Goal: Transaction & Acquisition: Purchase product/service

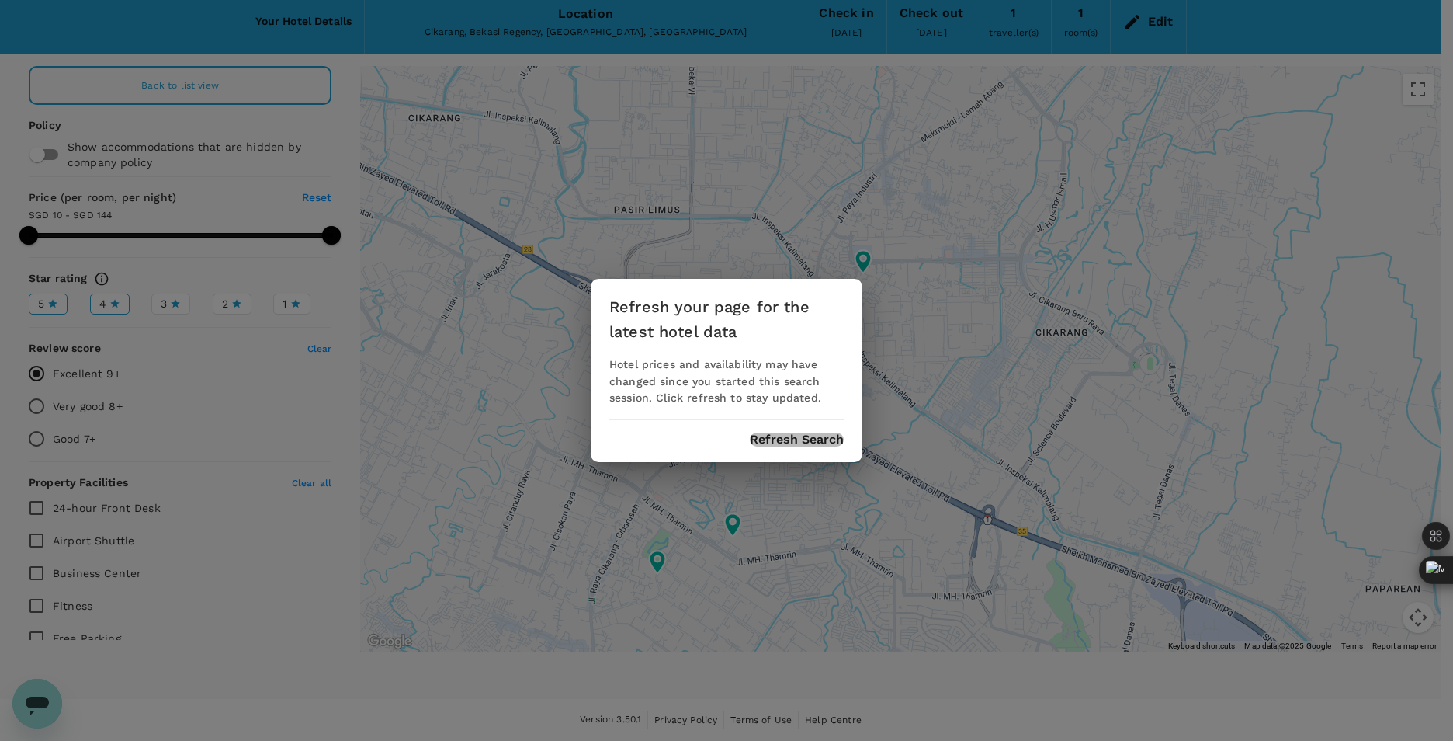
click at [775, 441] on button "Refresh Search" at bounding box center [797, 439] width 94 height 14
click at [796, 440] on button "Refresh Search" at bounding box center [797, 439] width 94 height 14
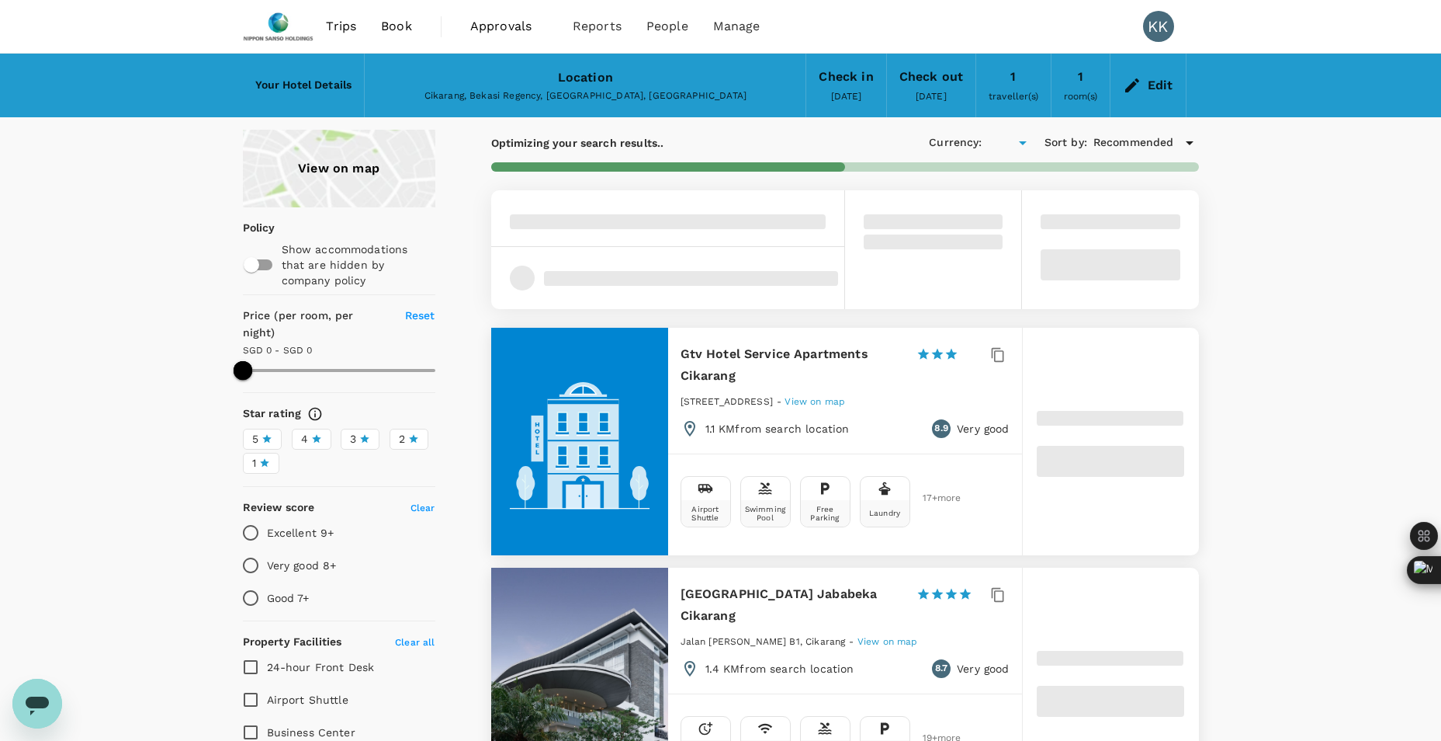
type input "55"
type input "SGD"
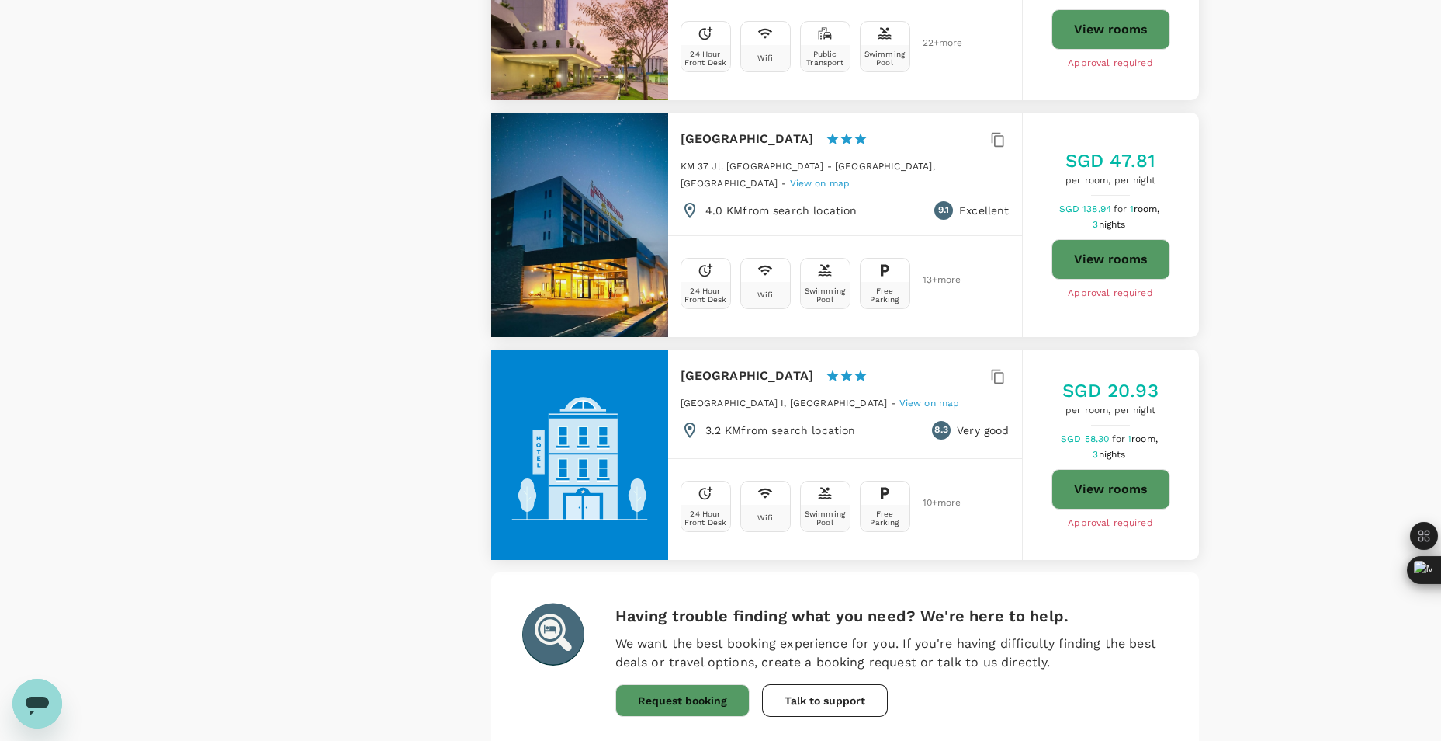
scroll to position [4246, 0]
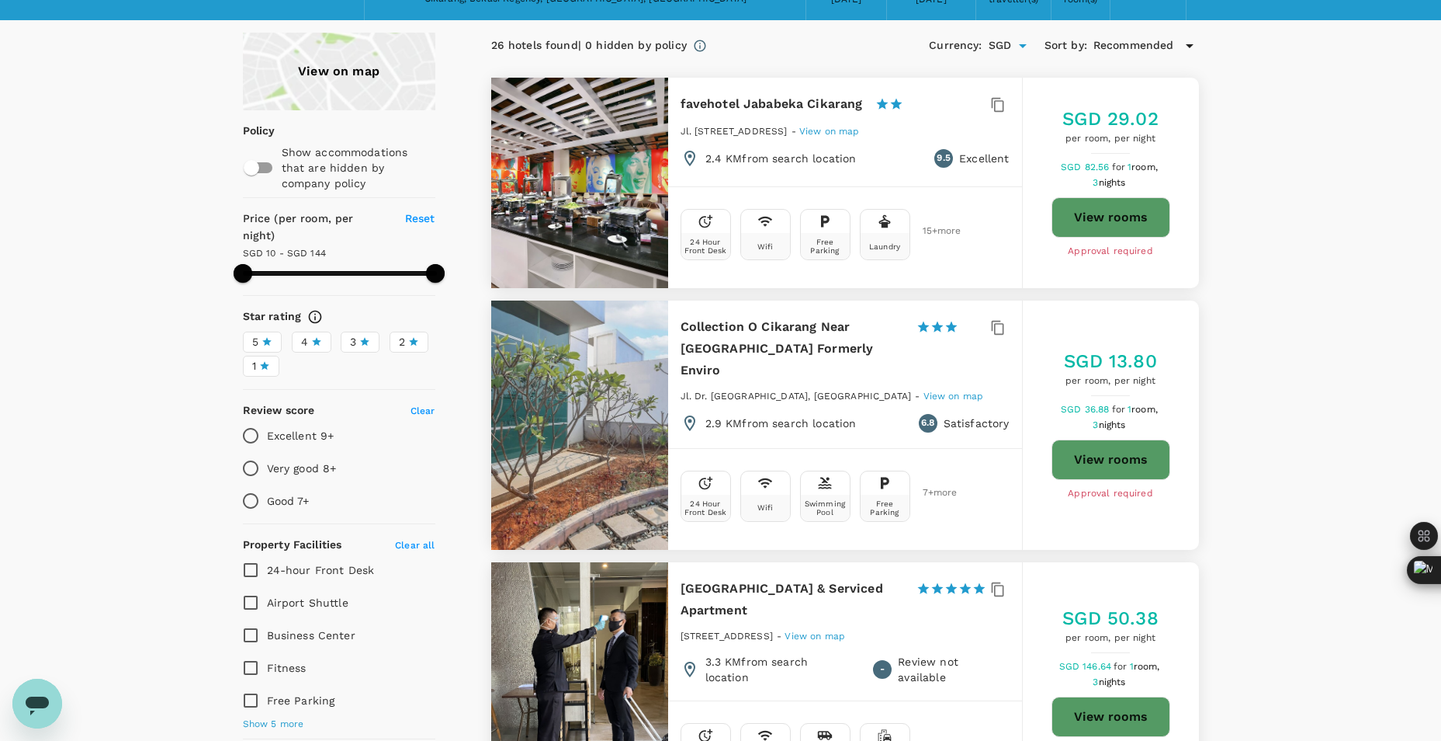
scroll to position [0, 0]
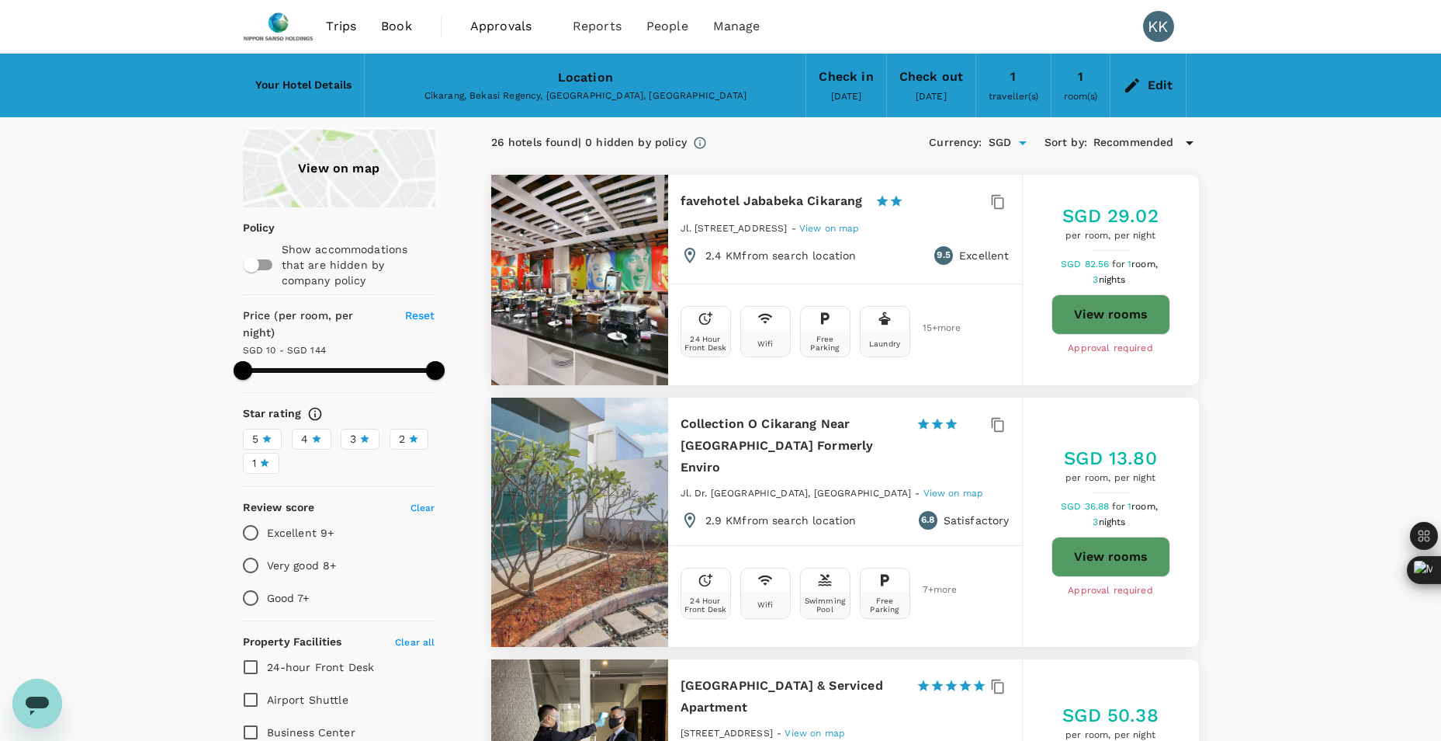
click at [355, 180] on div "View on map" at bounding box center [339, 169] width 193 height 78
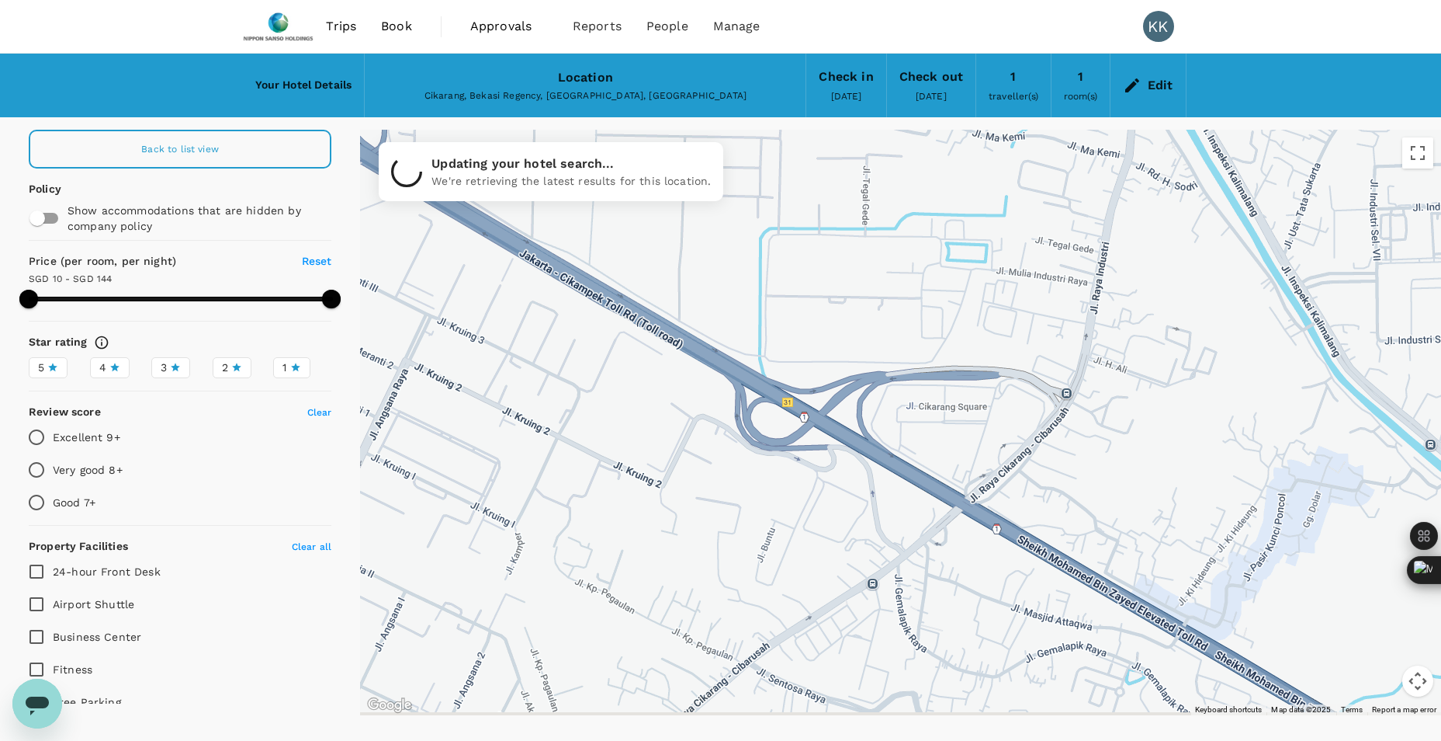
drag, startPoint x: 708, startPoint y: 557, endPoint x: 816, endPoint y: 410, distance: 182.1
click at [816, 410] on div at bounding box center [900, 422] width 1081 height 585
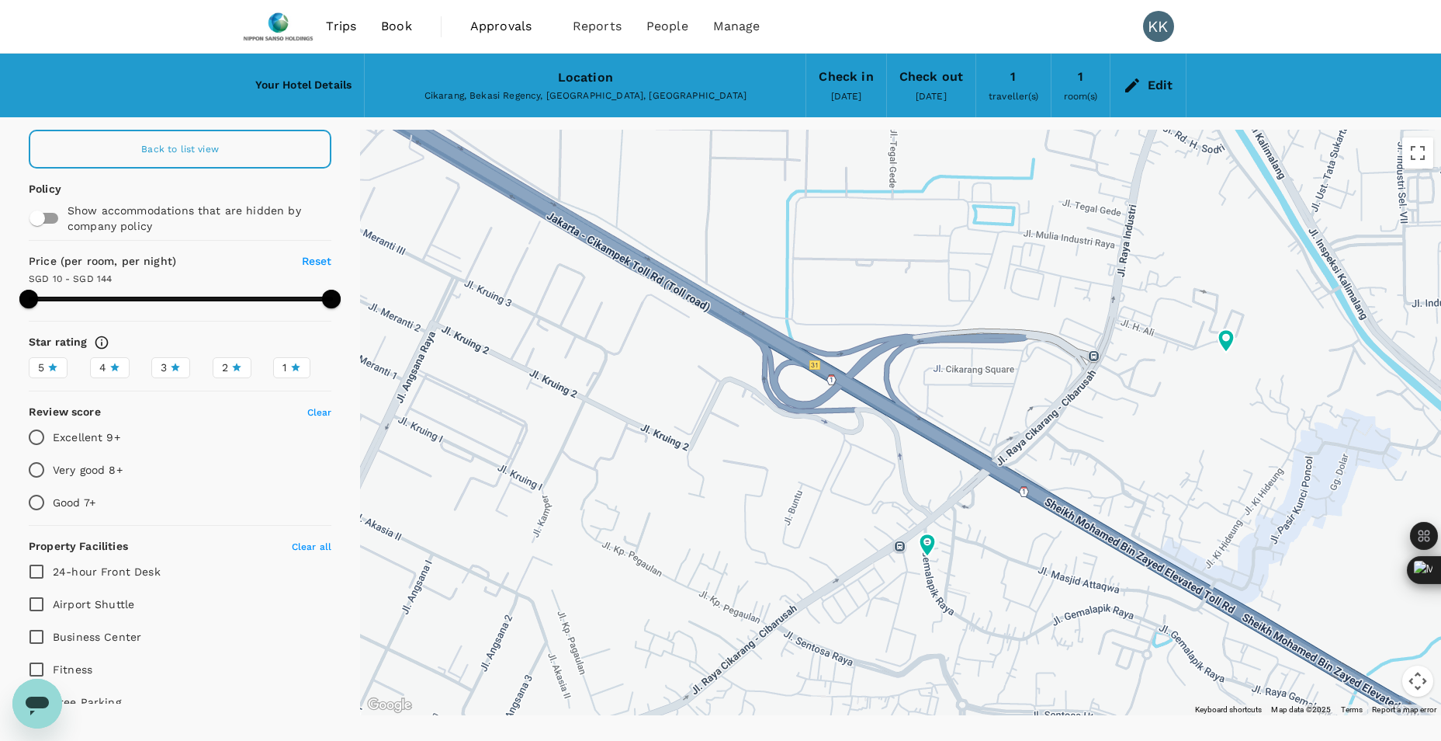
click at [810, 342] on div at bounding box center [900, 422] width 1081 height 585
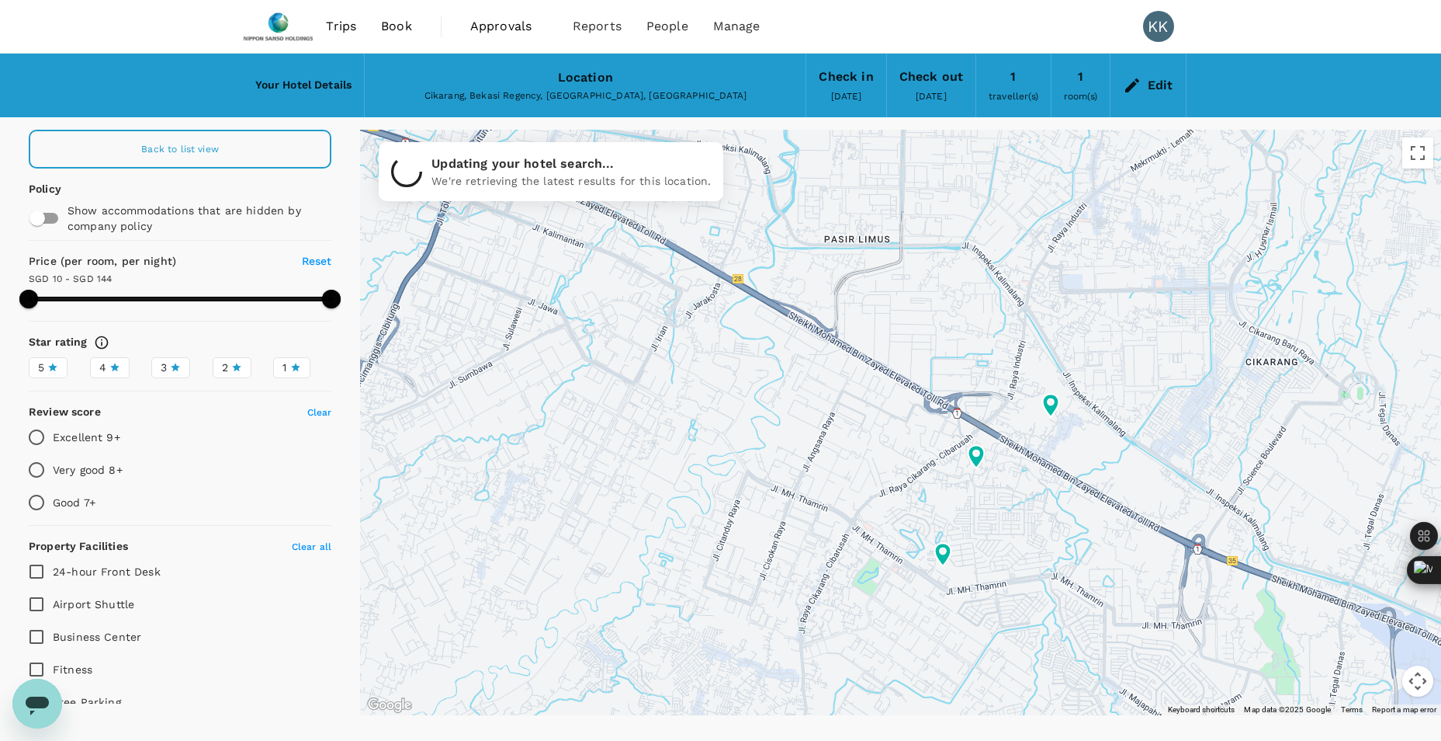
type input "143.97"
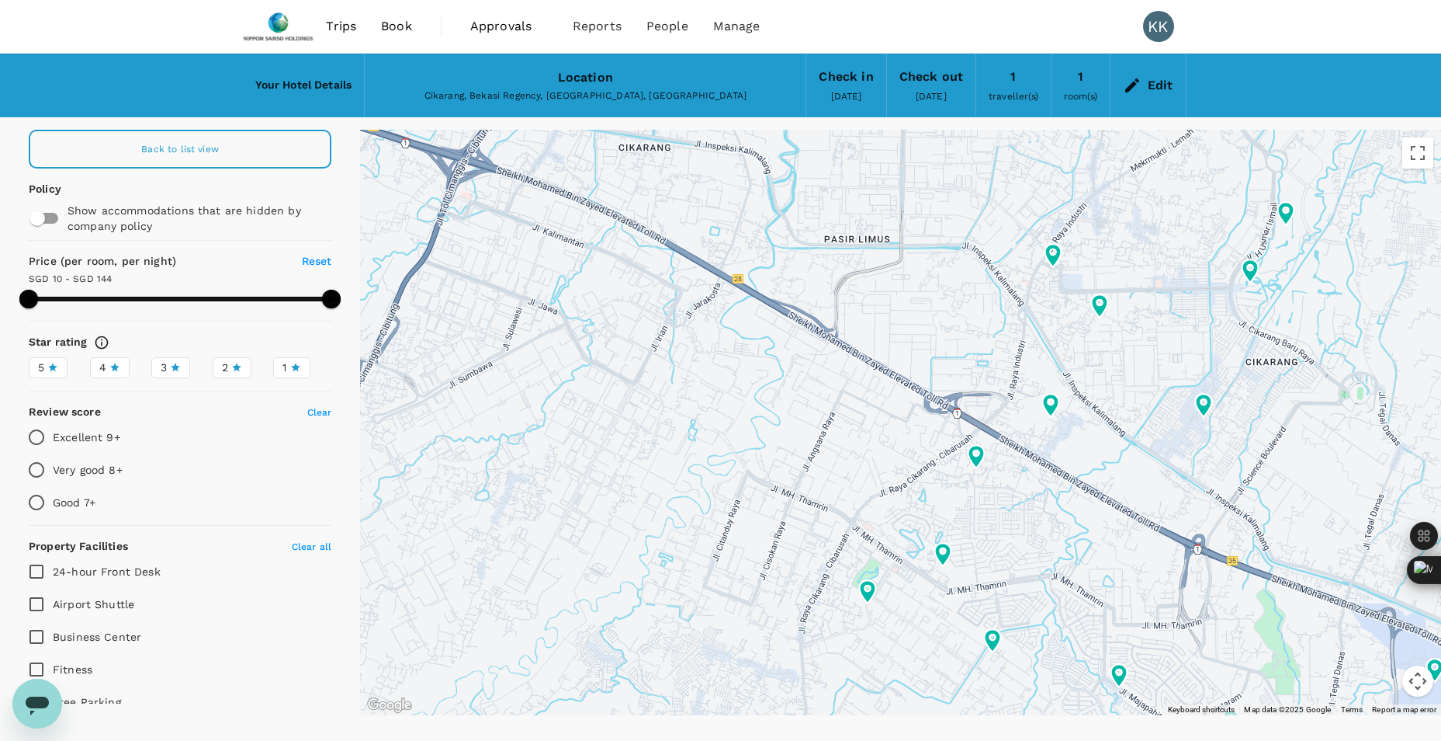
click at [265, 19] on img at bounding box center [278, 26] width 71 height 34
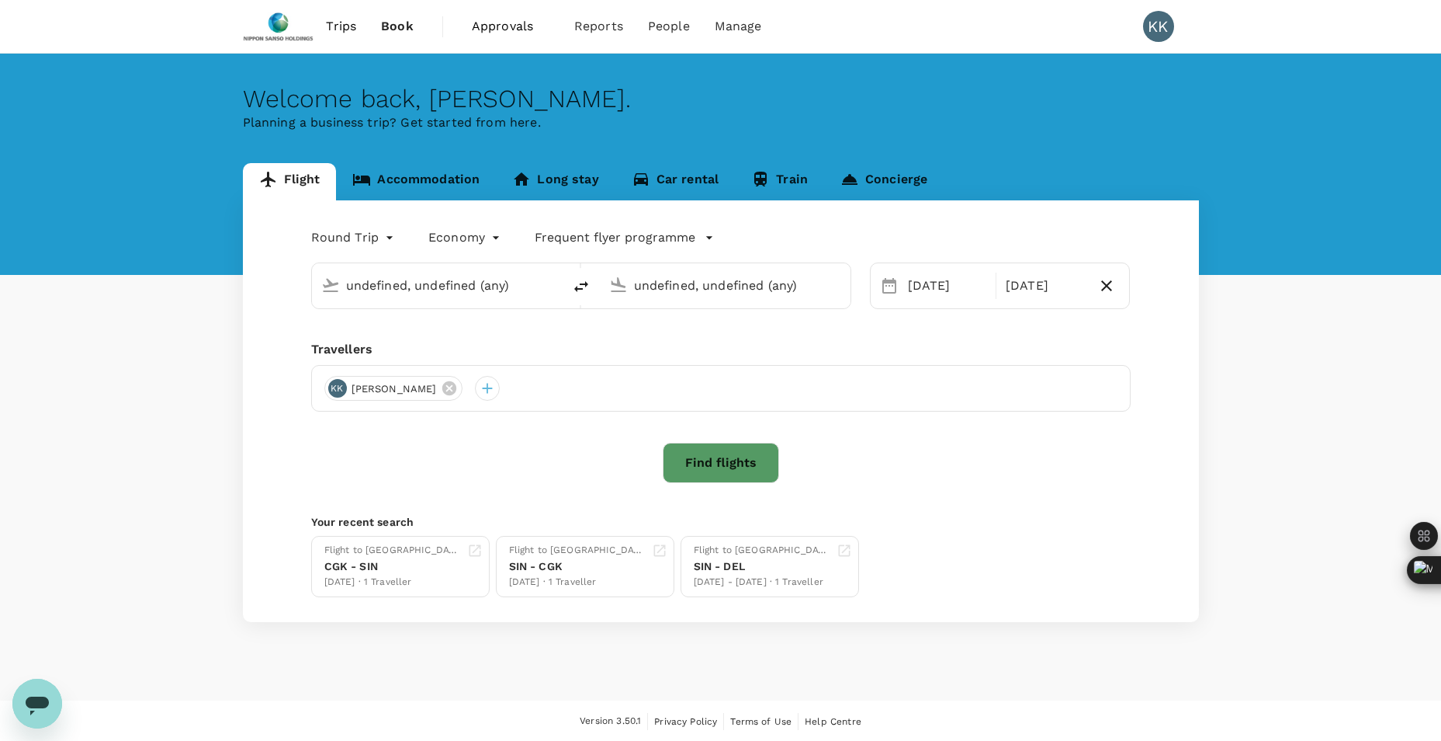
type input "Singapore Changi (SIN)"
type input "Soekarno-Hatta Intl (CGK)"
type input "Singapore Changi (SIN)"
type input "Soekarno-Hatta Intl (CGK)"
type input "Singapore Changi (SIN)"
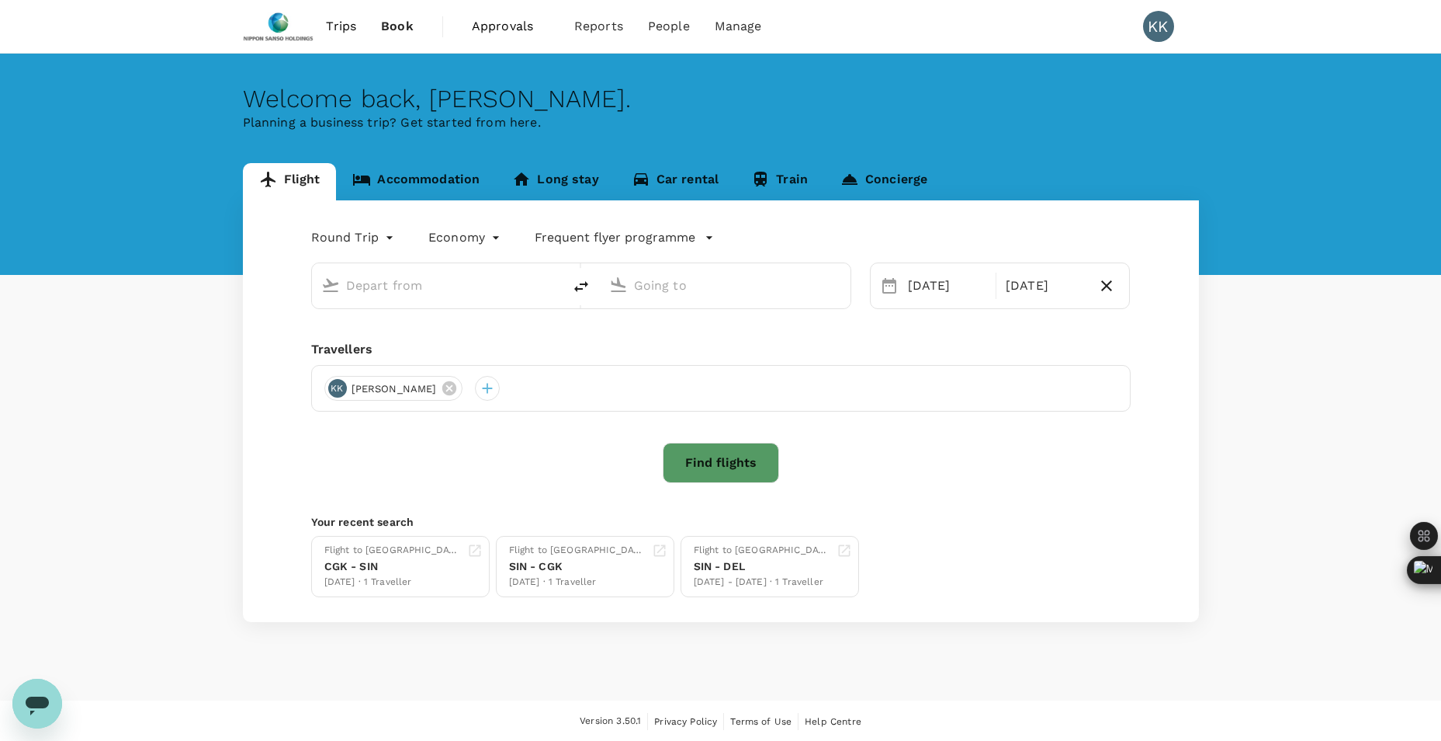
type input "Soekarno-Hatta Intl (CGK)"
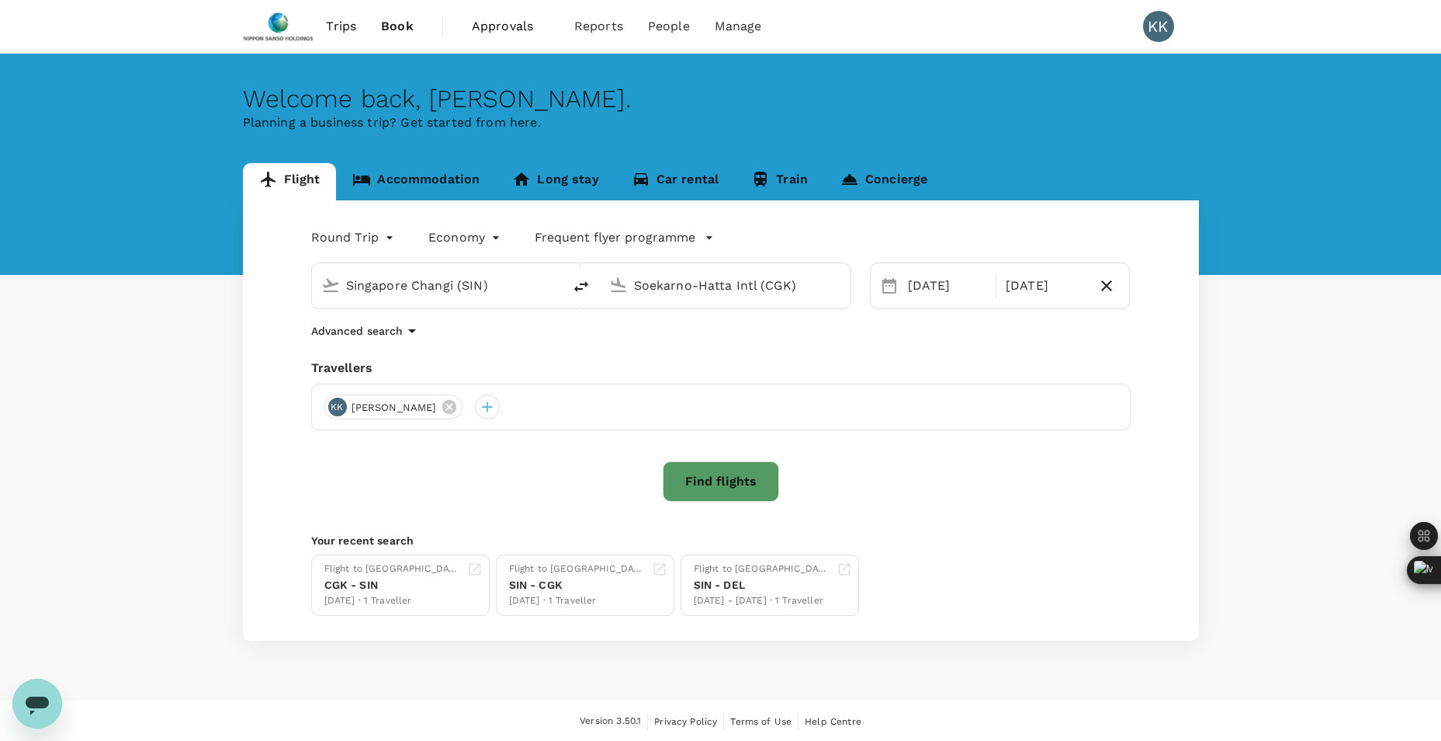
click at [452, 179] on link "Accommodation" at bounding box center [416, 181] width 160 height 37
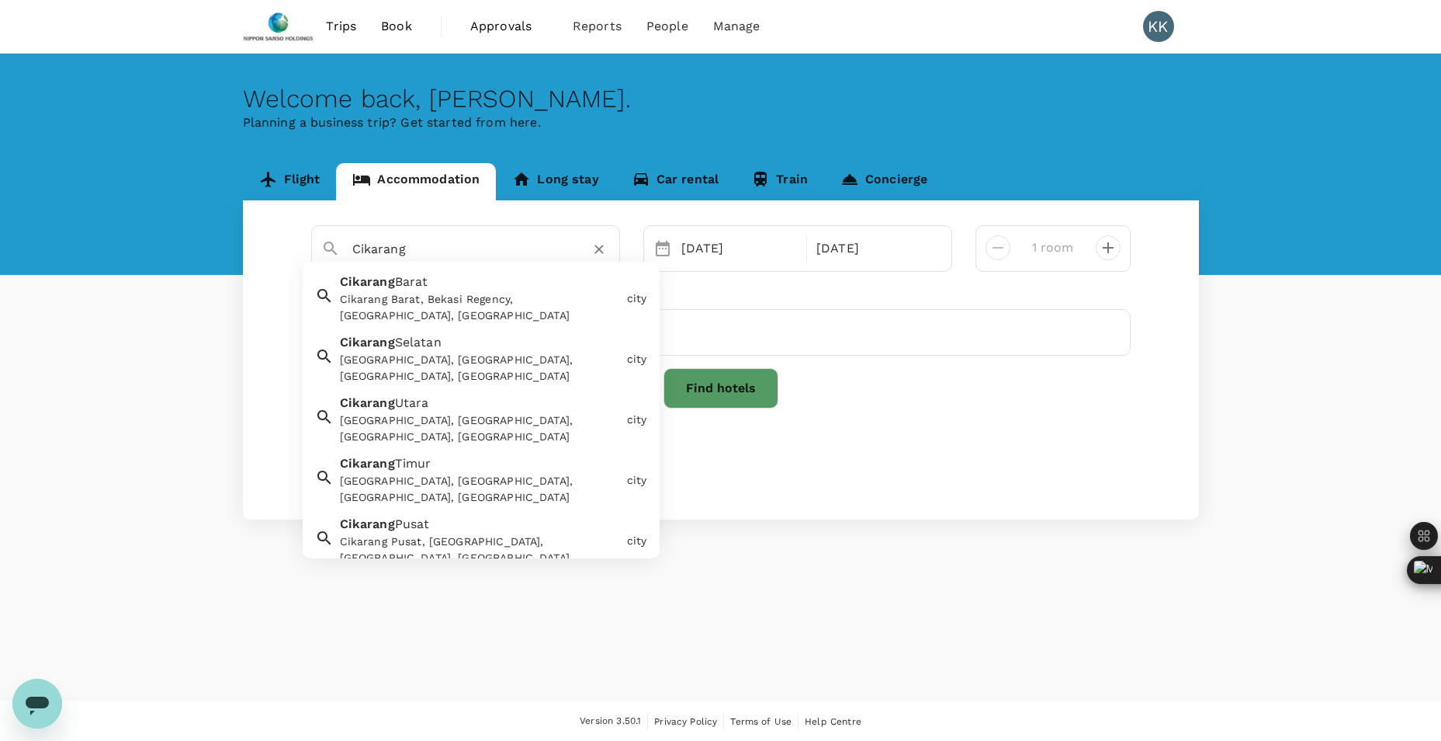
drag, startPoint x: 509, startPoint y: 245, endPoint x: 326, endPoint y: 252, distance: 183.3
click at [326, 251] on div "Cikarang" at bounding box center [459, 243] width 301 height 40
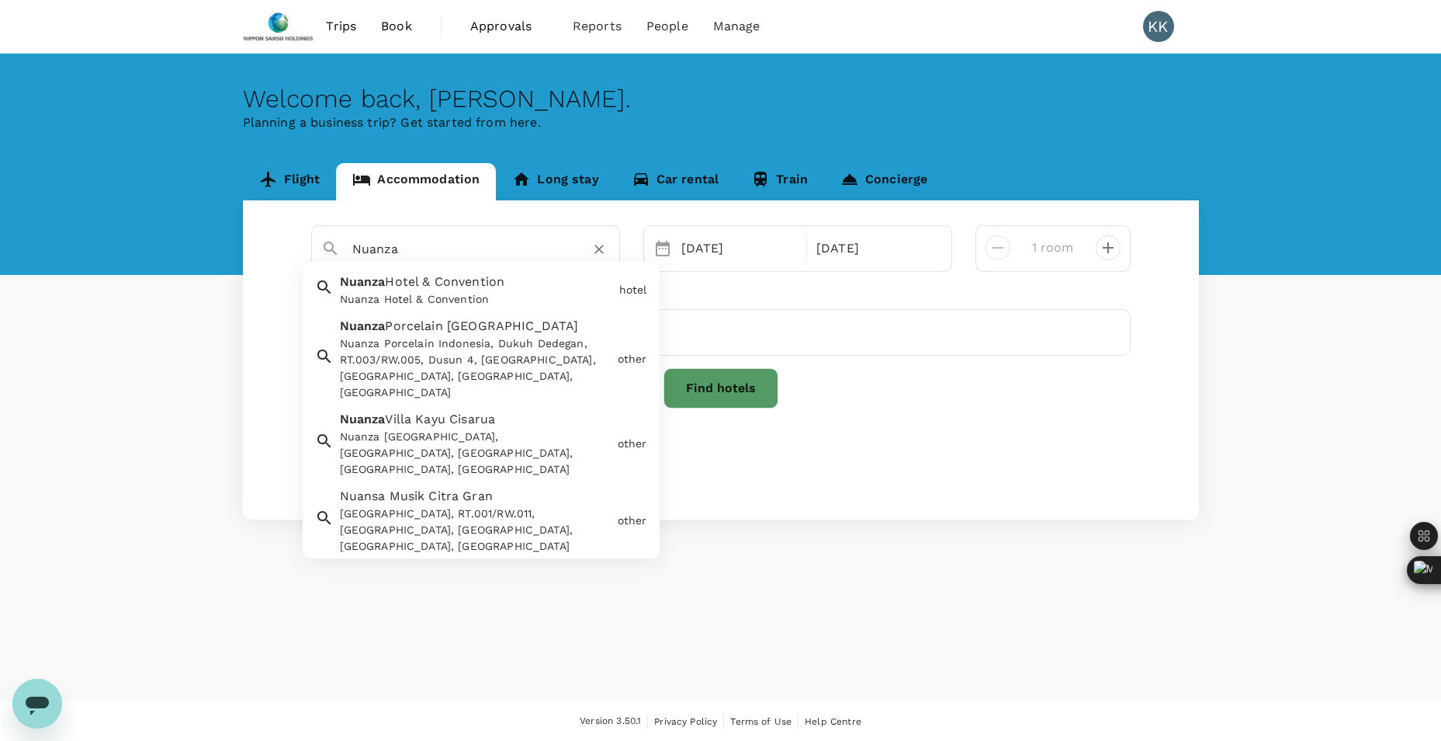
click at [524, 296] on div "Nuanza Hotel & Convention" at bounding box center [476, 299] width 273 height 16
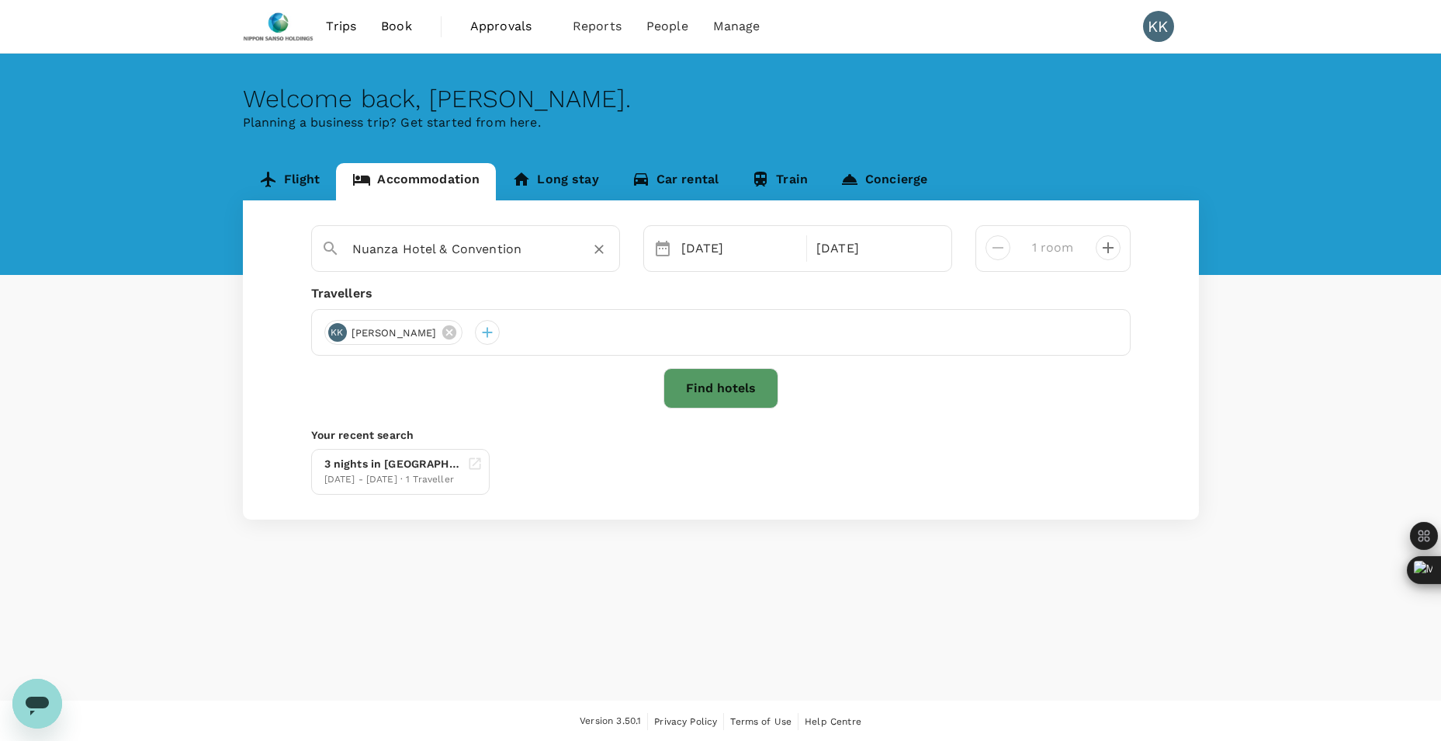
type input "Nuanza Hotel & Convention"
click at [748, 394] on button "Find hotels" at bounding box center [721, 388] width 115 height 40
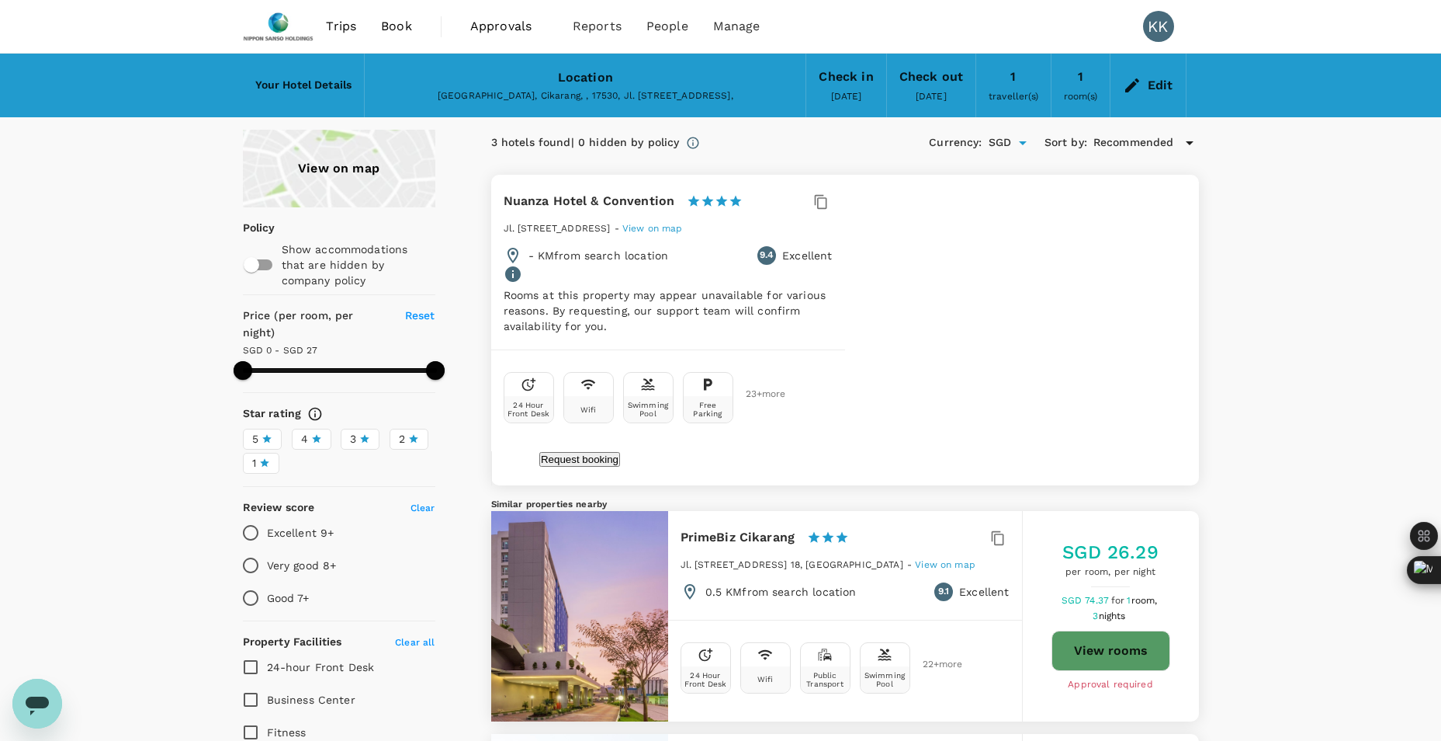
type input "27"
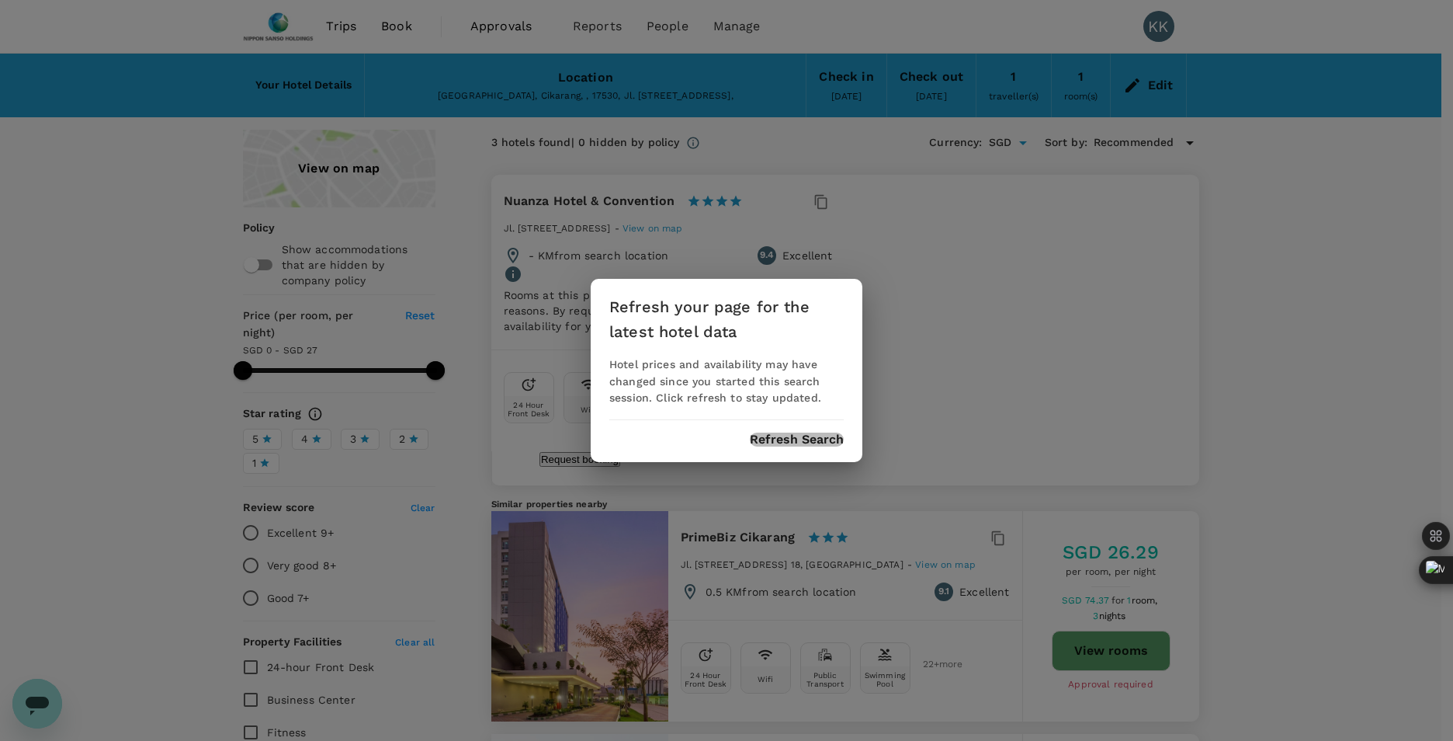
drag, startPoint x: 820, startPoint y: 442, endPoint x: 749, endPoint y: 405, distance: 79.5
click at [820, 444] on button "Refresh Search" at bounding box center [797, 439] width 94 height 14
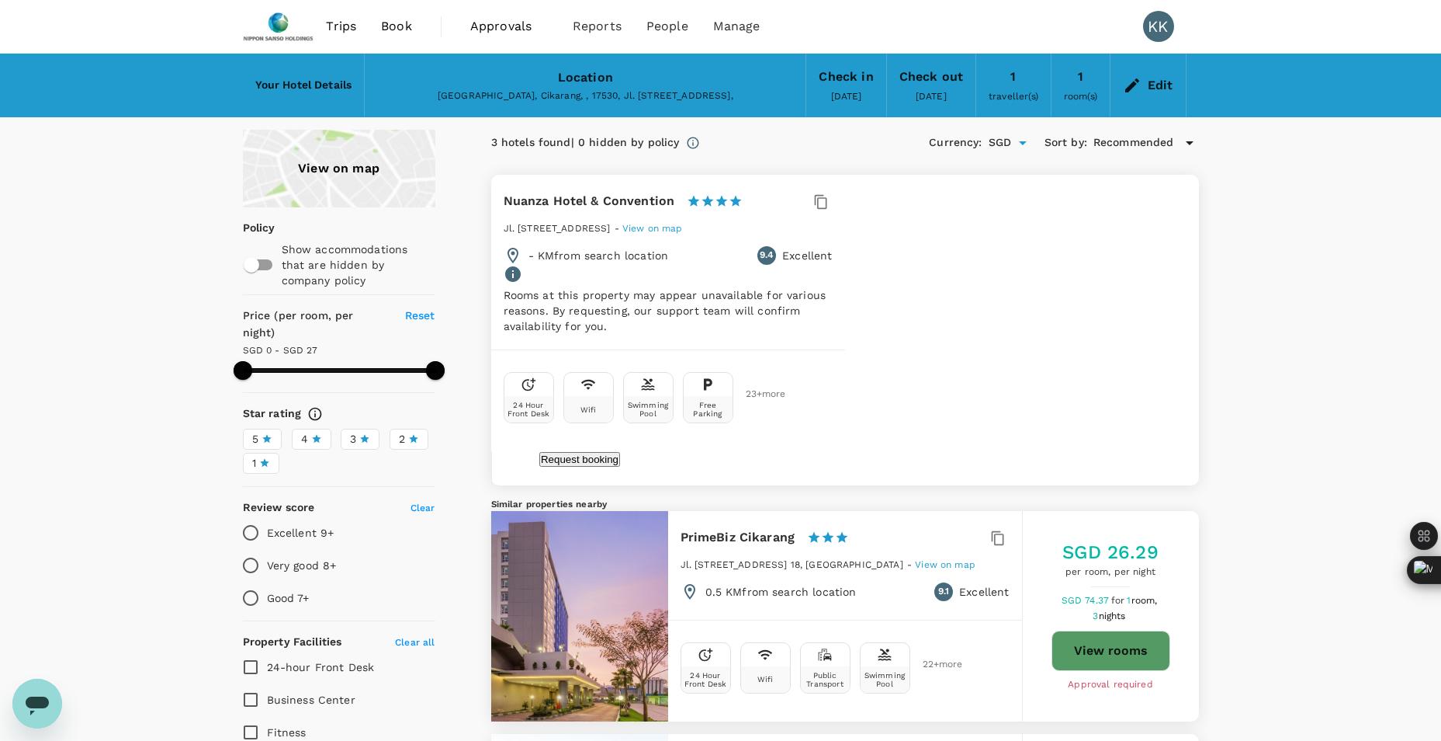
type input "27"
type input "SGD"
click at [389, 34] on span "Book" at bounding box center [396, 26] width 31 height 19
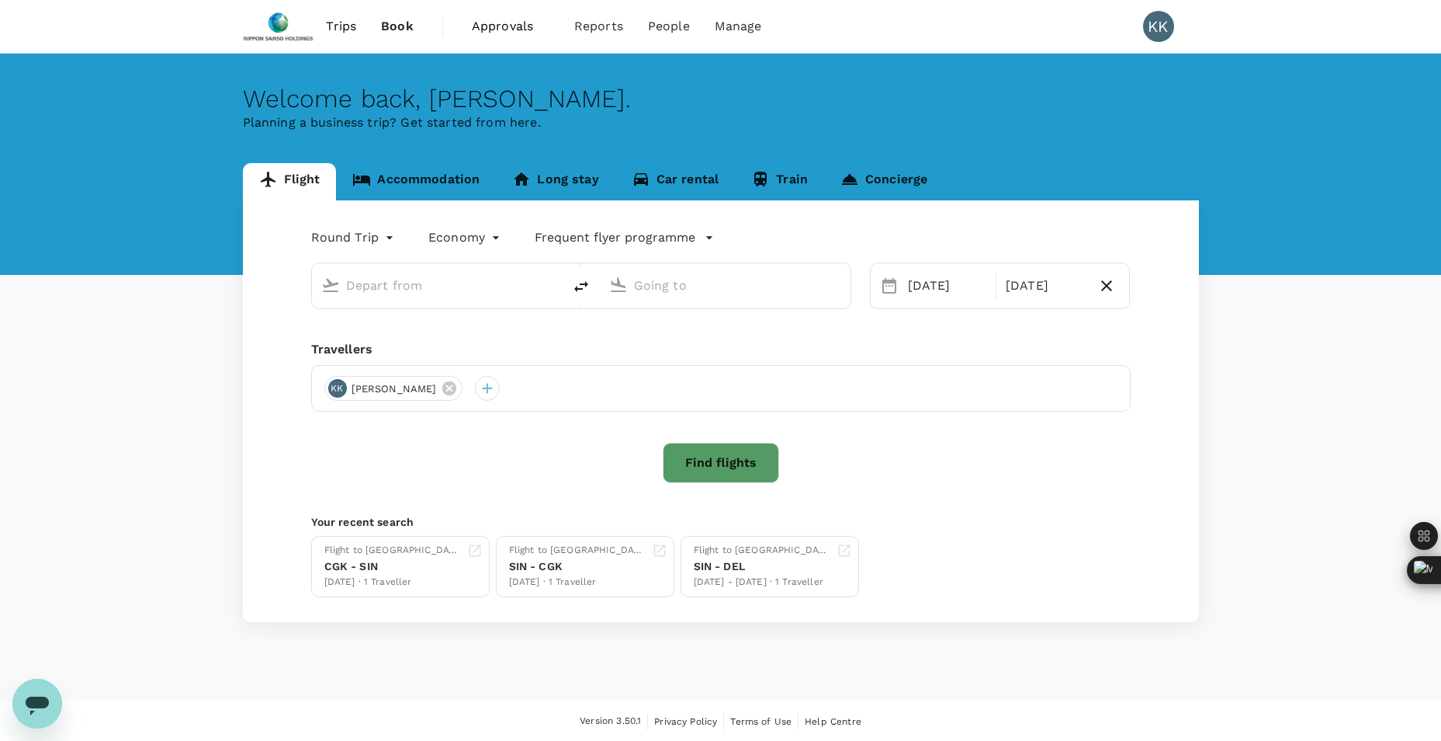
type input "Singapore Changi (SIN)"
type input "Soekarno-Hatta Intl (CGK)"
type input "Singapore Changi (SIN)"
type input "Soekarno-Hatta Intl (CGK)"
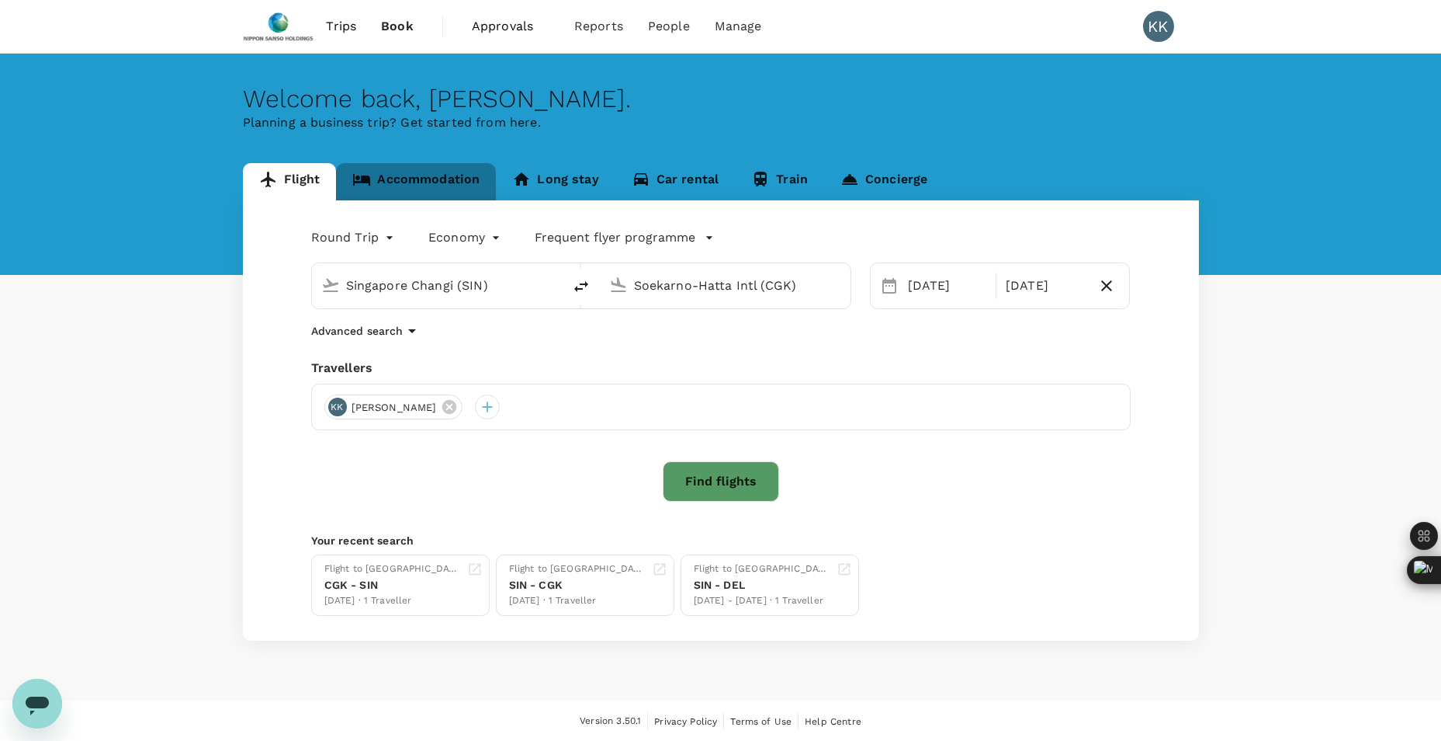
click at [437, 181] on link "Accommodation" at bounding box center [416, 181] width 160 height 37
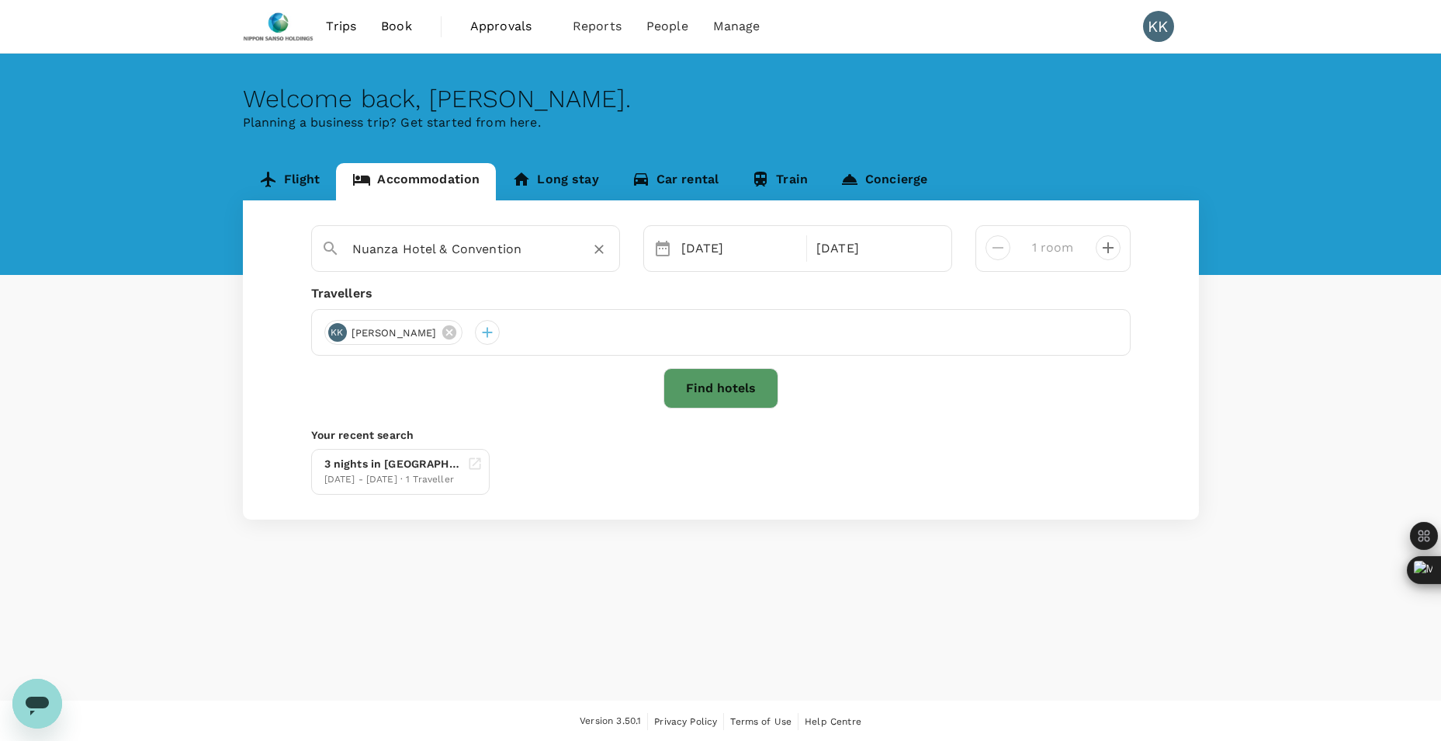
click at [544, 255] on input "Nuanza Hotel & Convention" at bounding box center [459, 249] width 214 height 24
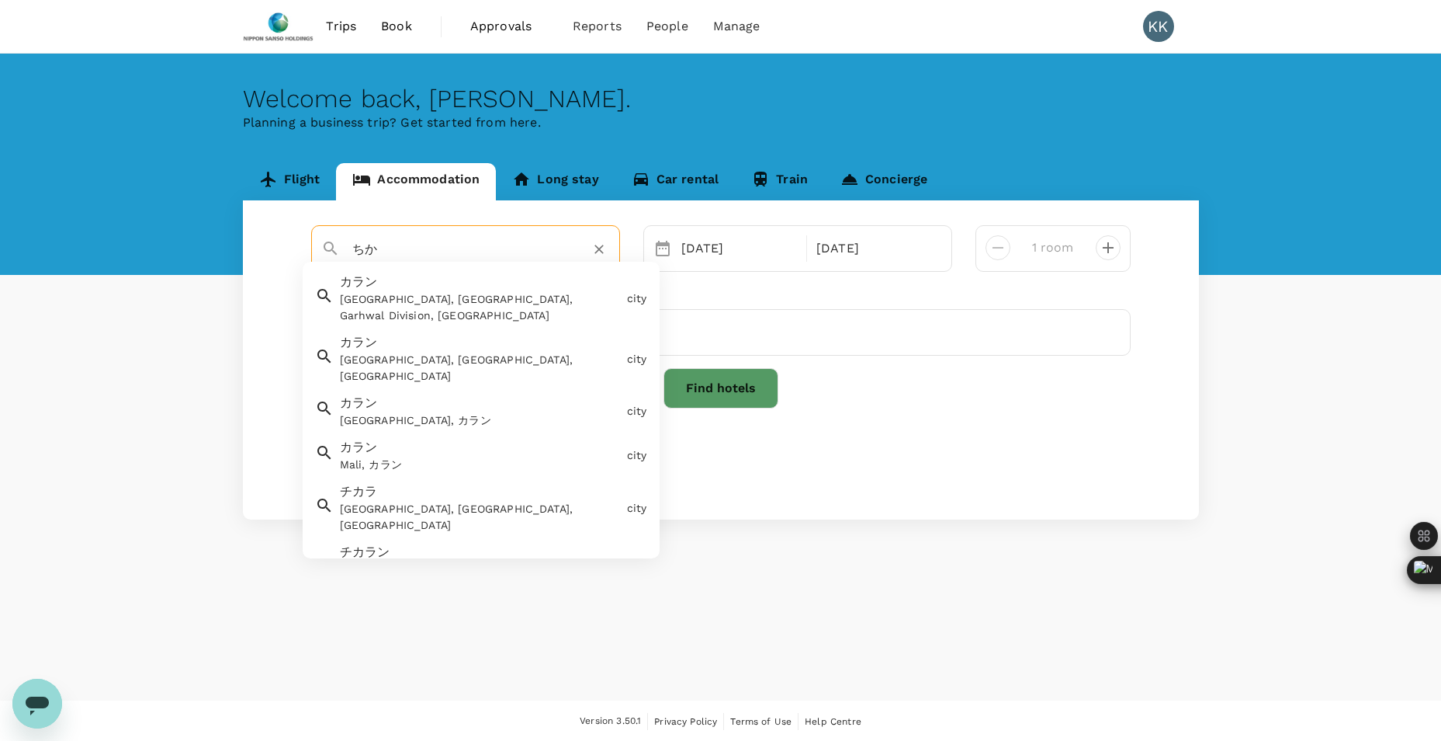
type input "ち"
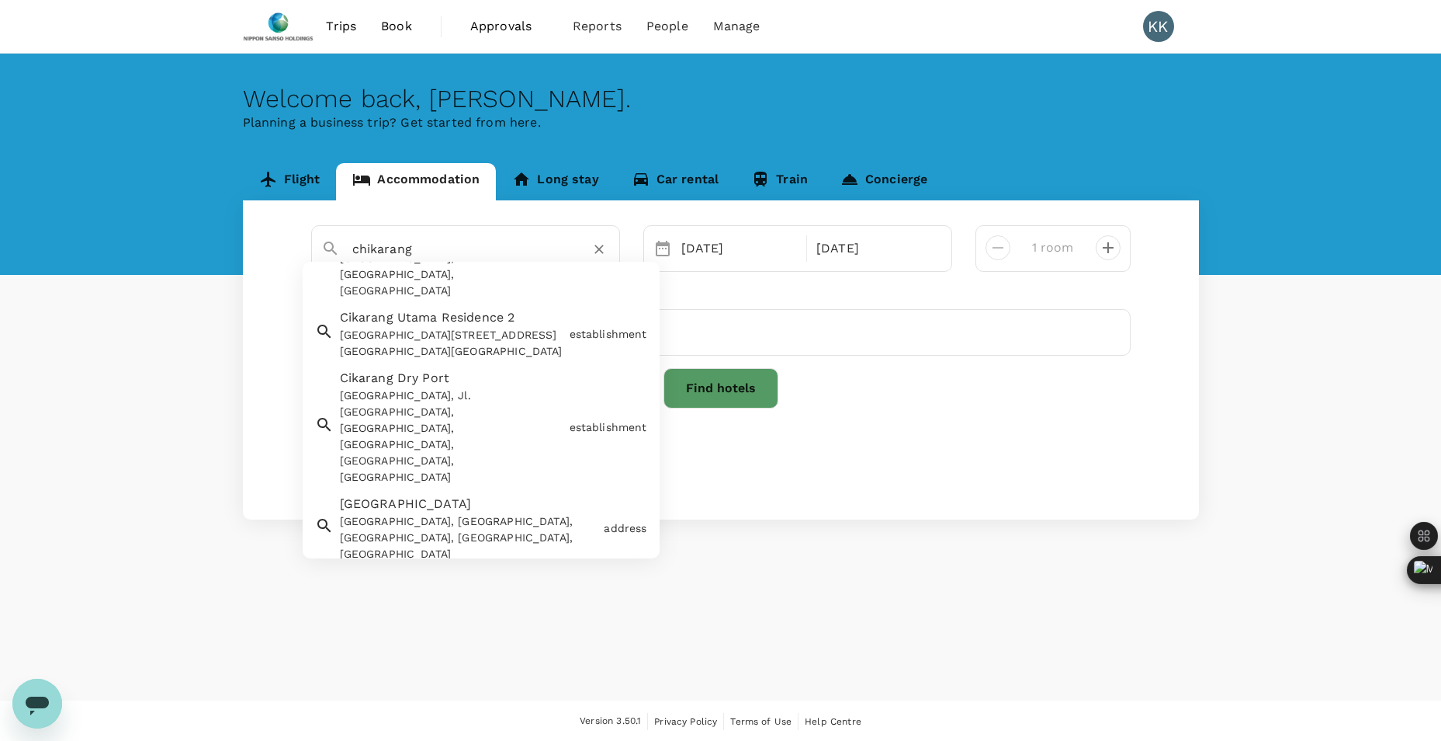
scroll to position [794, 0]
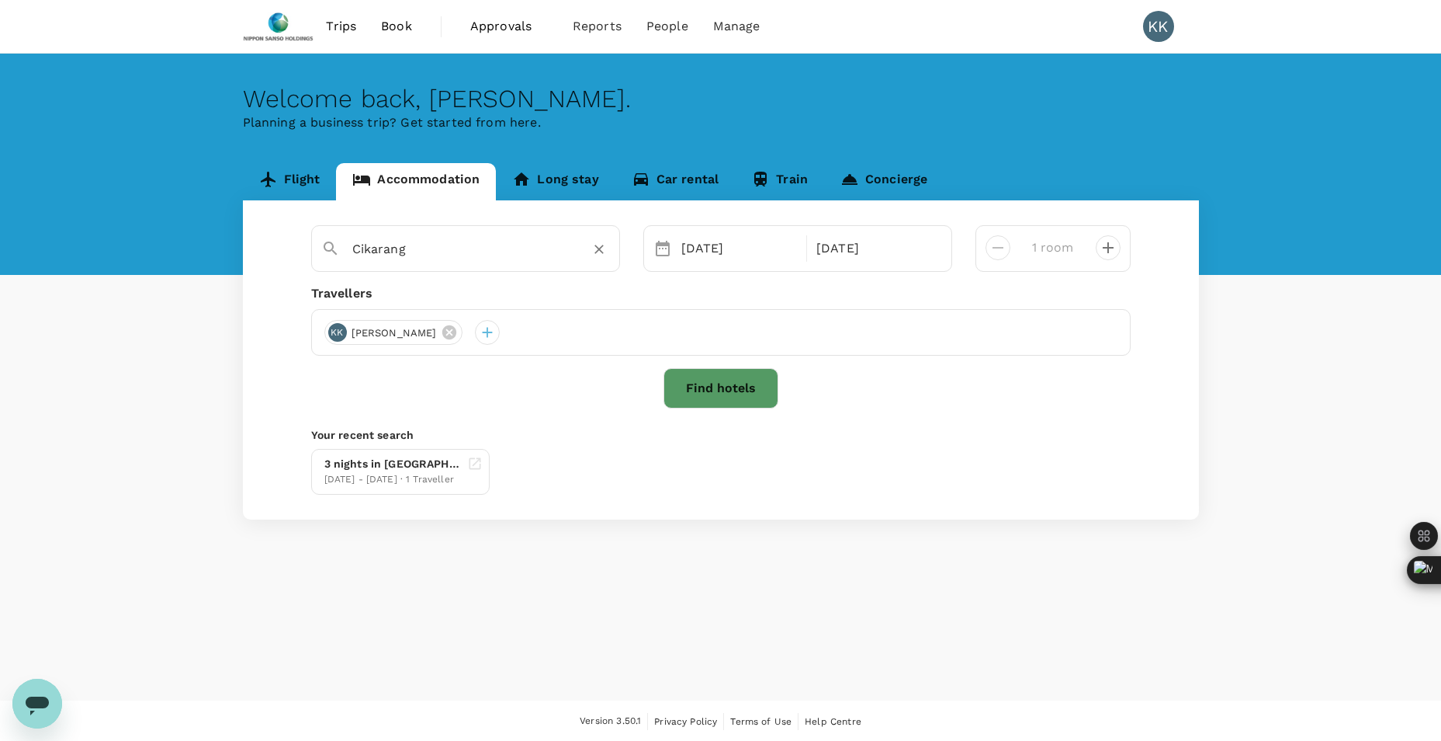
type input "Cikarang"
click at [760, 383] on button "Find hotels" at bounding box center [721, 388] width 115 height 40
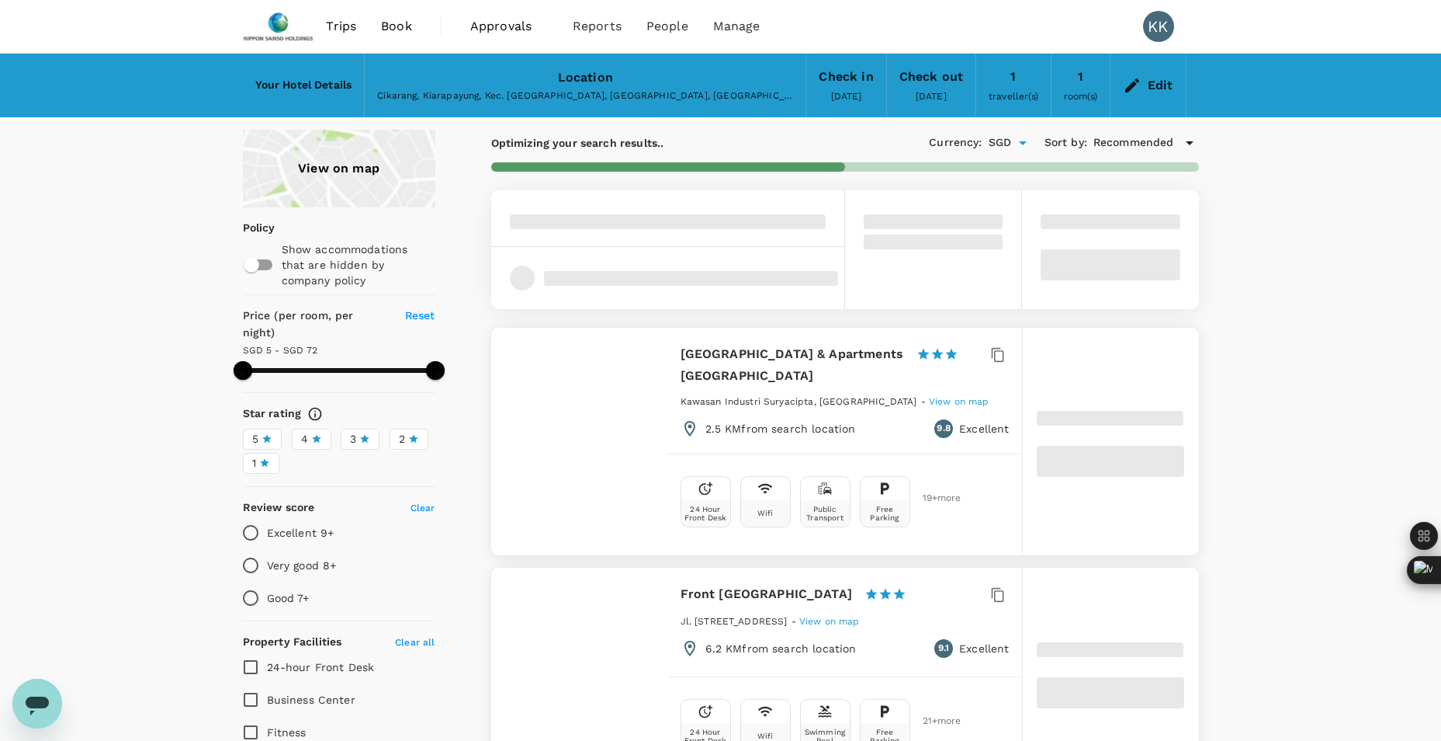
type input "71.29"
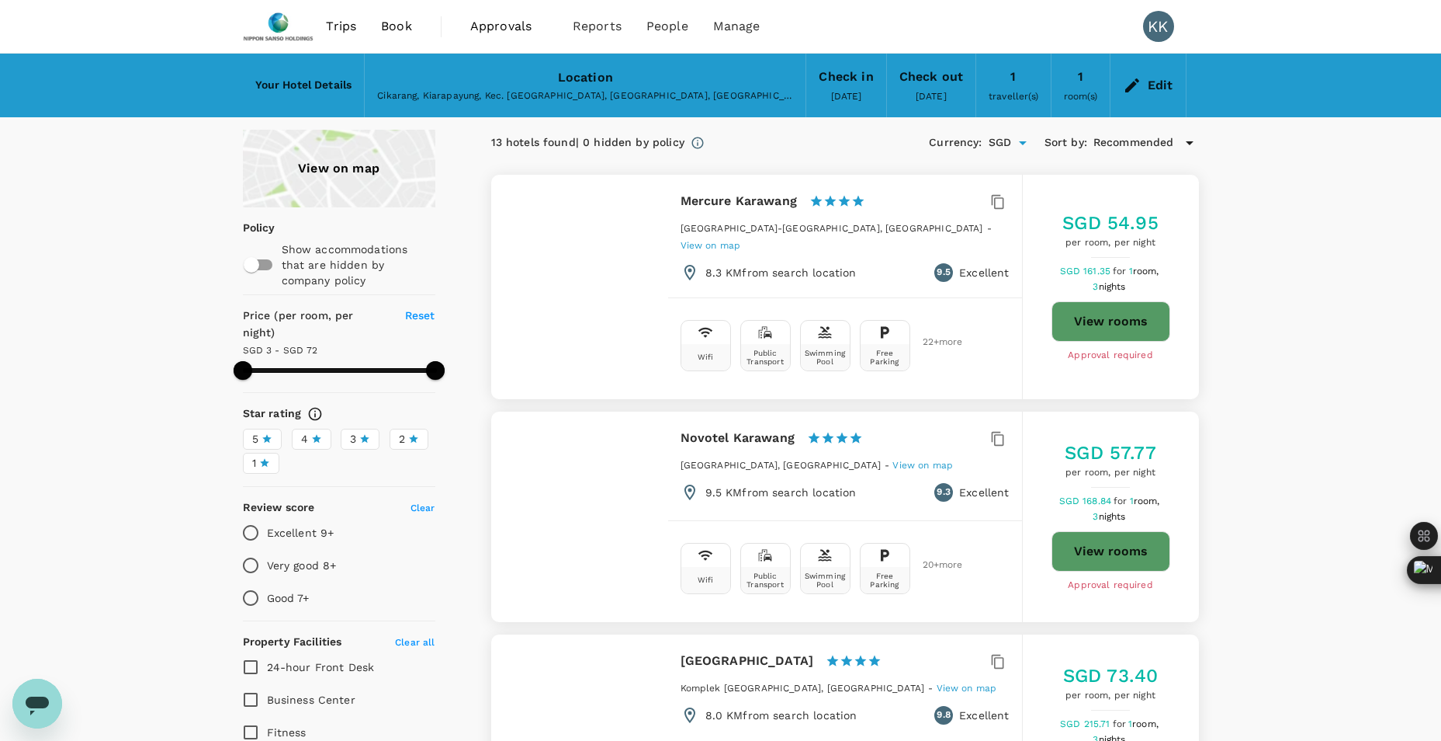
type input "3.29"
click at [1080, 311] on button "View rooms" at bounding box center [1111, 321] width 119 height 40
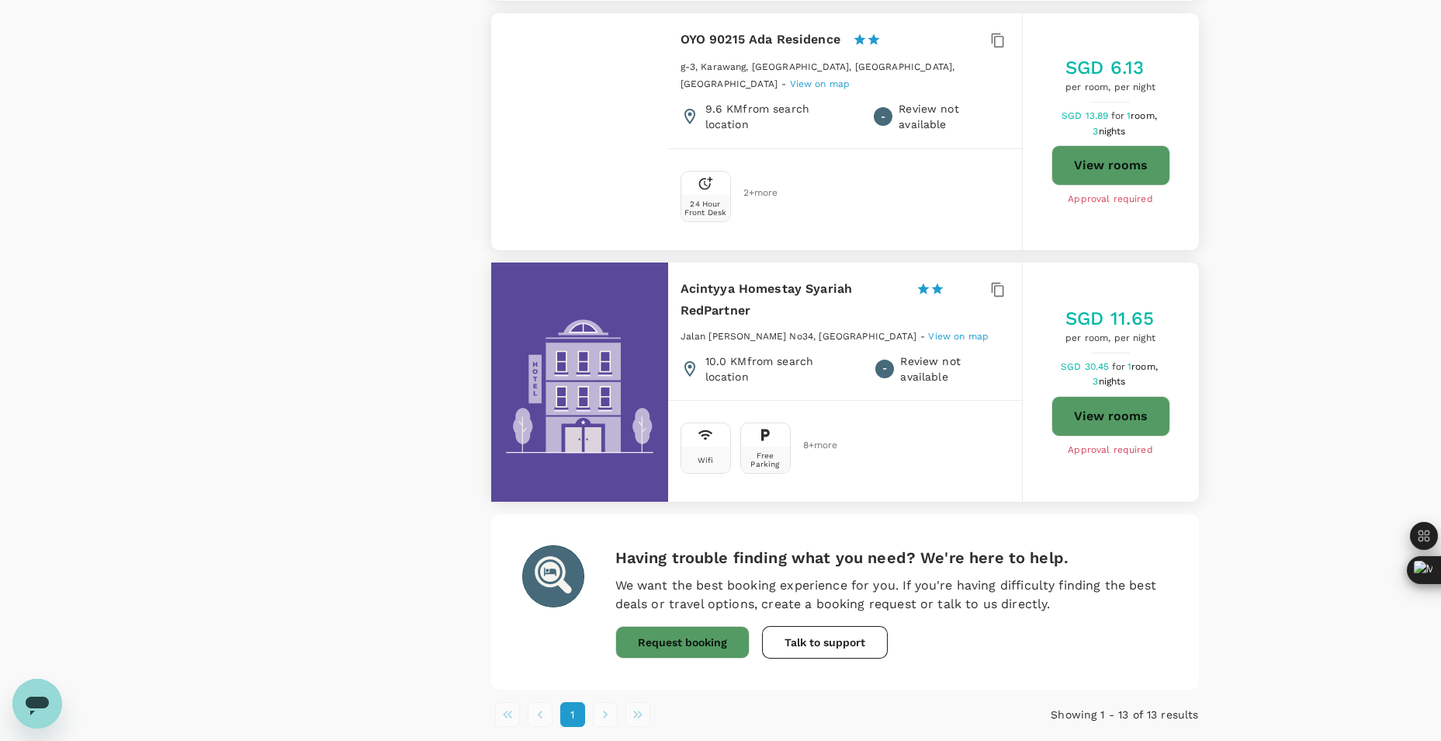
scroll to position [2695, 0]
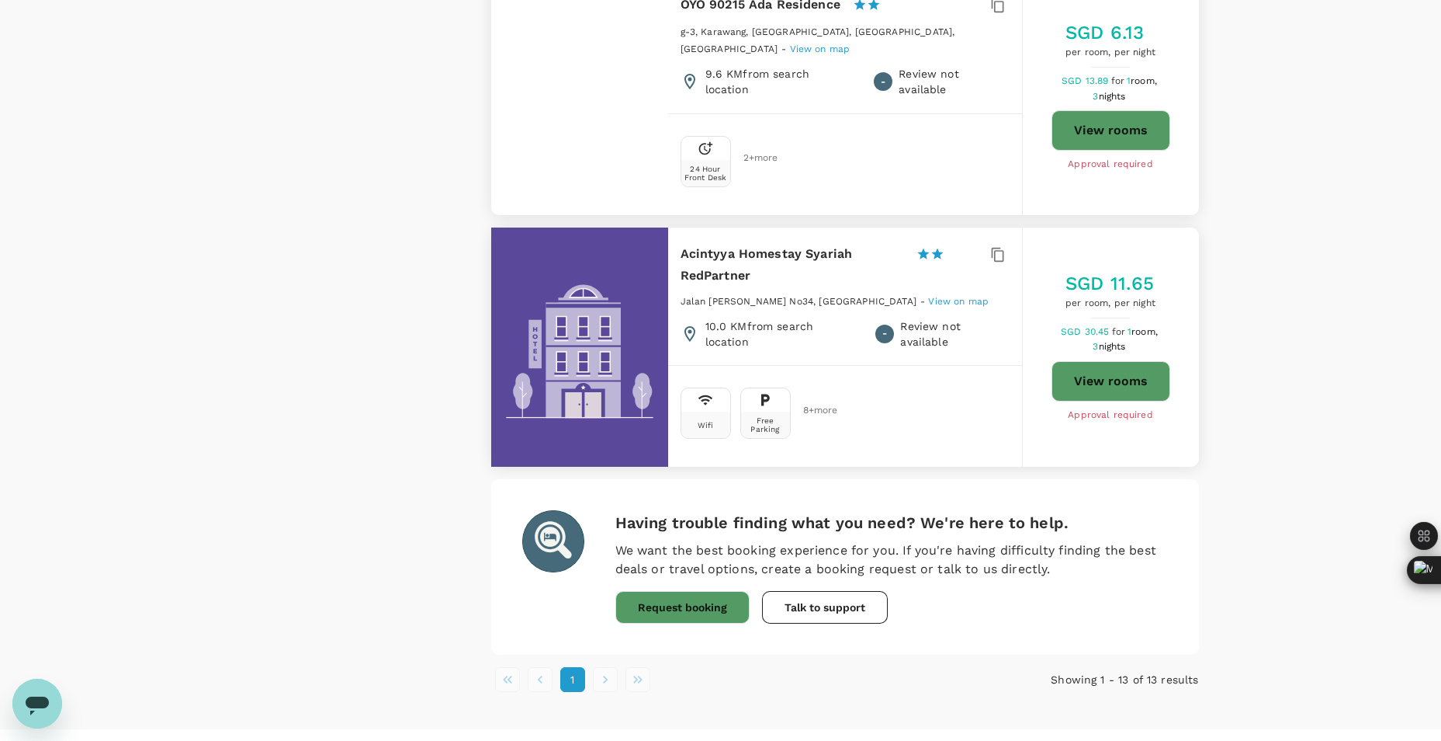
click at [602, 667] on li "pagination navigation" at bounding box center [605, 679] width 33 height 25
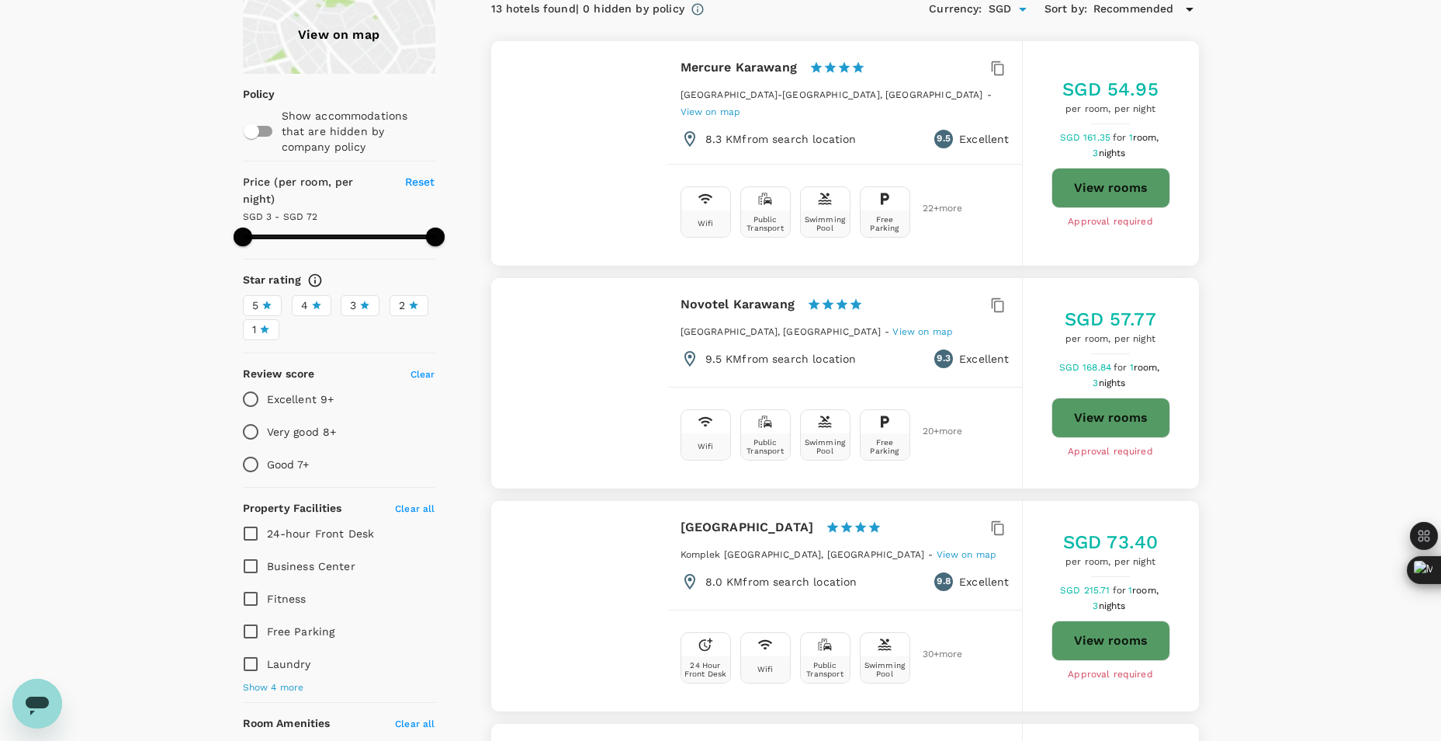
scroll to position [0, 0]
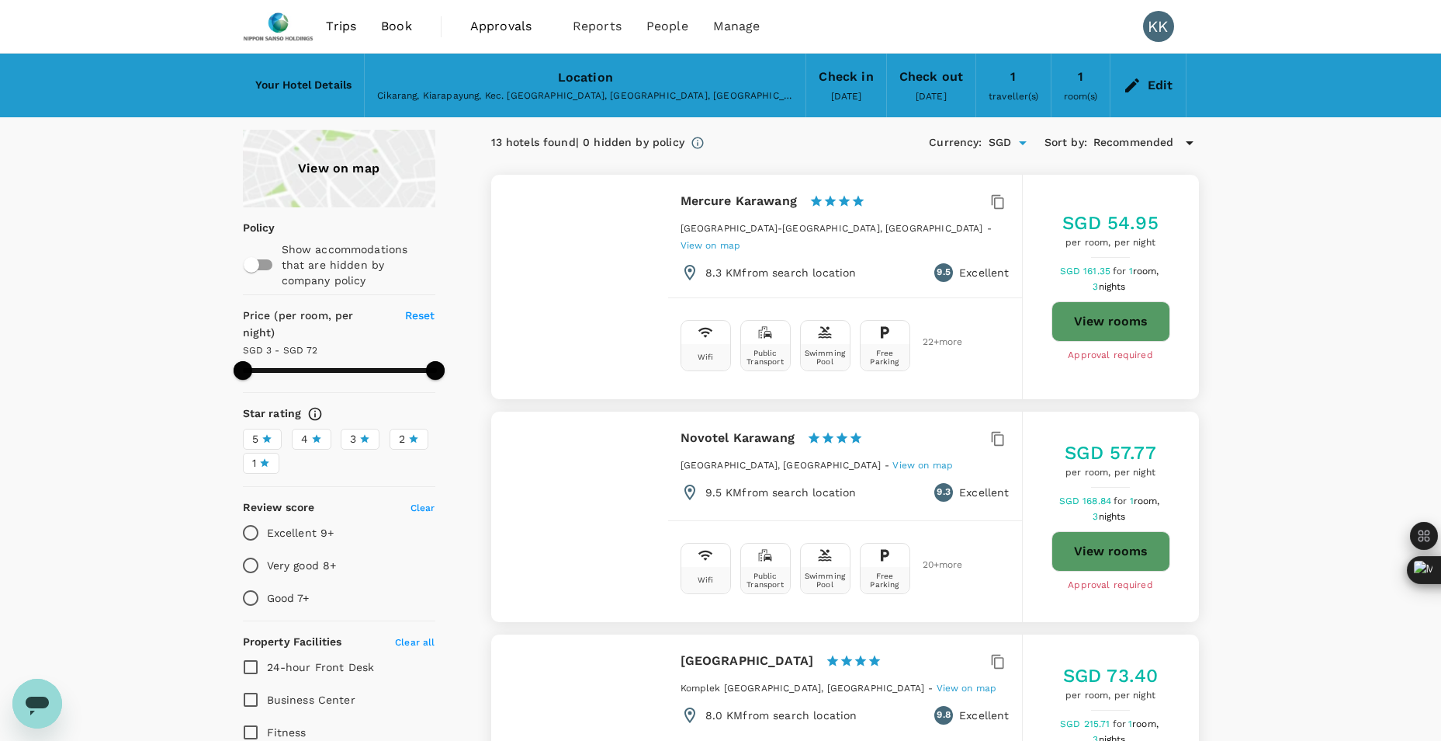
type input "71.29"
click at [397, 29] on span "Book" at bounding box center [396, 26] width 31 height 19
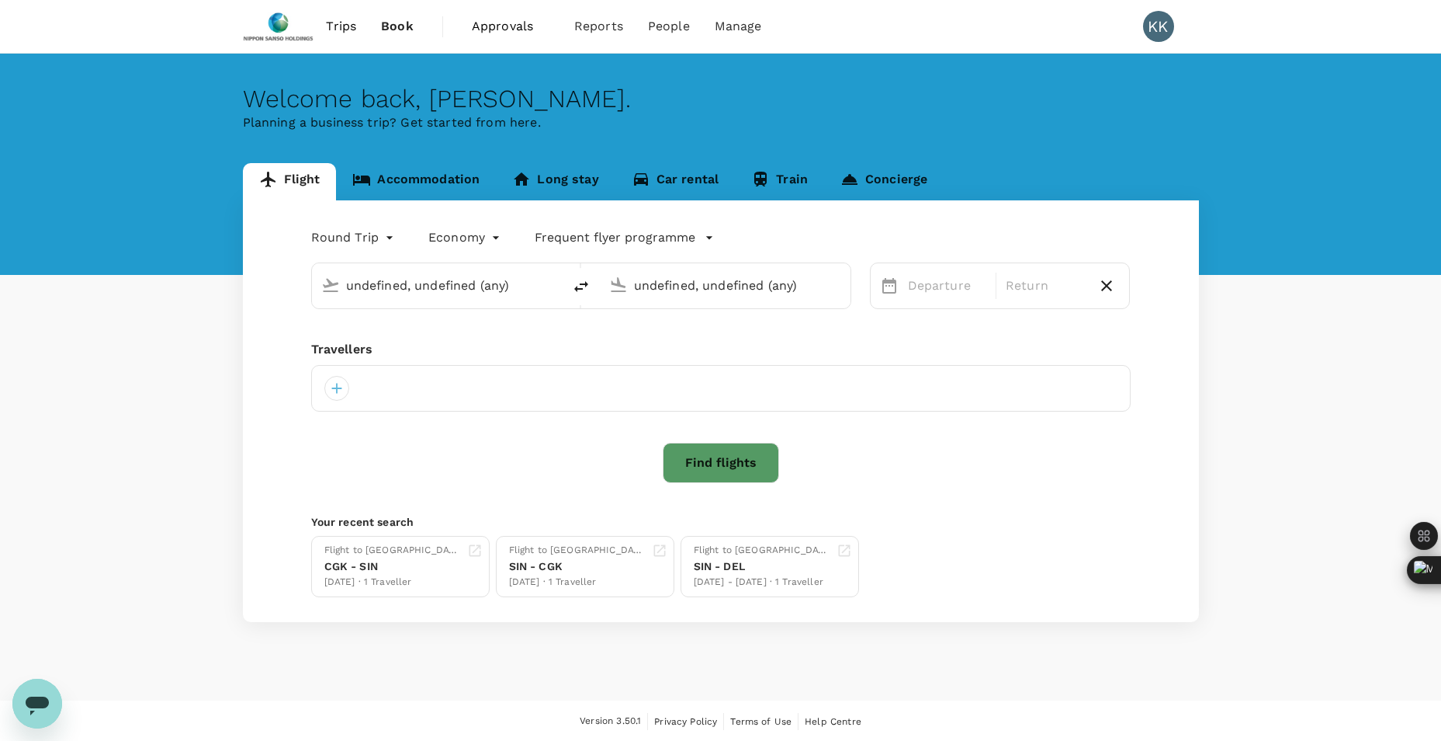
type input "Singapore Changi (SIN)"
type input "Soekarno-Hatta Intl (CGK)"
type input "Singapore Changi (SIN)"
type input "Soekarno-Hatta Intl (CGK)"
type input "Singapore Changi (SIN)"
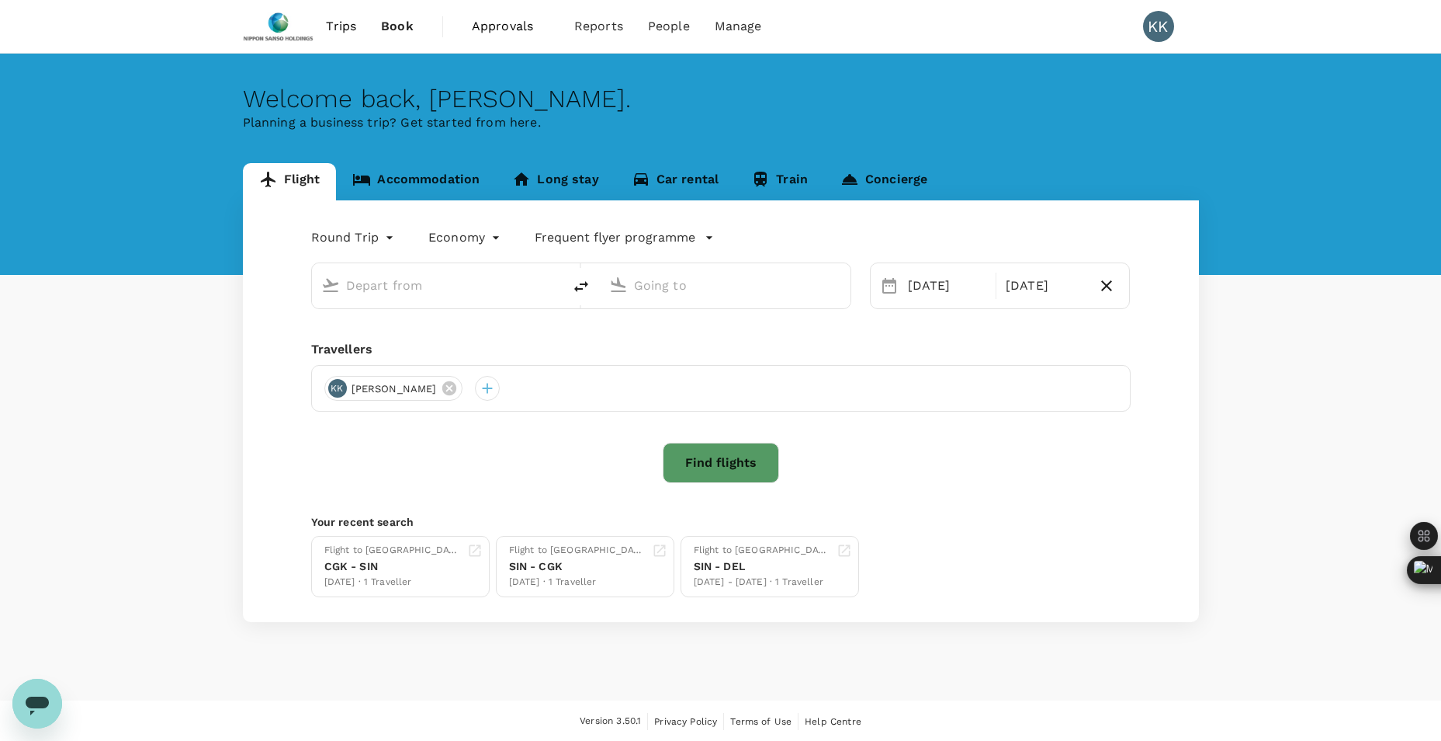
type input "Soekarno-Hatta Intl (CGK)"
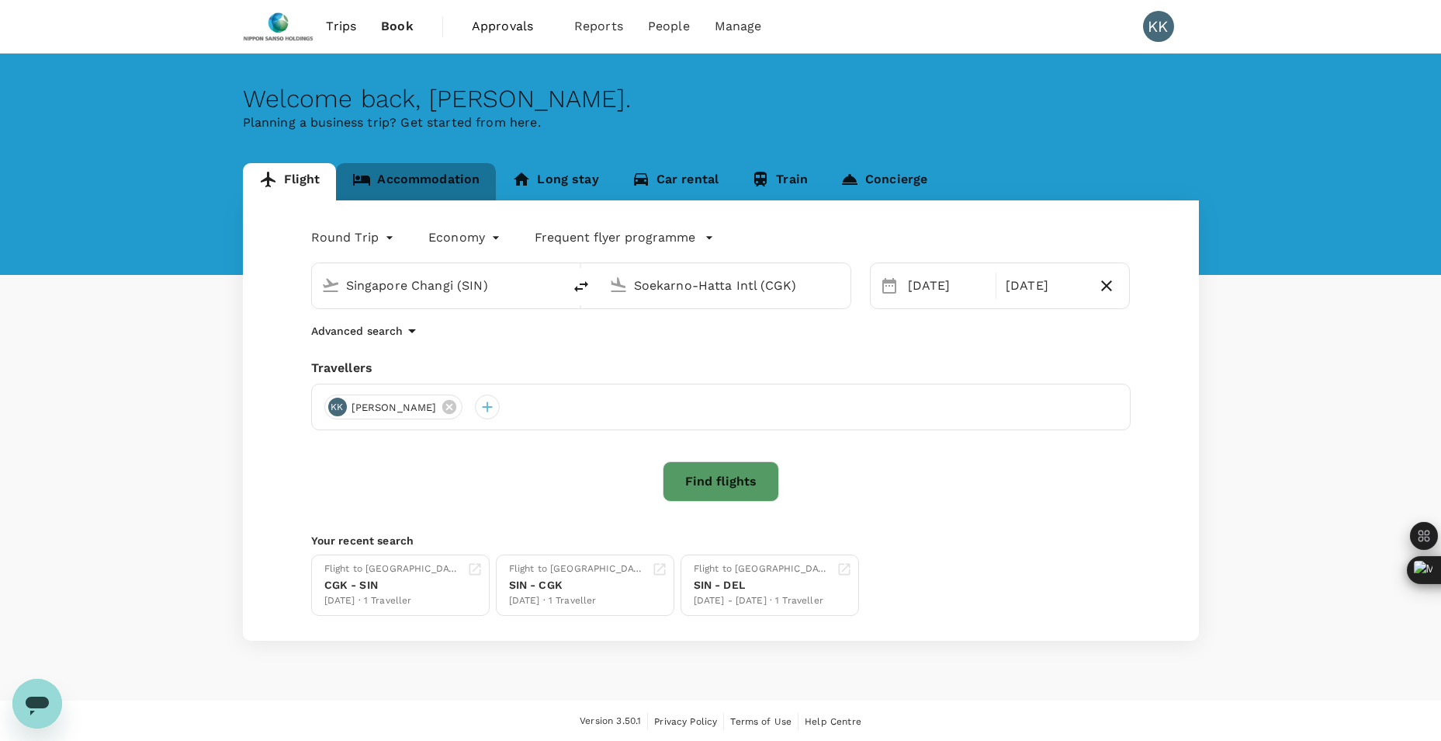
click at [400, 179] on link "Accommodation" at bounding box center [416, 181] width 160 height 37
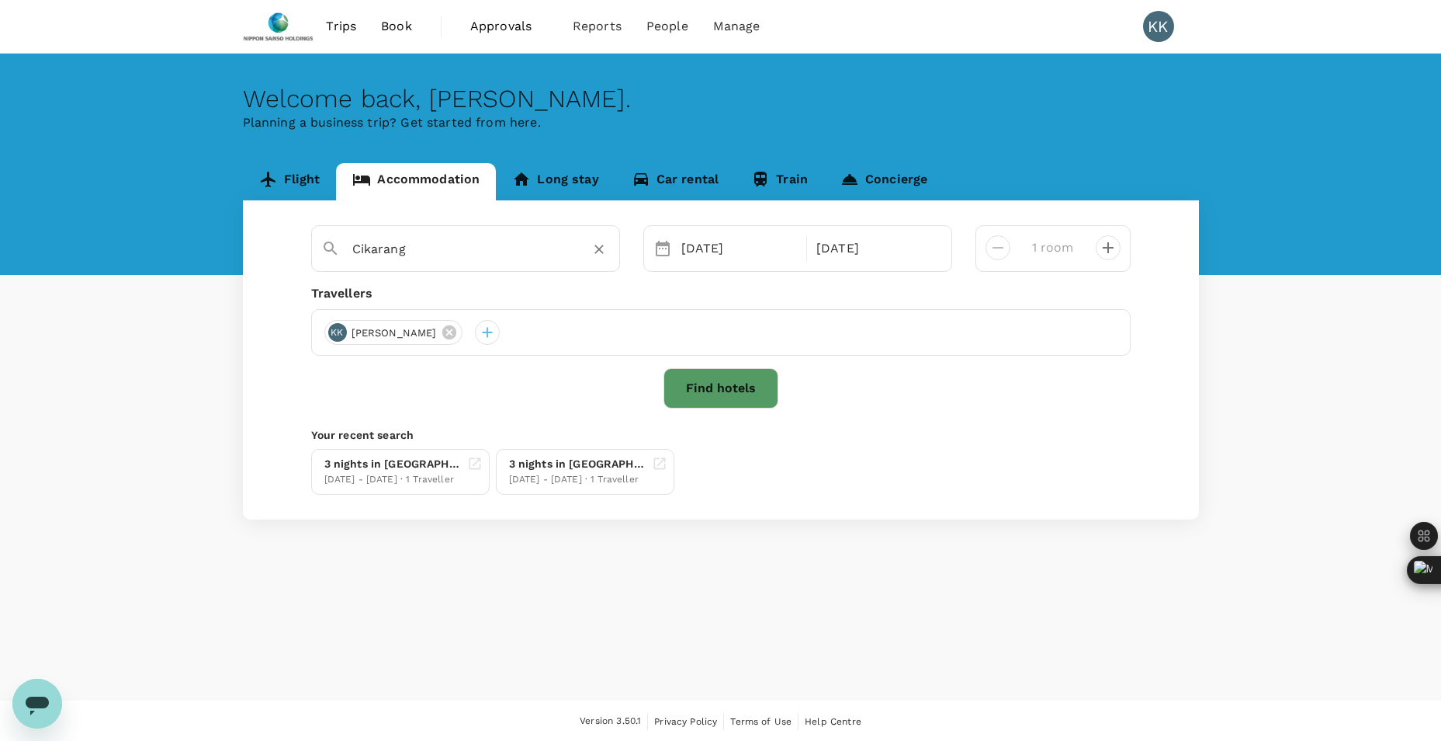
click at [442, 248] on input "Cikarang" at bounding box center [459, 249] width 214 height 24
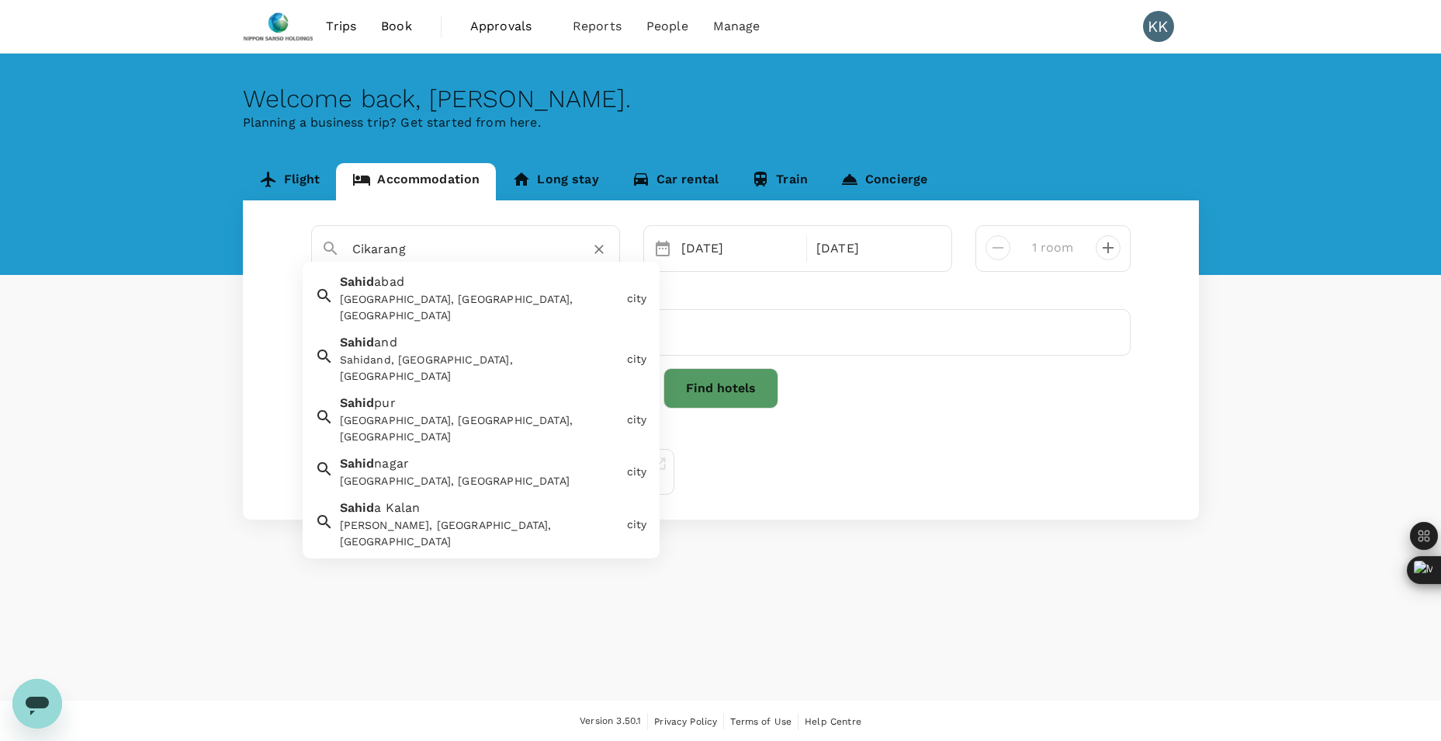
click at [828, 404] on div "Find hotels" at bounding box center [721, 388] width 820 height 40
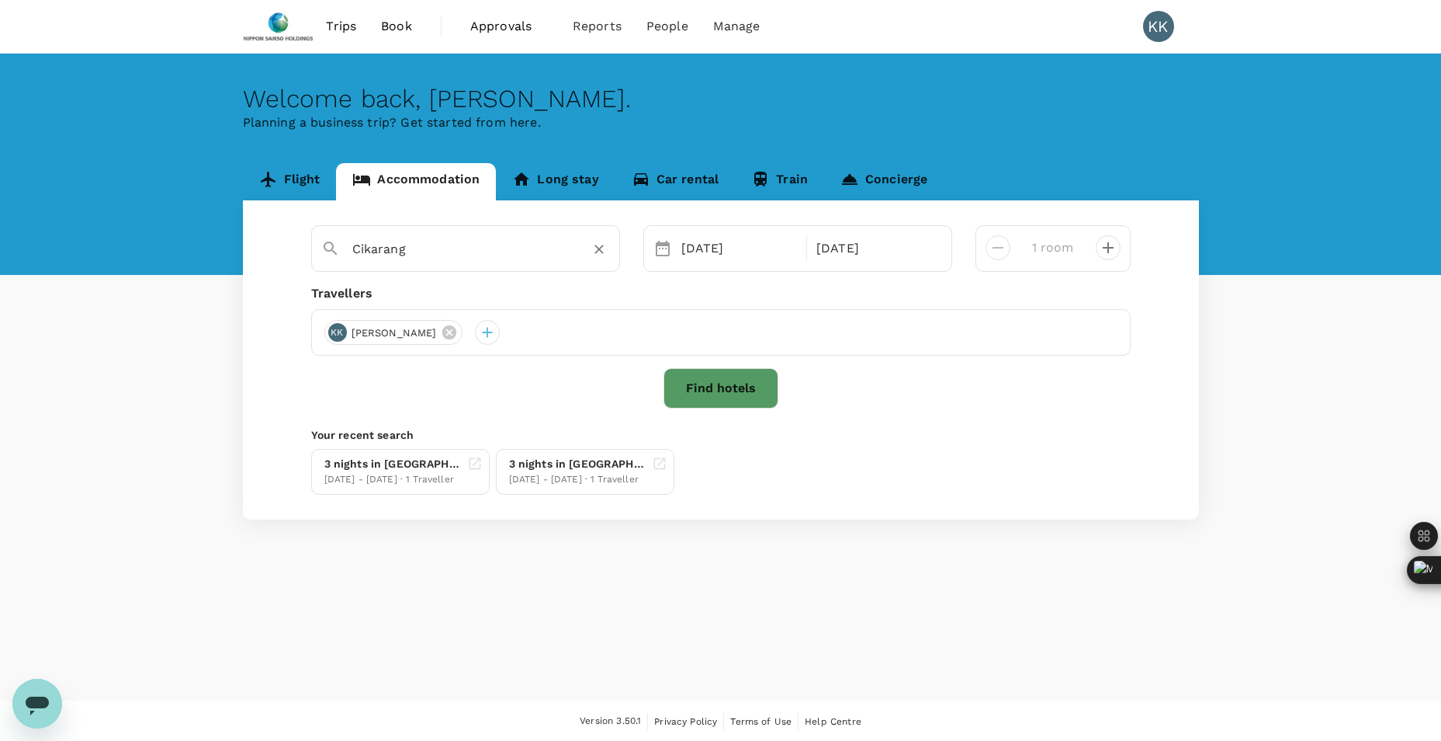
click at [455, 234] on div "Cikarang" at bounding box center [475, 242] width 270 height 37
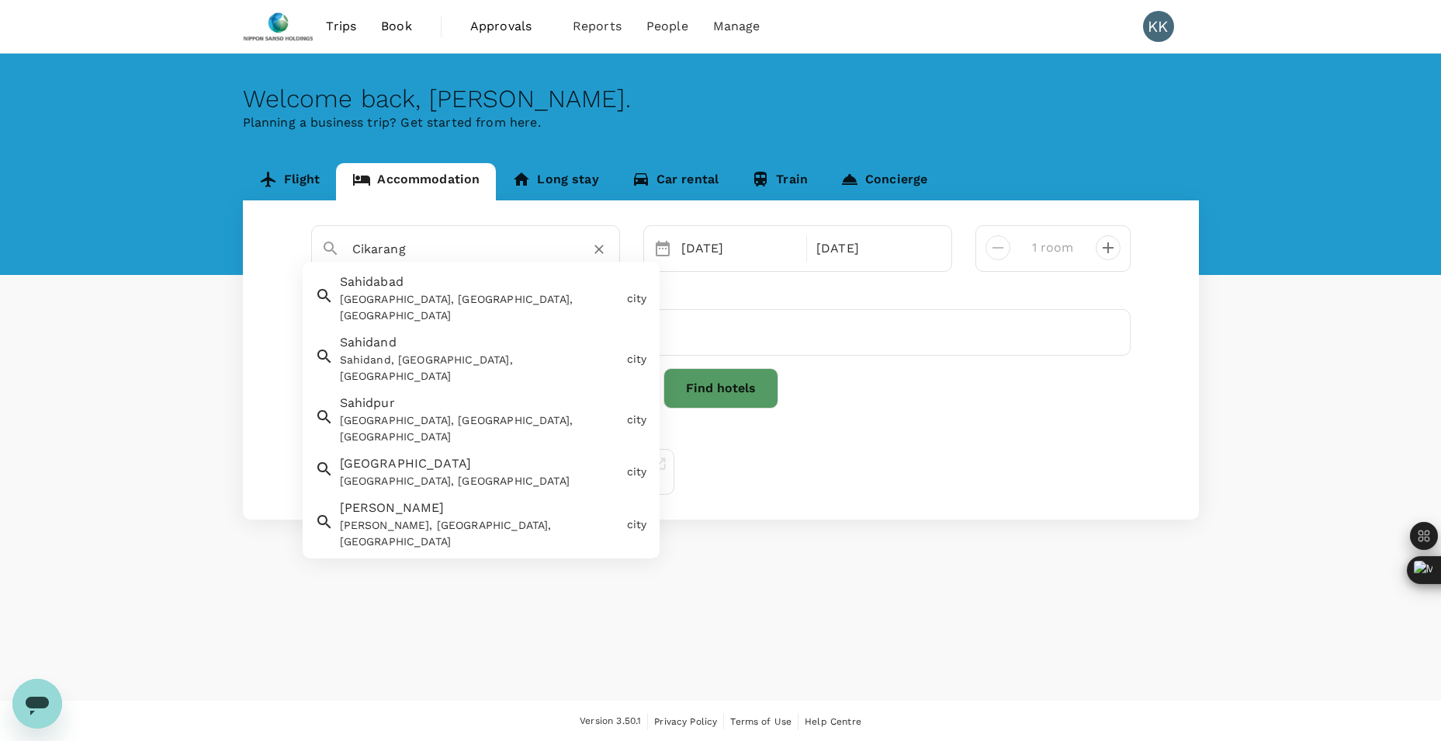
click at [442, 241] on input "Cikarang" at bounding box center [459, 249] width 214 height 24
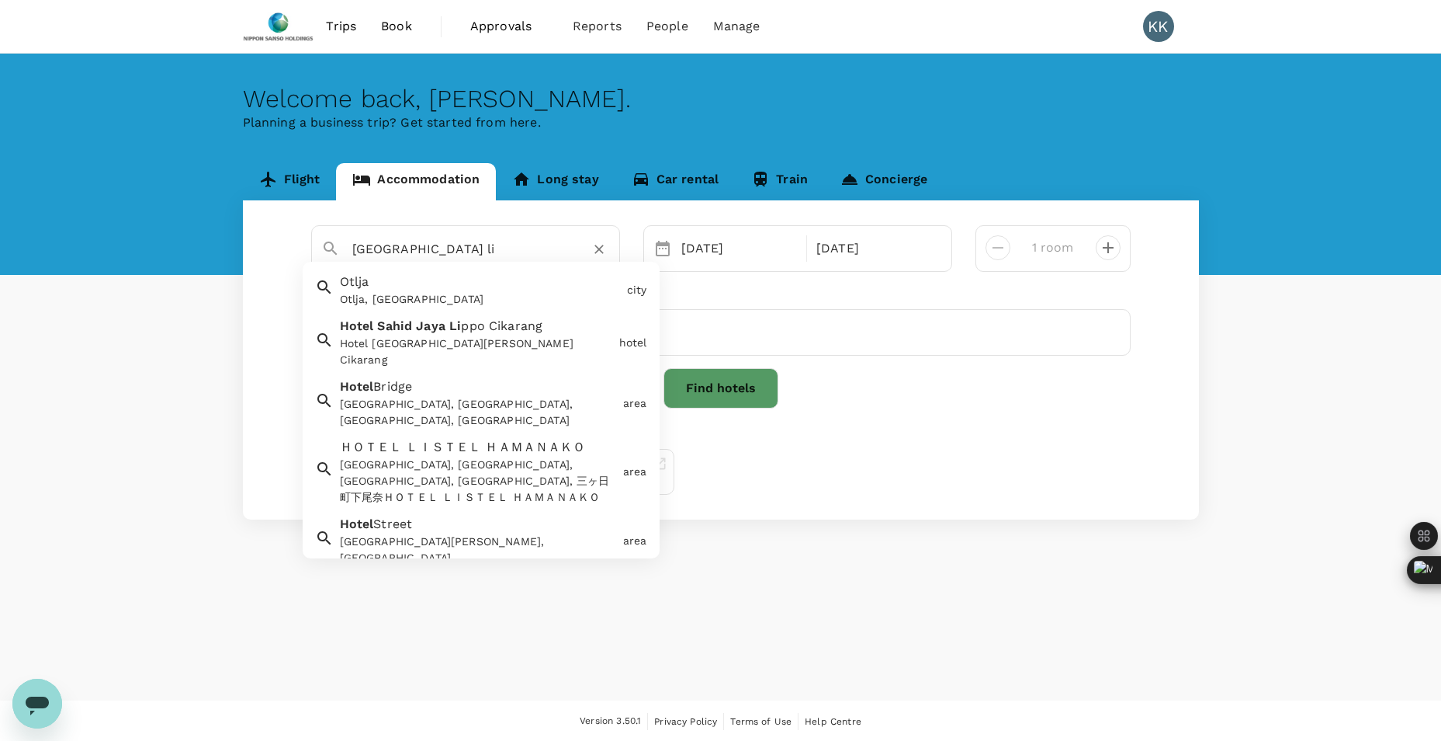
click at [497, 336] on div "Hotel Sahid Jaya Lippo Cikarang" at bounding box center [476, 351] width 273 height 33
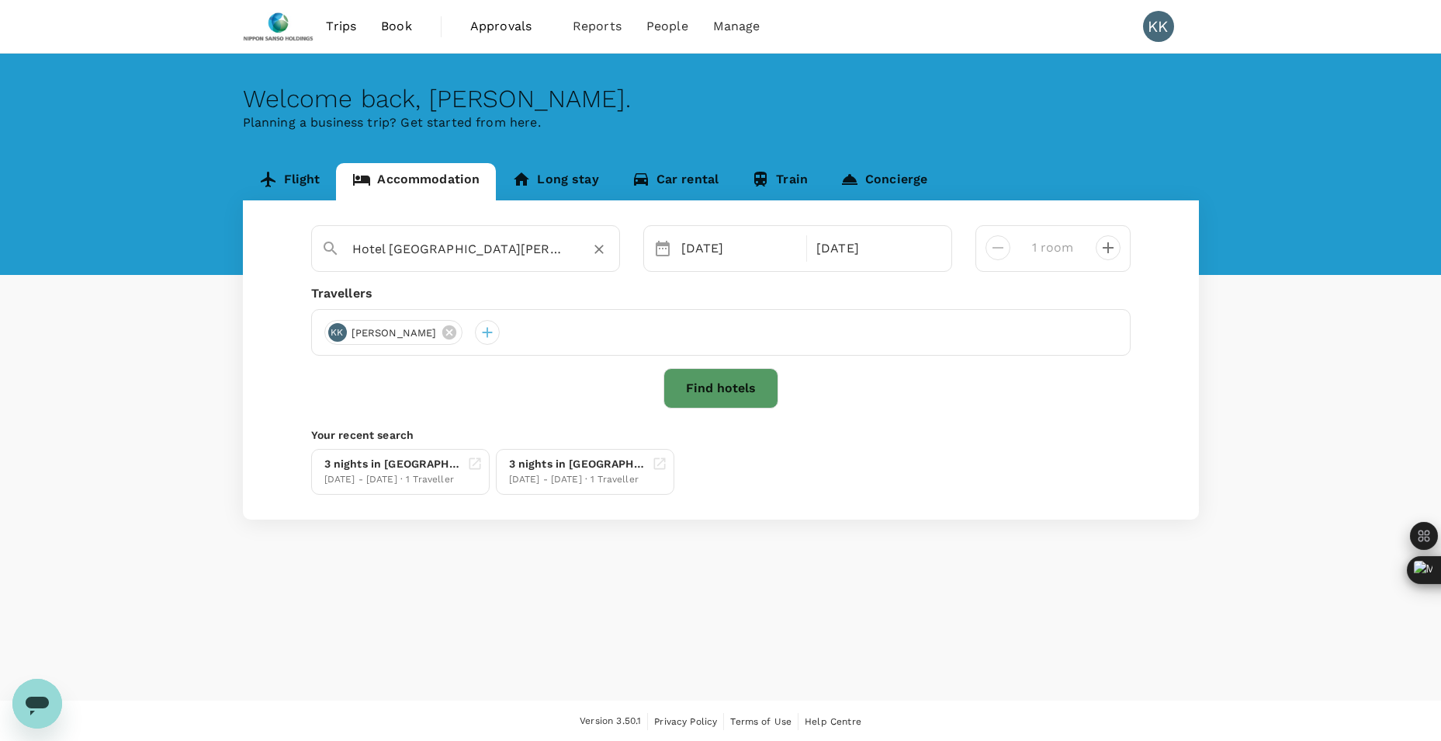
type input "Hotel Sahid Jaya Lippo Cikarang"
click at [718, 384] on button "Find hotels" at bounding box center [721, 388] width 115 height 40
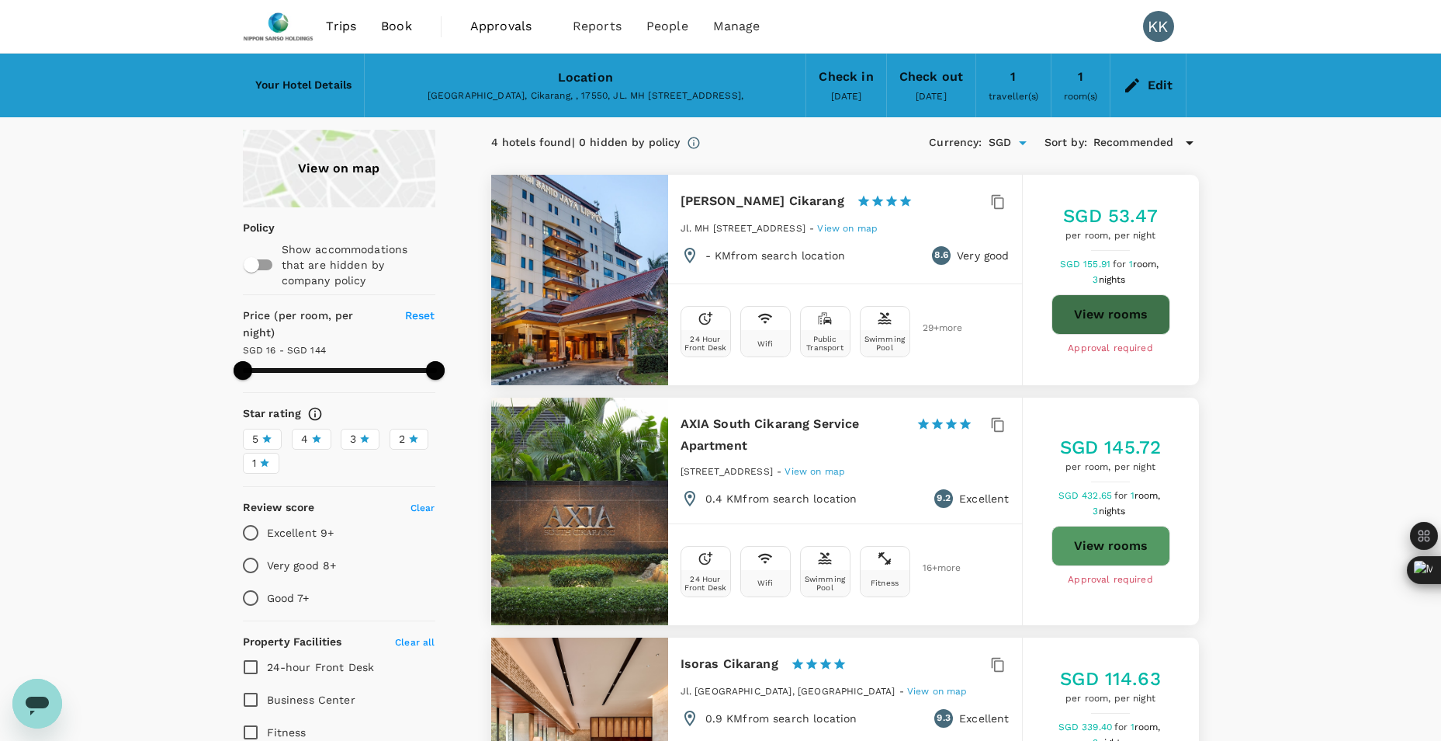
click at [1121, 314] on button "View rooms" at bounding box center [1111, 314] width 119 height 40
click at [391, 165] on div "View on map" at bounding box center [339, 169] width 193 height 78
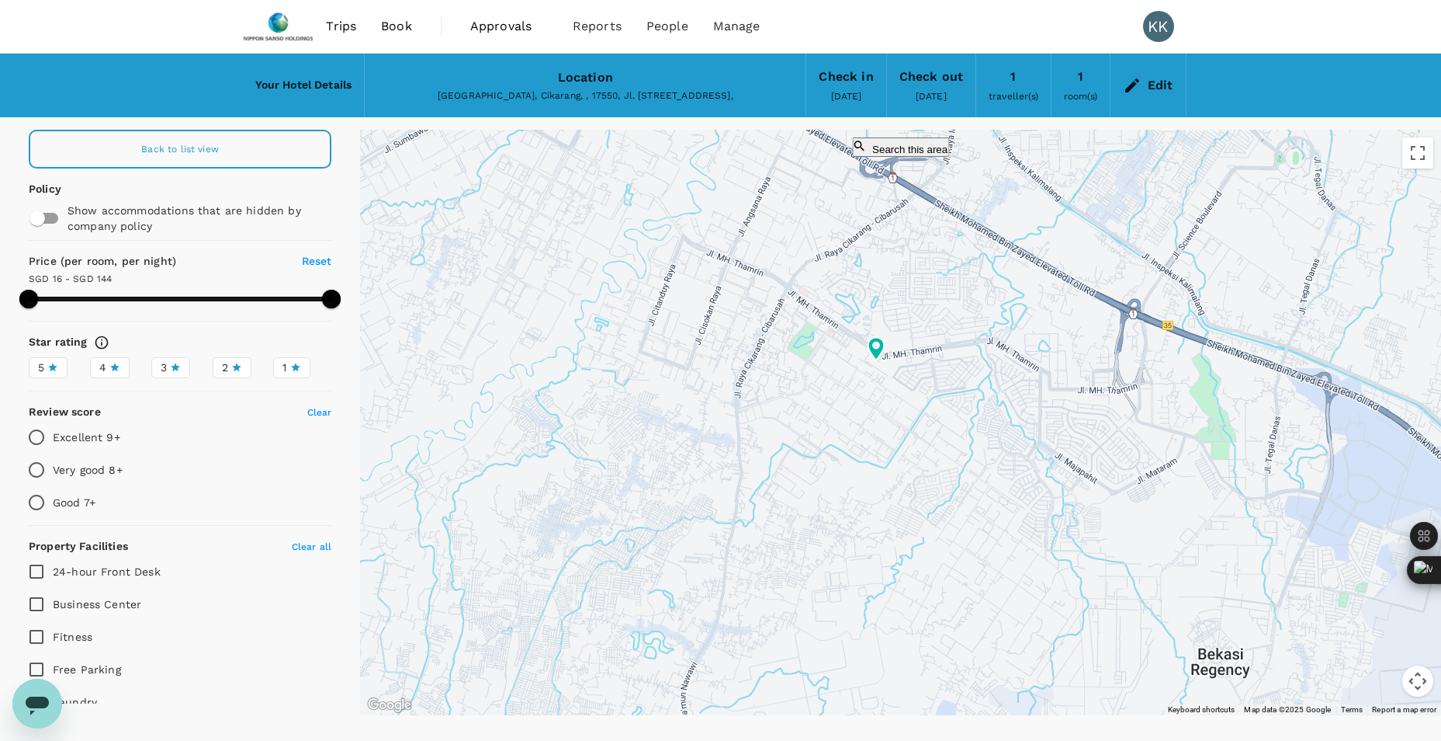
type input "143.52"
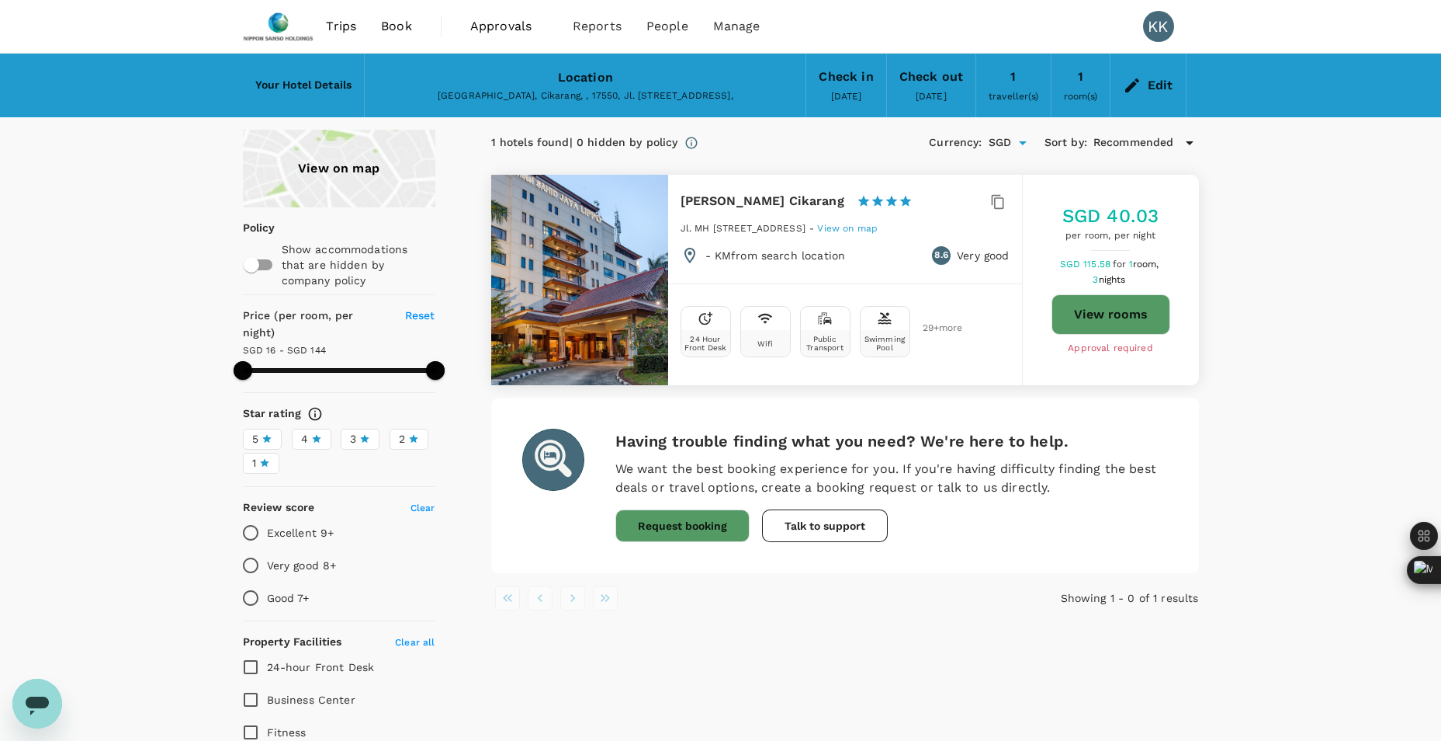
click at [390, 26] on span "Book" at bounding box center [396, 26] width 31 height 19
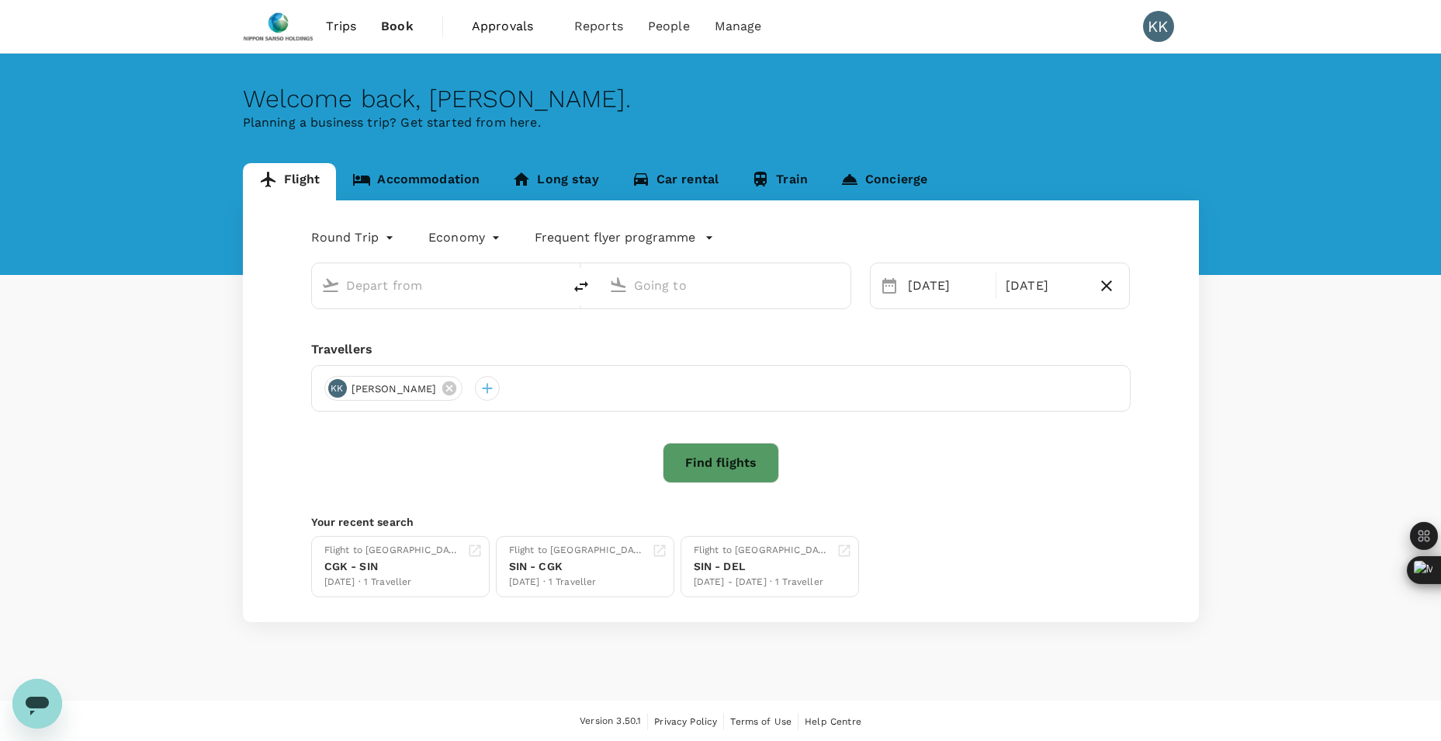
type input "Singapore Changi (SIN)"
type input "Soekarno-Hatta Intl (CGK)"
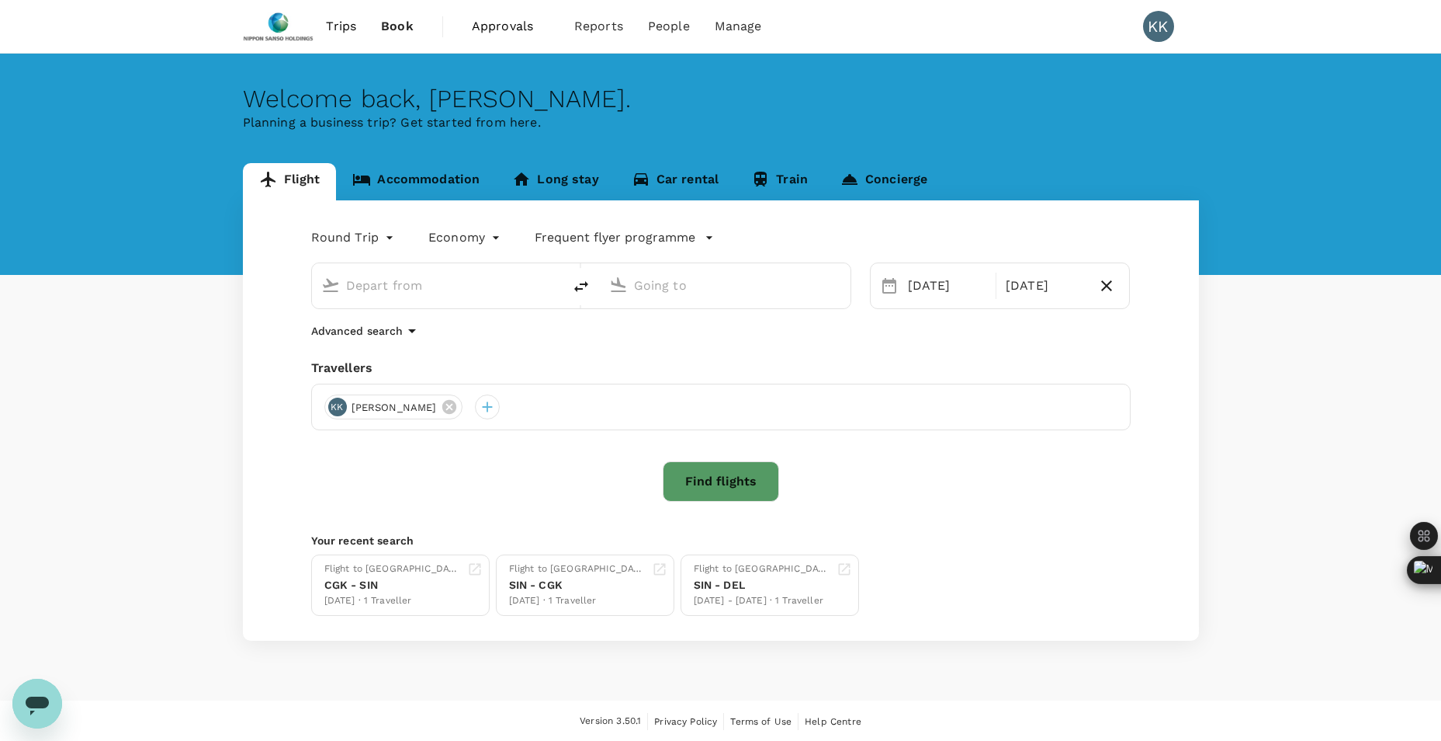
type input "Singapore Changi (SIN)"
type input "Soekarno-Hatta Intl (CGK)"
click at [462, 176] on link "Accommodation" at bounding box center [416, 181] width 160 height 37
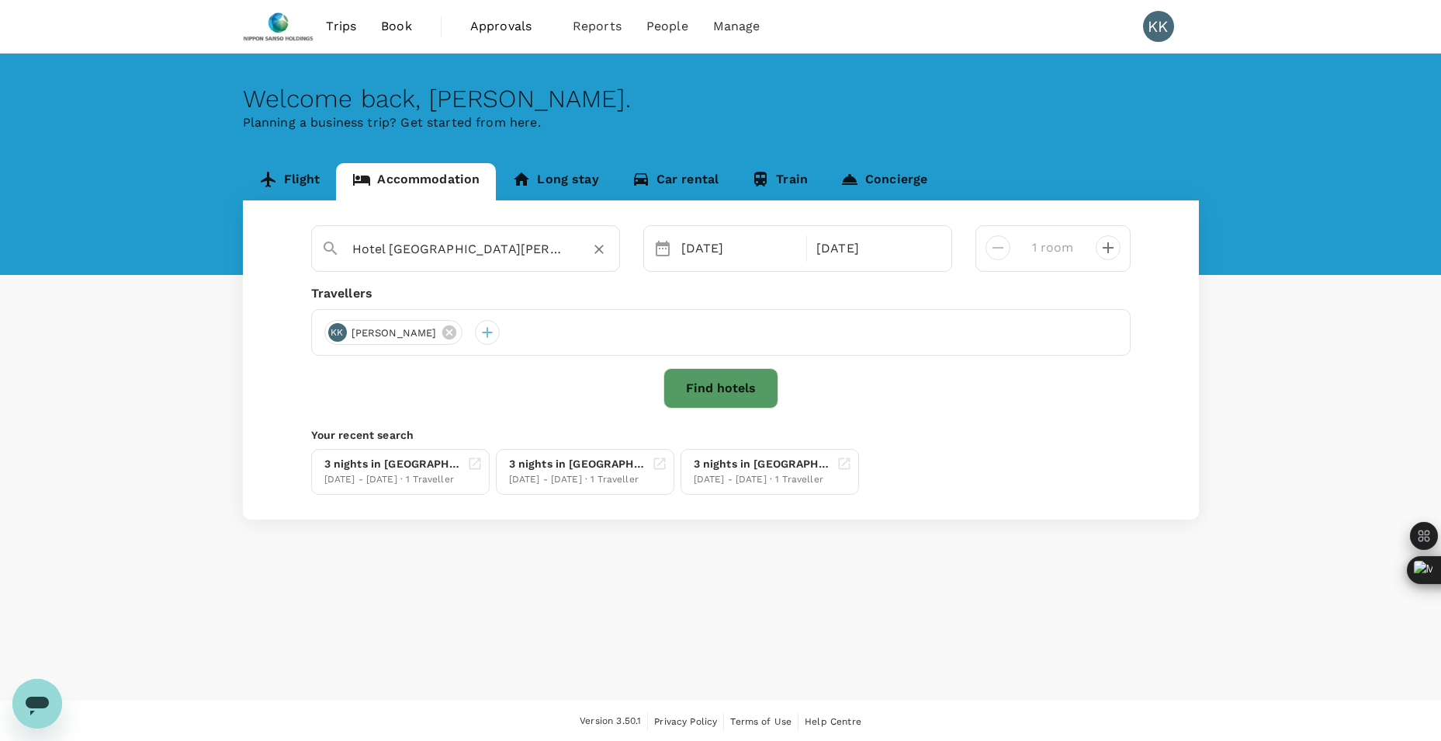
type input "Sahid Jaya Lippo Cikarang"
click at [589, 250] on button "Clear" at bounding box center [599, 249] width 22 height 22
click at [541, 257] on input "text" at bounding box center [459, 249] width 214 height 24
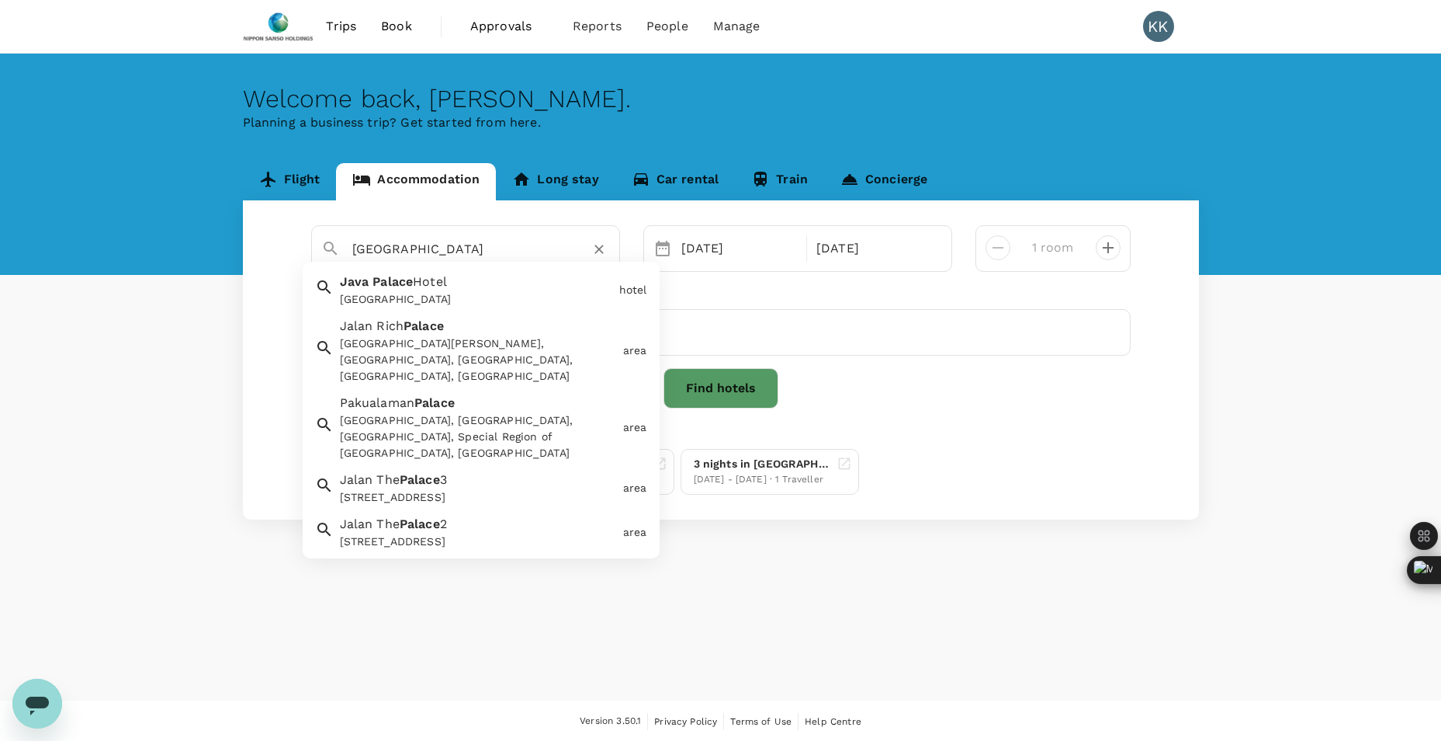
scroll to position [2, 0]
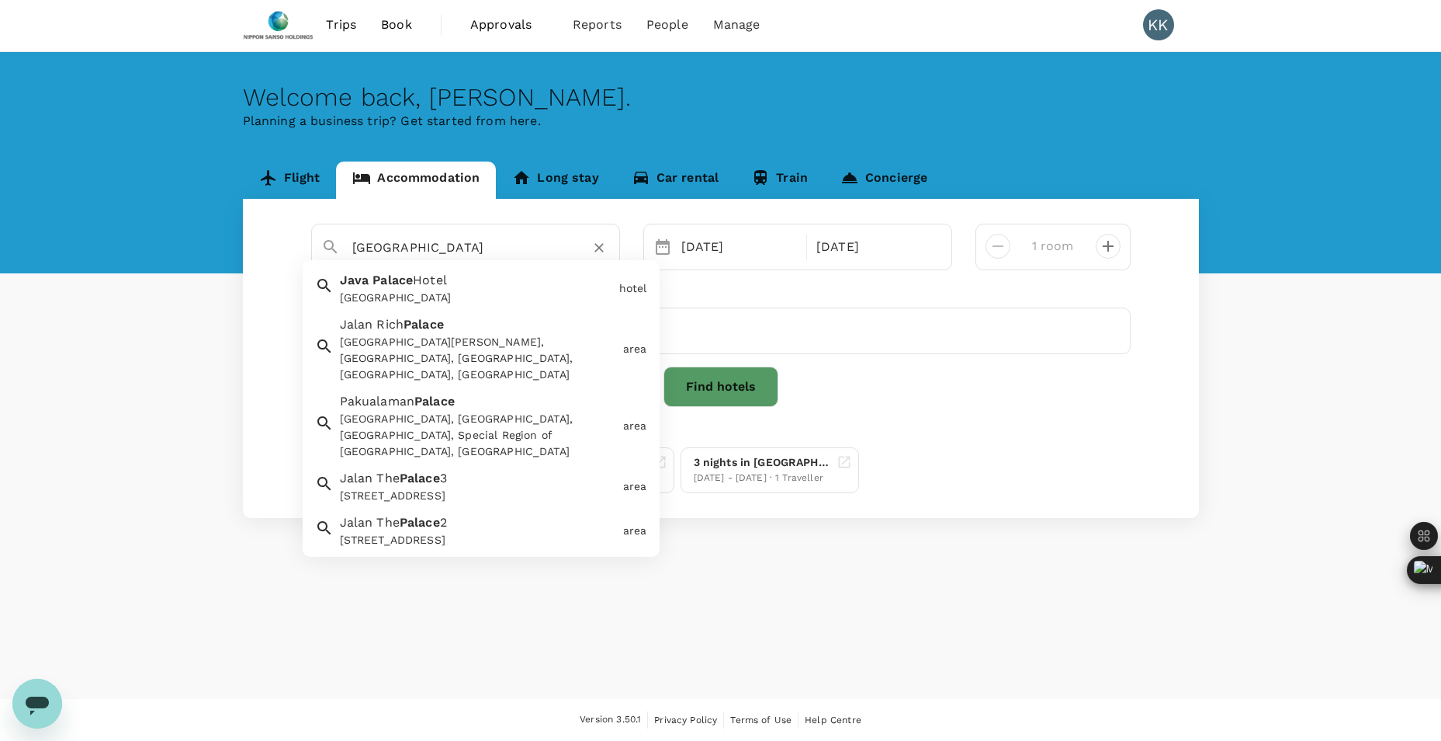
click at [383, 278] on span "Palace" at bounding box center [393, 279] width 40 height 15
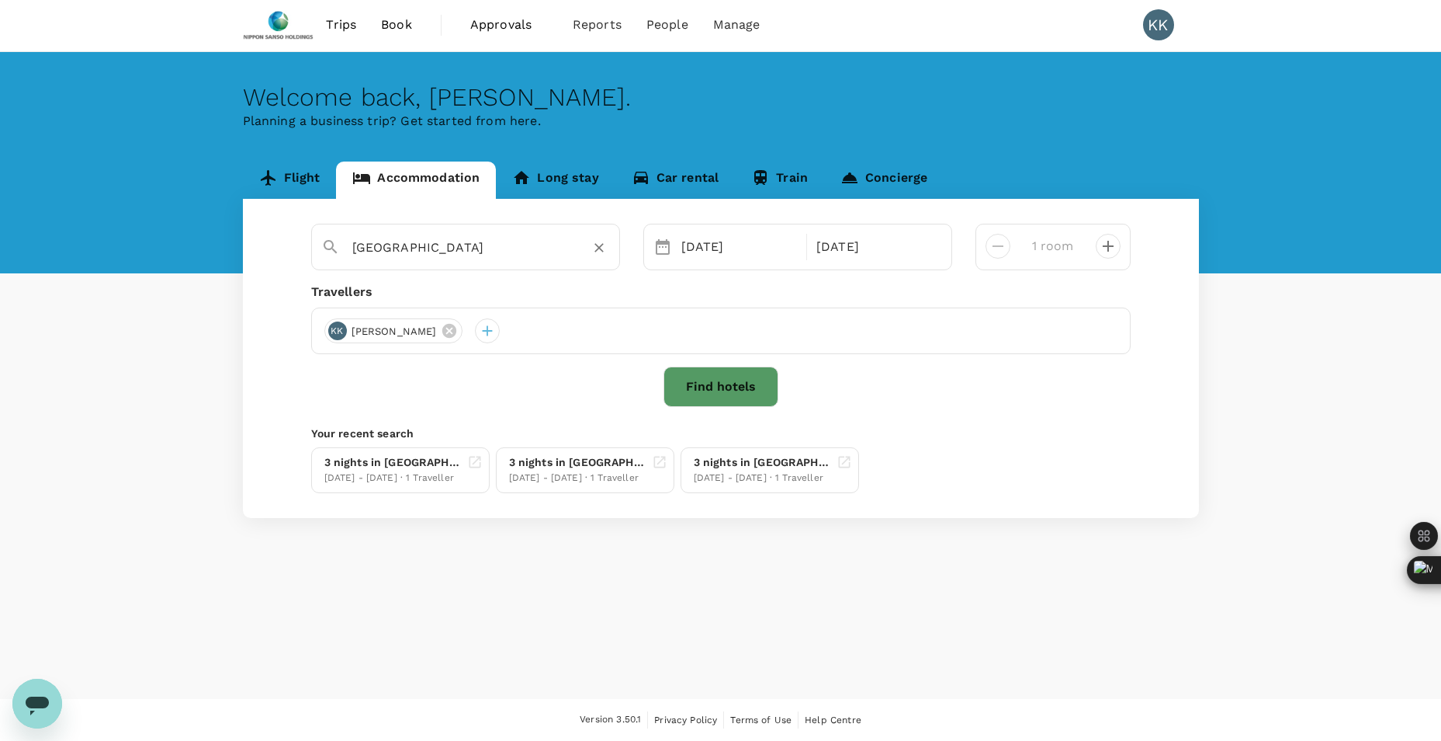
type input "[GEOGRAPHIC_DATA]"
click at [750, 381] on button "Find hotels" at bounding box center [721, 386] width 115 height 40
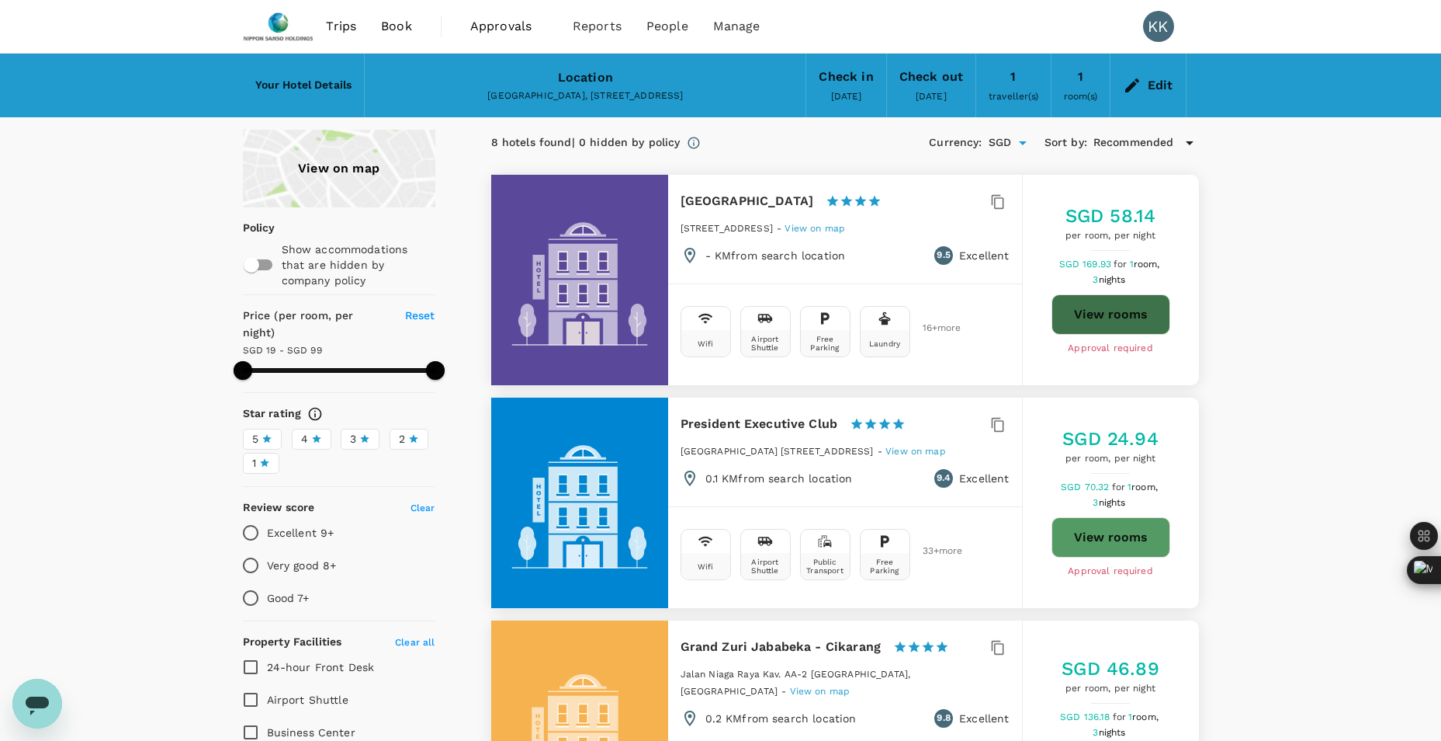
click at [1147, 299] on button "View rooms" at bounding box center [1111, 314] width 119 height 40
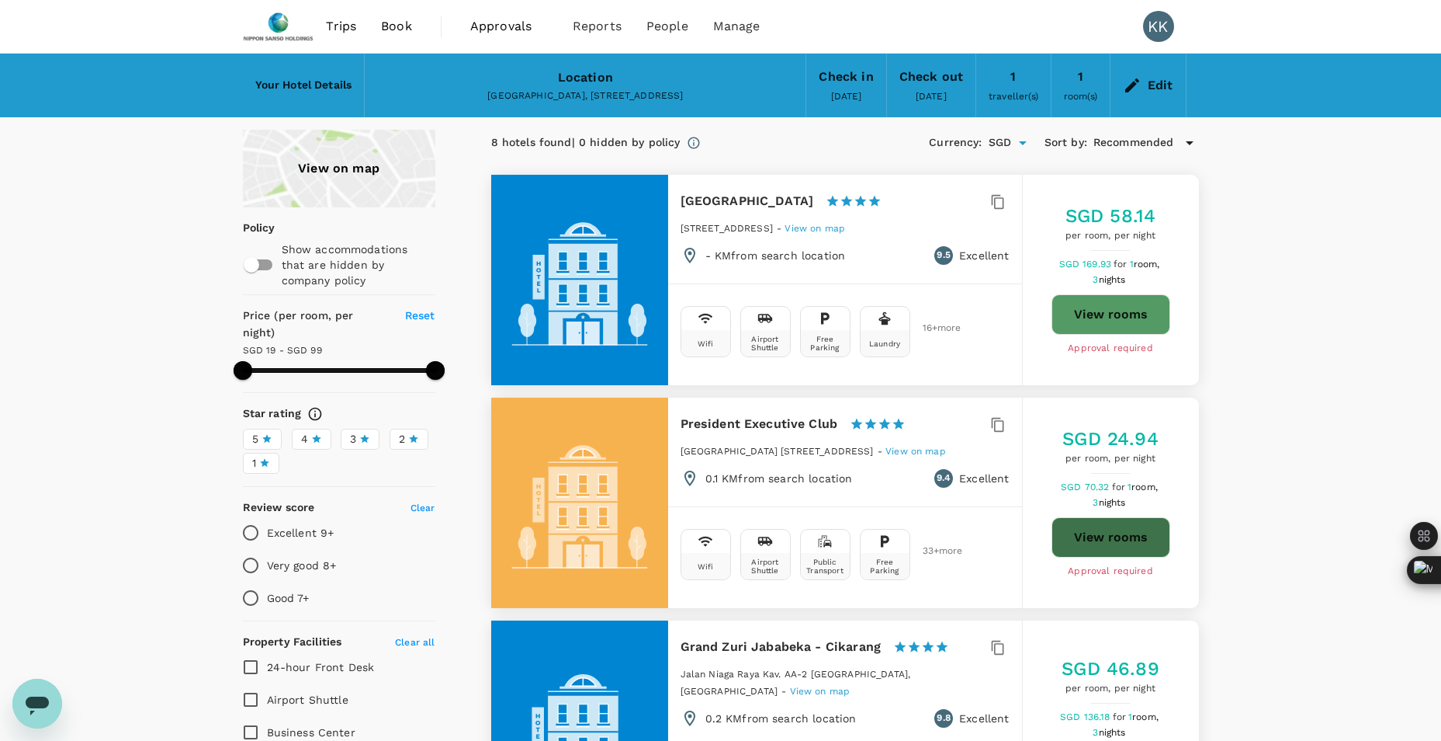
click at [1101, 527] on button "View rooms" at bounding box center [1111, 537] width 119 height 40
type input "98.25"
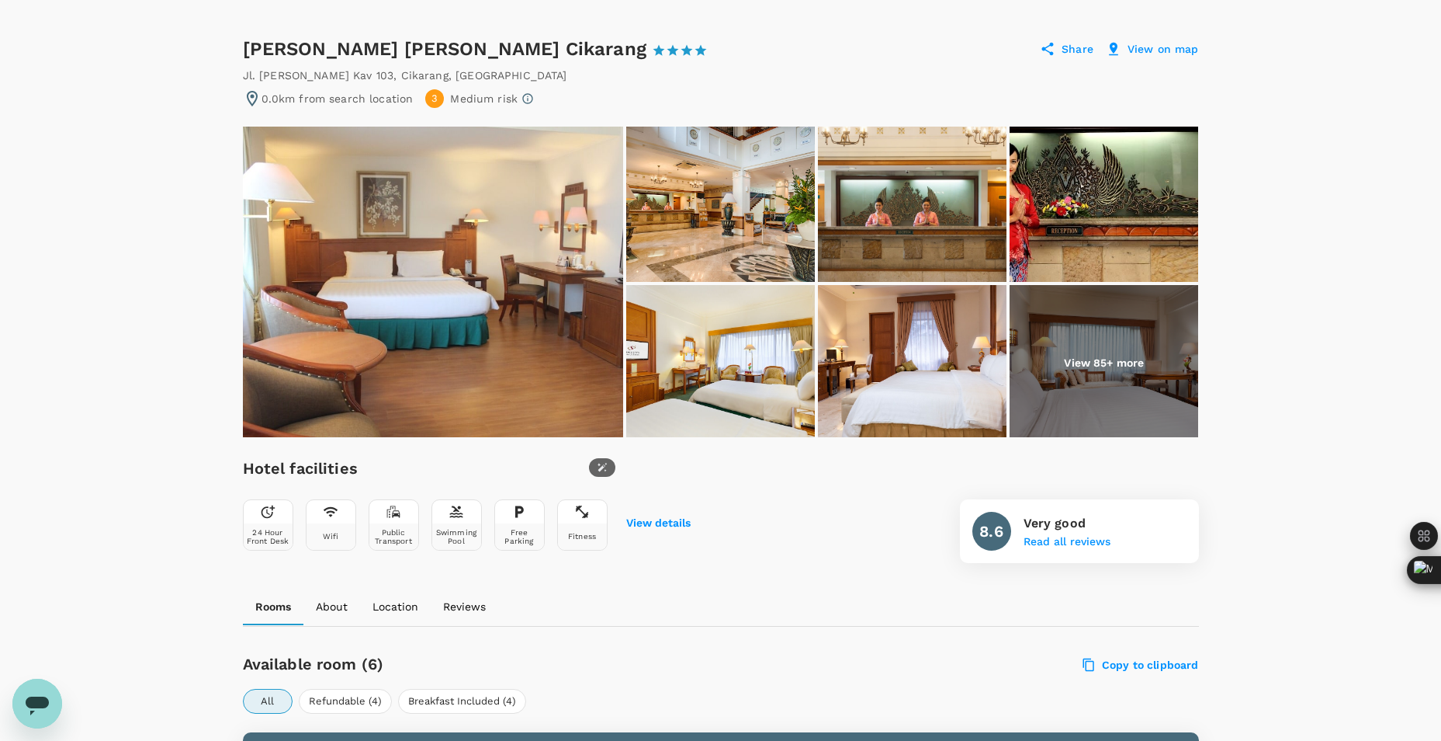
scroll to position [155, 0]
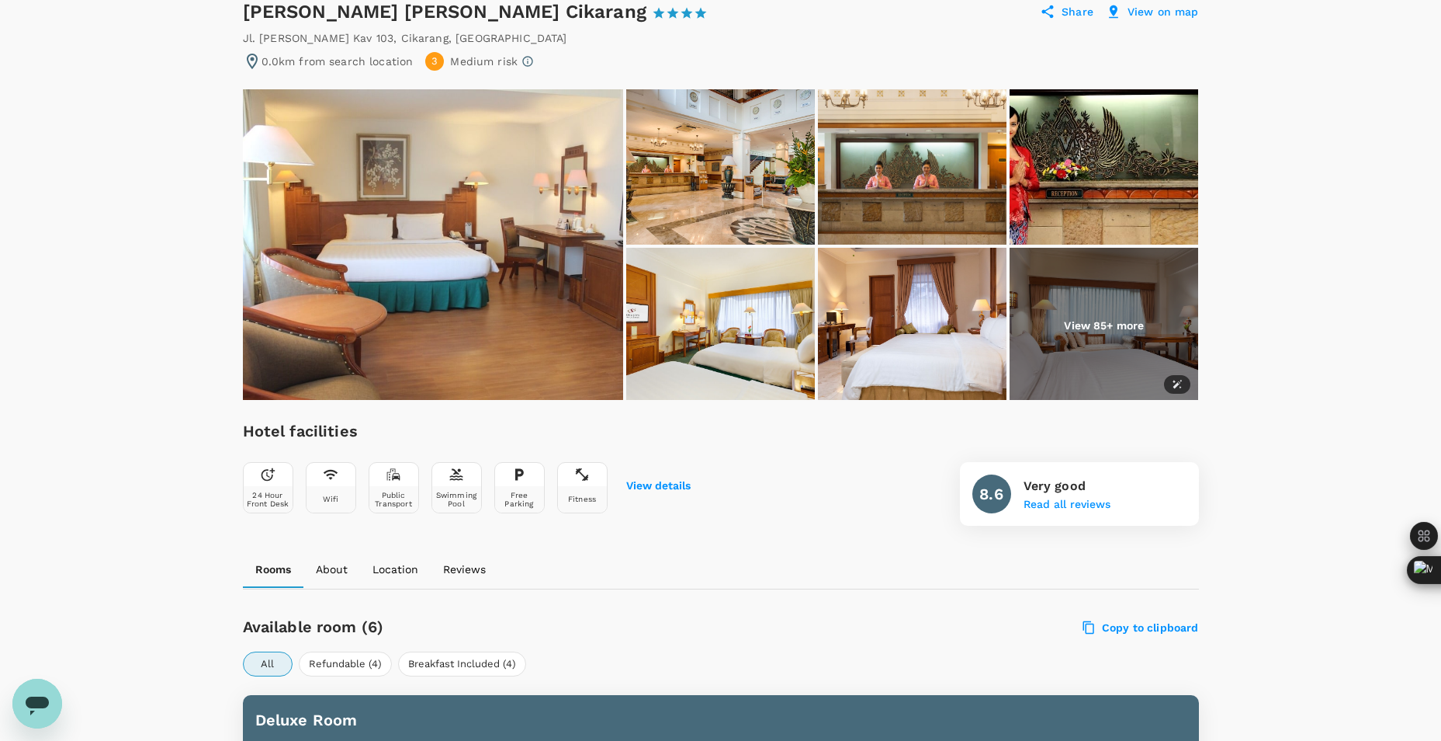
click at [1129, 380] on img at bounding box center [1104, 325] width 189 height 155
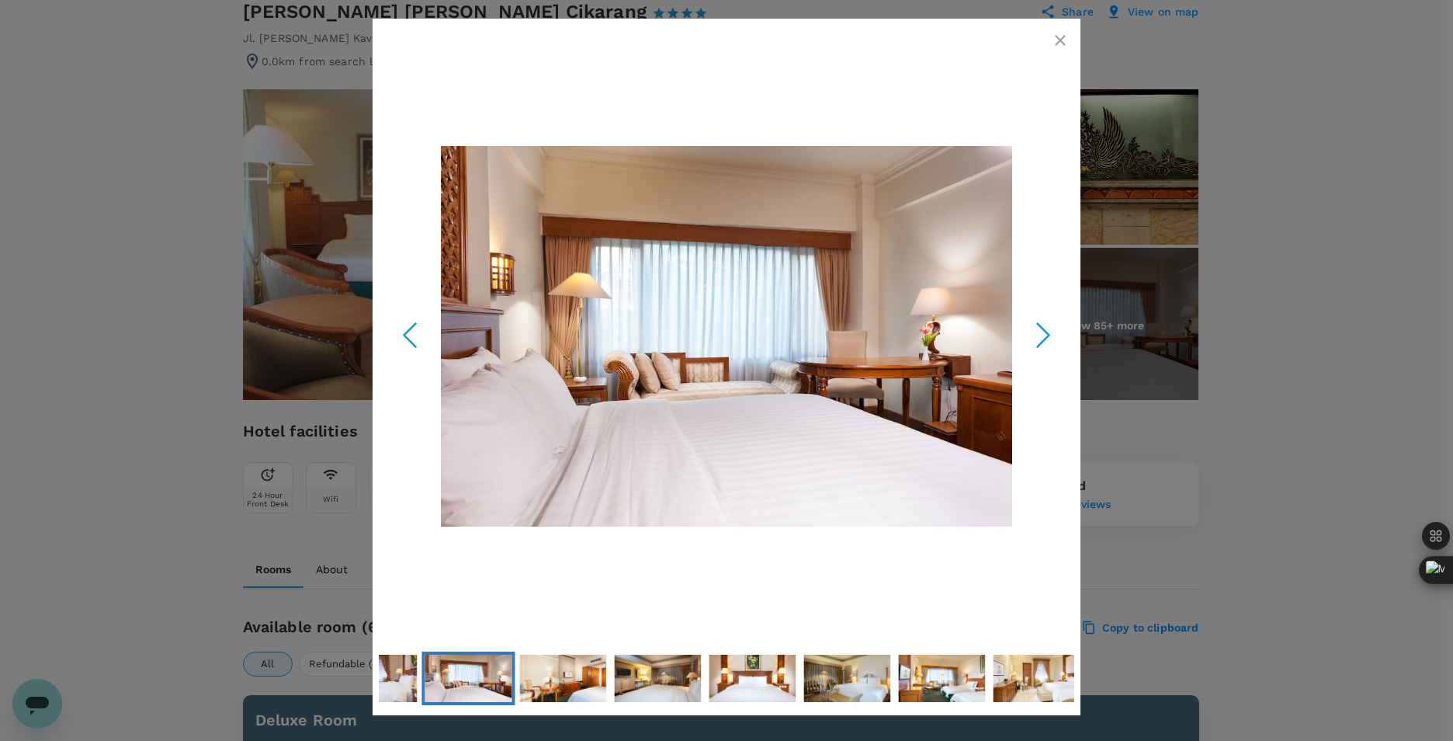
click at [1032, 312] on icon "Next Slide" at bounding box center [1043, 335] width 47 height 47
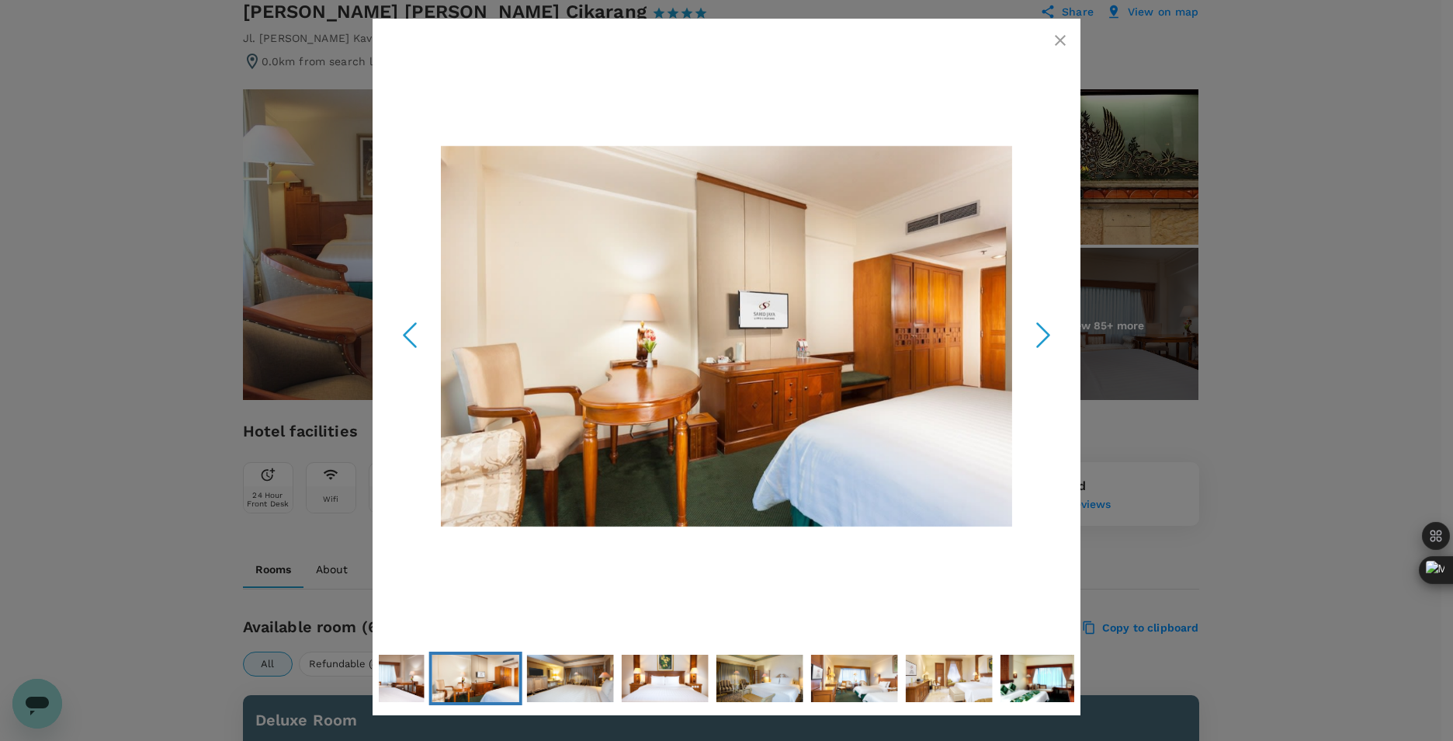
click at [1032, 312] on icon "Next Slide" at bounding box center [1043, 335] width 47 height 47
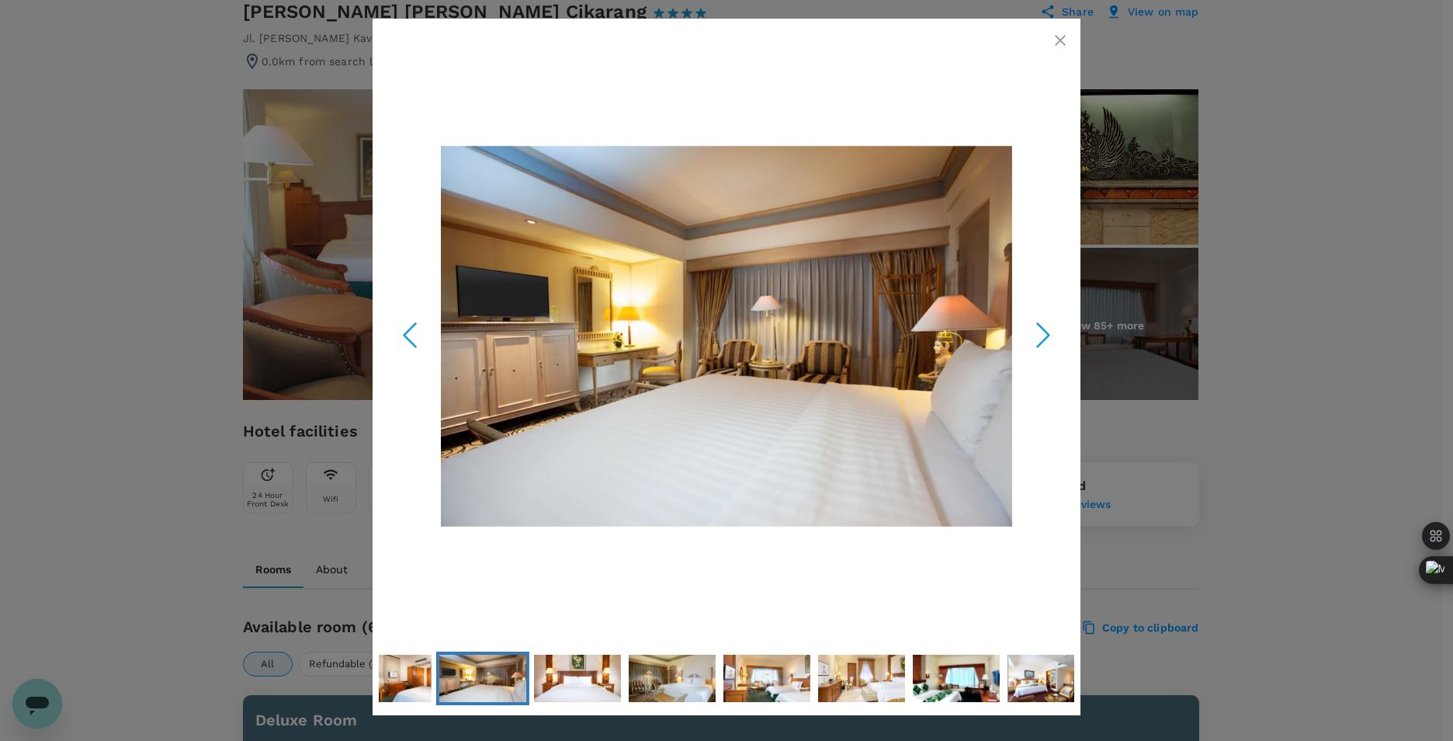
click at [1032, 312] on icon "Next Slide" at bounding box center [1043, 335] width 47 height 47
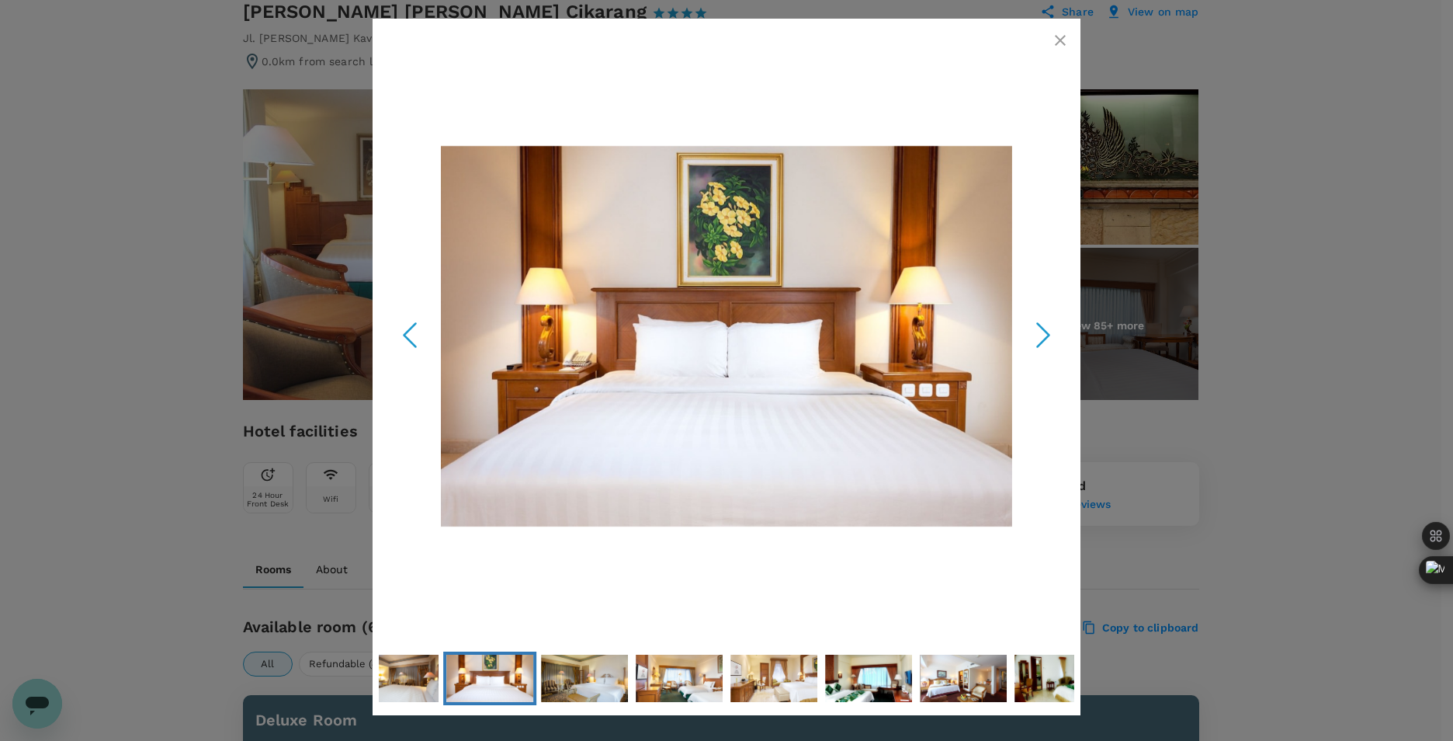
click at [1032, 312] on icon "Next Slide" at bounding box center [1043, 335] width 47 height 47
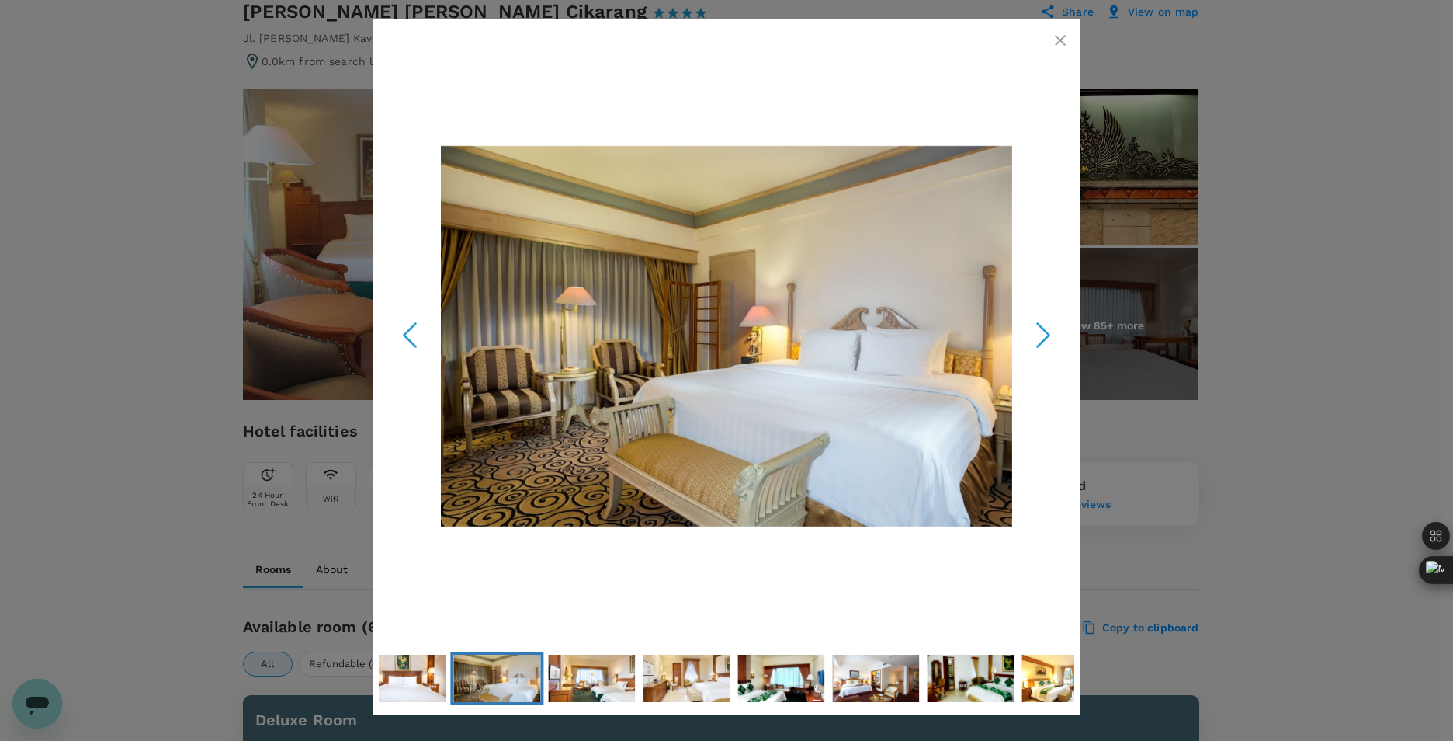
click at [1032, 312] on icon "Next Slide" at bounding box center [1043, 335] width 47 height 47
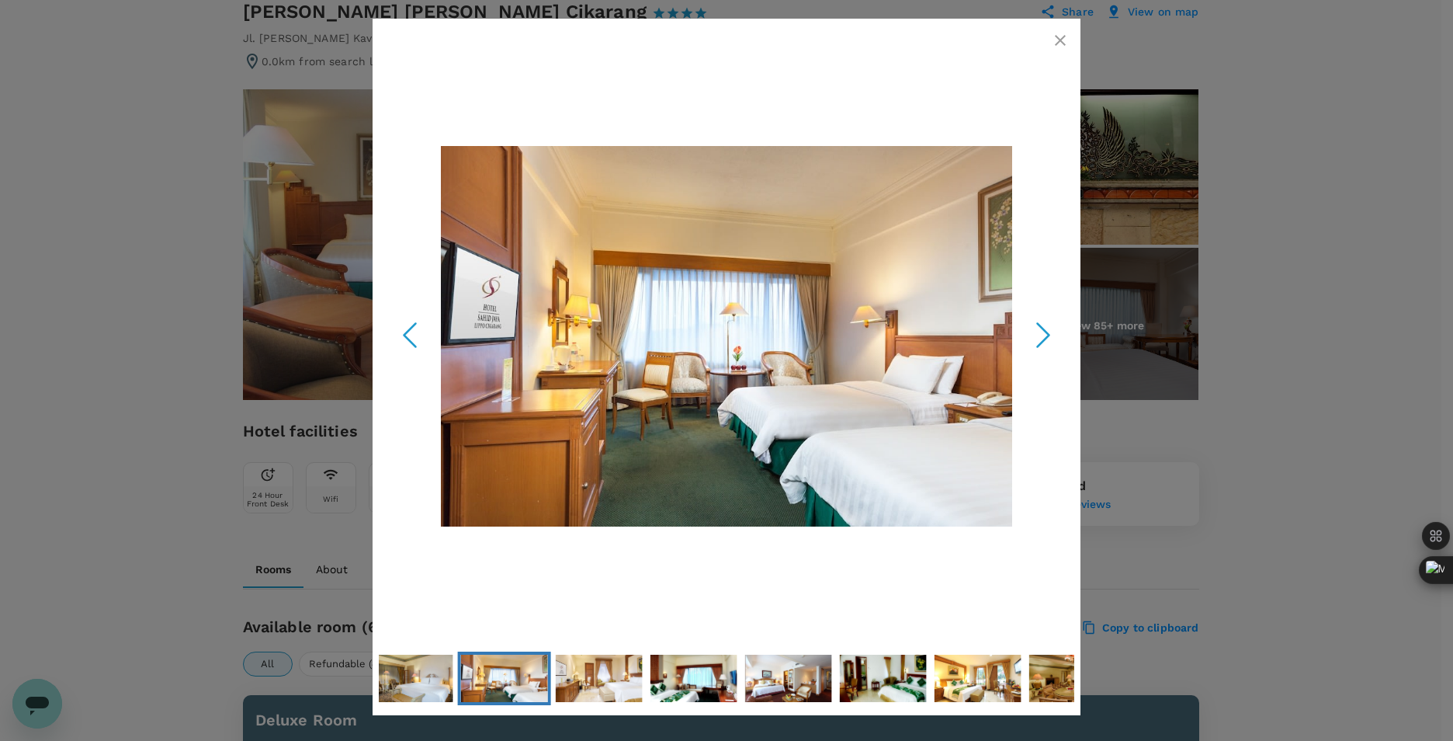
click at [1032, 312] on icon "Next Slide" at bounding box center [1043, 335] width 47 height 47
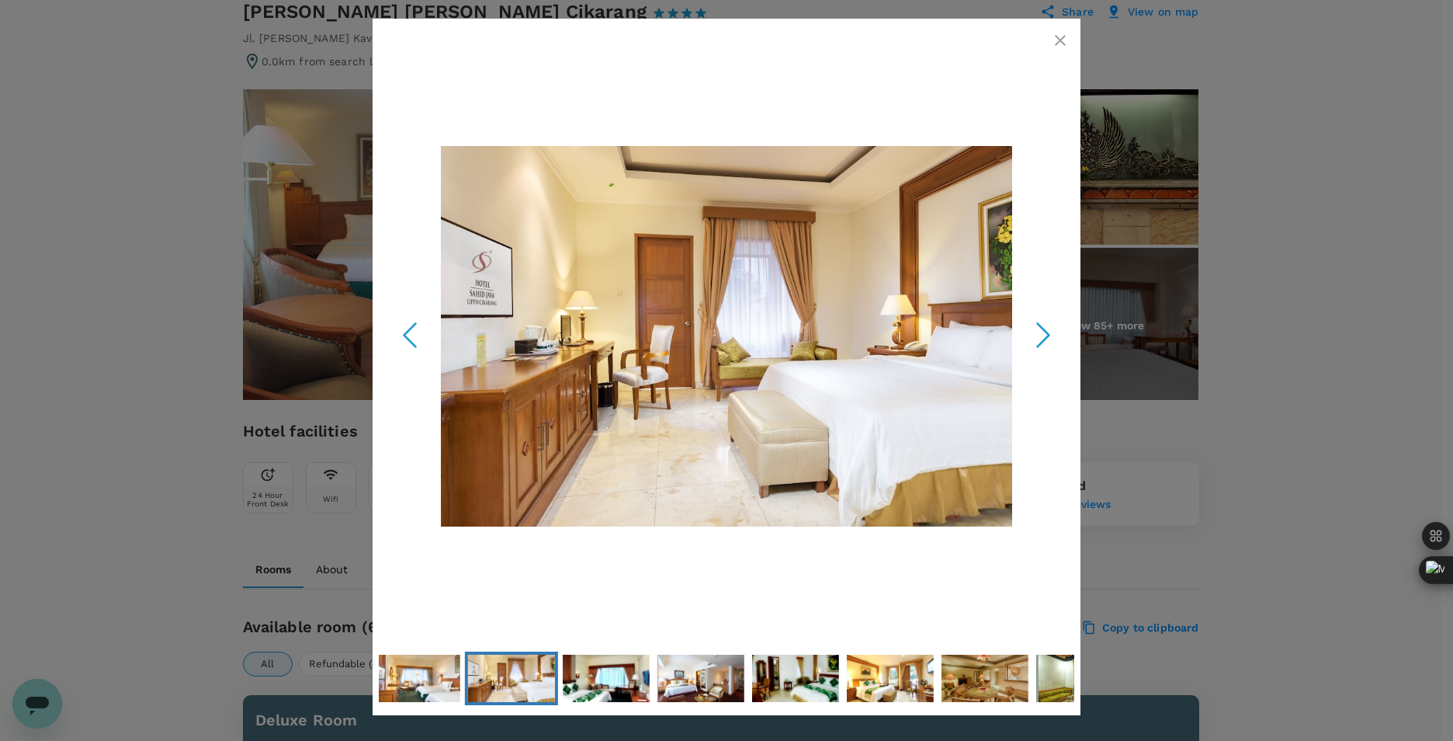
click at [1032, 312] on icon "Next Slide" at bounding box center [1043, 335] width 47 height 47
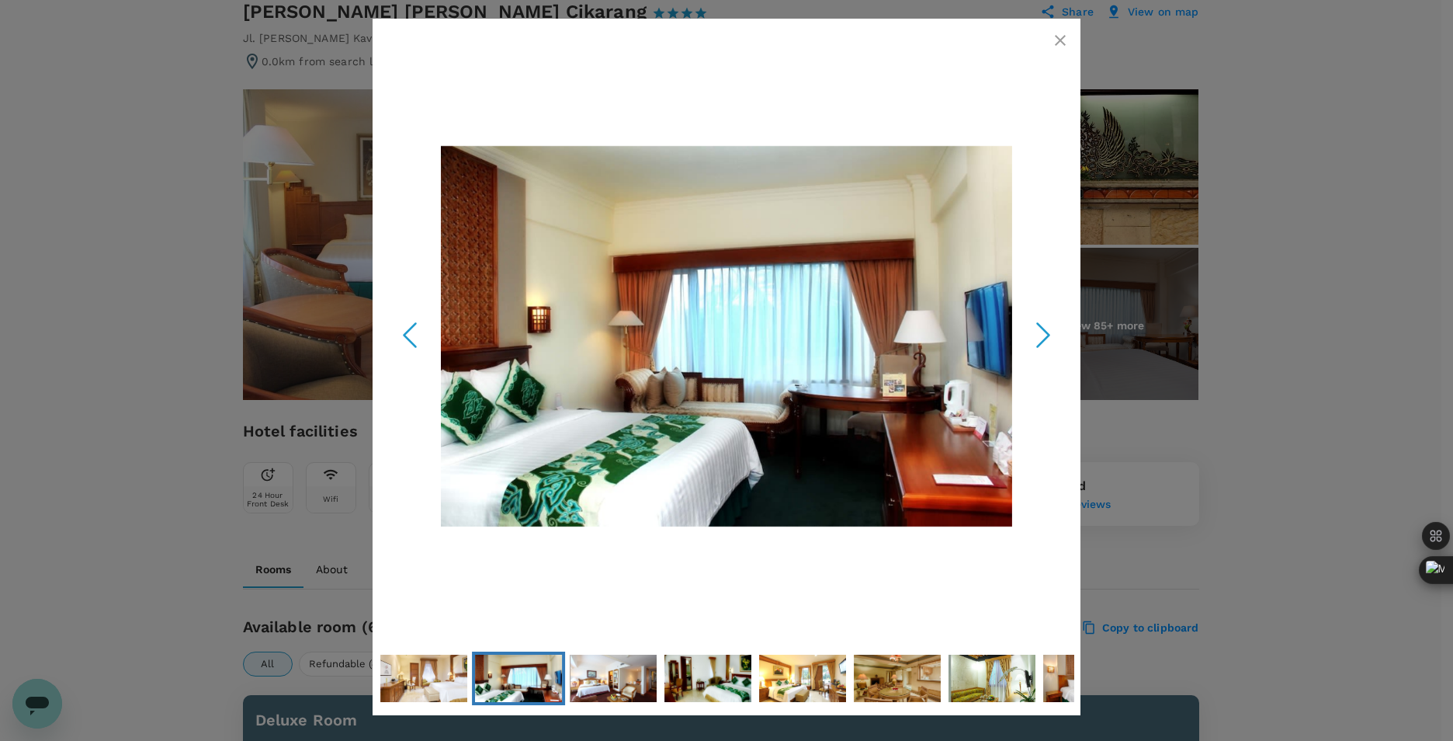
click at [1069, 50] on button "button" at bounding box center [1060, 40] width 31 height 31
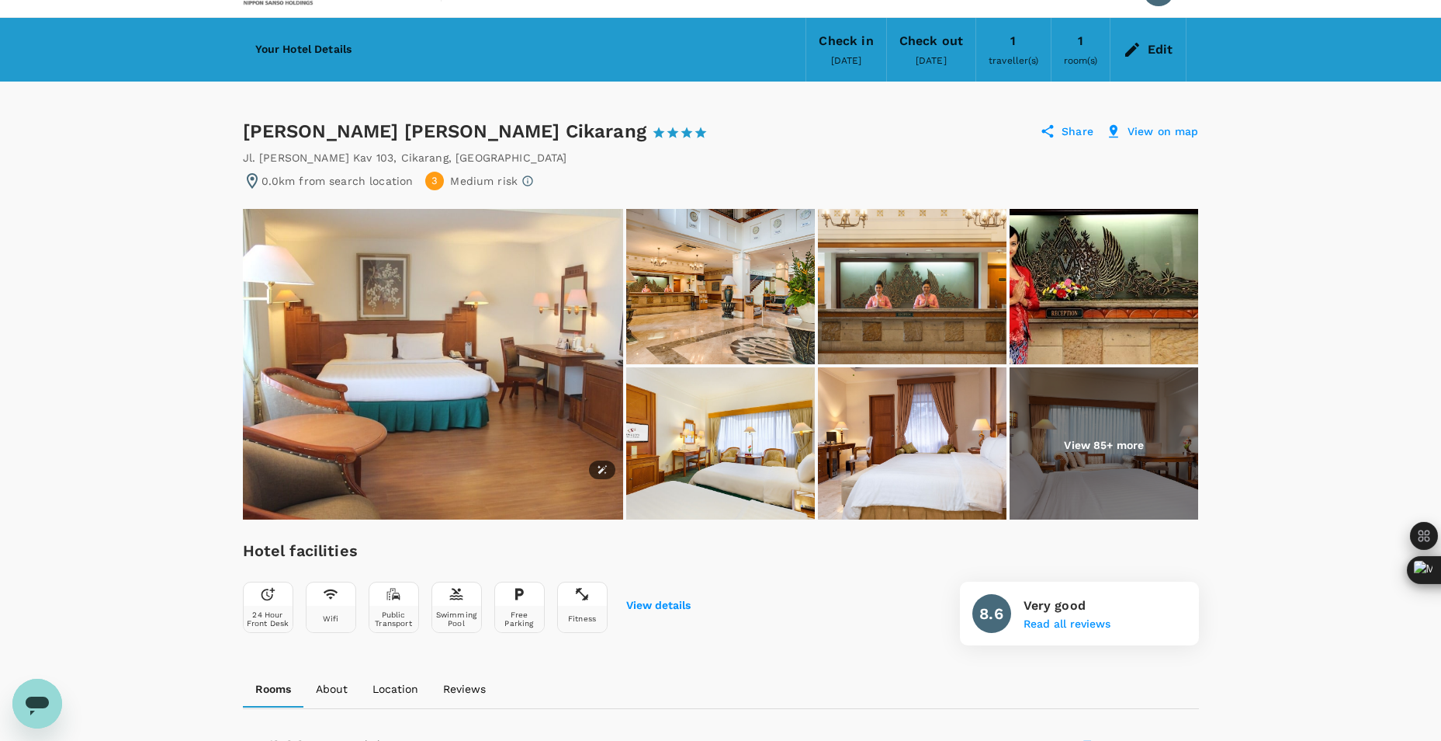
scroll to position [0, 0]
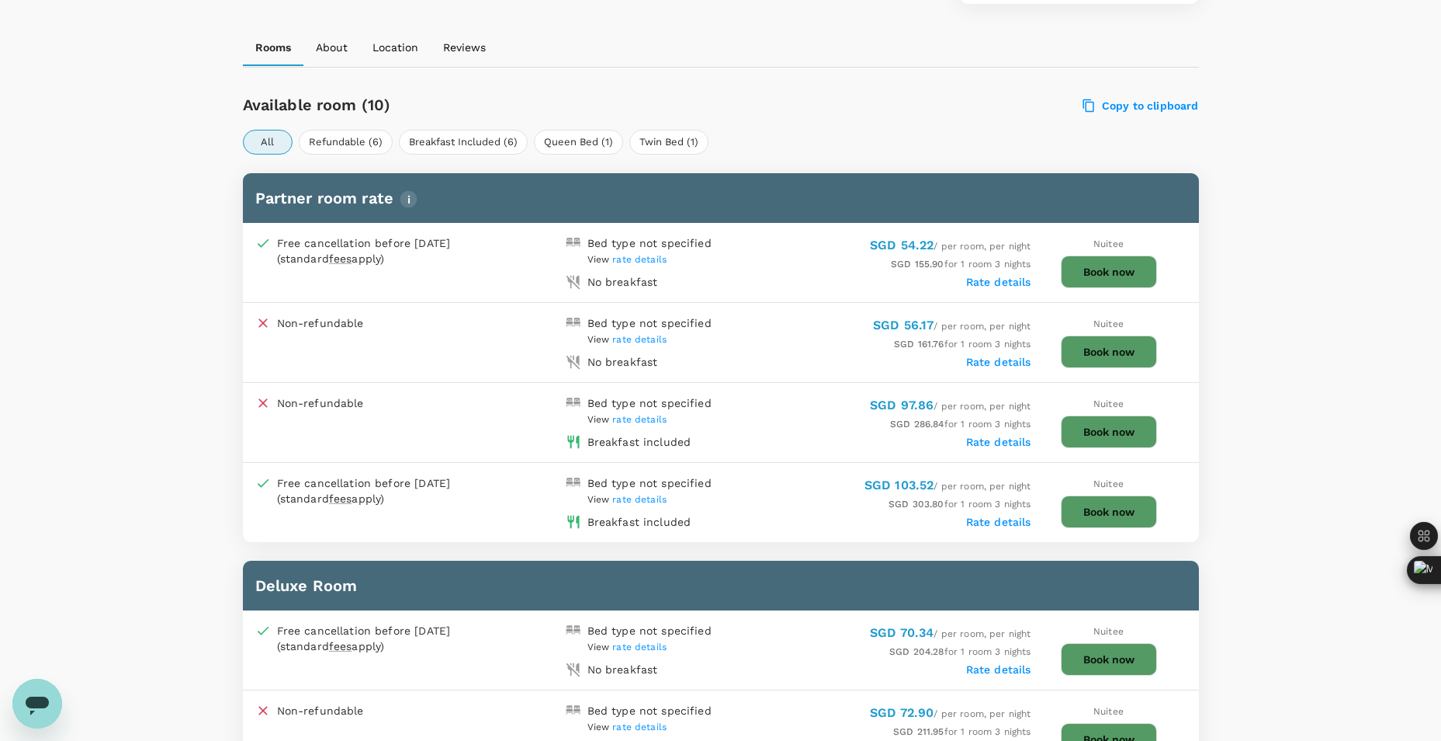
scroll to position [621, 0]
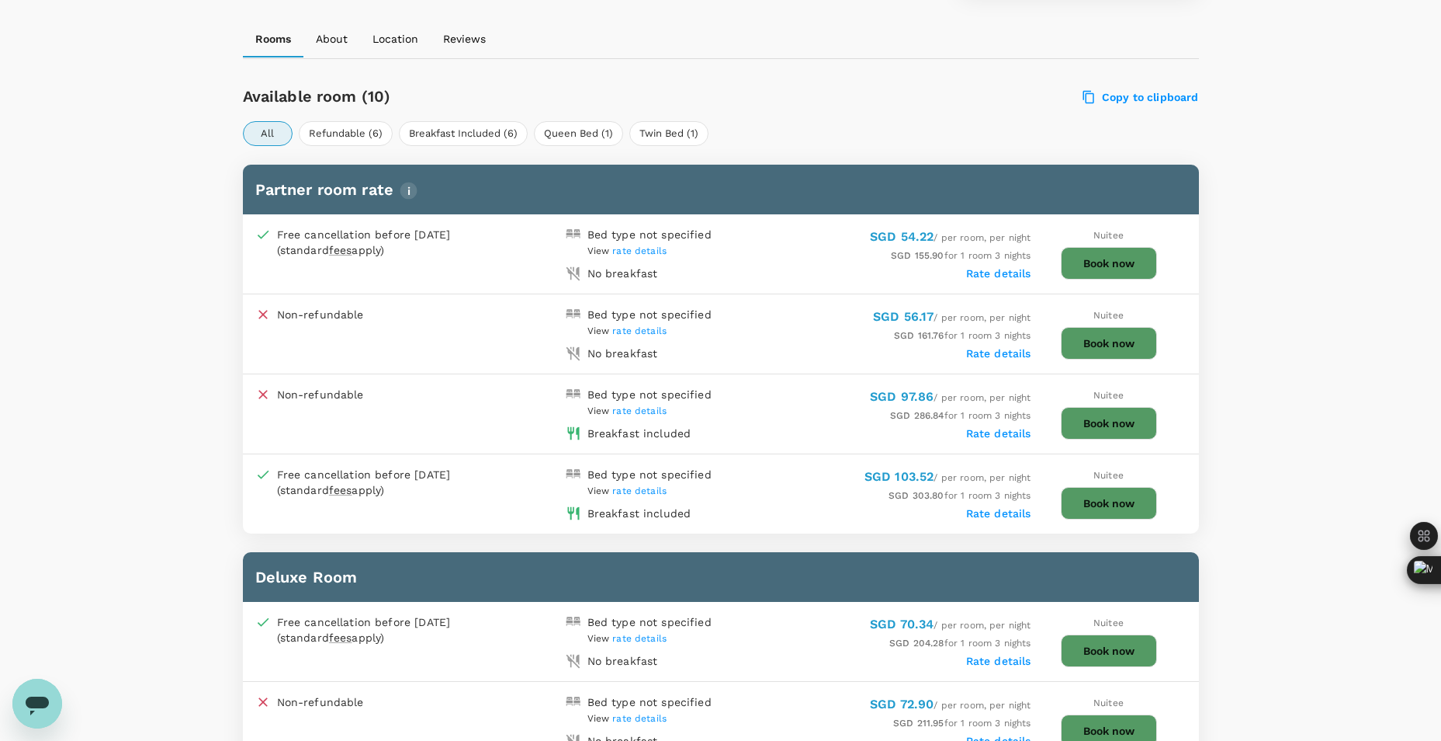
click at [635, 412] on span "rate details" at bounding box center [639, 410] width 54 height 11
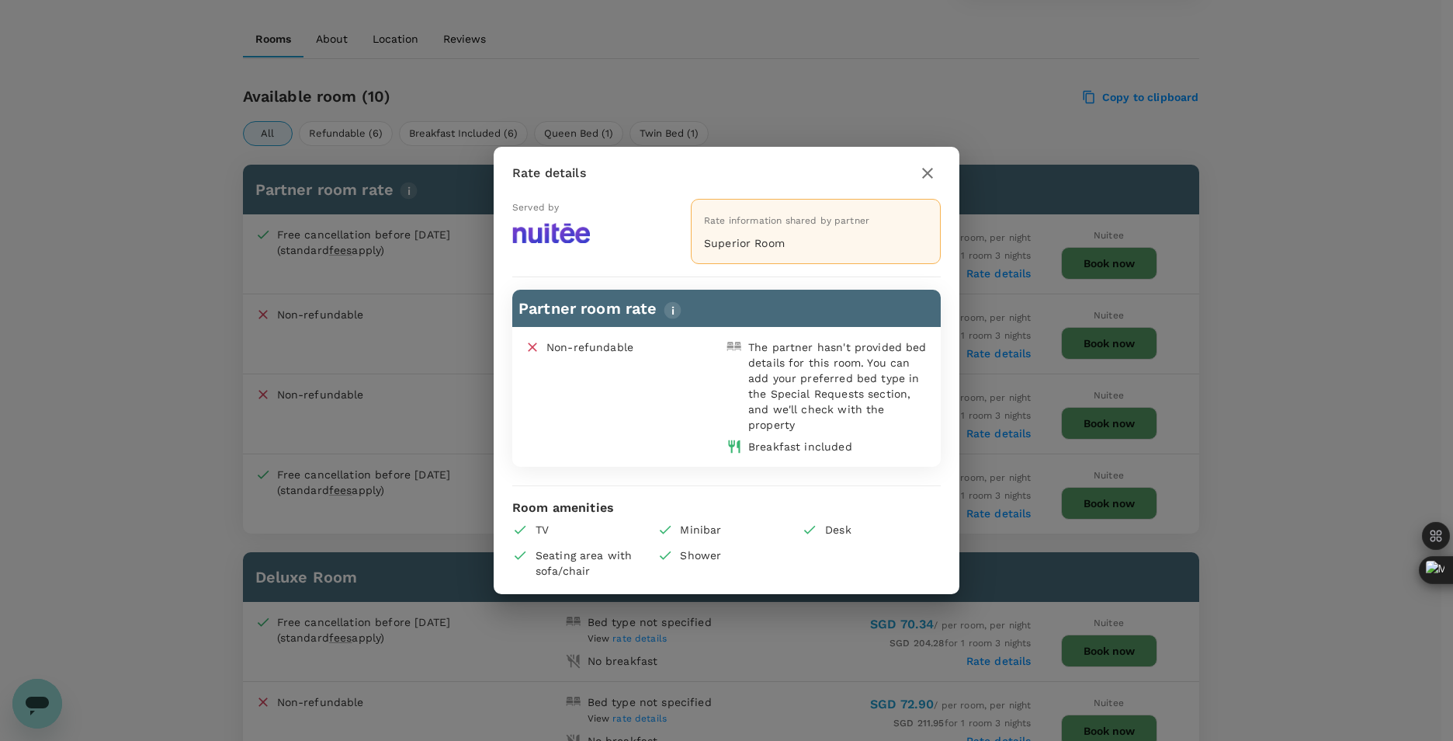
click at [932, 171] on icon "button" at bounding box center [927, 173] width 19 height 19
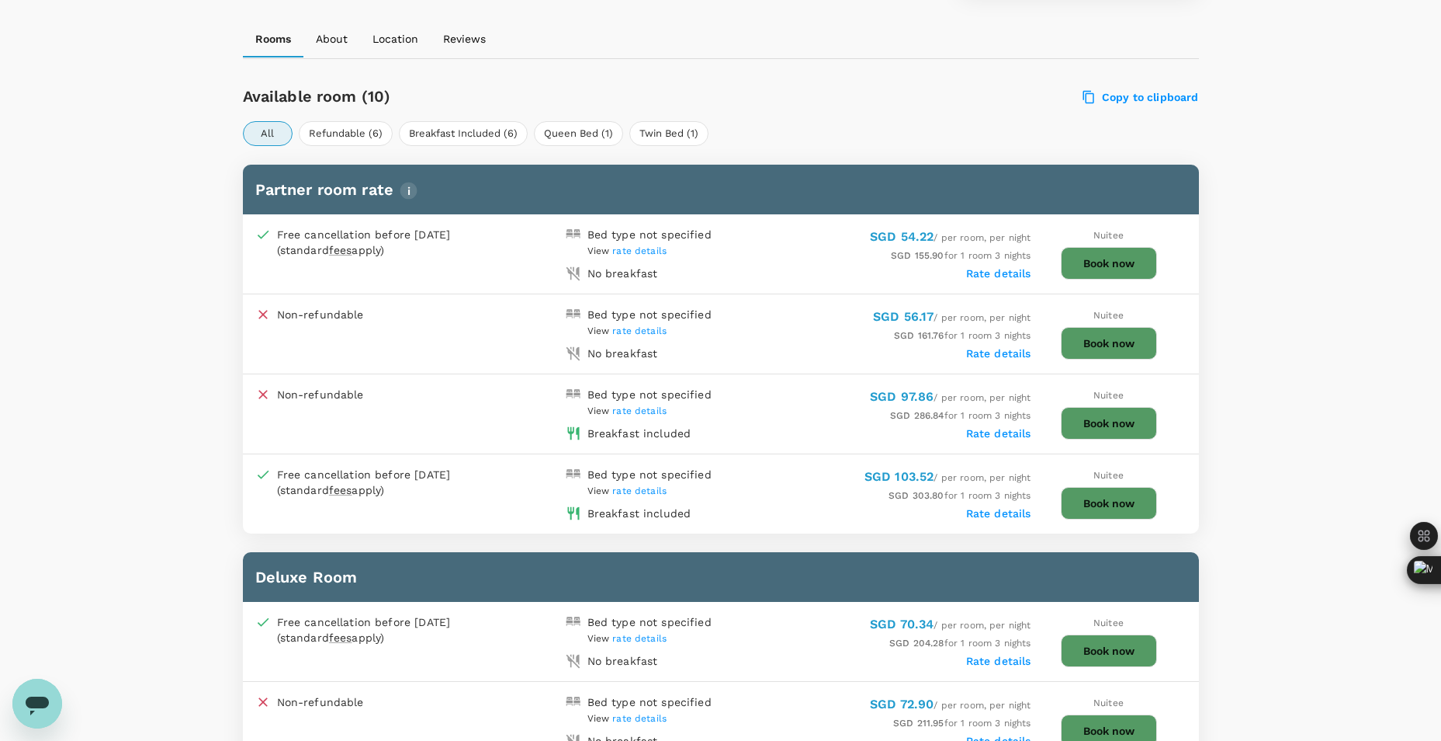
click at [640, 408] on span "rate details" at bounding box center [639, 410] width 54 height 11
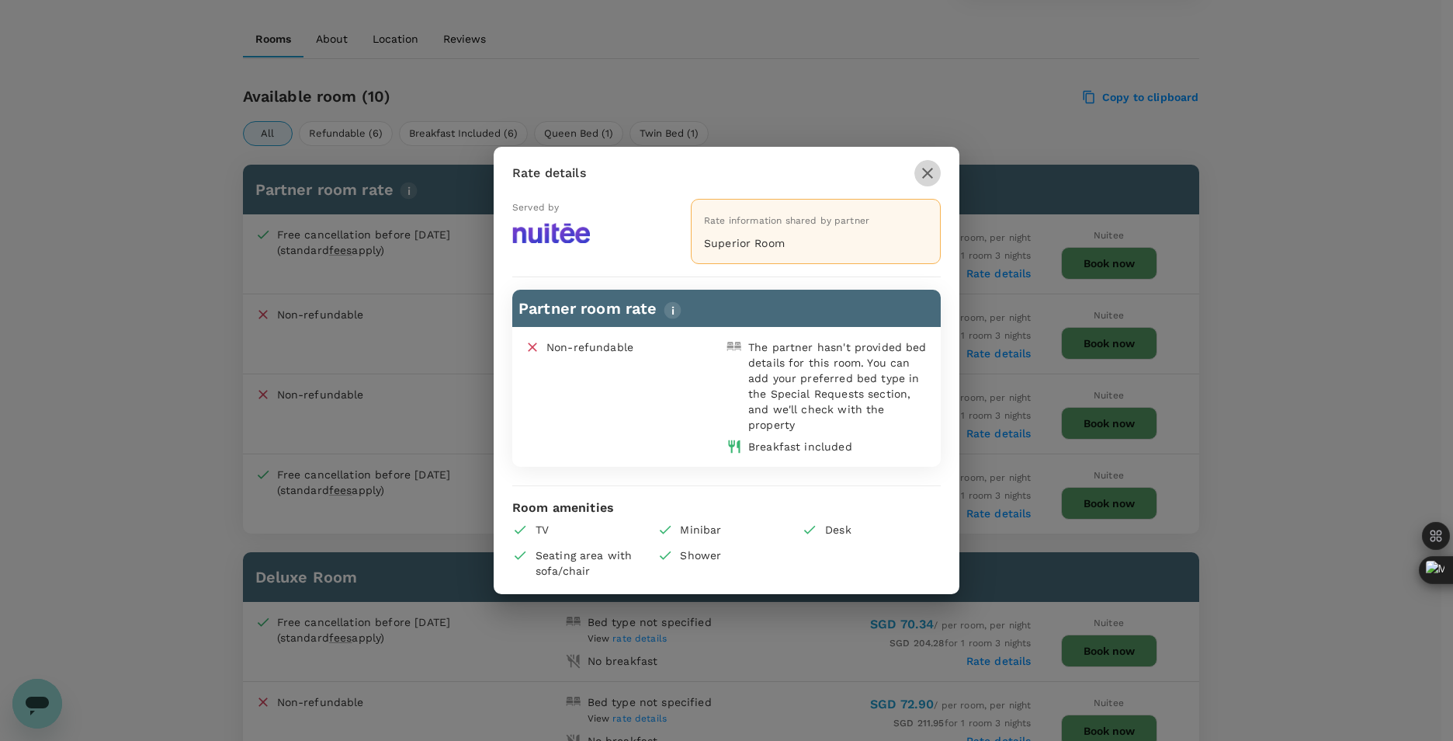
click at [936, 182] on icon "button" at bounding box center [927, 173] width 19 height 19
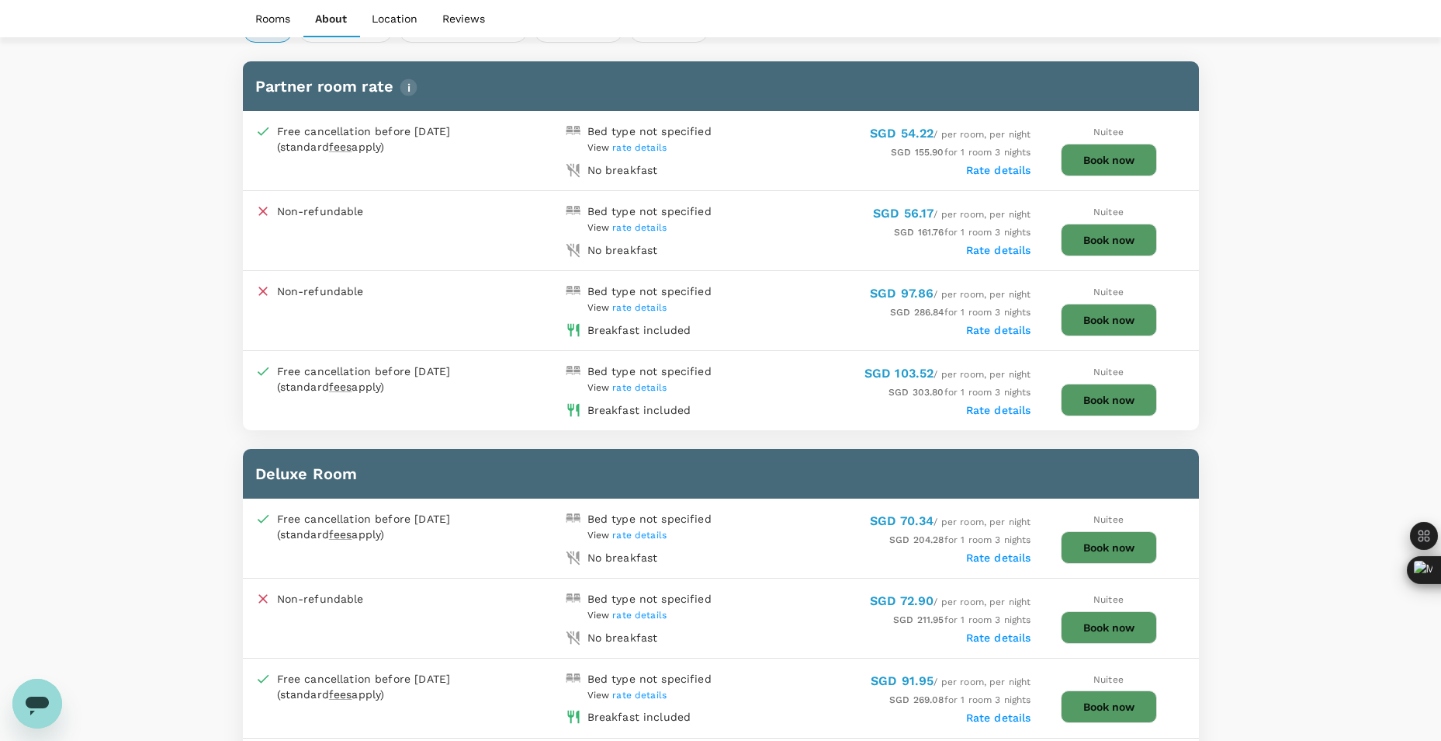
scroll to position [699, 0]
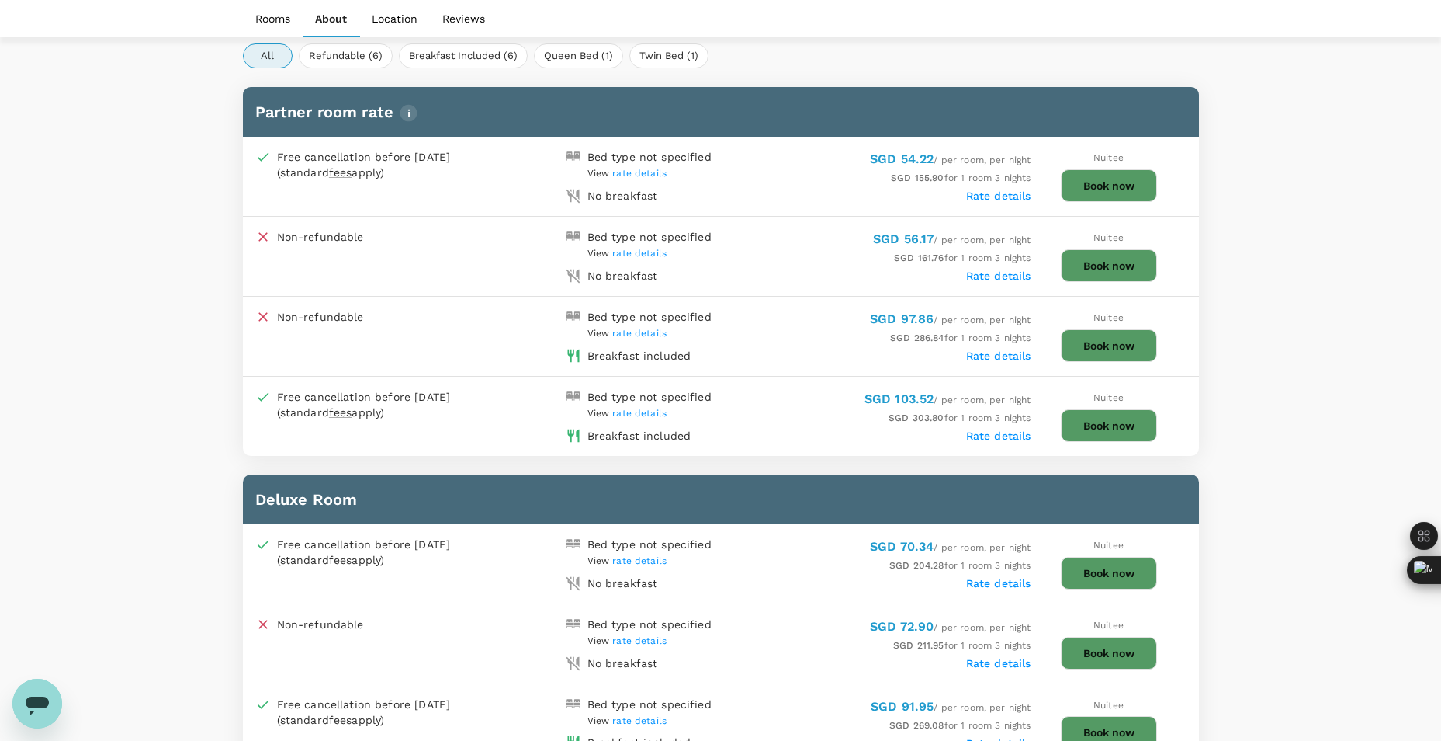
click at [1000, 363] on div "SGD 97.86 / per room, per night SGD 286.84 for 1 room 3 nights Rate details" at bounding box center [876, 336] width 311 height 54
click at [1001, 349] on label "Rate details" at bounding box center [998, 355] width 65 height 12
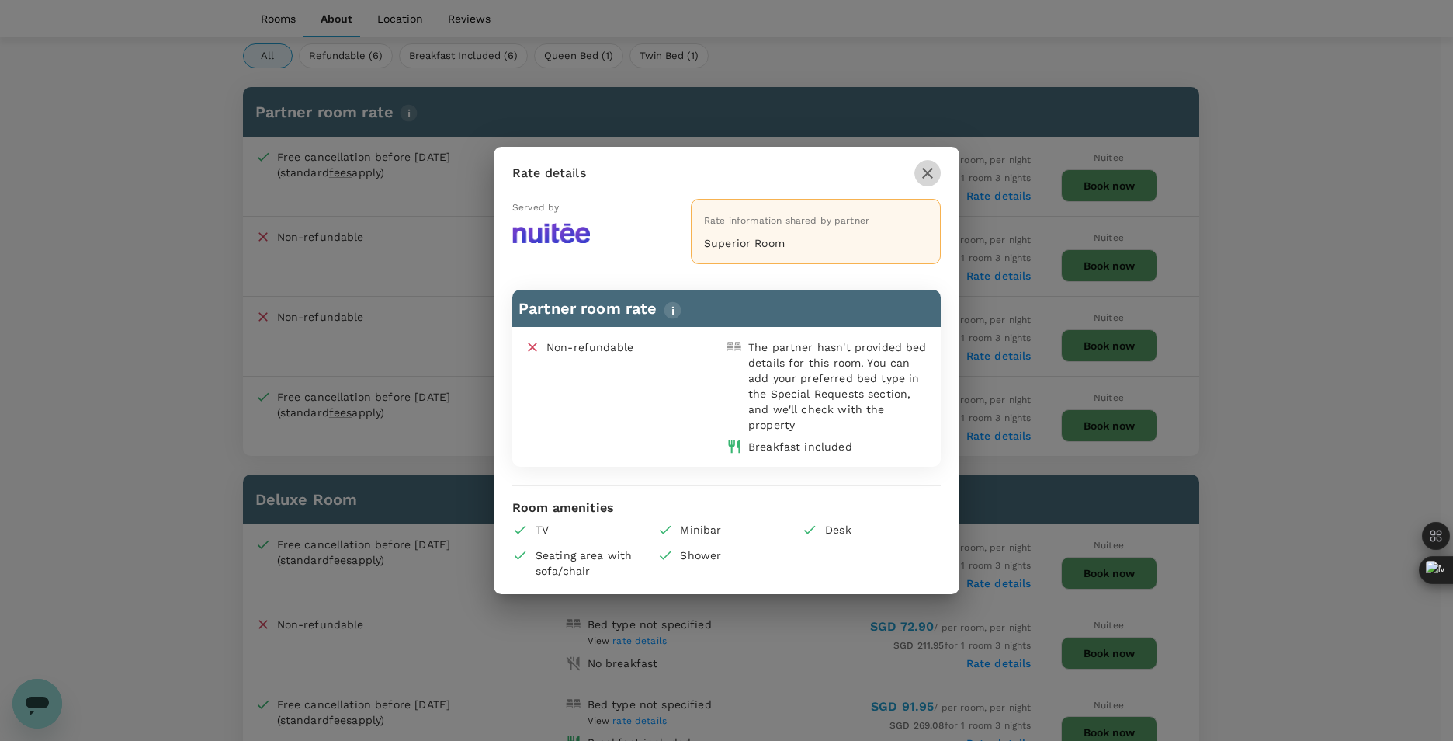
click at [918, 168] on button "button" at bounding box center [927, 173] width 26 height 26
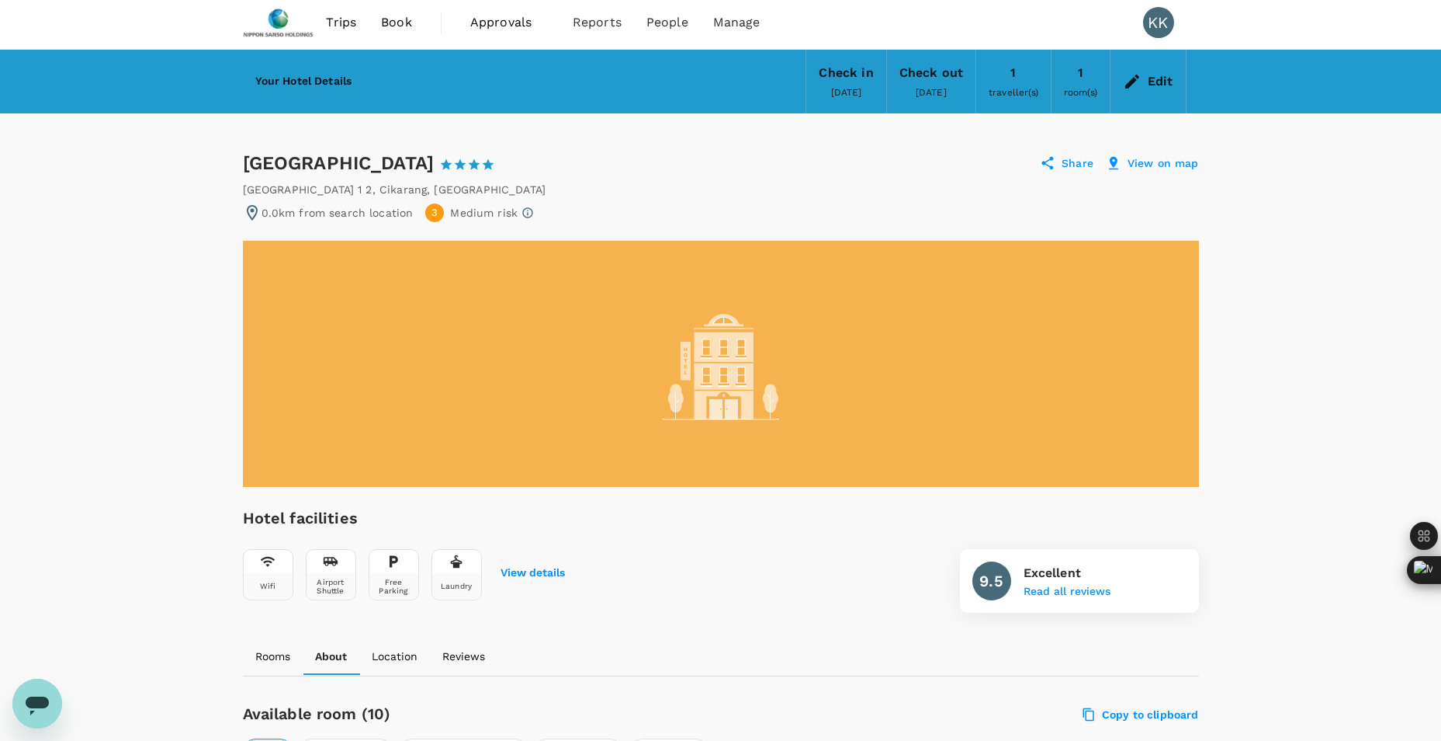
scroll to position [0, 0]
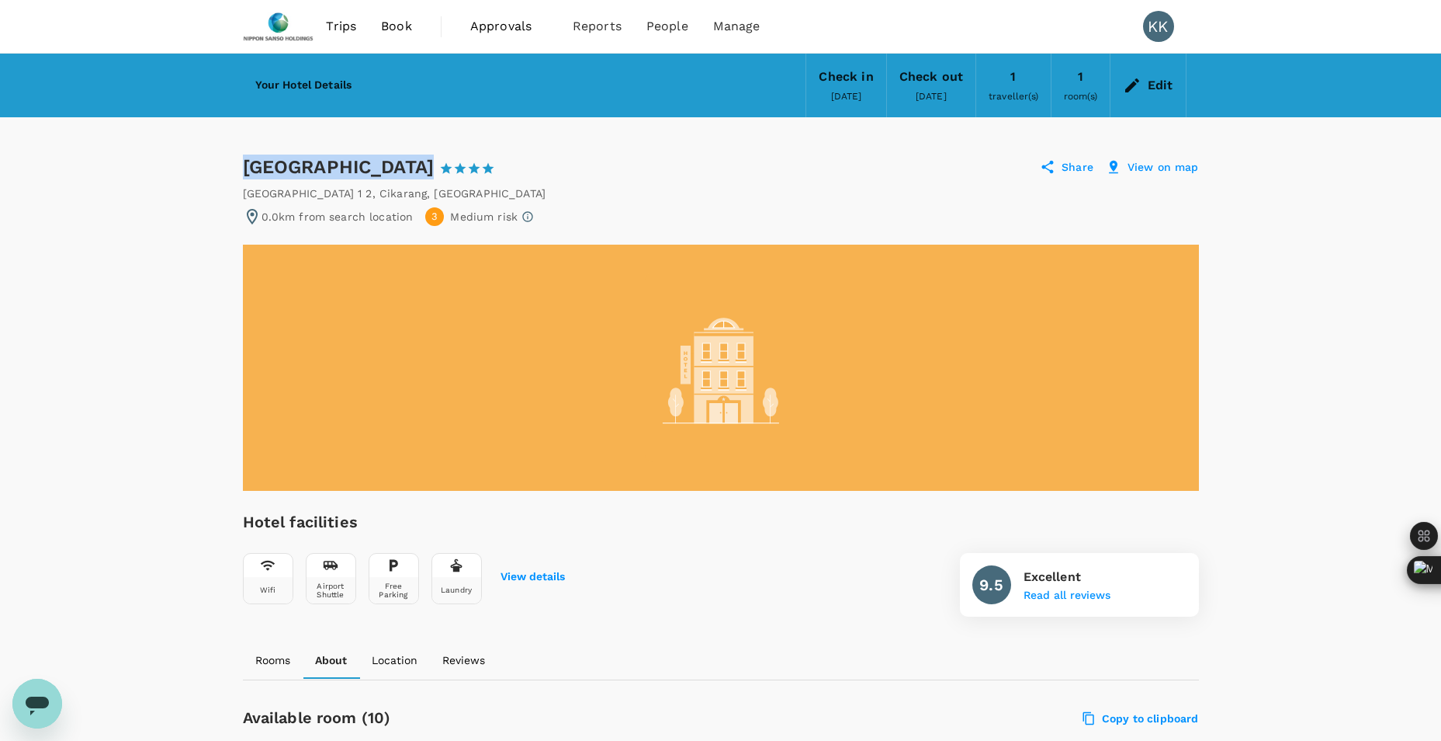
drag, startPoint x: 238, startPoint y: 165, endPoint x: 408, endPoint y: 170, distance: 170.1
copy div "[GEOGRAPHIC_DATA]"
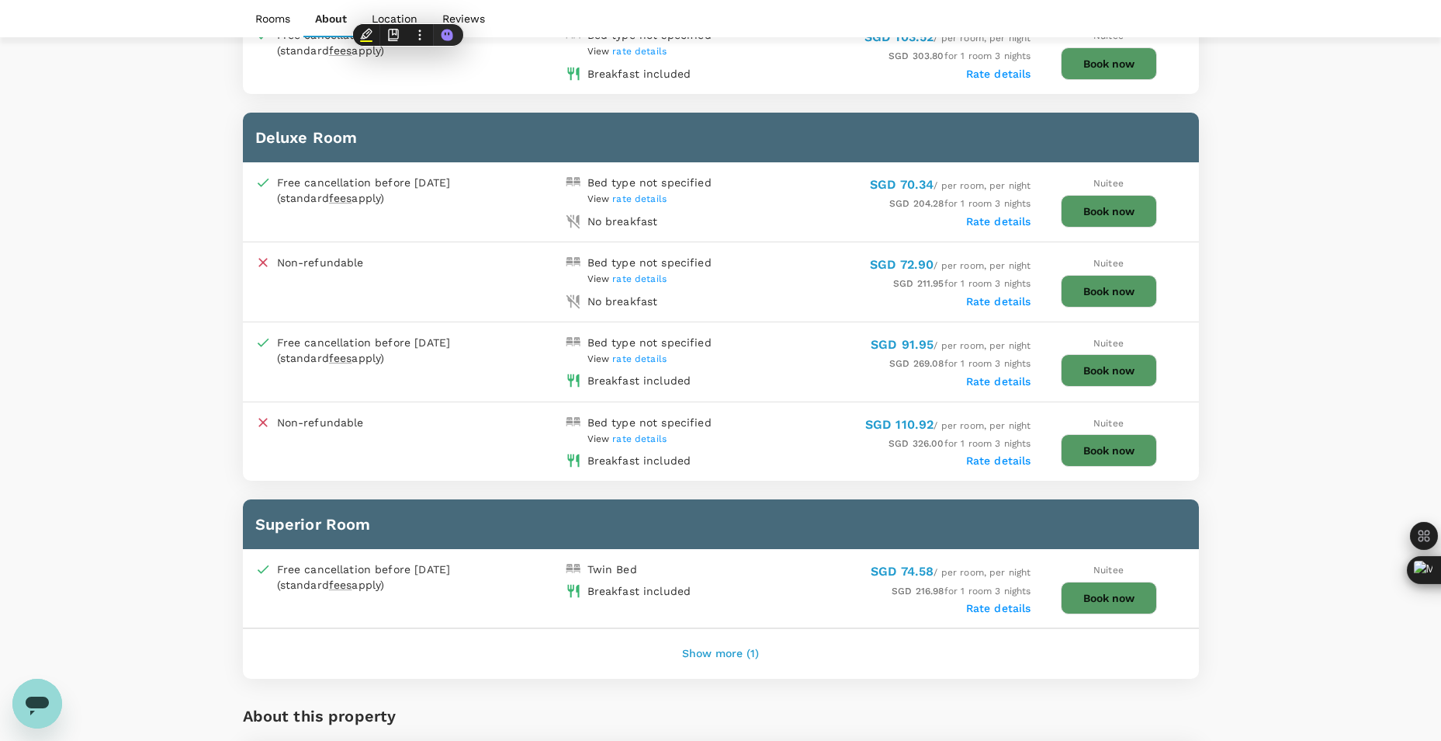
scroll to position [1164, 0]
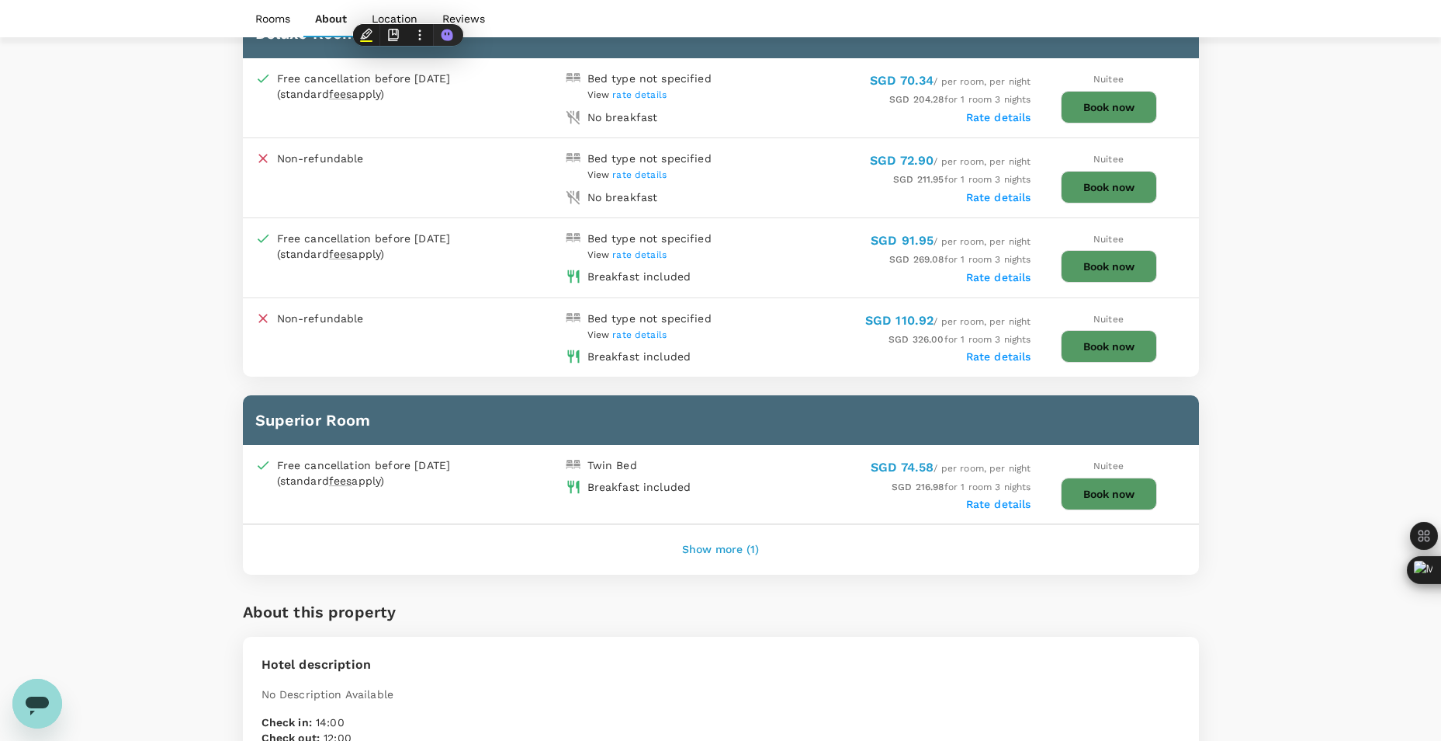
drag, startPoint x: 1088, startPoint y: 264, endPoint x: 1064, endPoint y: 265, distance: 23.3
click at [1087, 264] on button "Book now" at bounding box center [1109, 266] width 96 height 33
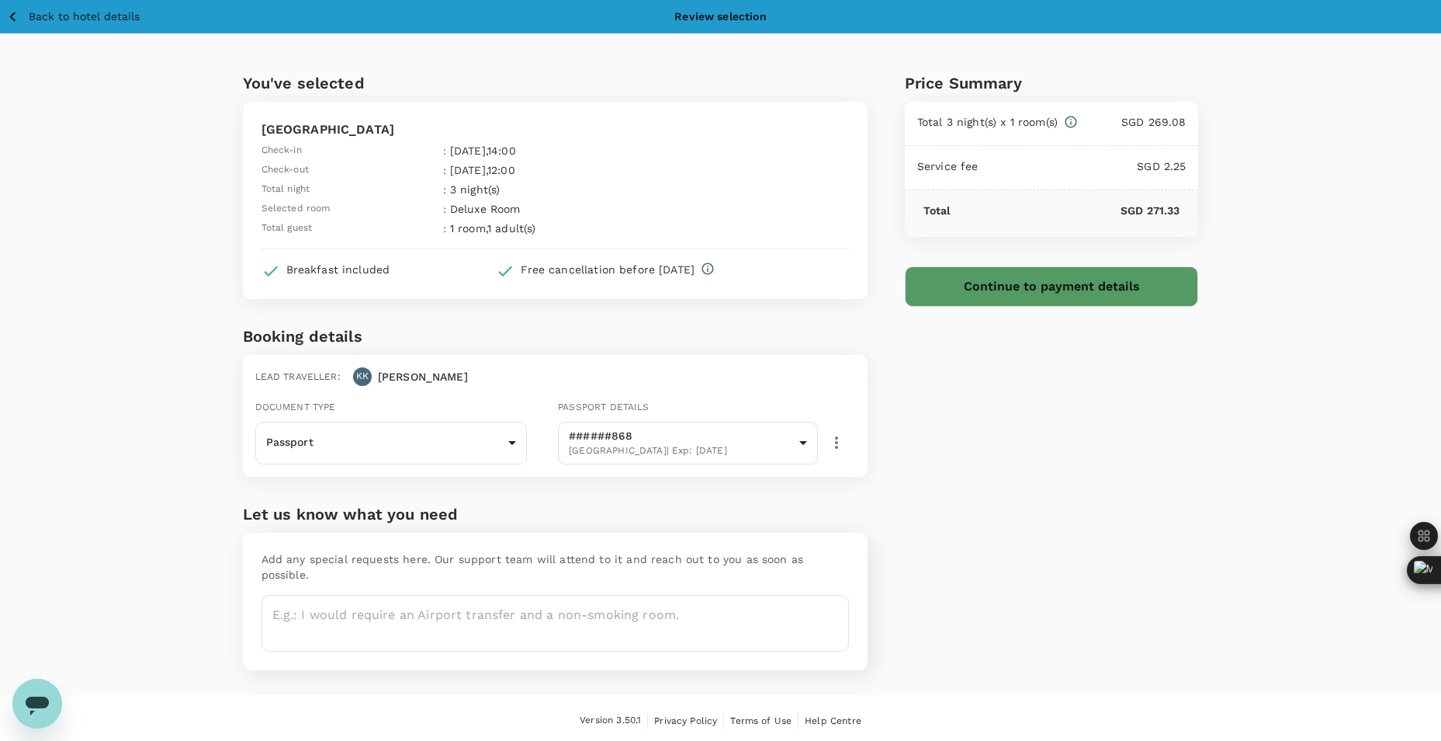
scroll to position [1, 0]
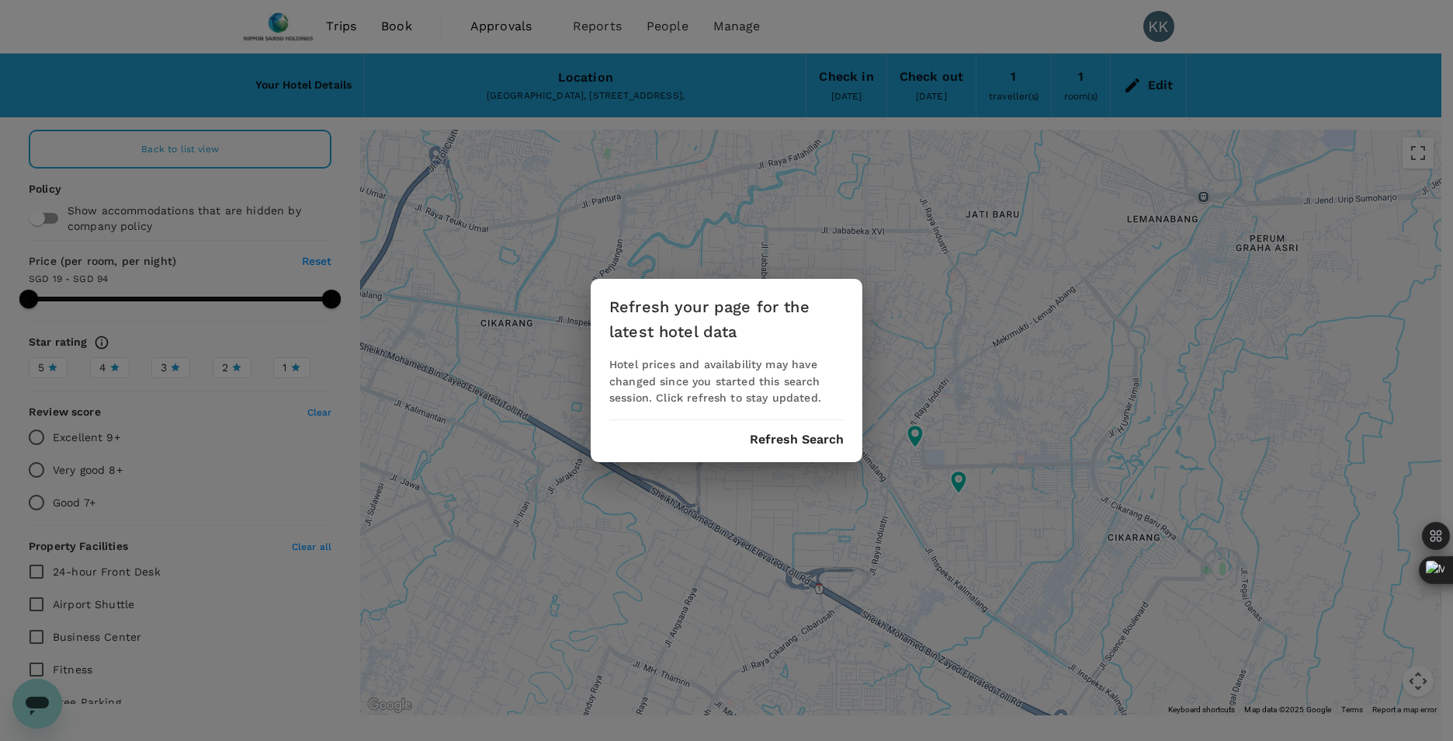
click at [774, 459] on div "Refresh your page for the latest hotel data Hotel prices and availability may h…" at bounding box center [727, 371] width 272 height 184
click at [776, 456] on div "Refresh your page for the latest hotel data Hotel prices and availability may h…" at bounding box center [727, 371] width 272 height 184
click at [784, 445] on button "Refresh Search" at bounding box center [797, 439] width 94 height 14
click at [811, 442] on button "Refresh Search" at bounding box center [797, 439] width 94 height 14
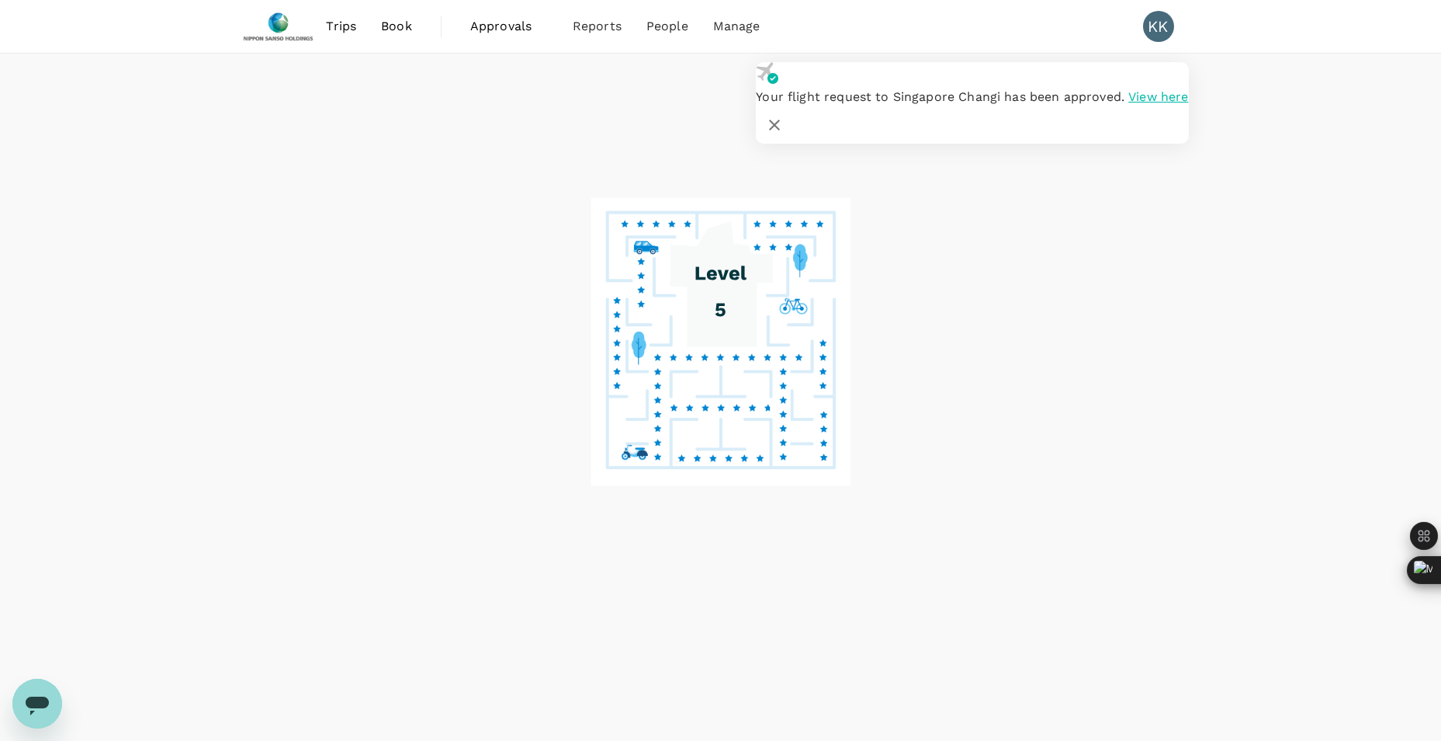
click at [395, 257] on div at bounding box center [720, 398] width 1441 height 688
click at [780, 120] on icon "button" at bounding box center [774, 125] width 11 height 11
click at [354, 127] on div at bounding box center [720, 398] width 1441 height 688
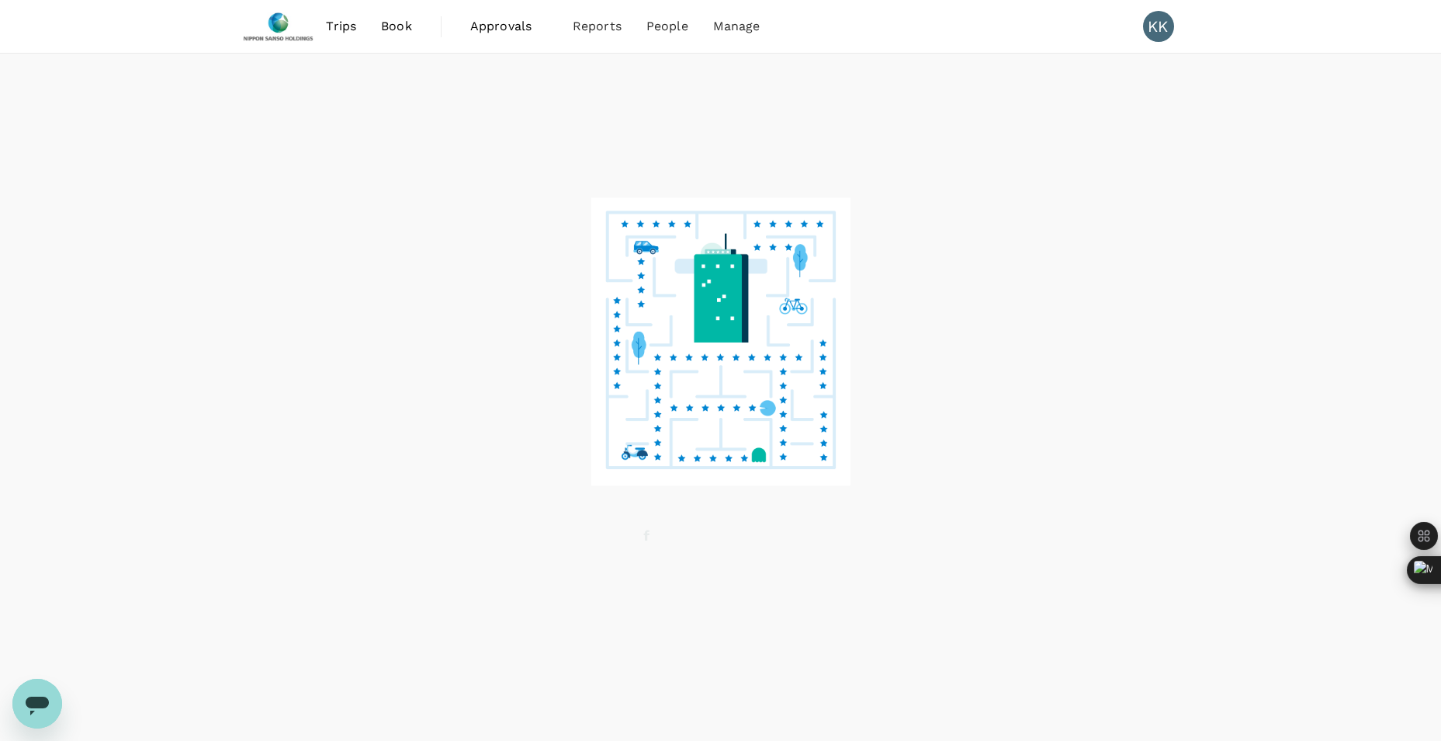
click at [390, 33] on span "Book" at bounding box center [396, 26] width 31 height 19
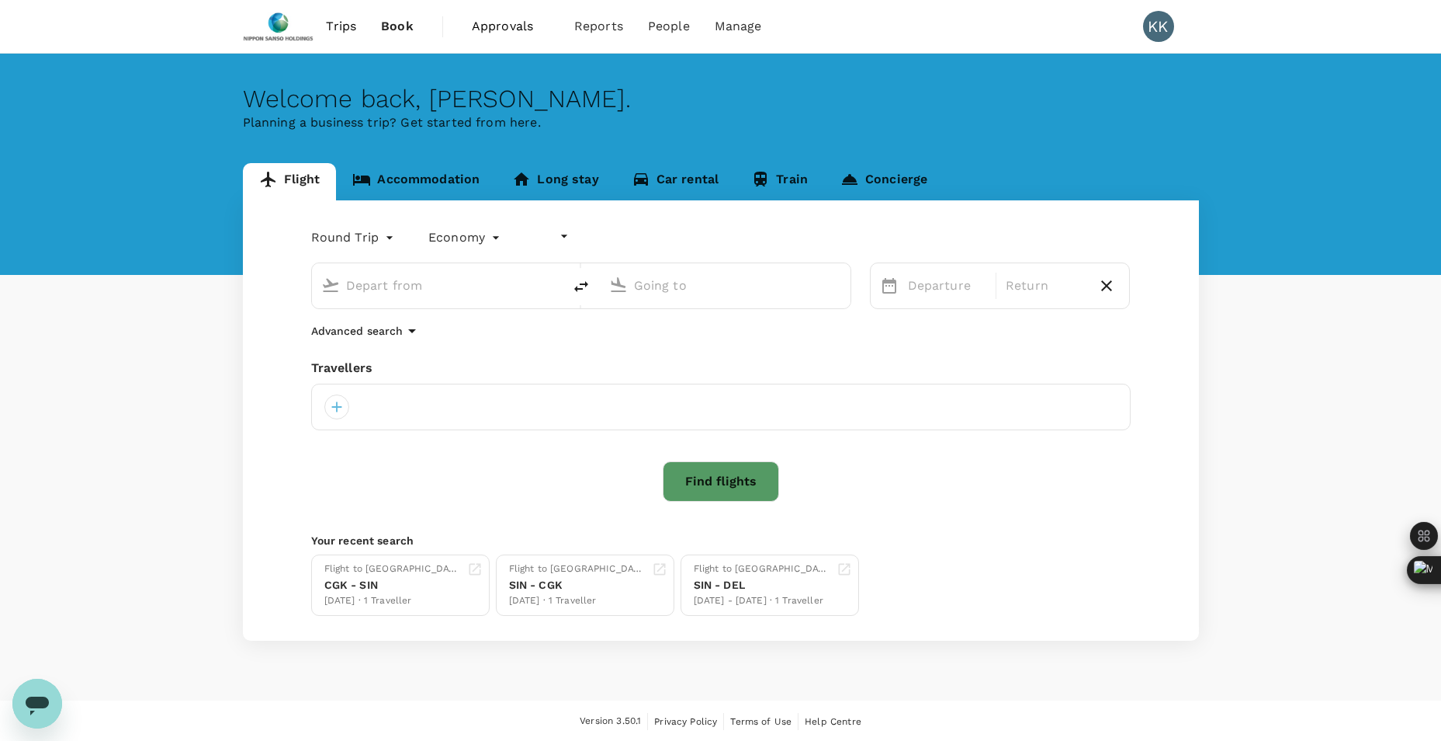
type input "undefined, undefined (any)"
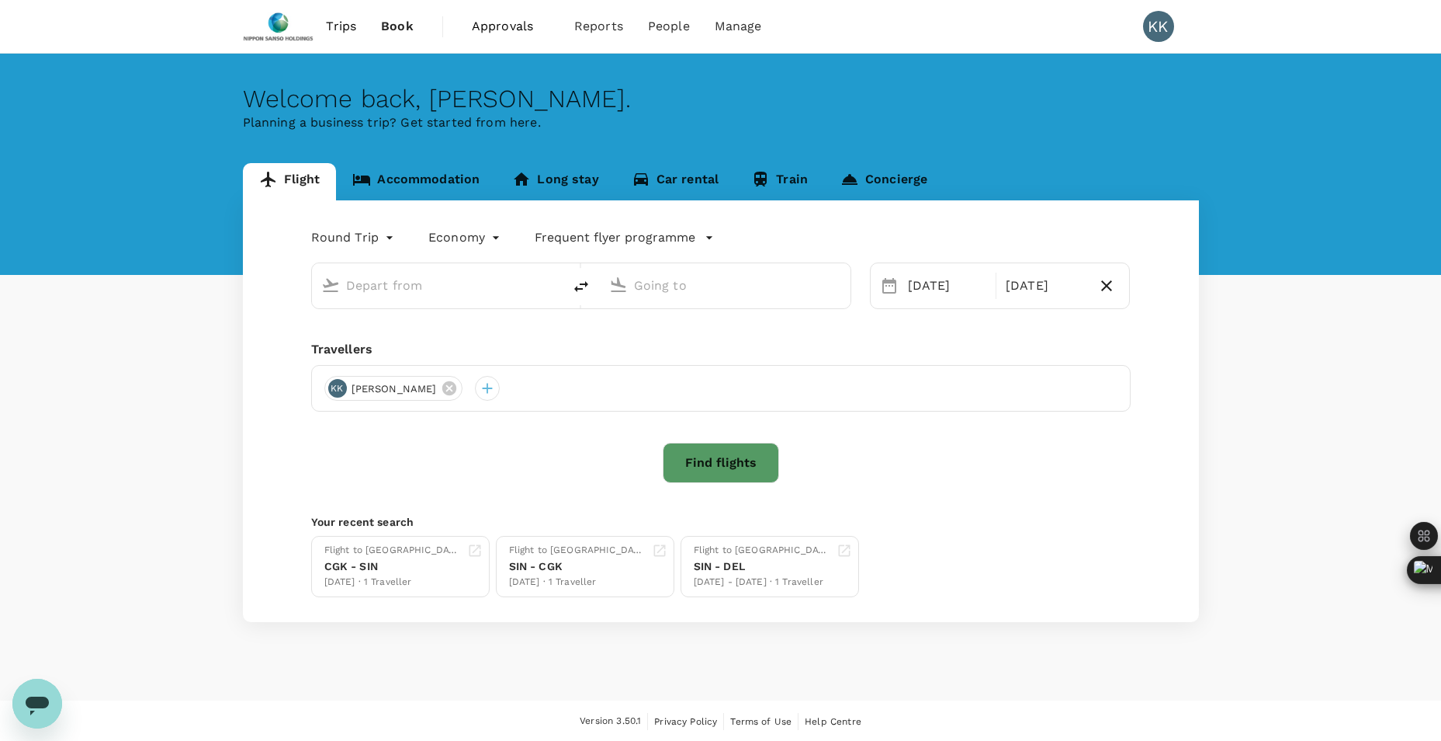
type input "Singapore Changi (SIN)"
type input "Soekarno-Hatta Intl (CGK)"
type input "Singapore Changi (SIN)"
type input "Soekarno-Hatta Intl (CGK)"
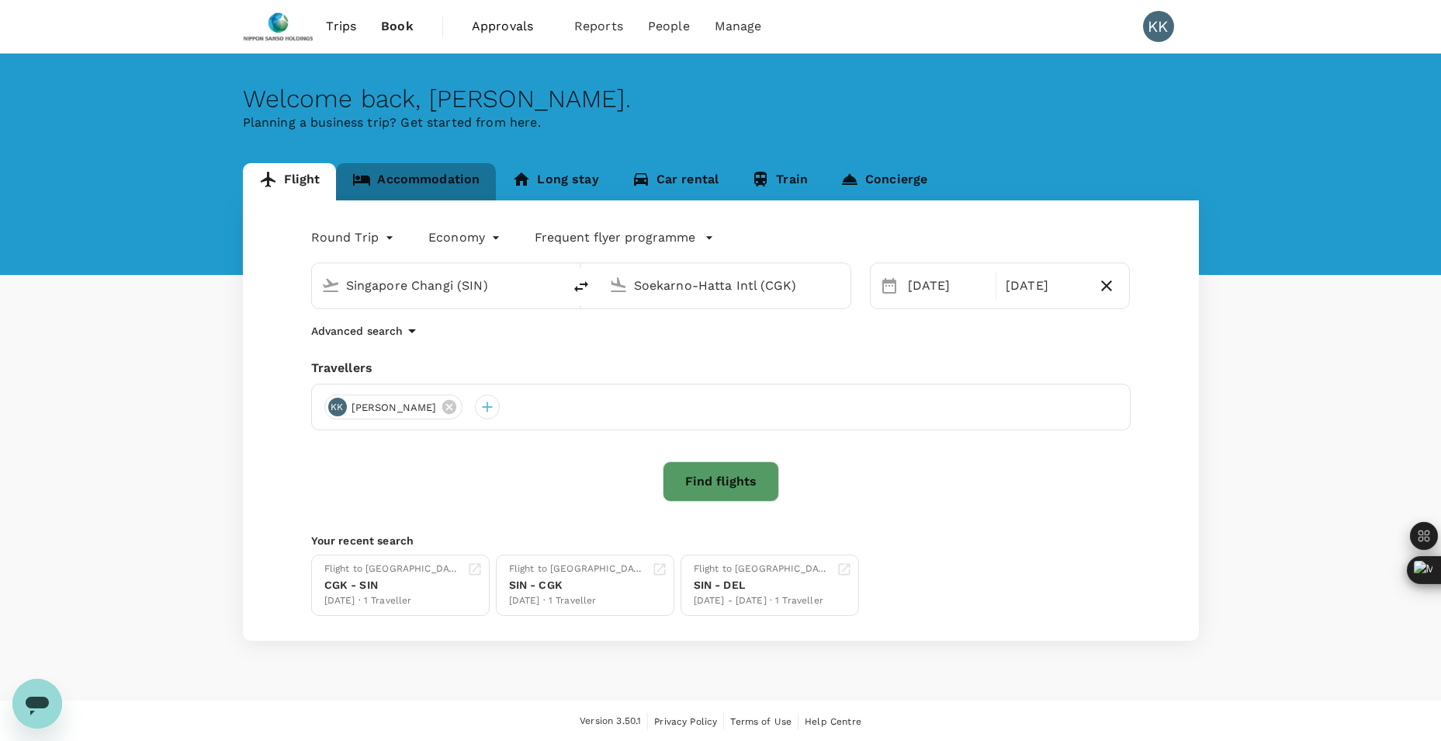
click at [453, 187] on link "Accommodation" at bounding box center [416, 181] width 160 height 37
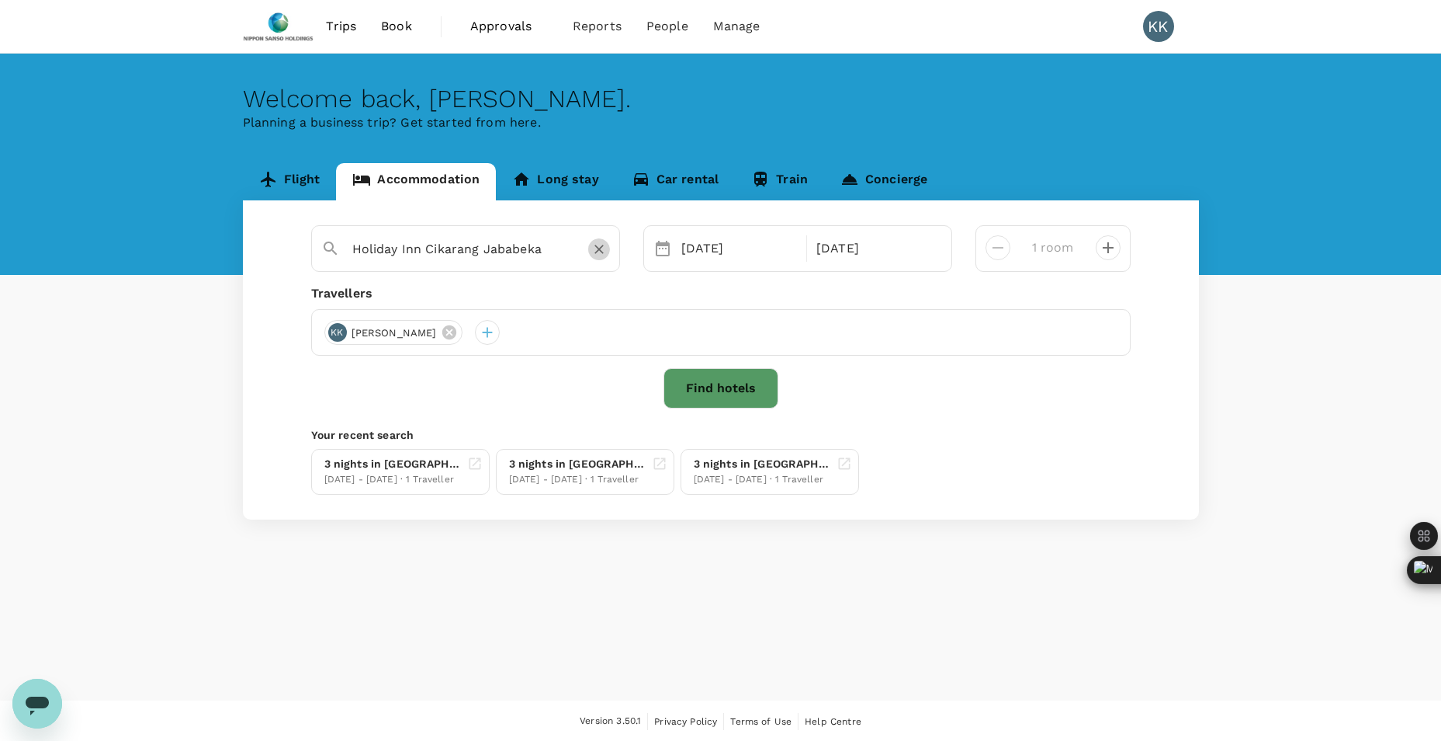
click at [595, 255] on icon "Clear" at bounding box center [600, 249] width 16 height 16
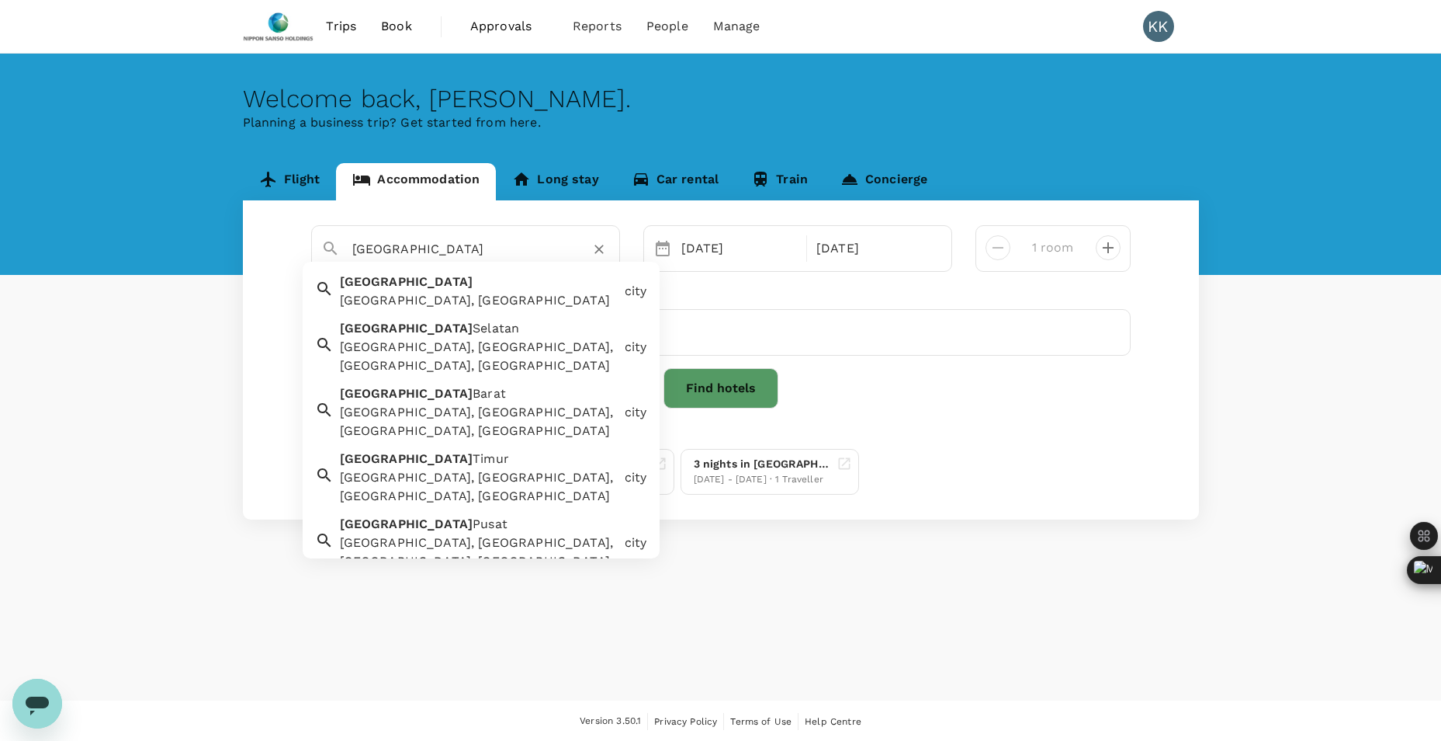
click at [535, 293] on div "Jakarta, Indonesia" at bounding box center [479, 300] width 279 height 19
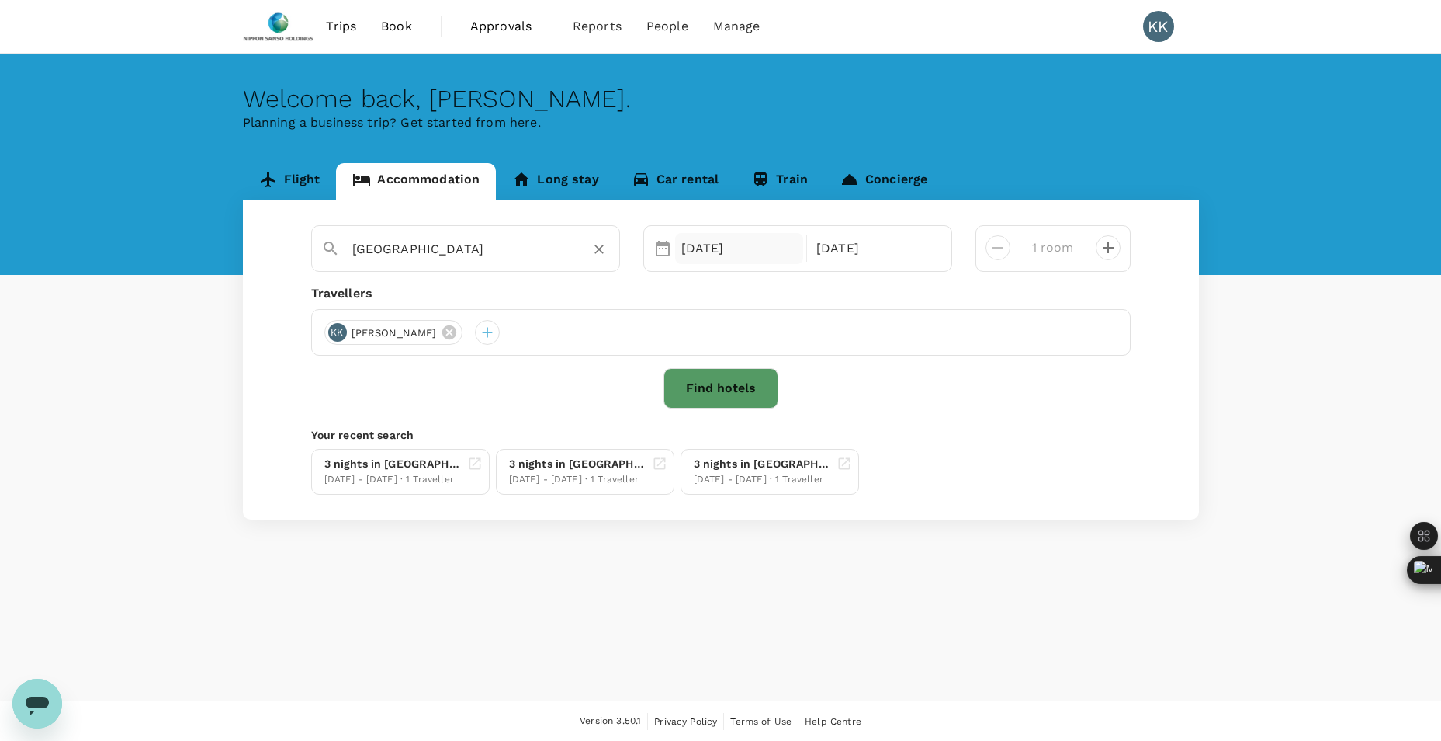
type input "Jakarta"
click at [770, 248] on div "08 Sep" at bounding box center [739, 248] width 129 height 31
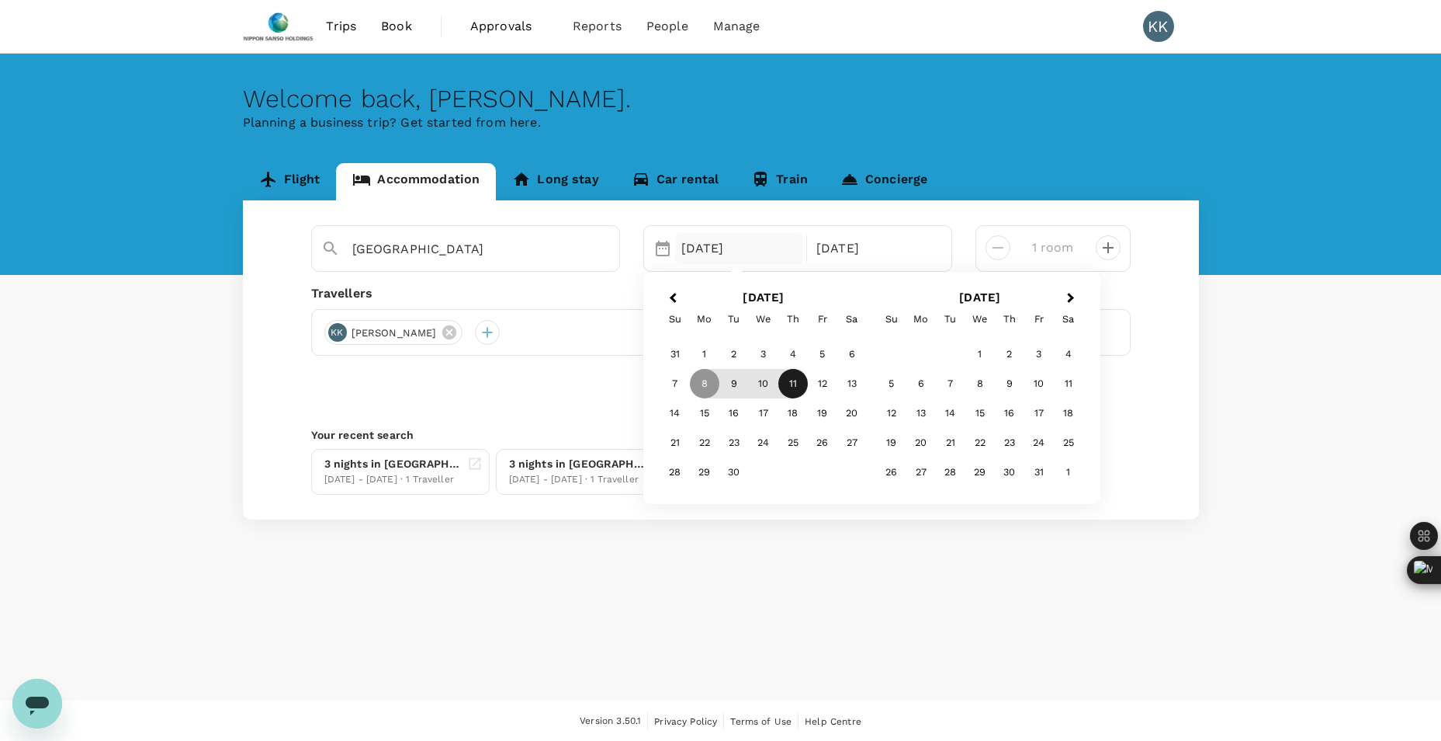
click at [793, 382] on div "11" at bounding box center [793, 383] width 29 height 29
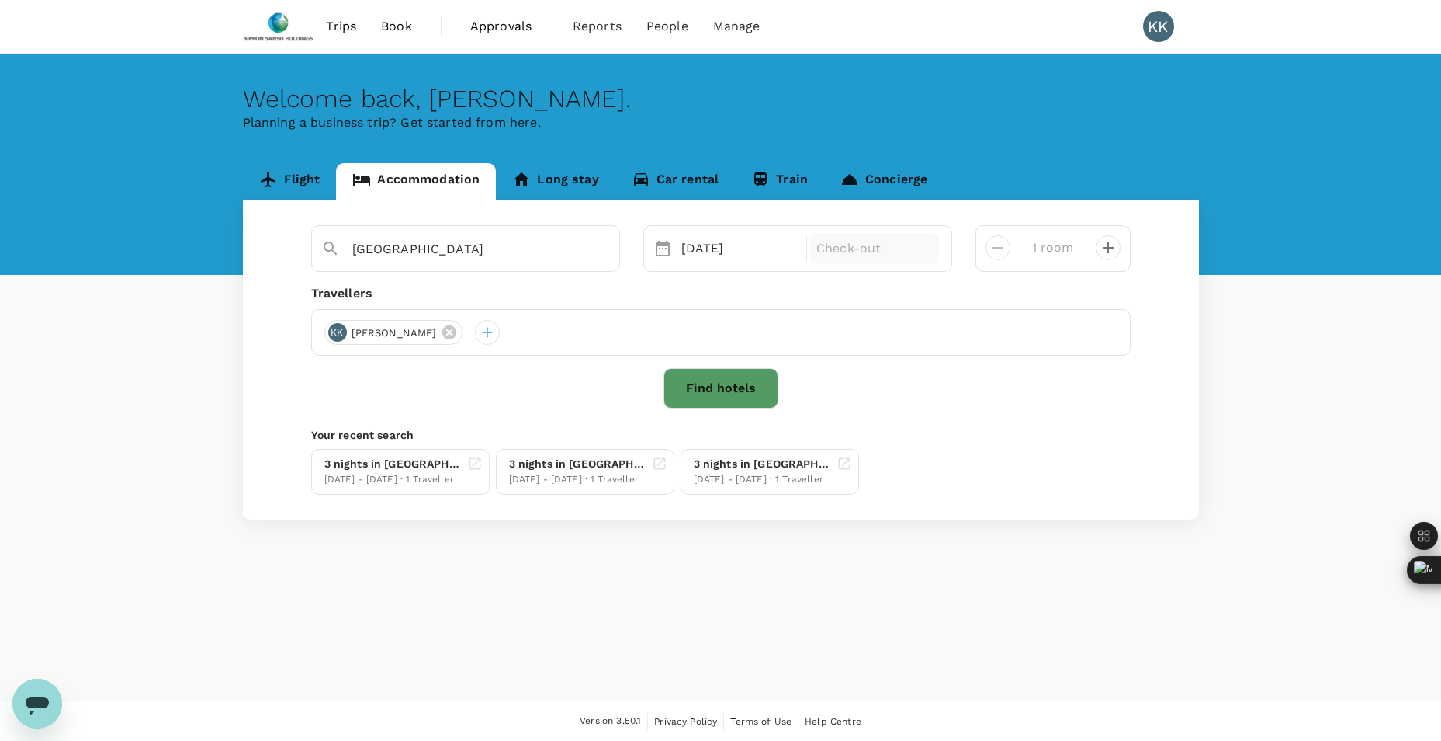
click at [857, 246] on p "Check-out" at bounding box center [875, 248] width 116 height 19
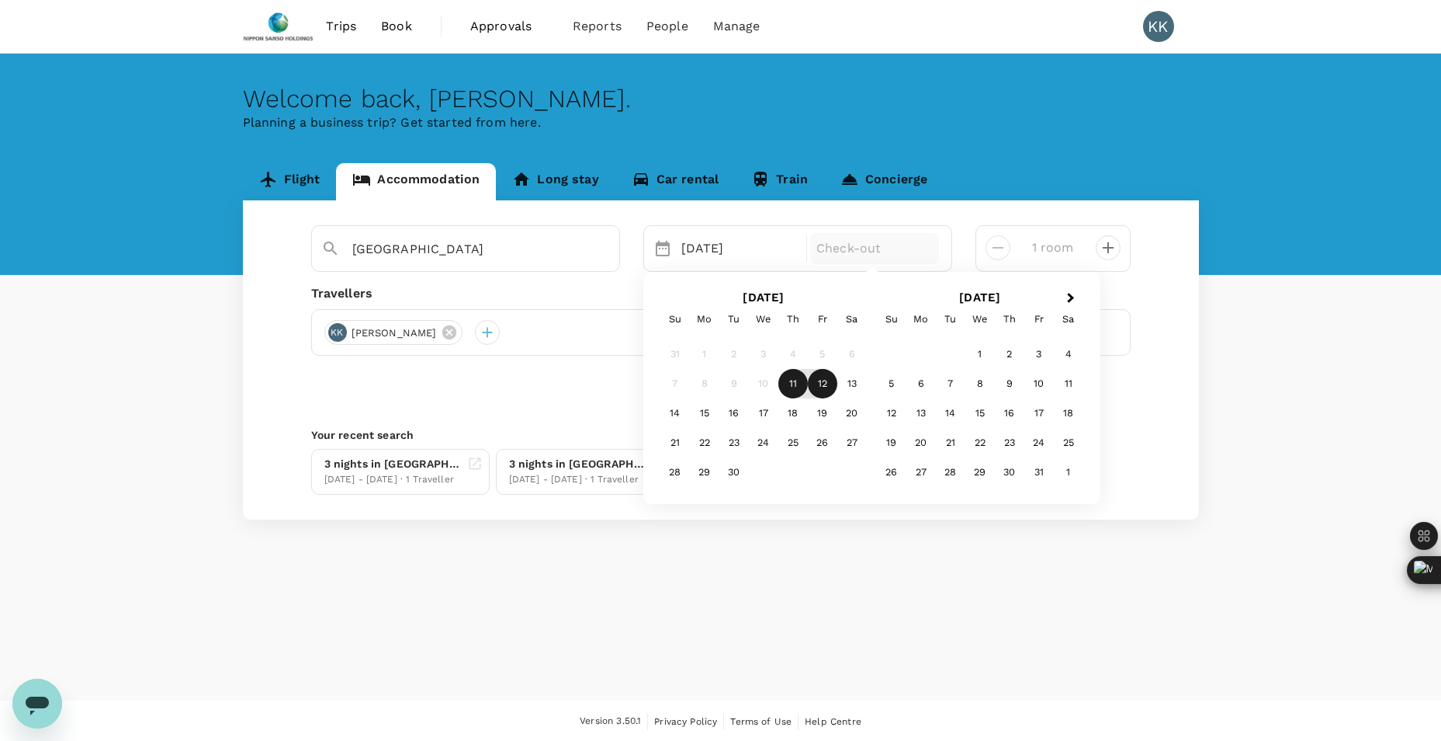
click at [814, 396] on div "12" at bounding box center [822, 383] width 29 height 29
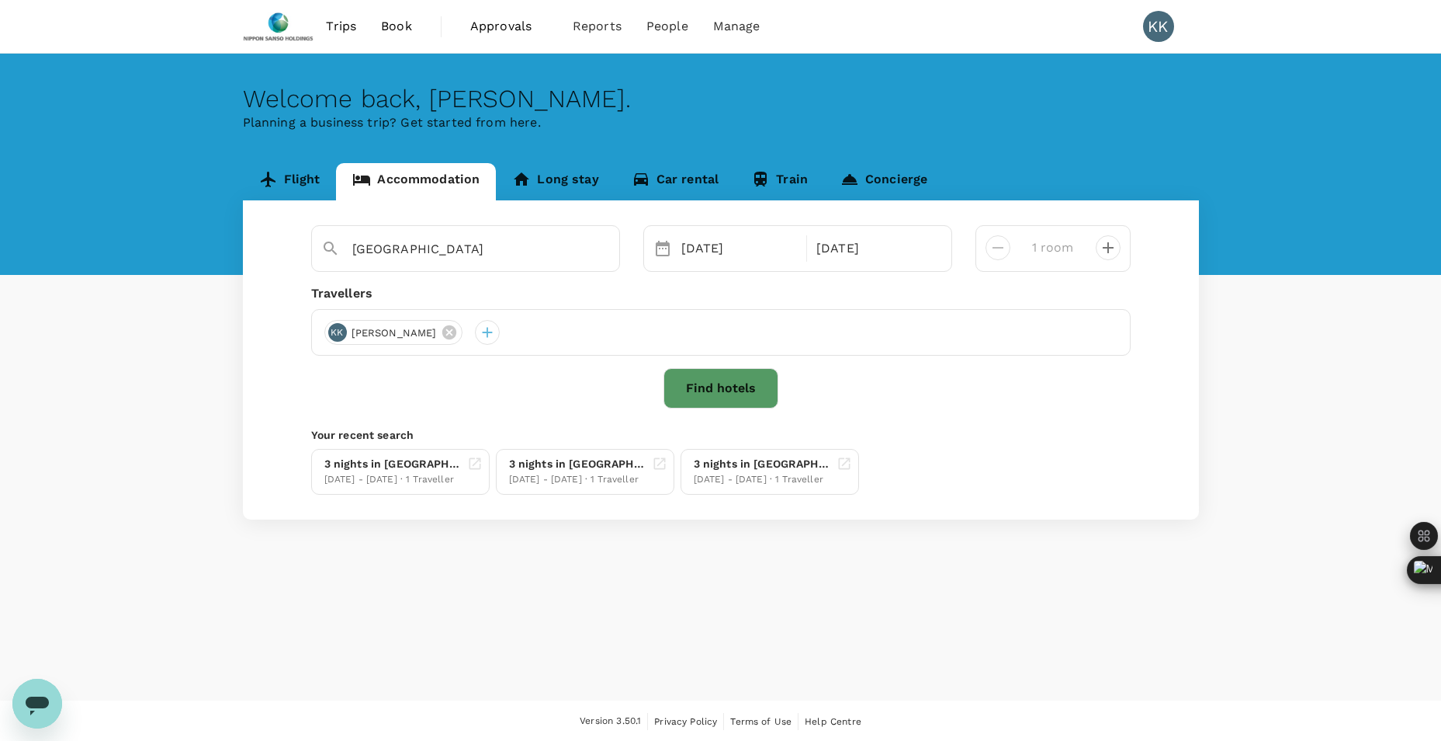
drag, startPoint x: 1077, startPoint y: 418, endPoint x: 1055, endPoint y: 413, distance: 22.2
click at [1055, 413] on div "Jakarta Selected date: Thursday, September 11th, 2025 11 Sep Selected date: Fri…" at bounding box center [721, 359] width 956 height 319
click at [657, 378] on div "Find hotels" at bounding box center [721, 388] width 820 height 40
click at [715, 388] on button "Find hotels" at bounding box center [721, 388] width 115 height 40
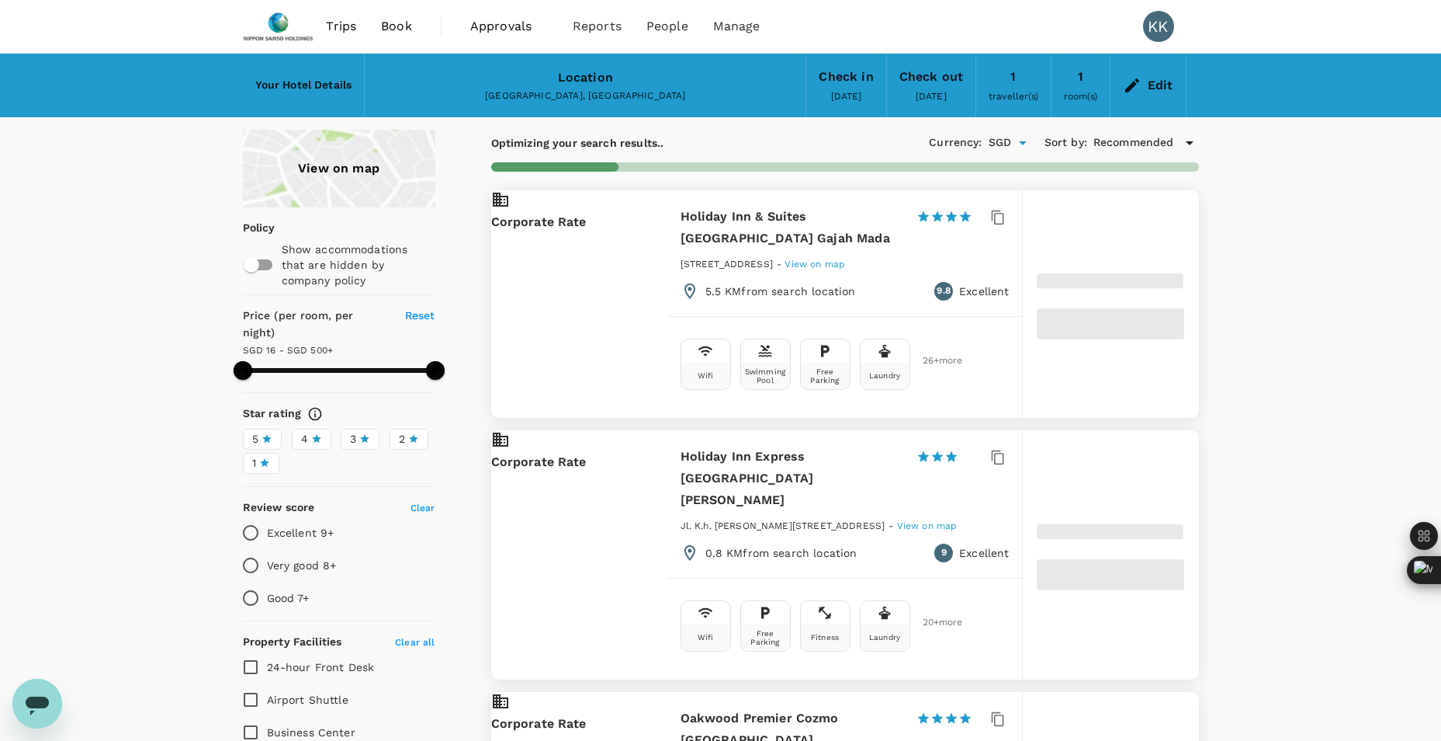
click at [345, 178] on div "View on map" at bounding box center [339, 169] width 193 height 78
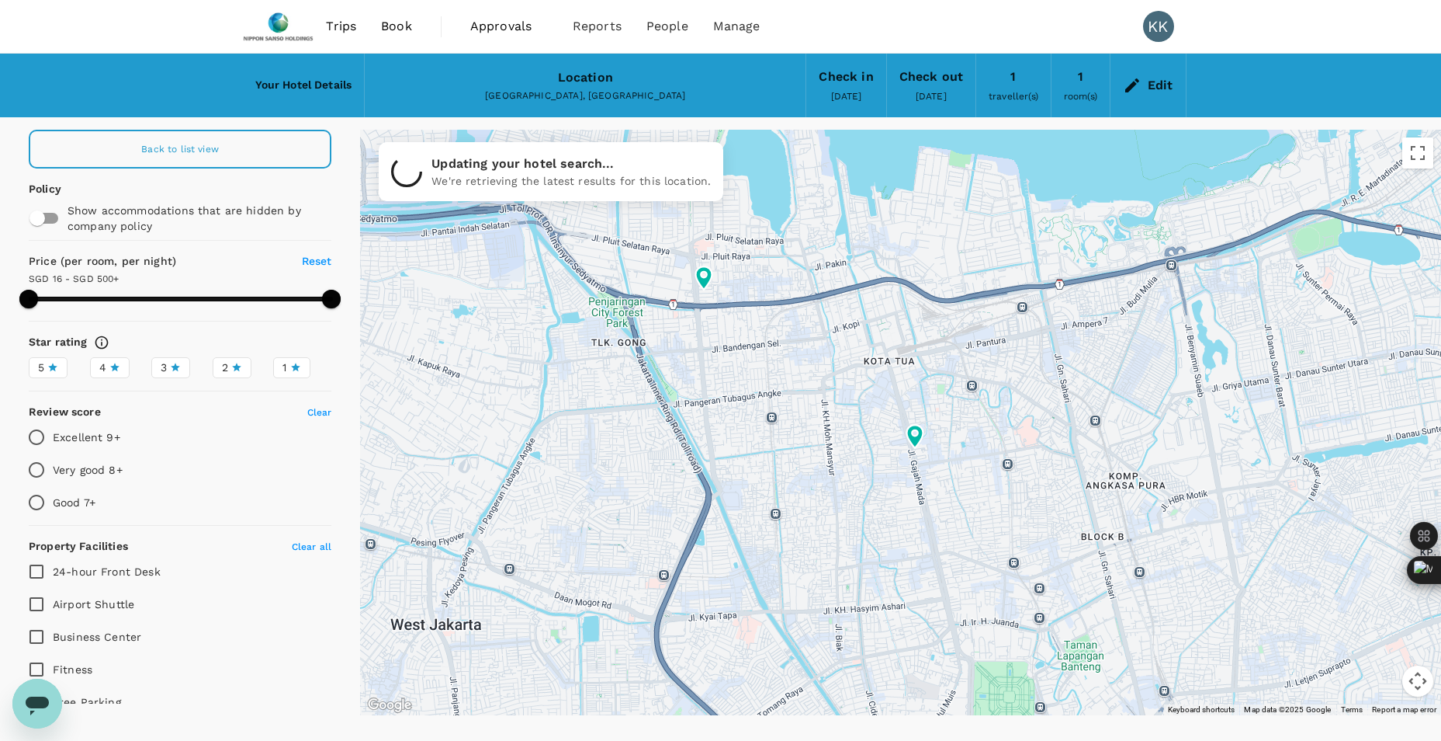
type input "499.98"
type input "8.98"
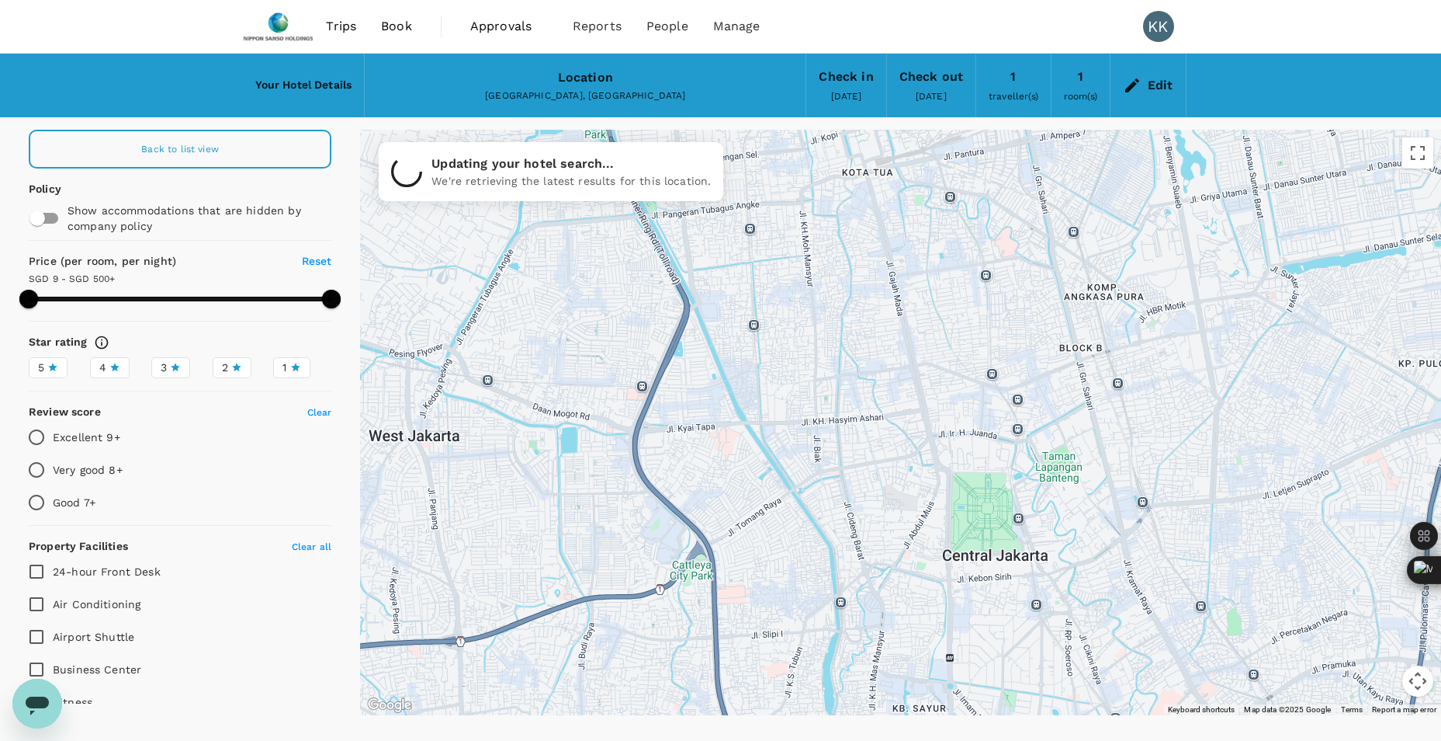
drag, startPoint x: 956, startPoint y: 518, endPoint x: 932, endPoint y: 336, distance: 183.3
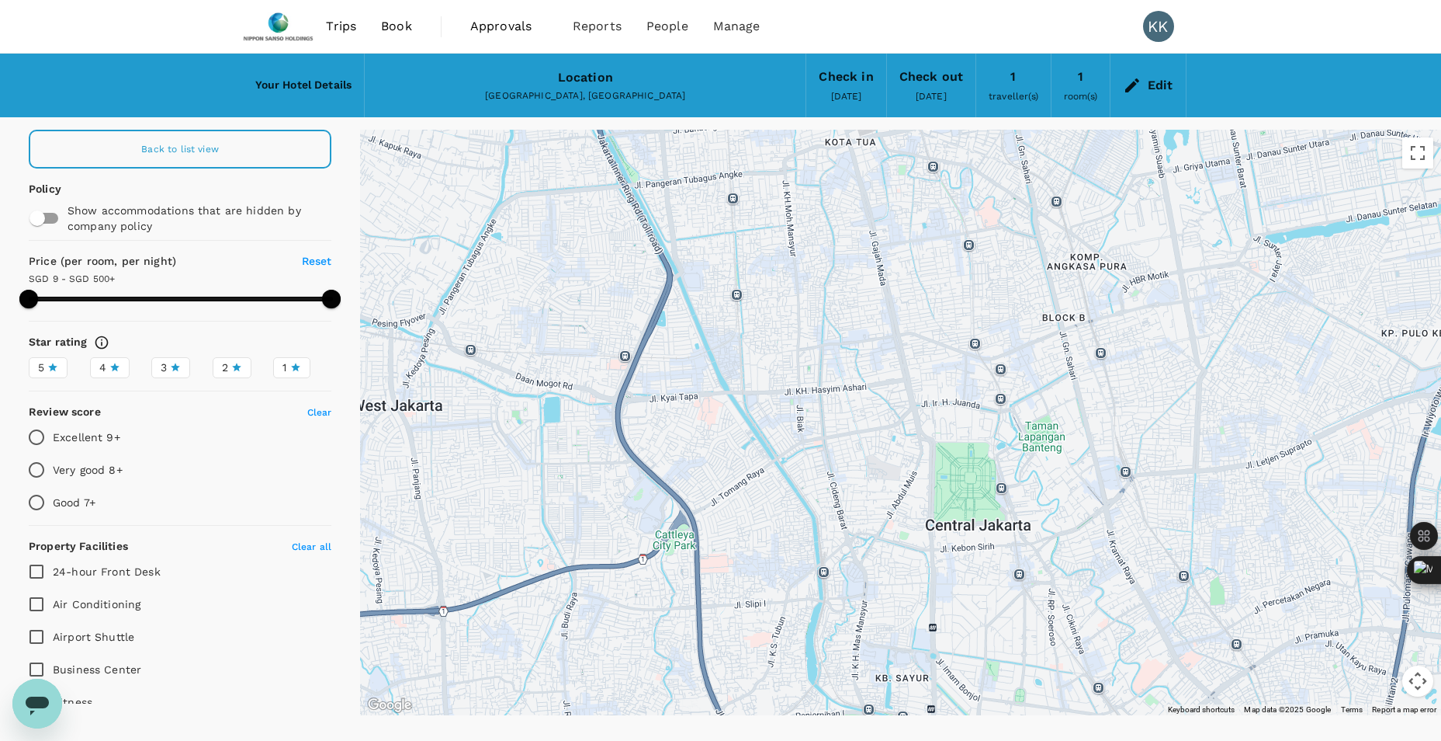
drag, startPoint x: 982, startPoint y: 373, endPoint x: 966, endPoint y: 346, distance: 31.7
click at [966, 346] on div at bounding box center [900, 422] width 1081 height 585
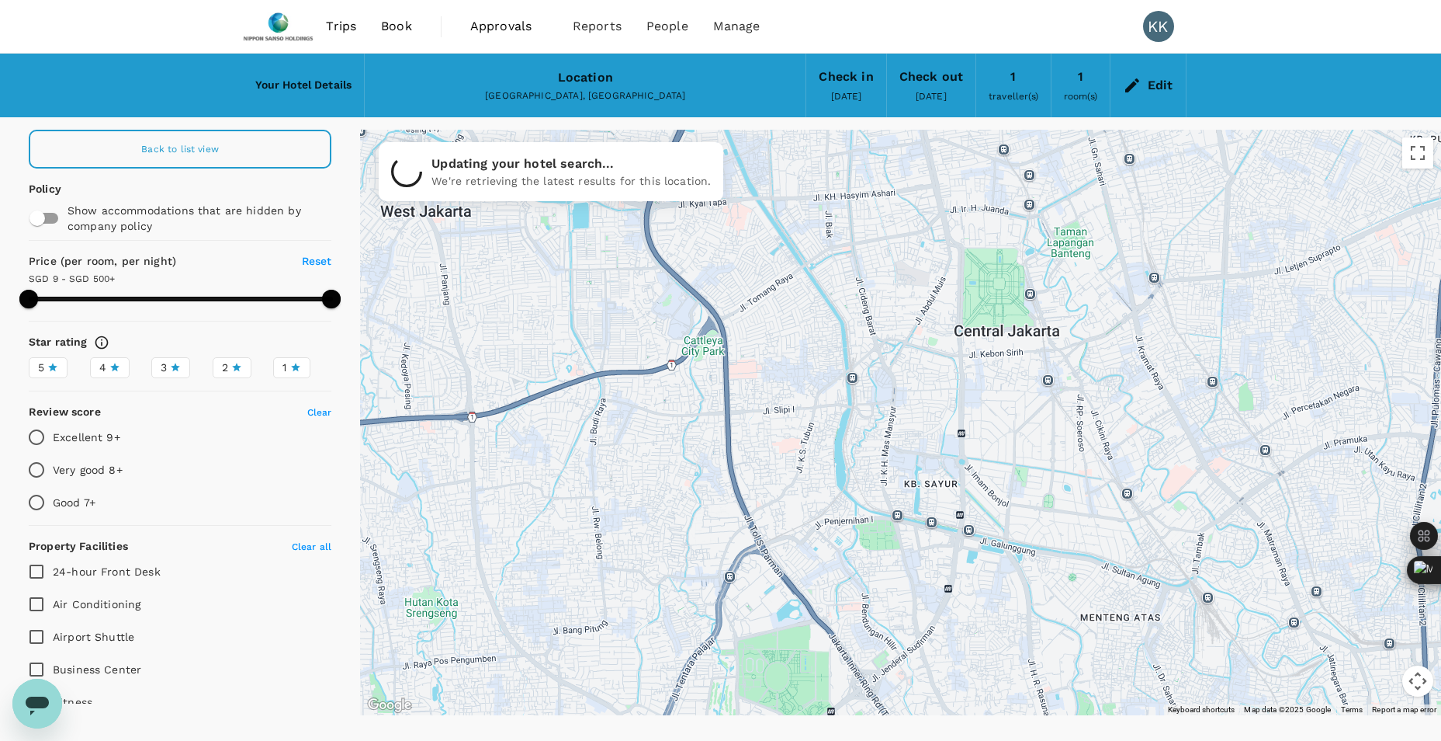
drag, startPoint x: 876, startPoint y: 470, endPoint x: 923, endPoint y: 227, distance: 246.6
click at [923, 227] on div at bounding box center [900, 422] width 1081 height 585
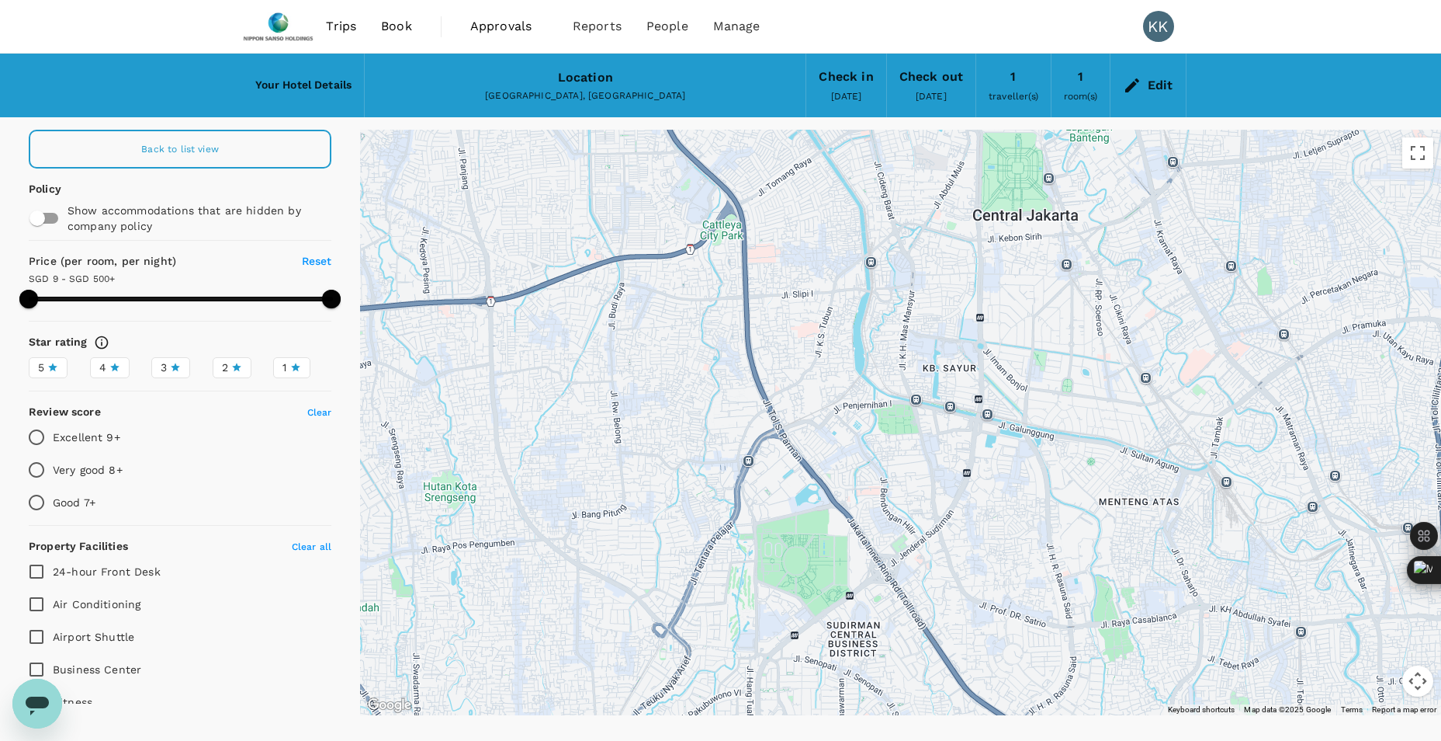
drag, startPoint x: 977, startPoint y: 415, endPoint x: 977, endPoint y: 341, distance: 73.7
click at [977, 341] on div at bounding box center [900, 422] width 1081 height 585
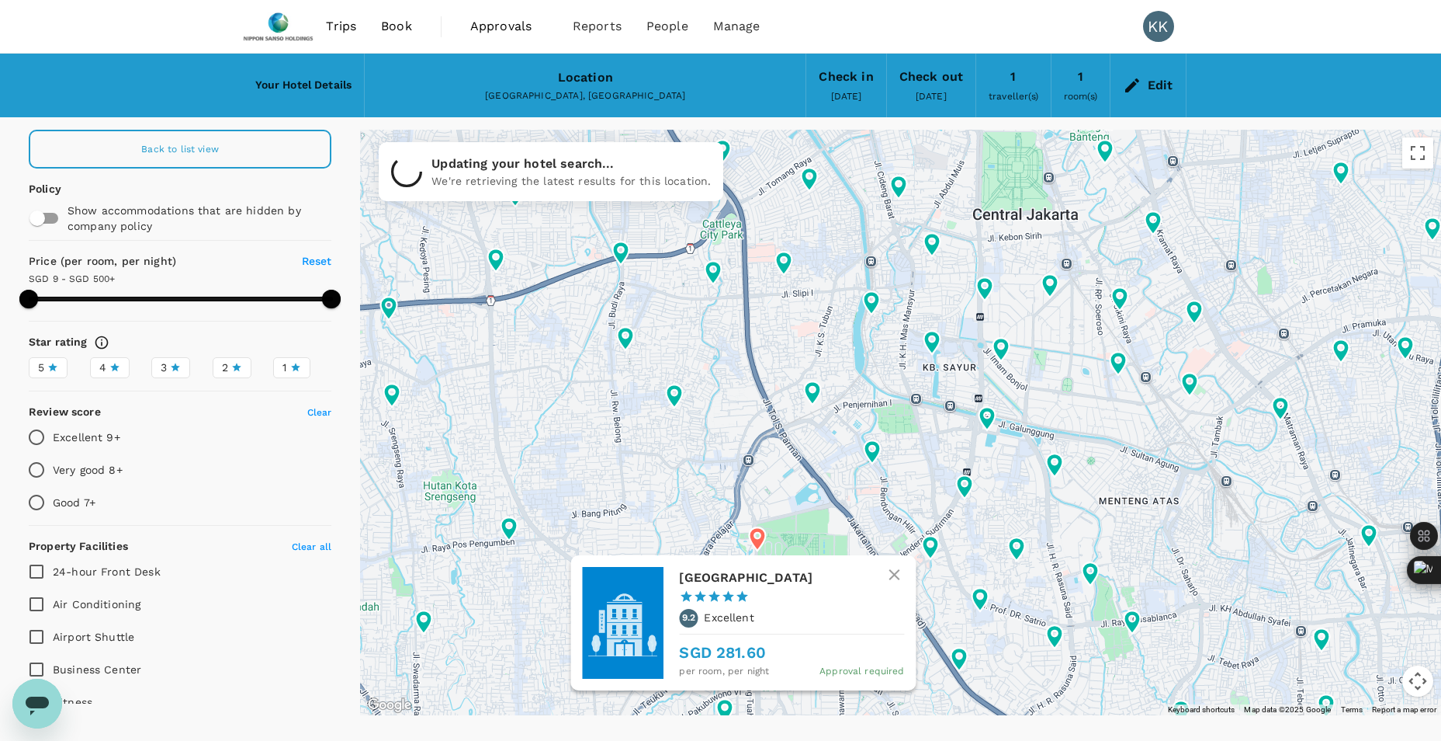
type input "499.98"
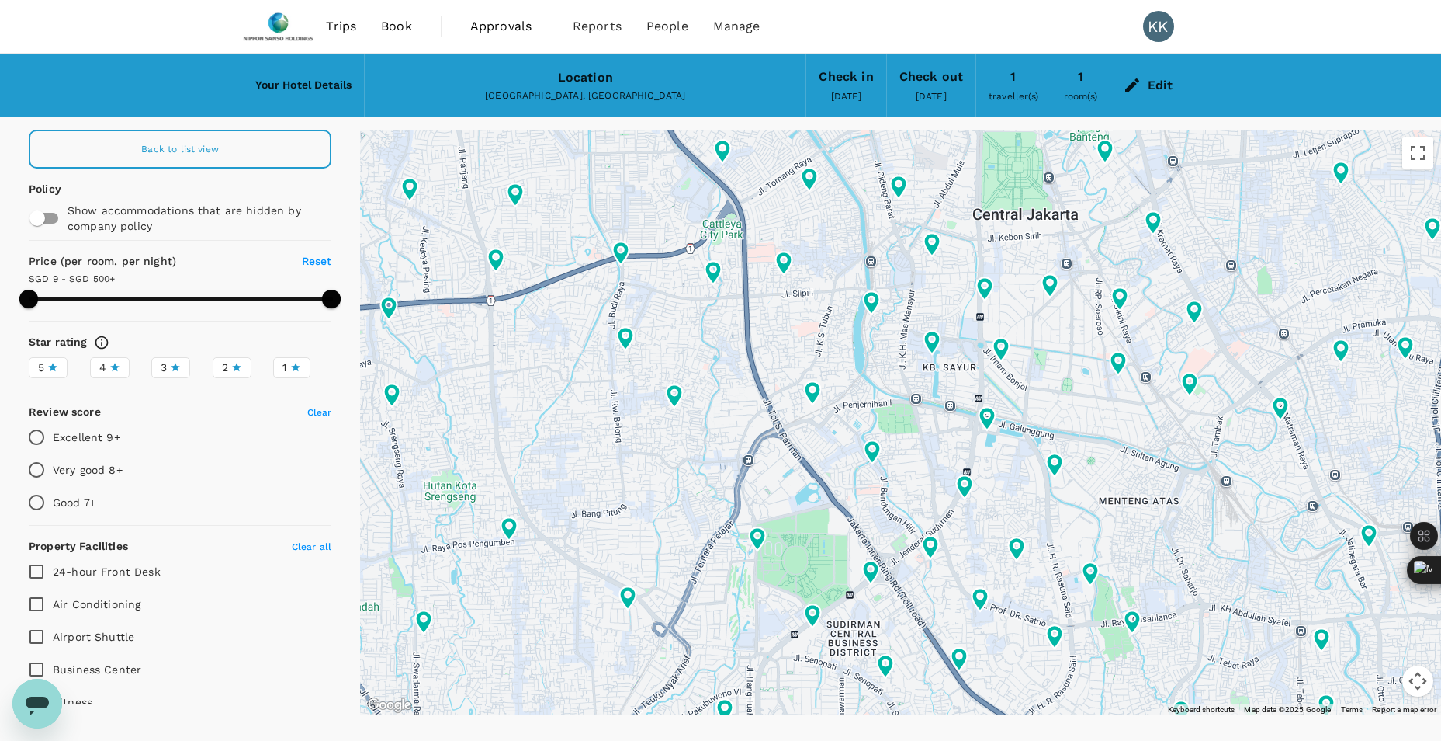
click at [502, 32] on span "Approvals" at bounding box center [509, 26] width 78 height 19
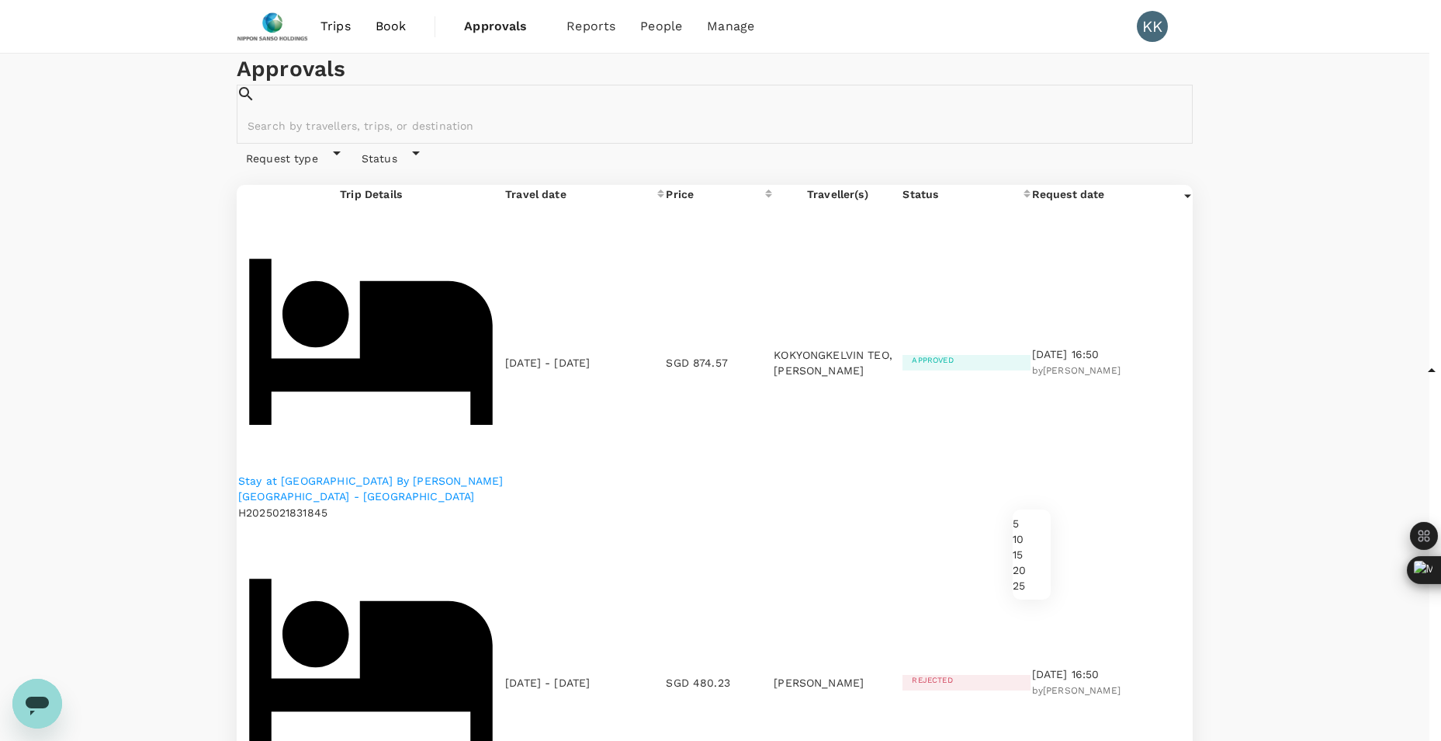
click at [1039, 496] on body "Trips Book Approvals 0 Reports People Manage KK Approvals ​ ​ Request type Stat…" at bounding box center [720, 653] width 1441 height 1307
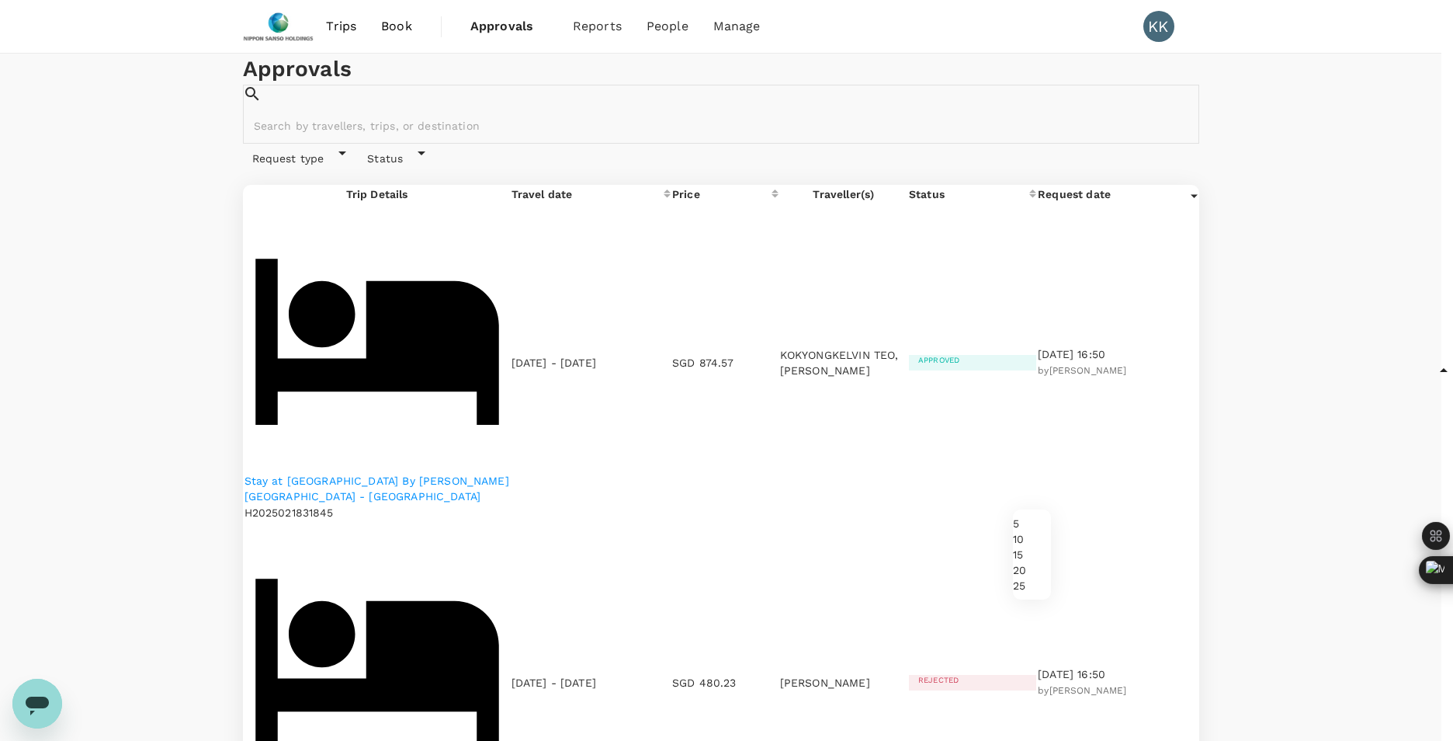
click at [803, 567] on div at bounding box center [726, 370] width 1453 height 741
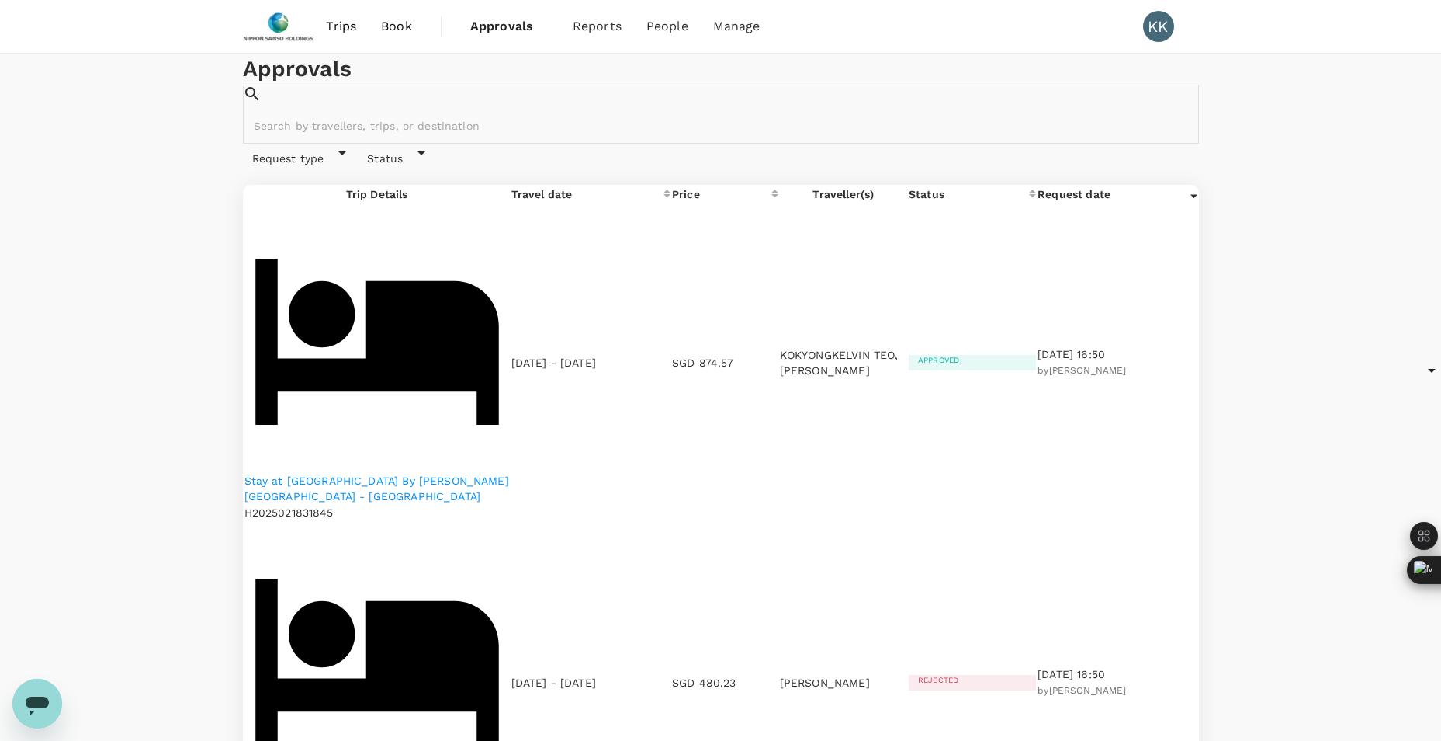
click at [343, 85] on div "Approvals" at bounding box center [721, 69] width 956 height 31
click at [583, 85] on h1 "Approvals" at bounding box center [721, 69] width 956 height 31
click at [592, 93] on span "Bookings" at bounding box center [579, 86] width 55 height 18
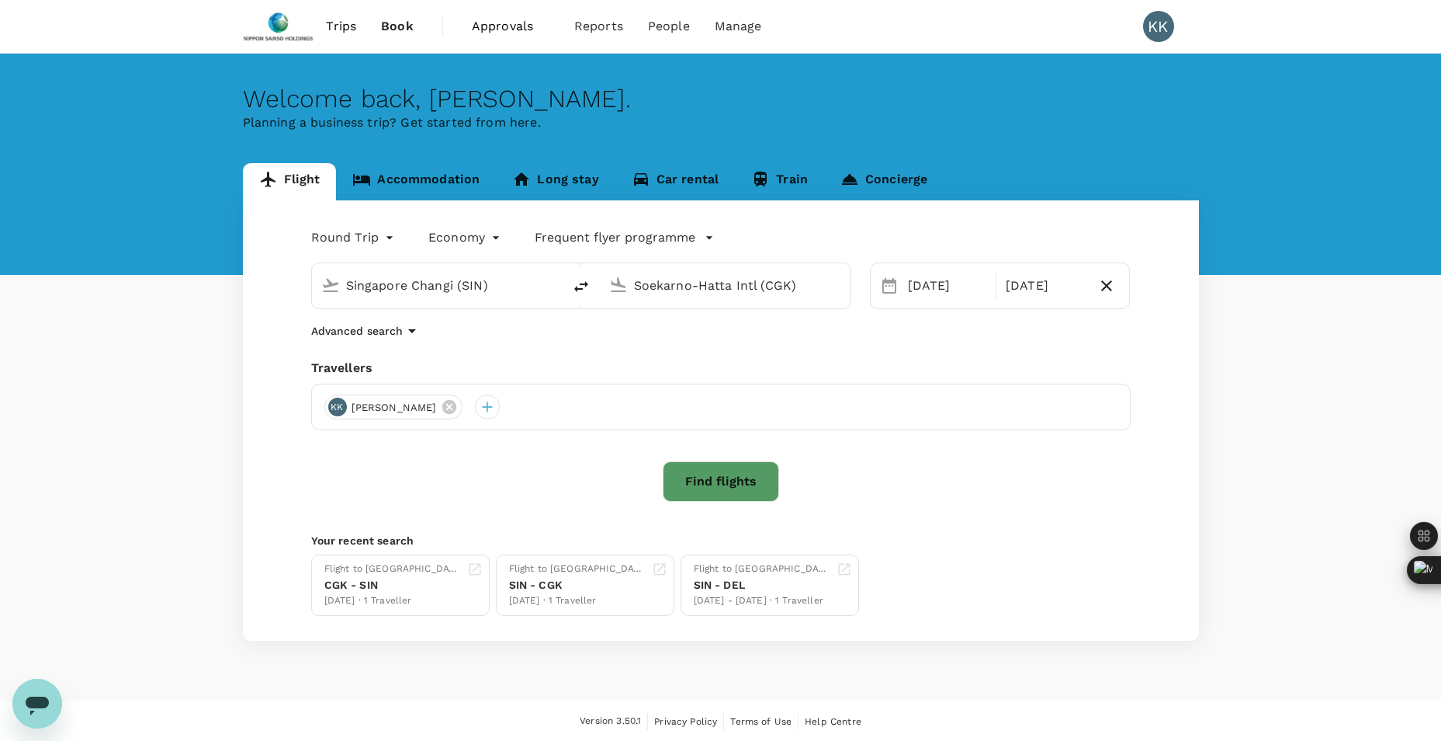
click at [431, 178] on link "Accommodation" at bounding box center [416, 181] width 160 height 37
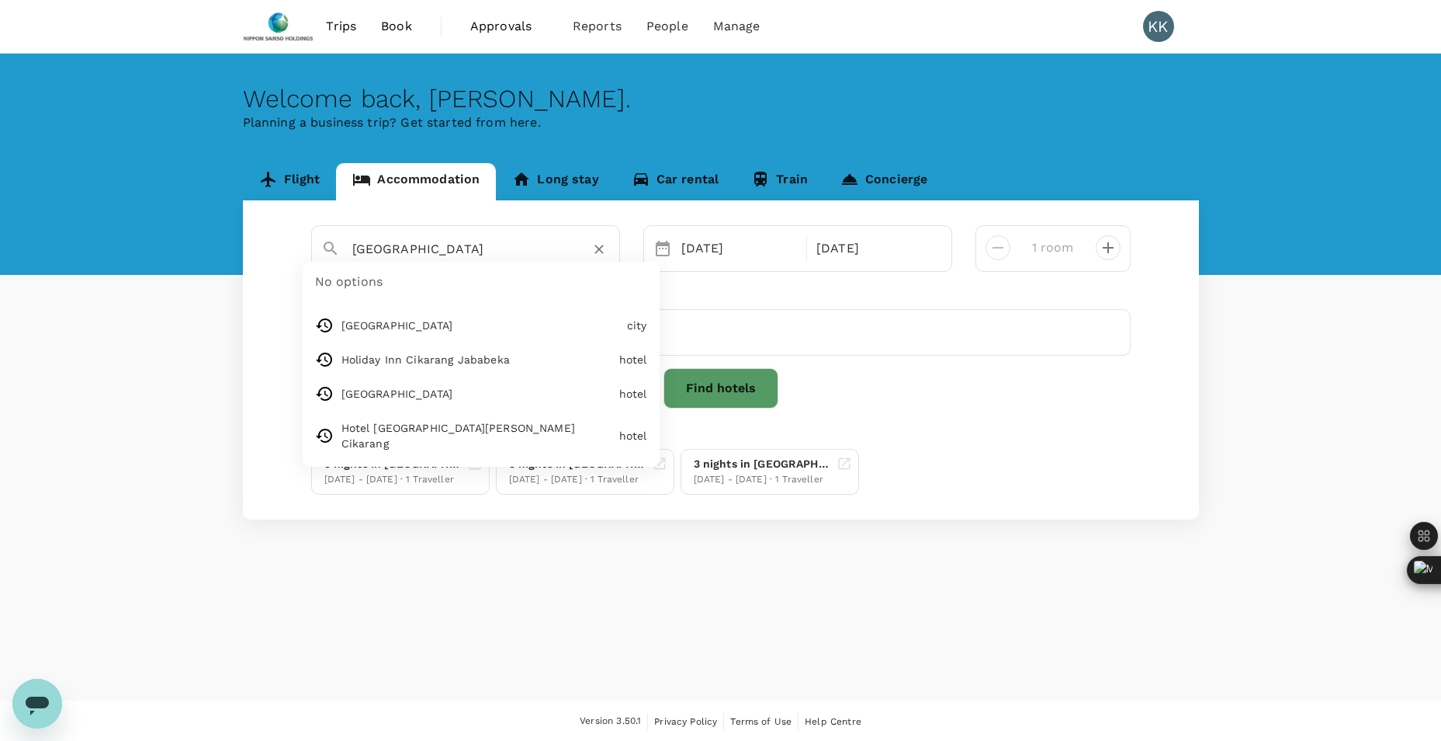
drag, startPoint x: 427, startPoint y: 252, endPoint x: 315, endPoint y: 245, distance: 112.0
click at [315, 245] on div "[GEOGRAPHIC_DATA]" at bounding box center [459, 243] width 301 height 40
paste input "Gran Mahakam"
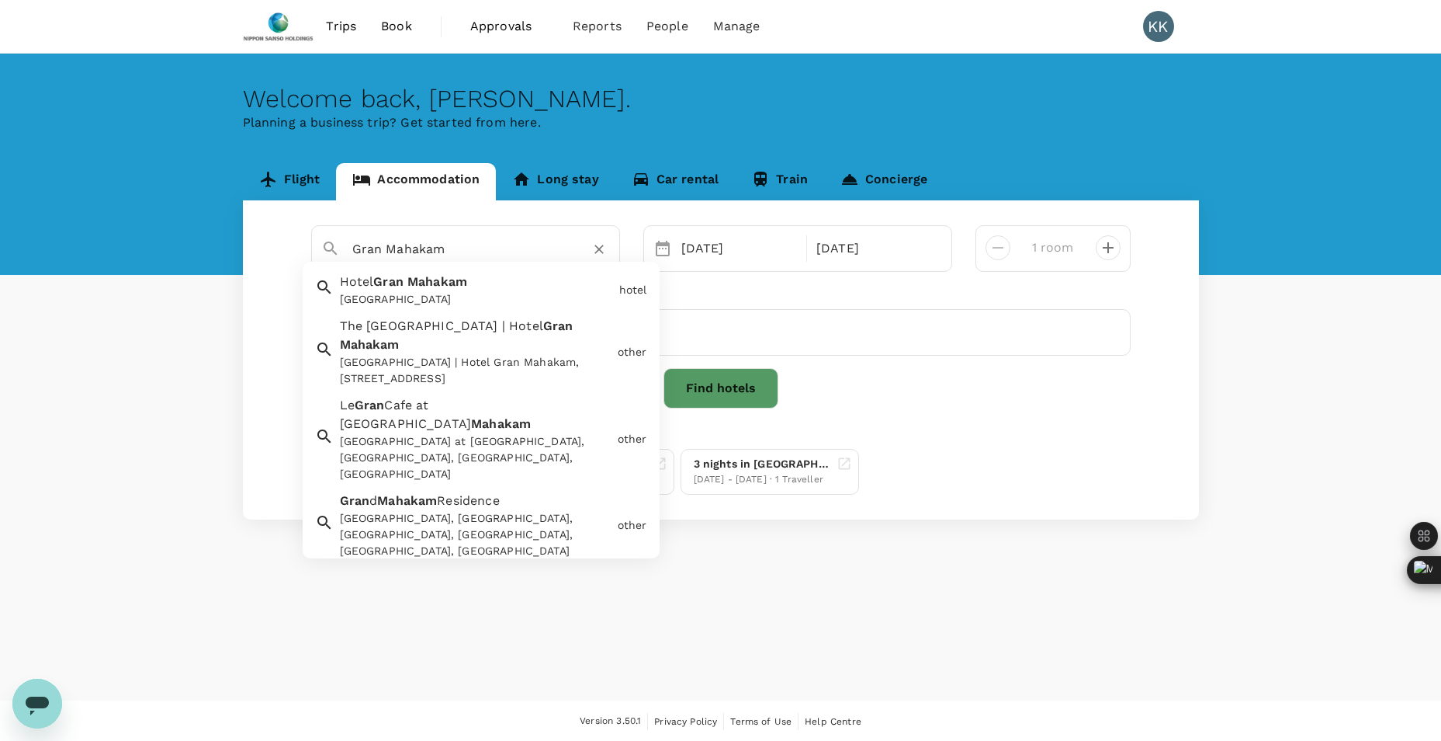
click at [387, 293] on div "[GEOGRAPHIC_DATA]" at bounding box center [476, 299] width 273 height 16
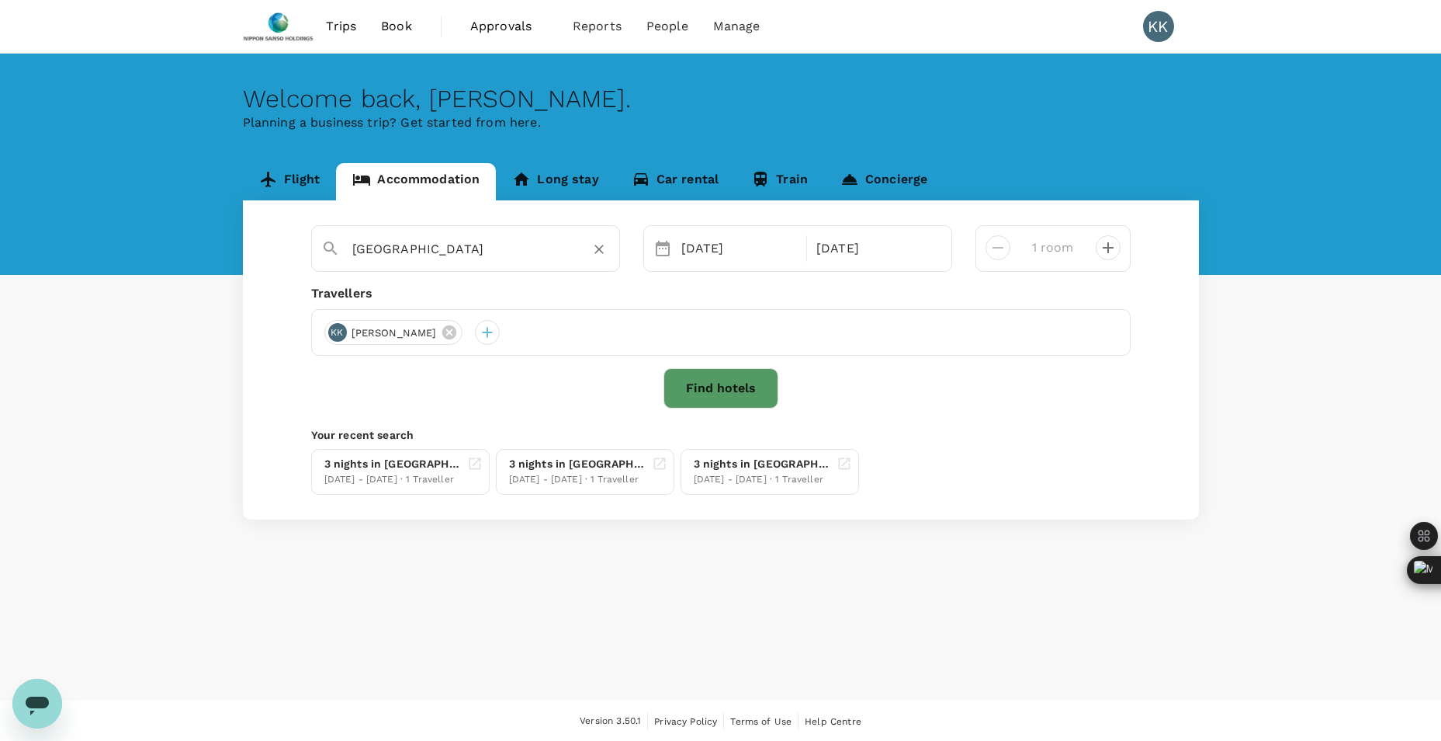
type input "[GEOGRAPHIC_DATA]"
click at [727, 387] on button "Find hotels" at bounding box center [721, 388] width 115 height 40
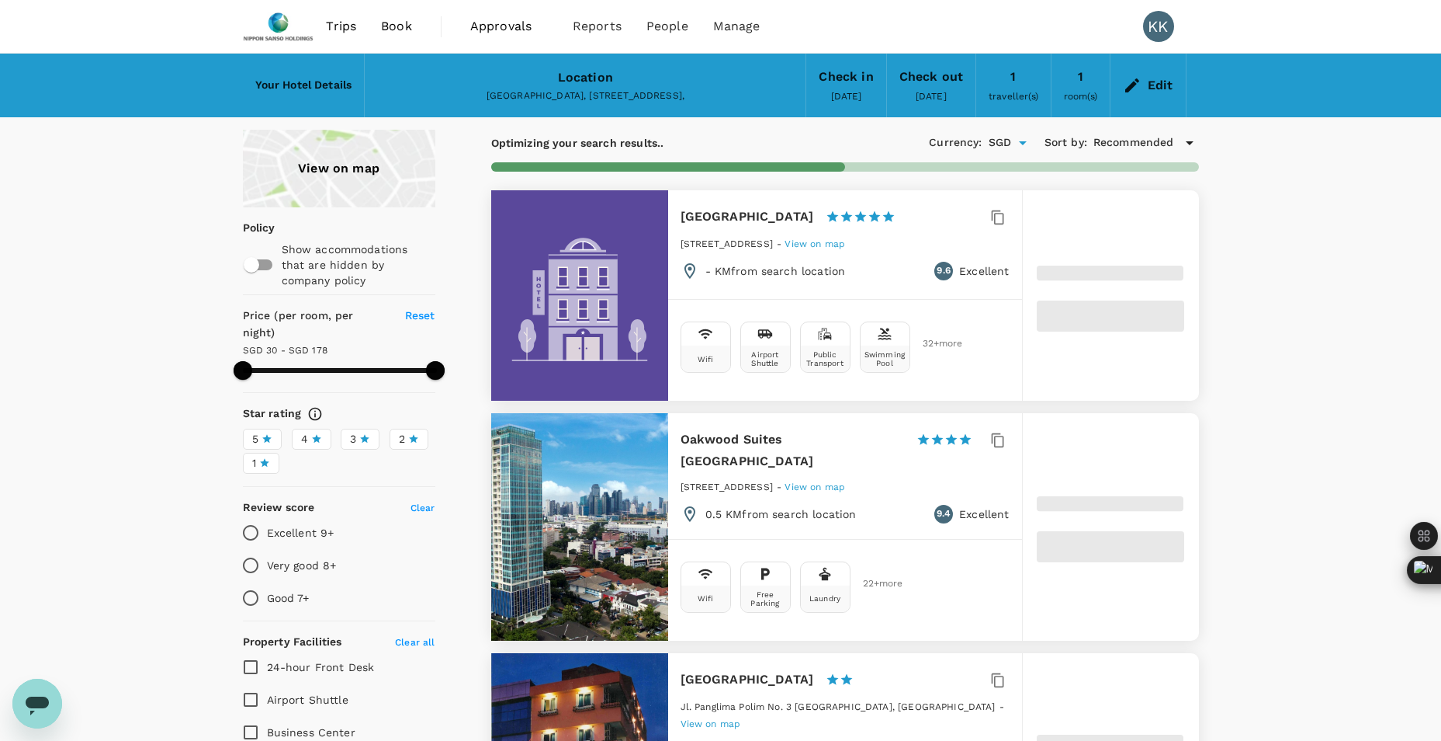
type input "177.37"
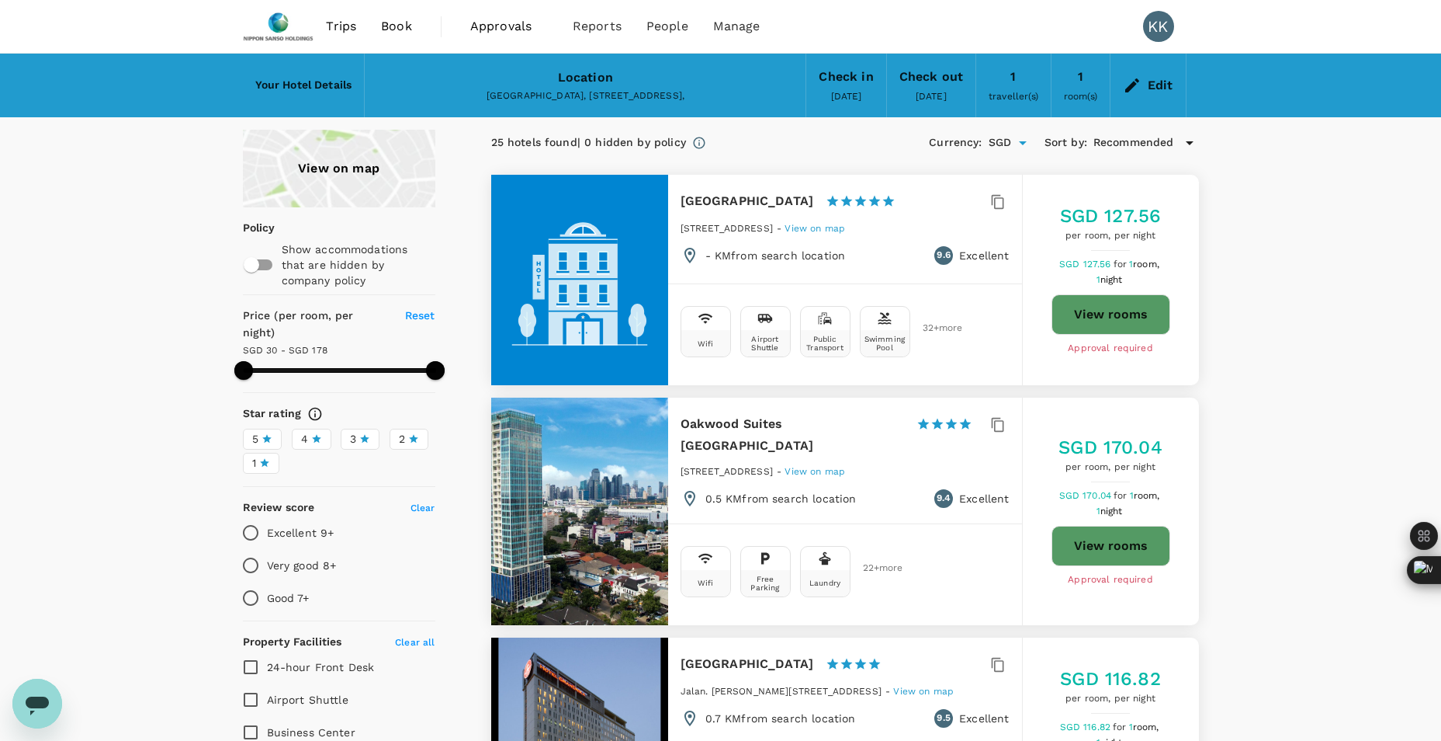
type input "30.77"
type input "177.77"
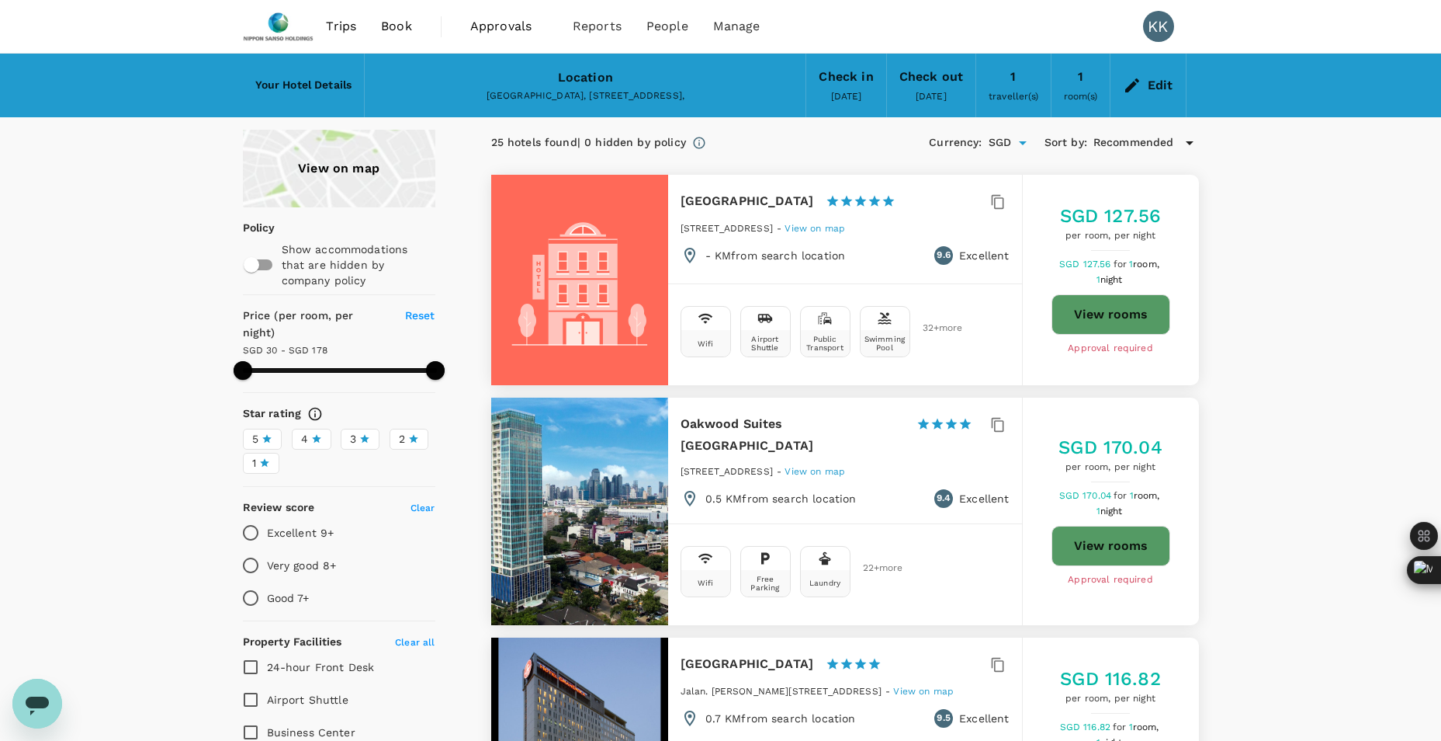
type input "29.77"
click at [1104, 306] on button "View rooms" at bounding box center [1111, 314] width 119 height 40
type input "177.77"
click at [416, 32] on link "Book" at bounding box center [397, 26] width 56 height 53
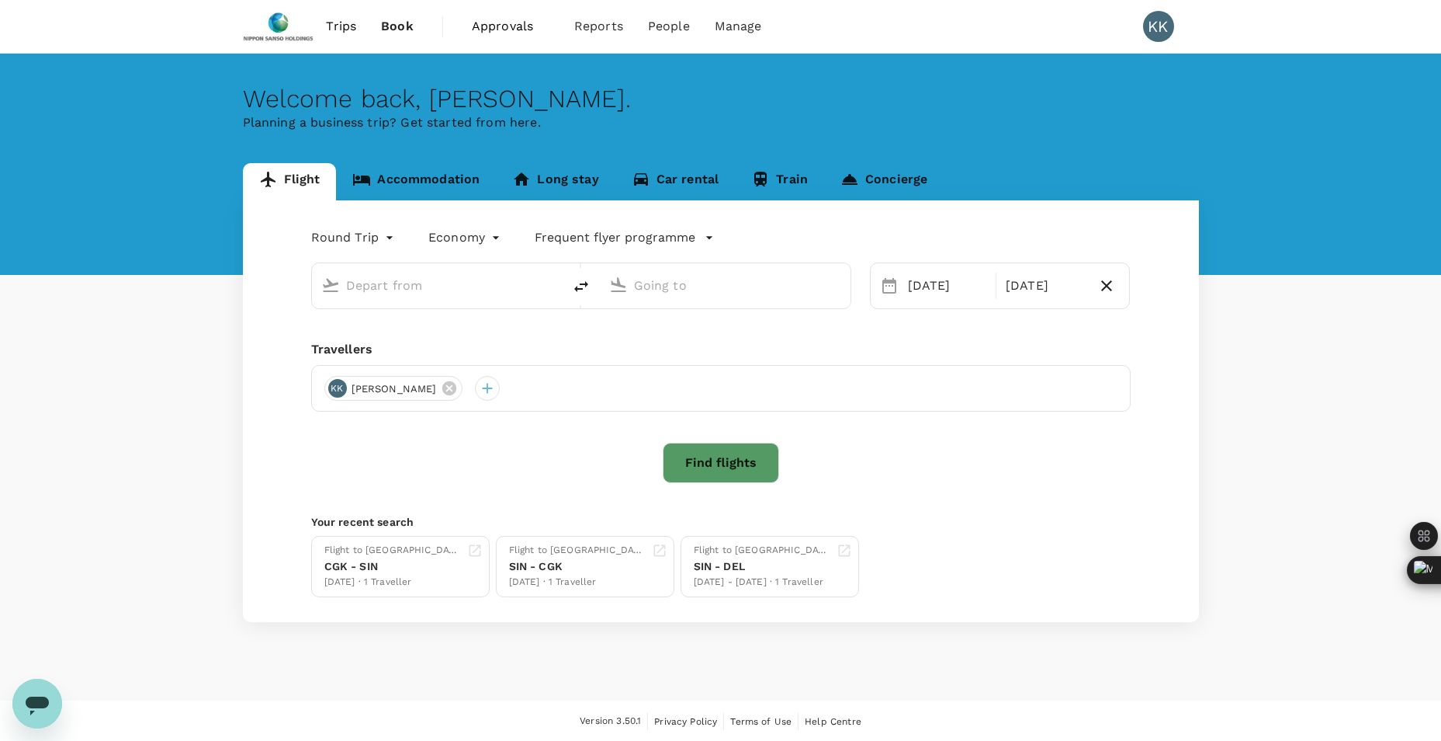
click at [442, 177] on link "Accommodation" at bounding box center [416, 181] width 160 height 37
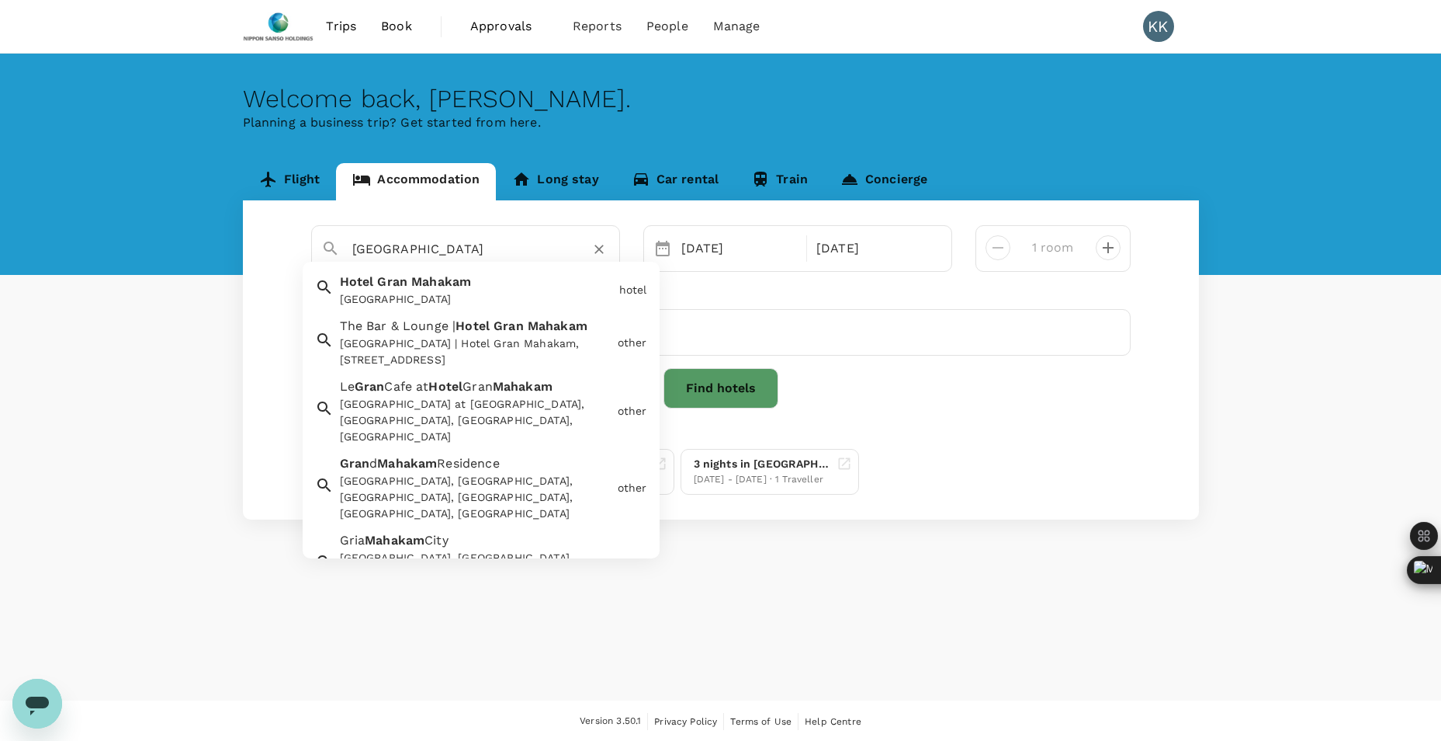
drag, startPoint x: 529, startPoint y: 251, endPoint x: 279, endPoint y: 235, distance: 249.7
click at [279, 235] on div "Hotel Gran Mahakam Hotel Gran Mahakam Hotel Gran Mahakam hotel The Bar & Lounge…" at bounding box center [721, 359] width 956 height 319
paste input "Dhika Iskandarsyah"
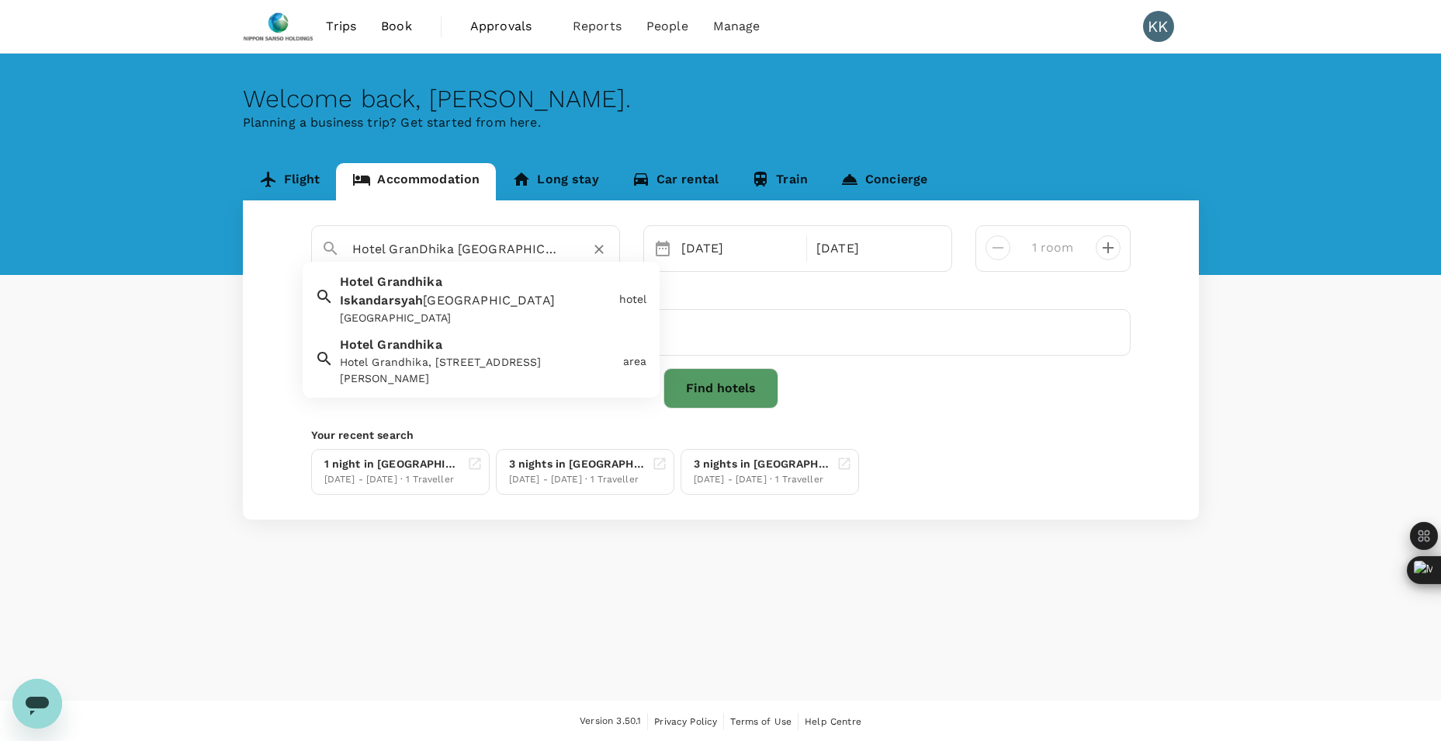
click at [539, 290] on div "Hotel Grandhika Iskandarsyah Jakarta Hotel Grandhika Iskandarsyah Jakarta" at bounding box center [473, 296] width 279 height 60
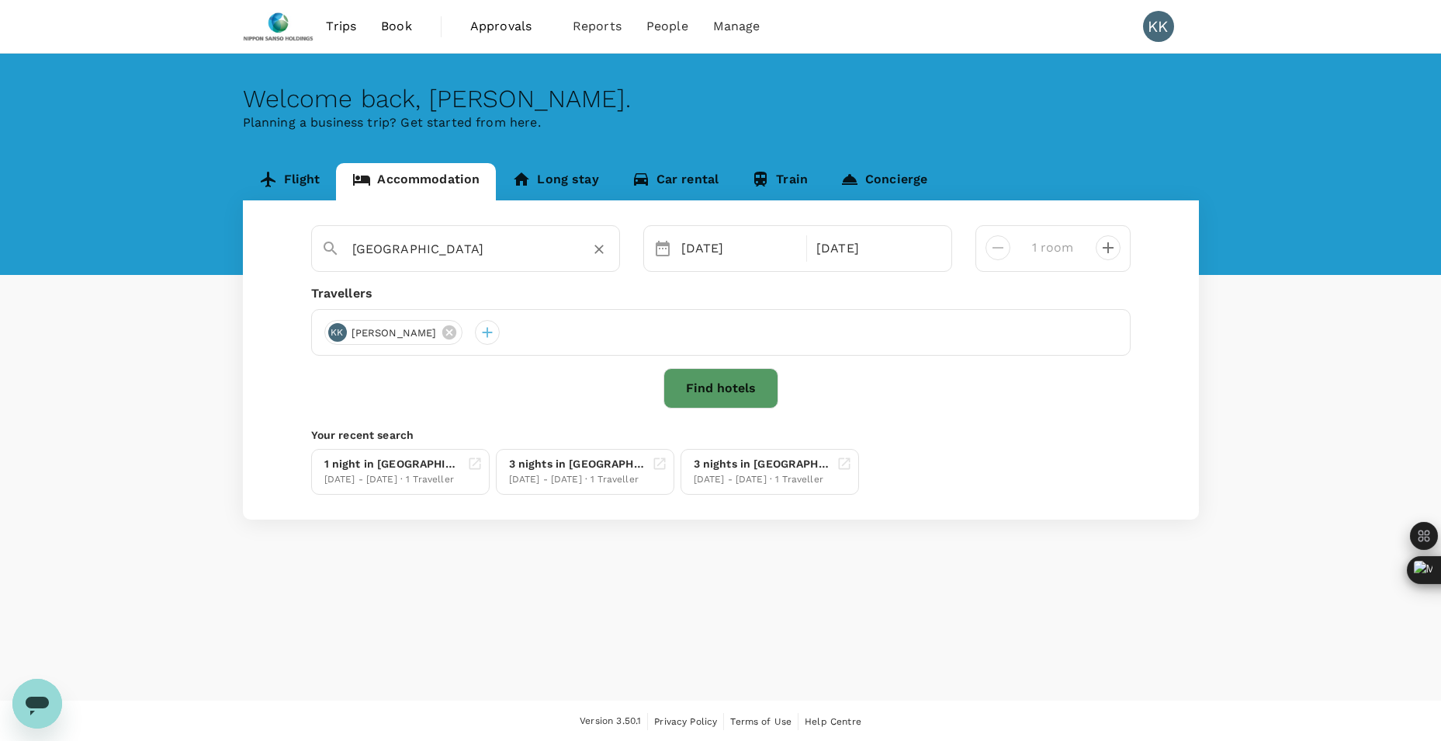
type input "Hotel Grandhika Iskandarsyah Jakarta"
click at [718, 390] on button "Find hotels" at bounding box center [721, 388] width 115 height 40
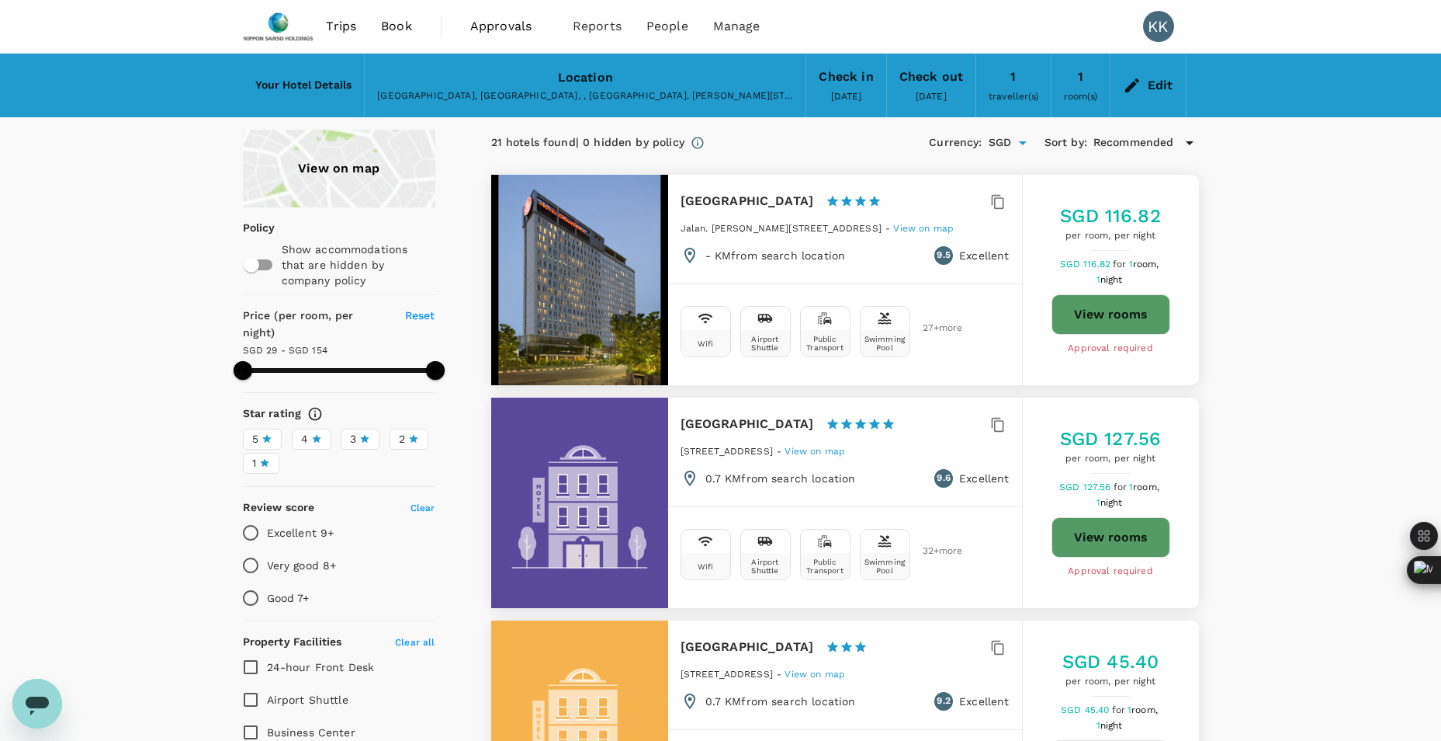
click at [1128, 314] on button "View rooms" at bounding box center [1111, 314] width 119 height 40
type input "154.21"
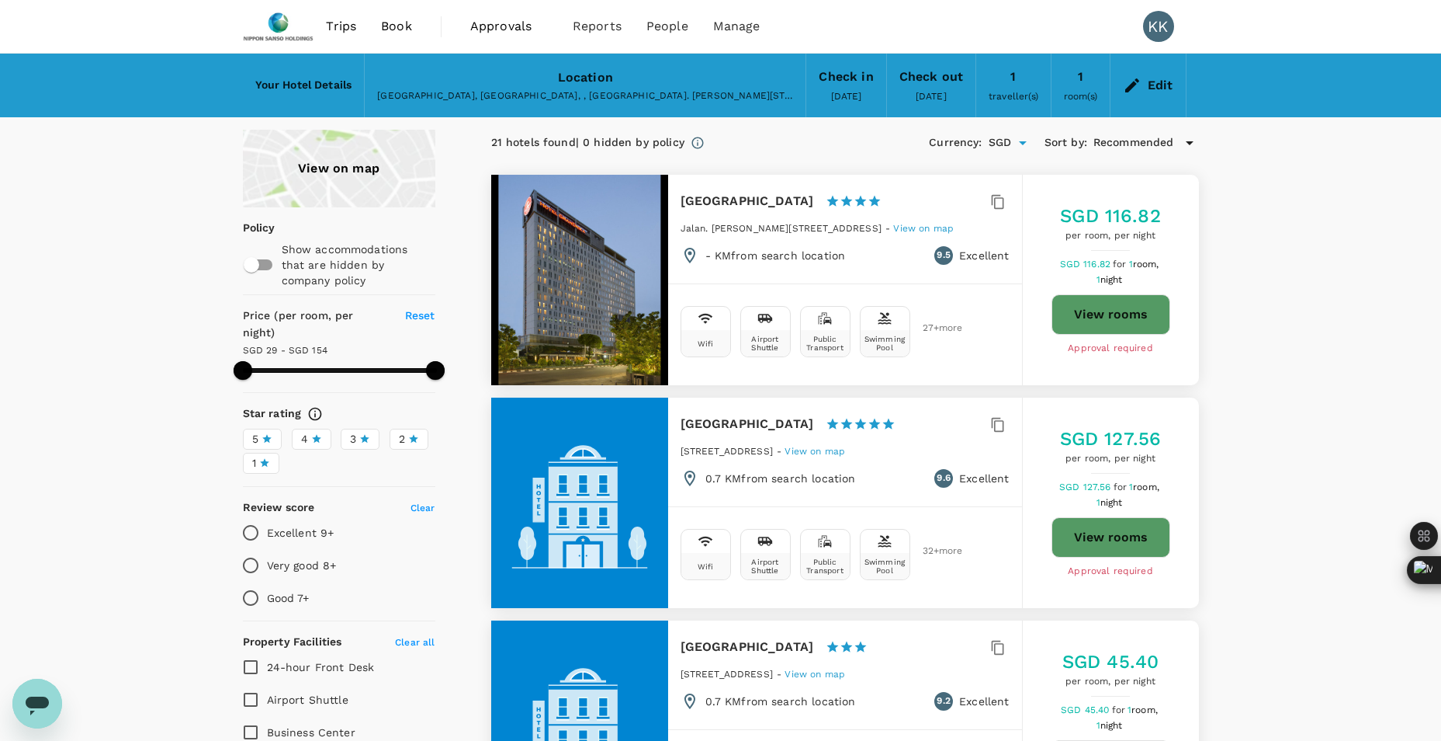
click at [391, 26] on span "Book" at bounding box center [396, 26] width 31 height 19
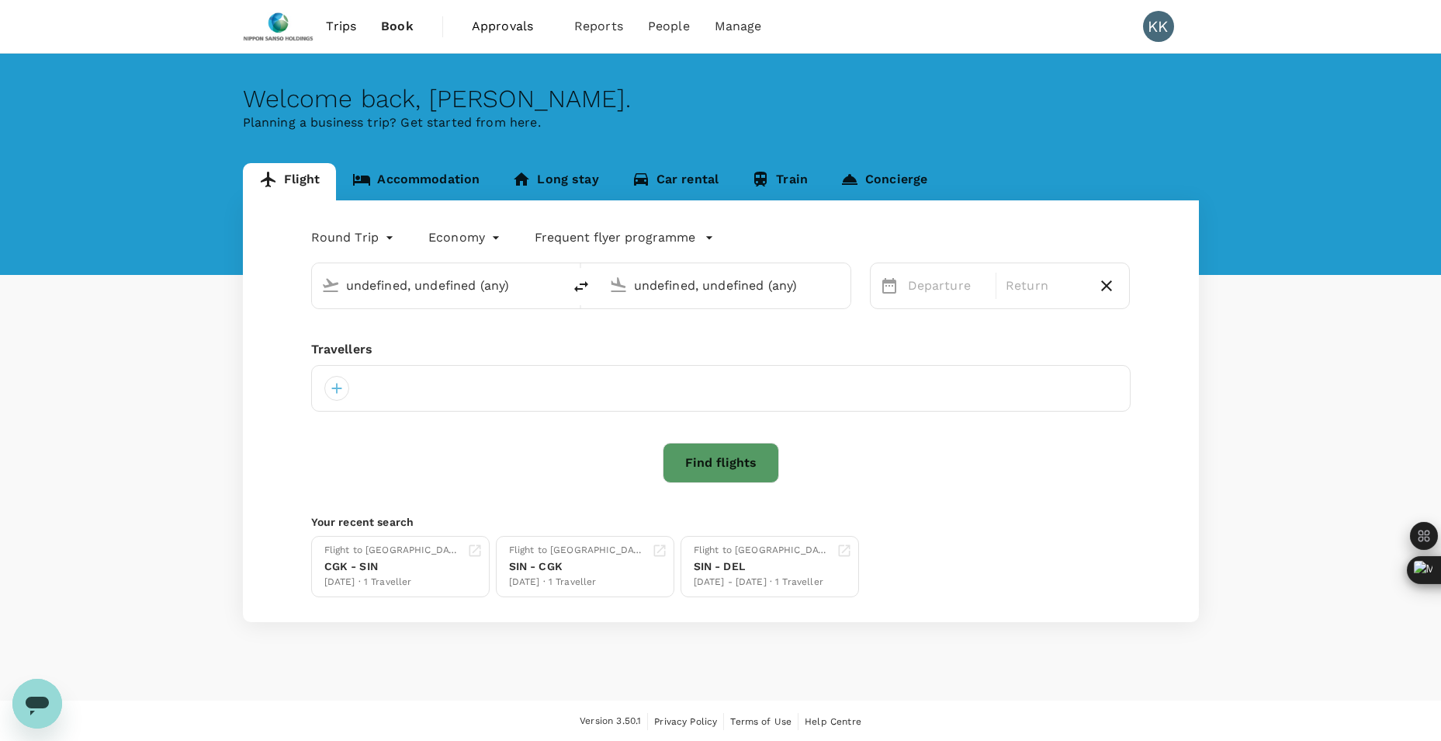
type input "Singapore Changi (SIN)"
type input "Soekarno-Hatta Intl (CGK)"
type input "Singapore Changi (SIN)"
type input "Soekarno-Hatta Intl (CGK)"
type input "Singapore Changi (SIN)"
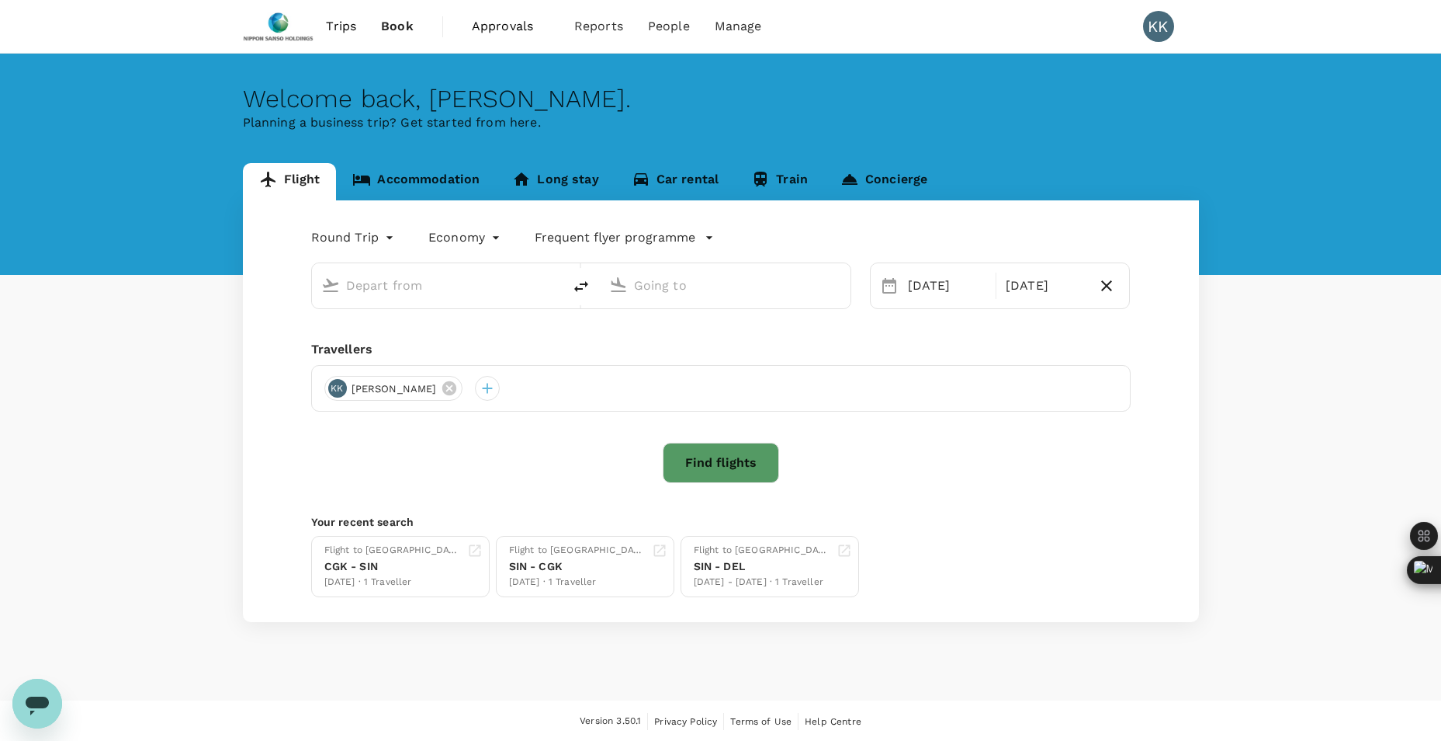
type input "Soekarno-Hatta Intl (CGK)"
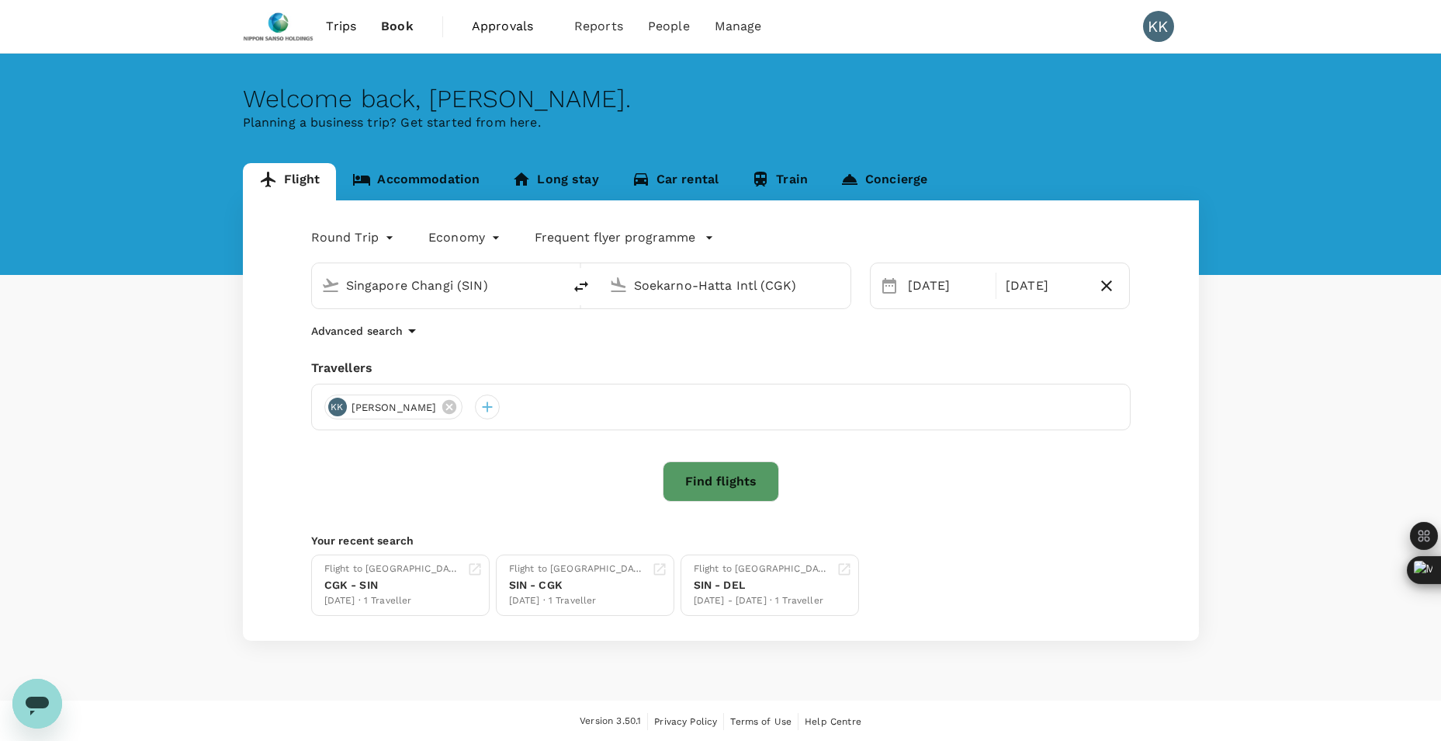
click at [442, 179] on link "Accommodation" at bounding box center [416, 181] width 160 height 37
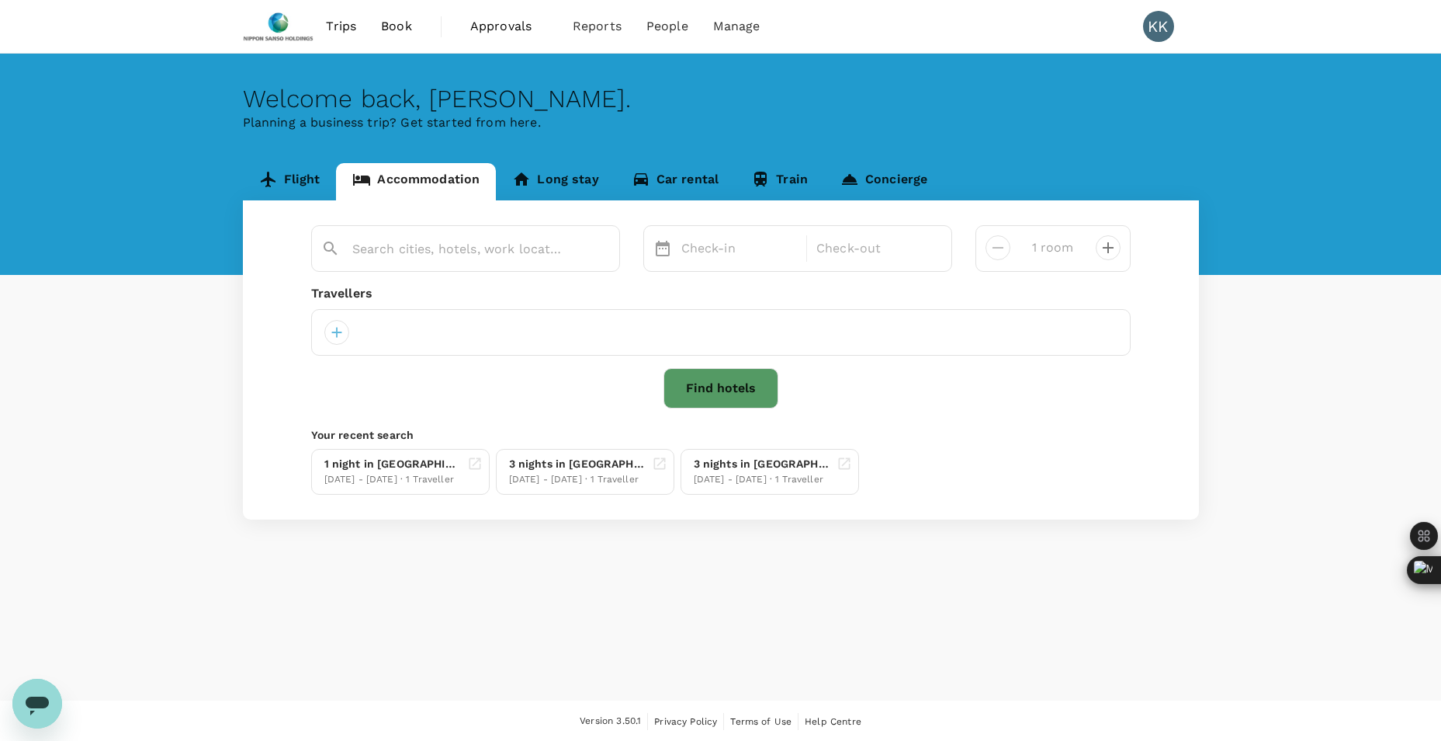
type input "Hotel Grandhika Iskandarsyah Jakarta"
click at [598, 250] on icon "Clear" at bounding box center [600, 249] width 16 height 16
paste input "THE 1O1 Jakarta Sedayu Darmawangsa"
type input "THE 1O1 Jakarta Sedayu Darmawangsa"
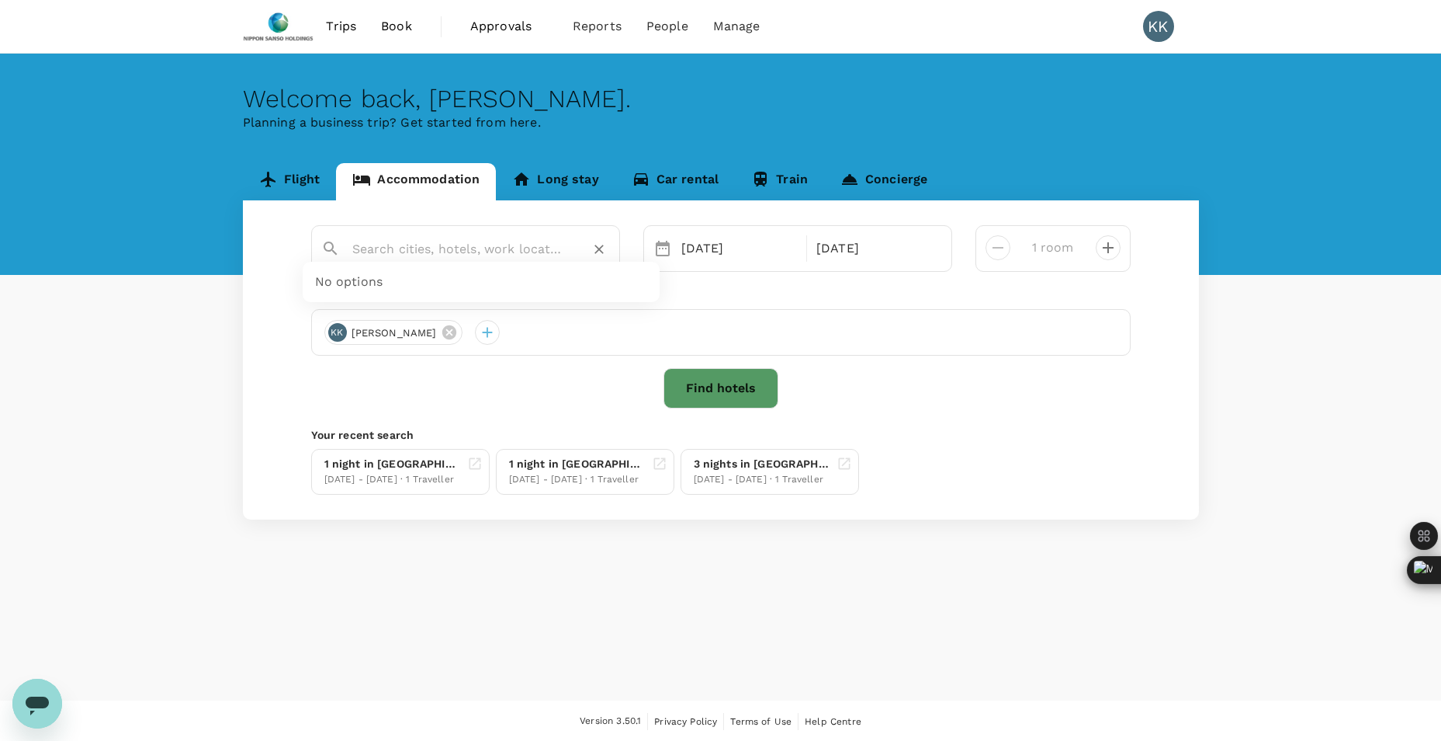
scroll to position [0, 0]
click at [696, 380] on button "Find hotels" at bounding box center [721, 388] width 115 height 40
click at [434, 243] on input "text" at bounding box center [459, 249] width 214 height 24
paste input "THE 1O1 Jakarta Sedayu Darmawangsa"
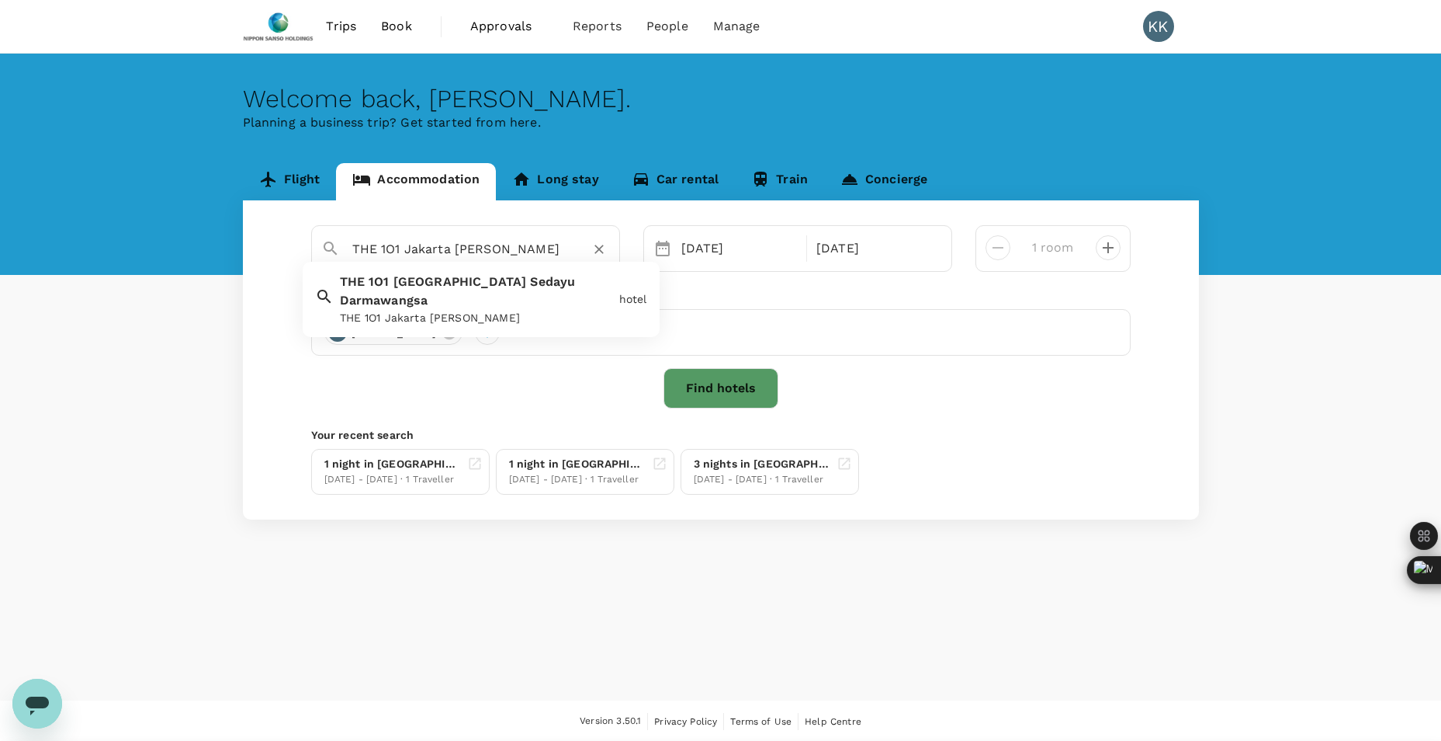
click at [530, 282] on span "Sedayu" at bounding box center [552, 281] width 45 height 15
type input "THE 1O1 Jakarta Sedayu Darmawangsa"
click at [713, 394] on button "Find hotels" at bounding box center [721, 388] width 115 height 40
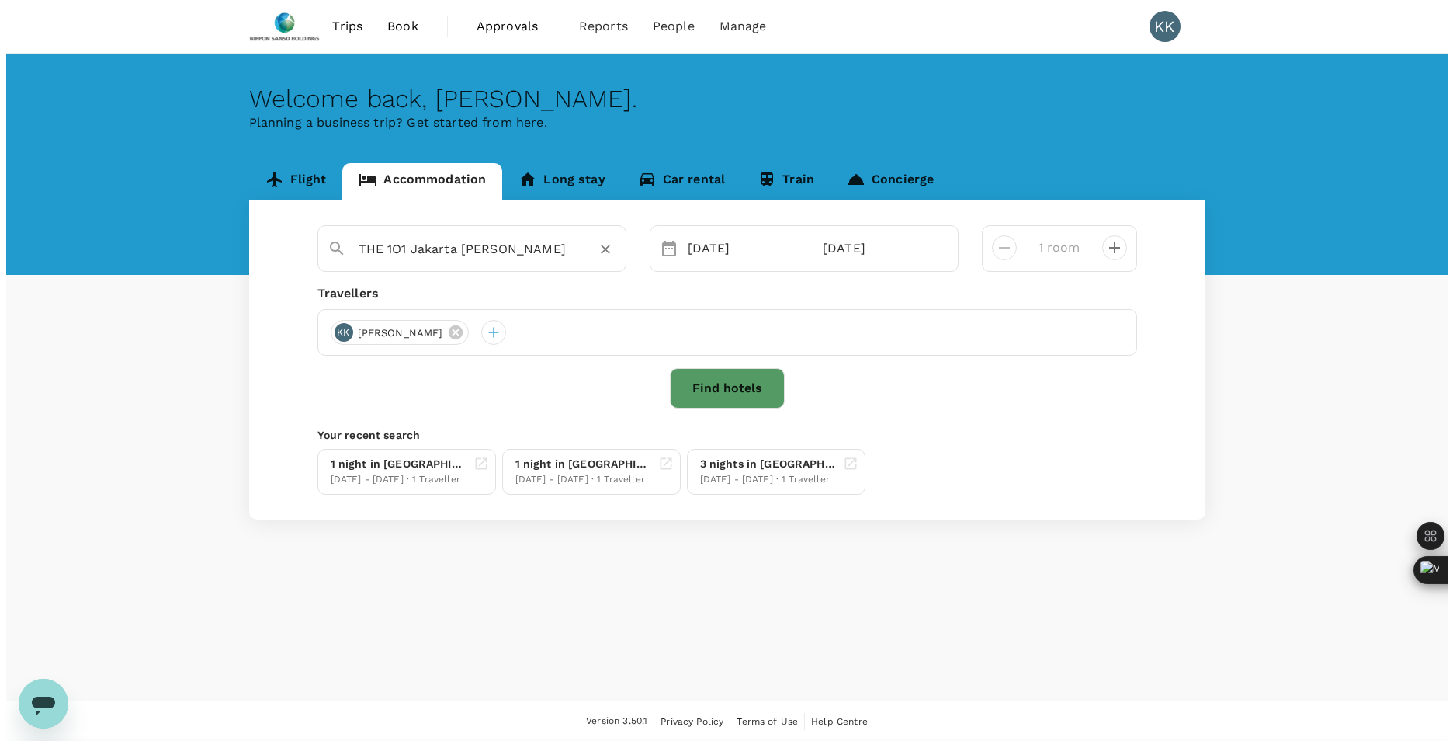
scroll to position [0, 0]
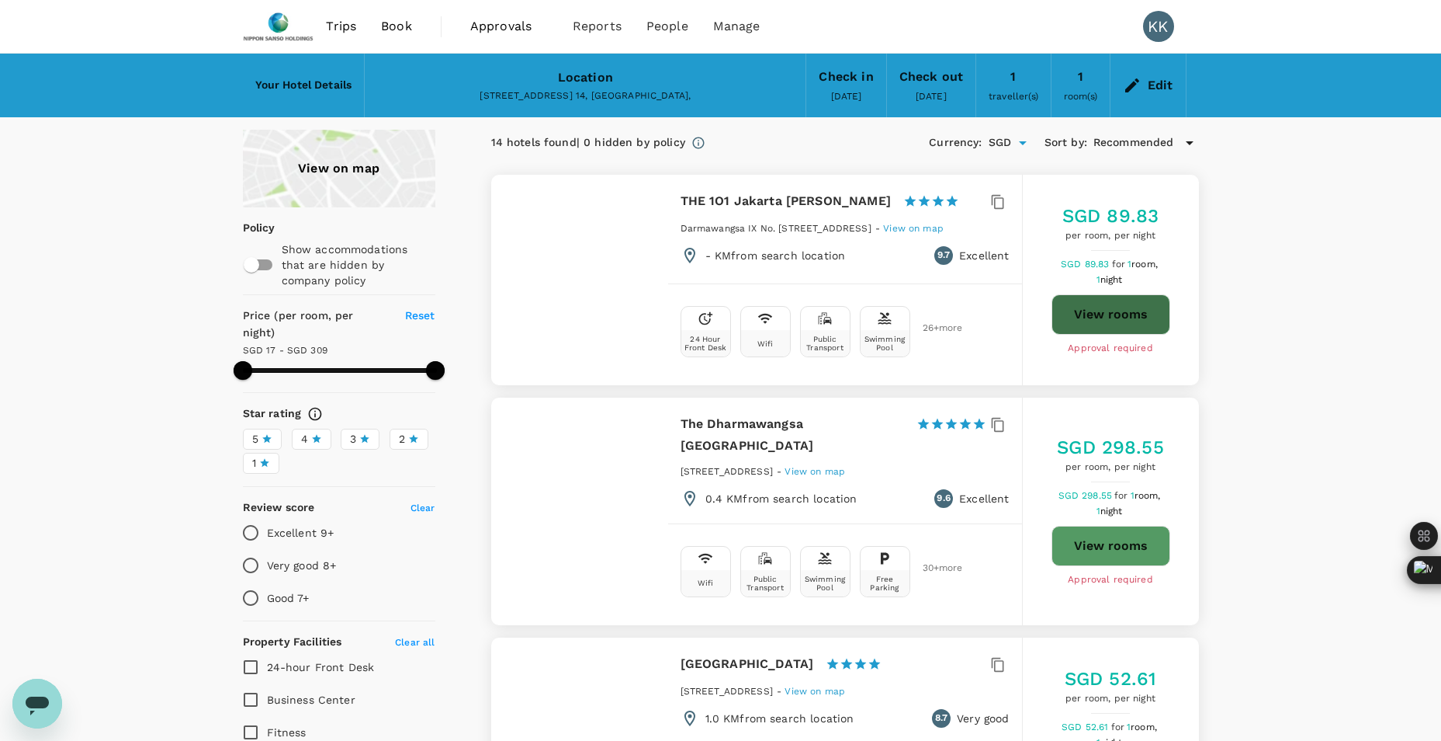
click at [1065, 325] on button "View rooms" at bounding box center [1111, 314] width 119 height 40
type input "308.56"
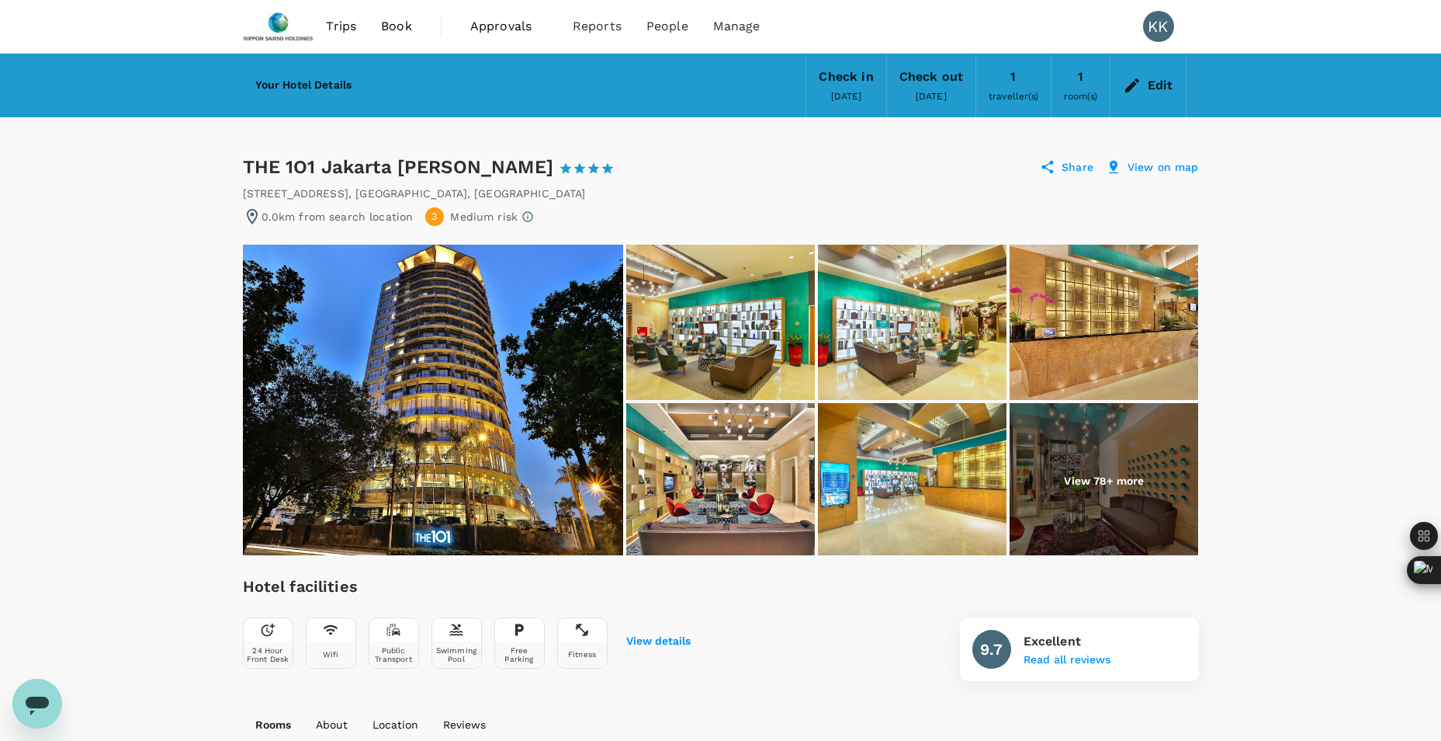
click at [1071, 482] on p "View 78+ more" at bounding box center [1104, 481] width 80 height 16
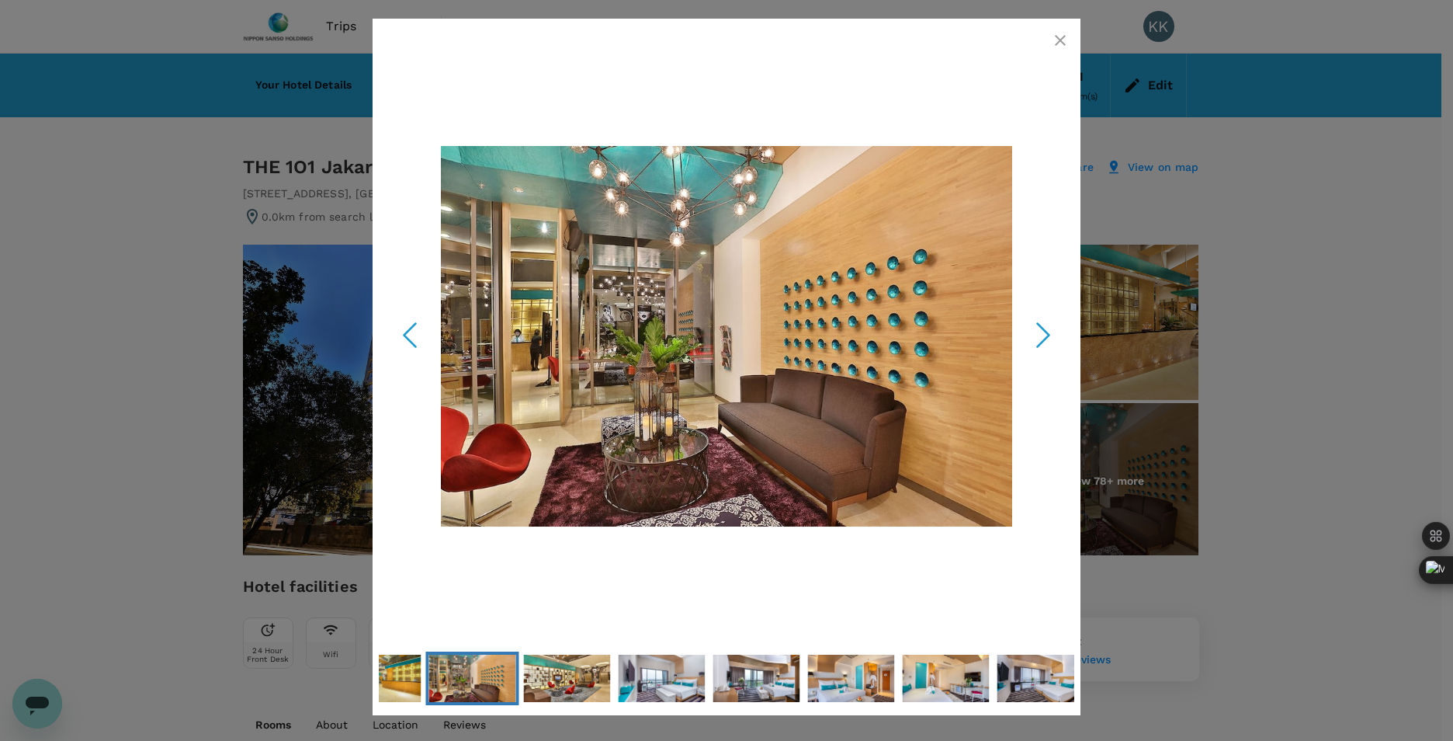
click at [1037, 342] on icon "Next Slide" at bounding box center [1043, 335] width 47 height 47
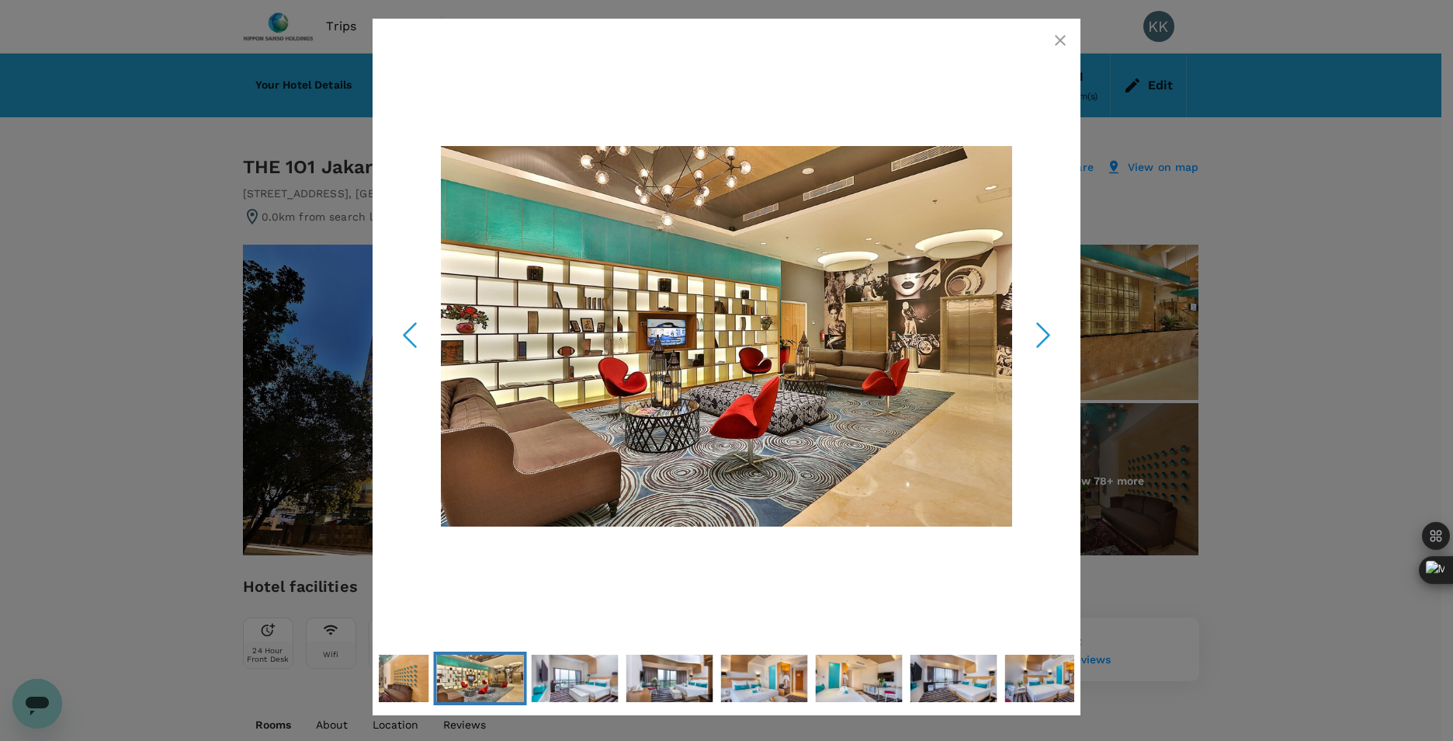
click at [1037, 342] on icon "Next Slide" at bounding box center [1043, 335] width 47 height 47
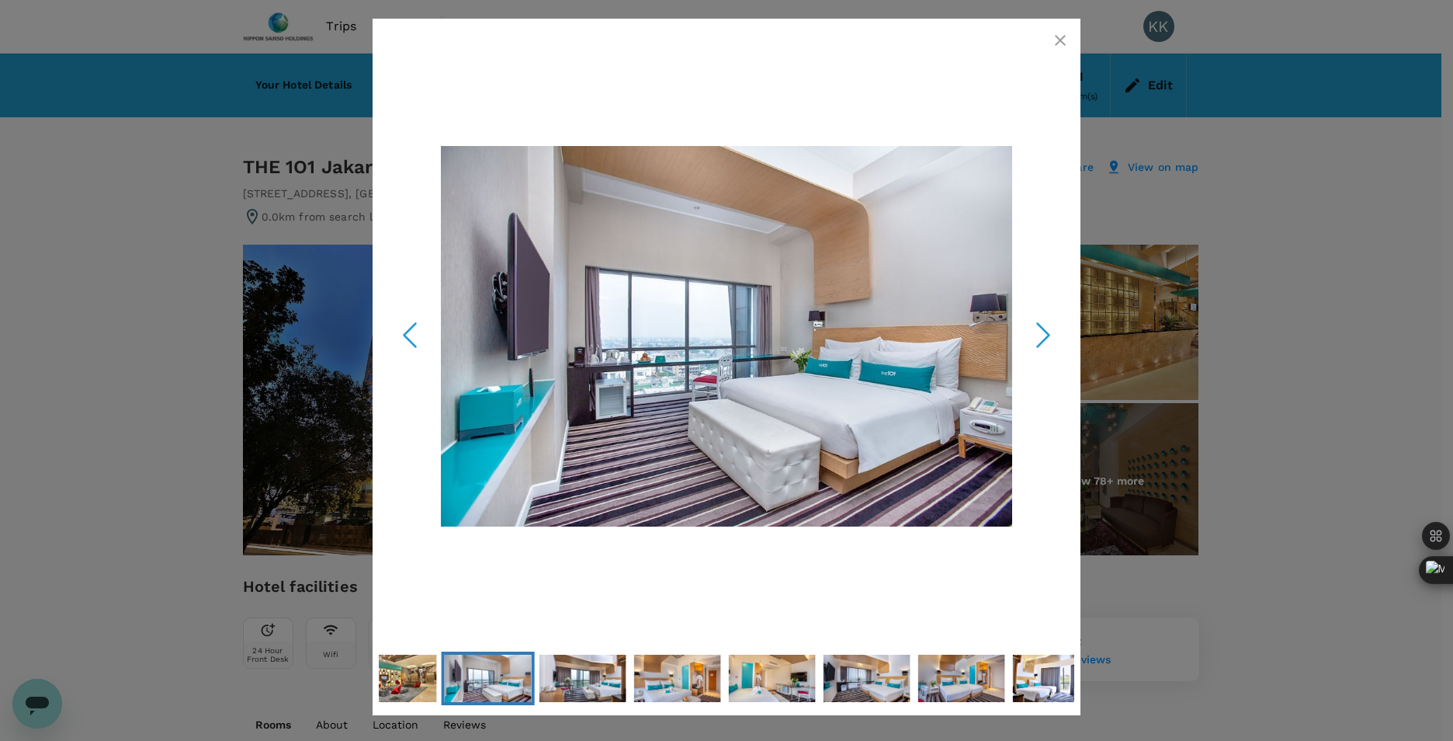
click at [1037, 342] on icon "Next Slide" at bounding box center [1043, 335] width 47 height 47
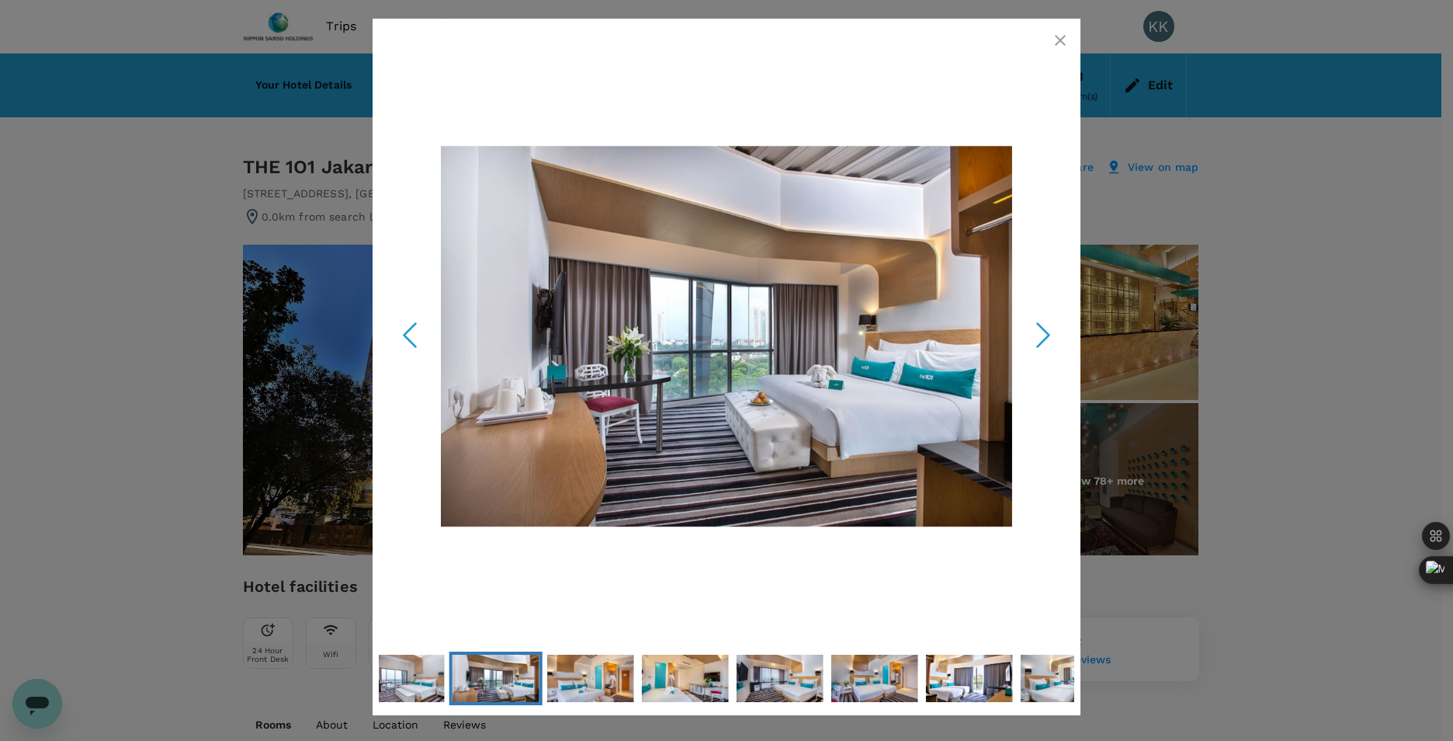
click at [1037, 342] on icon "Next Slide" at bounding box center [1043, 335] width 47 height 47
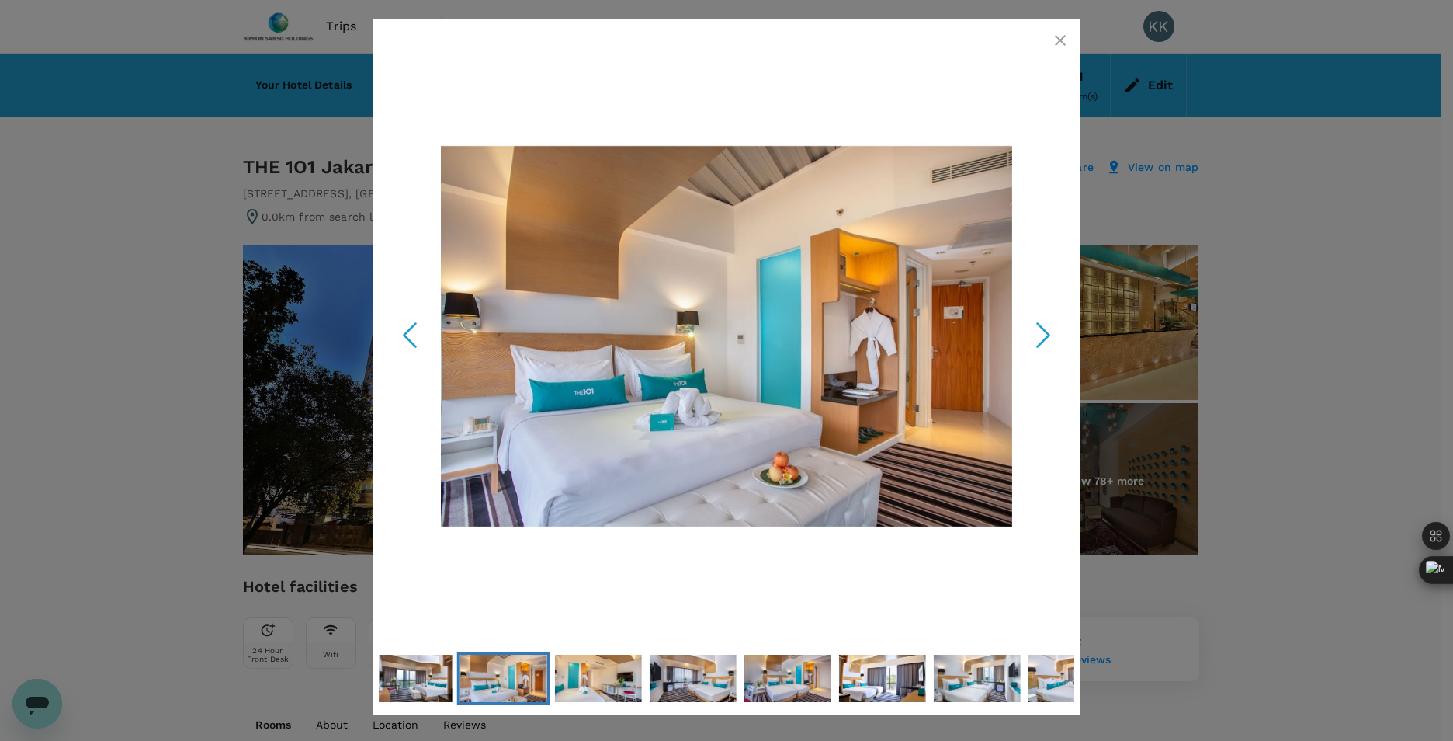
click at [1037, 342] on icon "Next Slide" at bounding box center [1043, 335] width 47 height 47
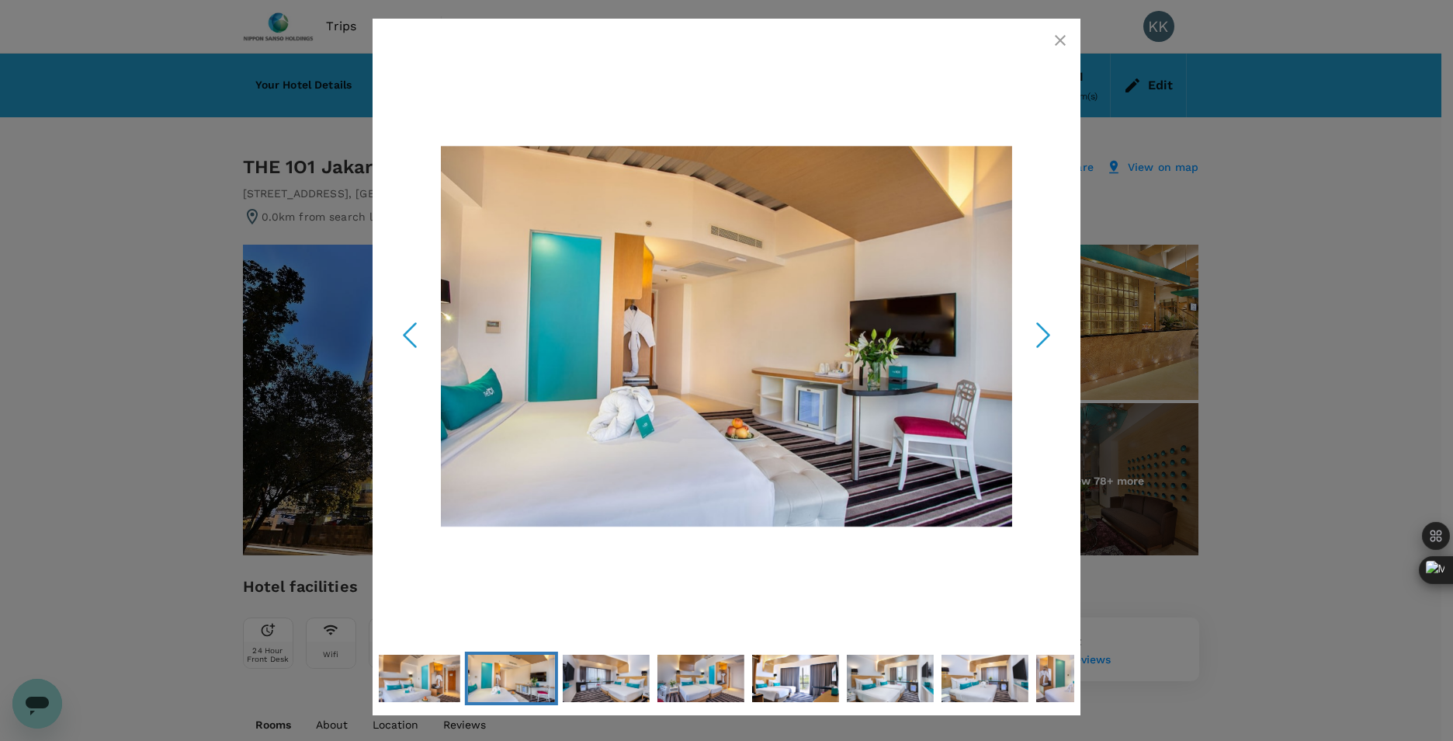
drag, startPoint x: 1057, startPoint y: 49, endPoint x: 1038, endPoint y: 72, distance: 30.3
click at [1058, 49] on icon "button" at bounding box center [1060, 40] width 19 height 19
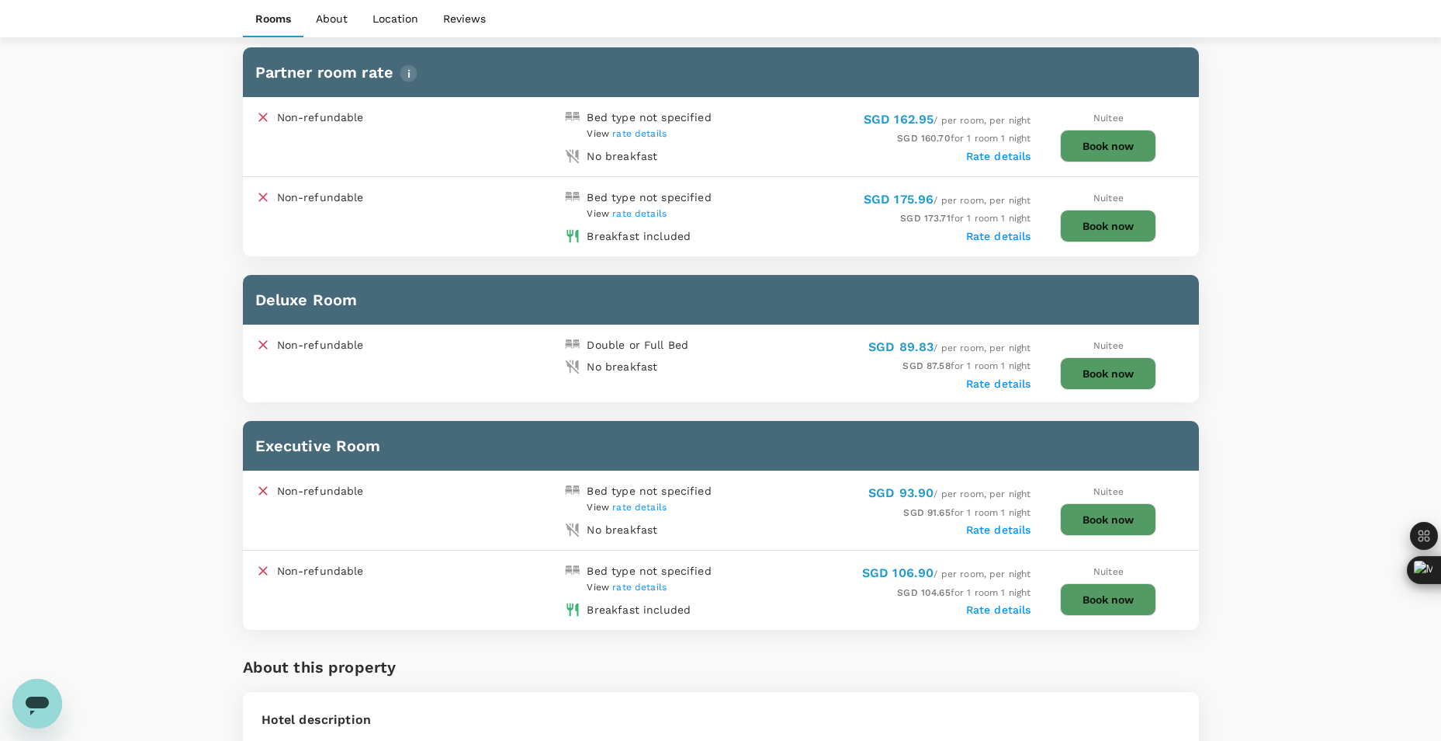
scroll to position [854, 0]
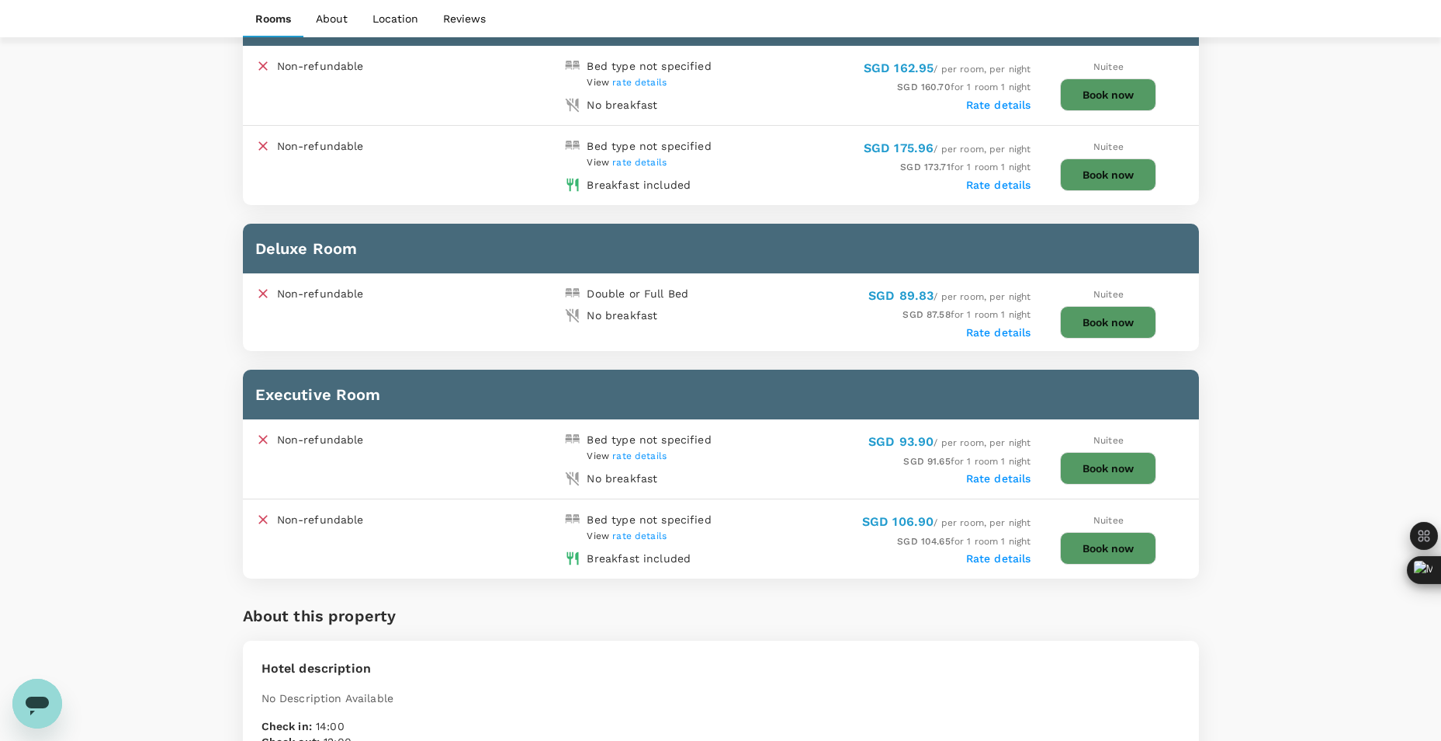
click at [994, 563] on label "Rate details" at bounding box center [998, 558] width 65 height 12
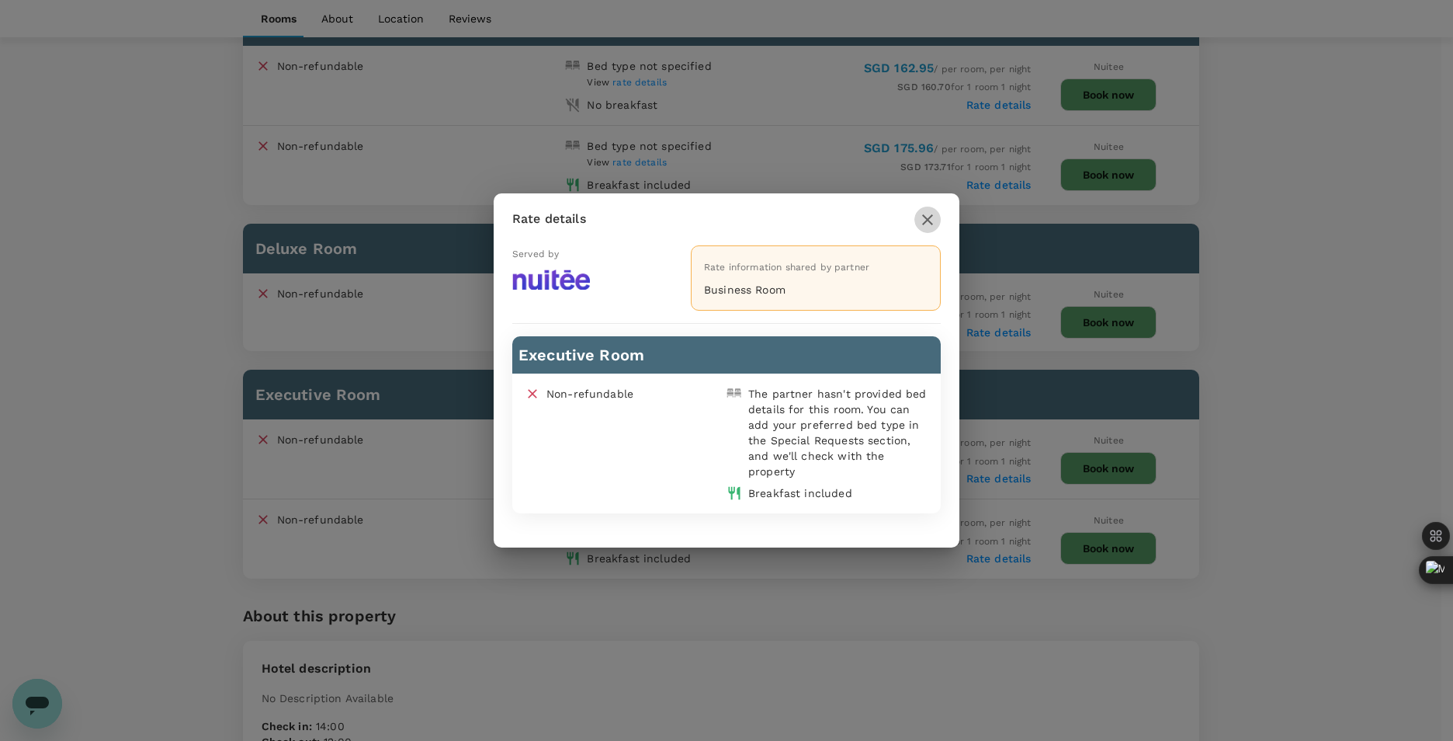
click at [924, 220] on icon "button" at bounding box center [927, 219] width 19 height 19
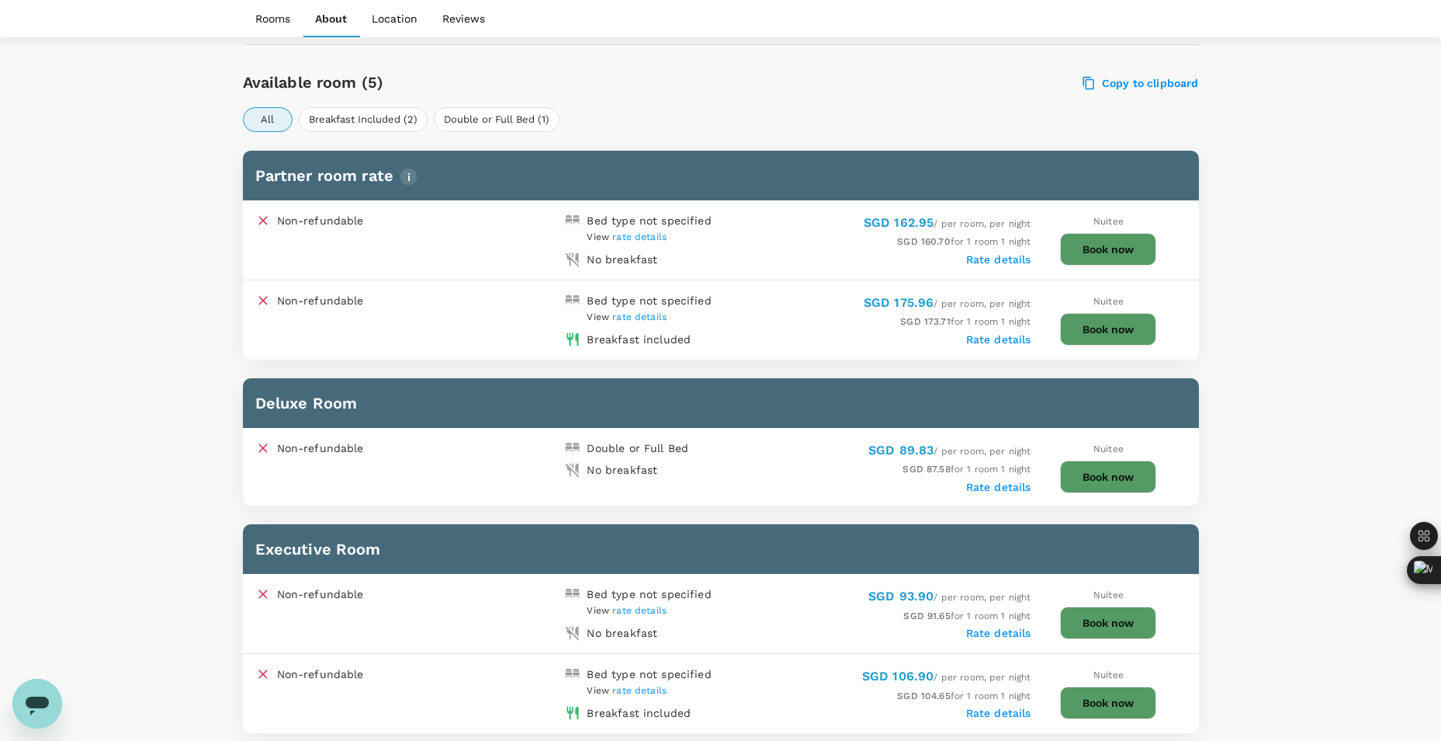
scroll to position [699, 0]
click at [1124, 699] on button "Book now" at bounding box center [1108, 703] width 96 height 33
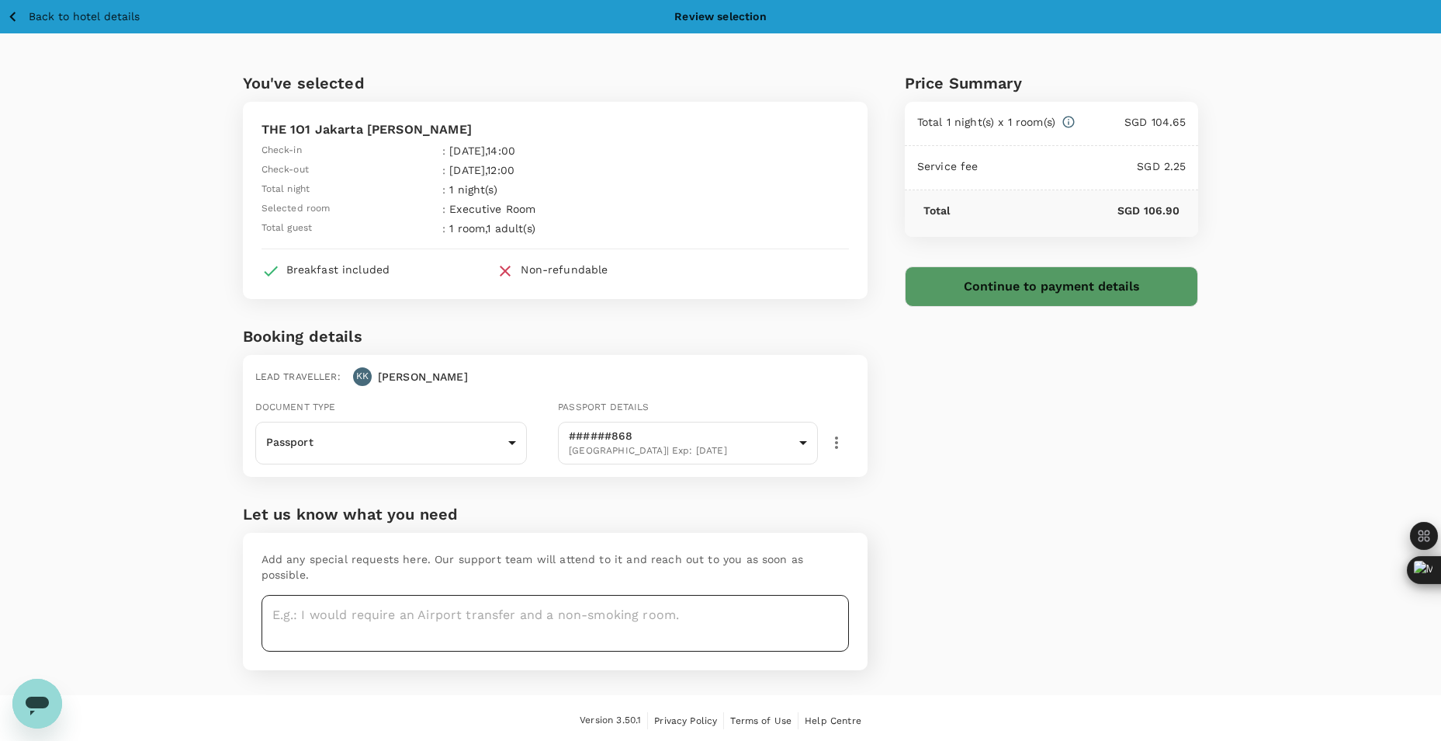
click at [350, 602] on textarea at bounding box center [556, 623] width 588 height 57
type textarea "Quiet Room"
